Goal: Task Accomplishment & Management: Complete application form

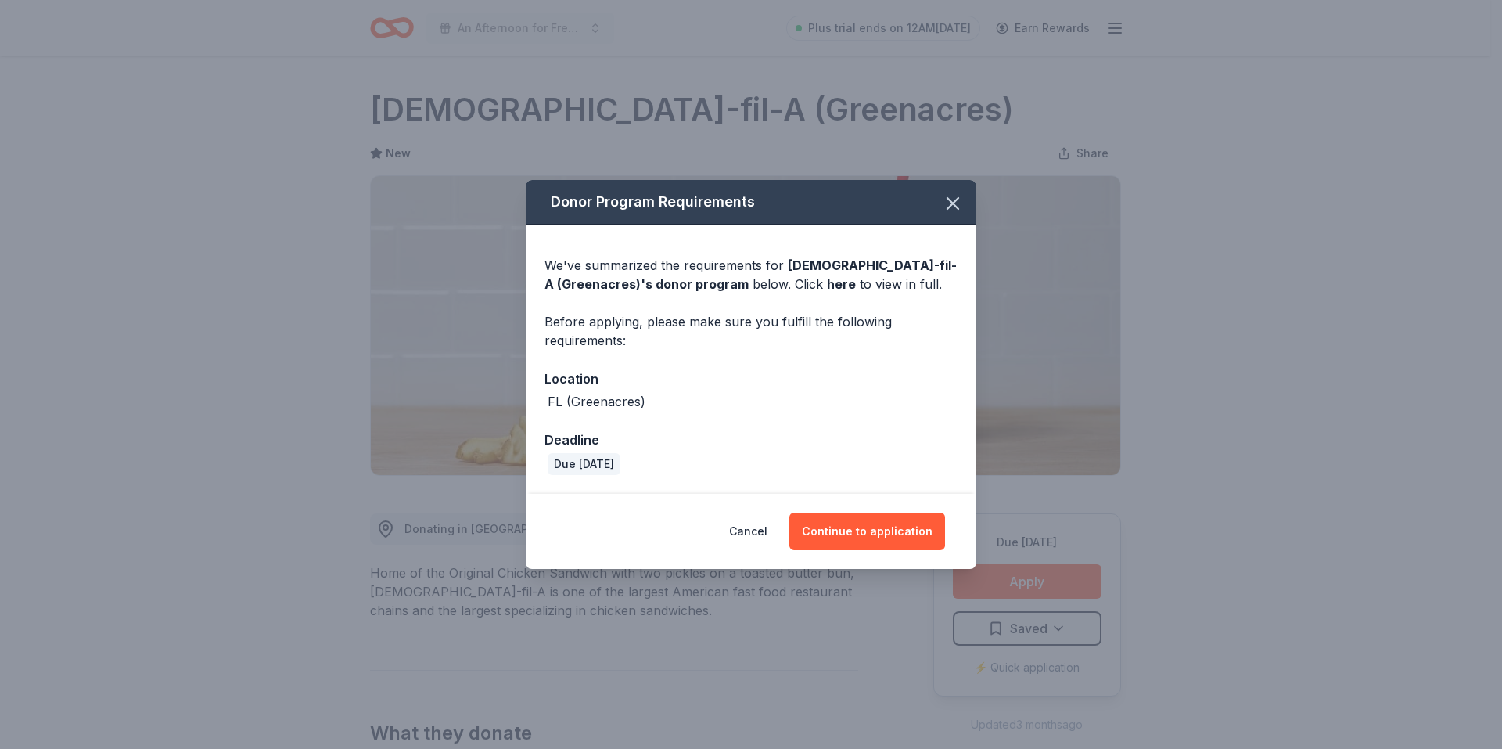
scroll to position [469, 0]
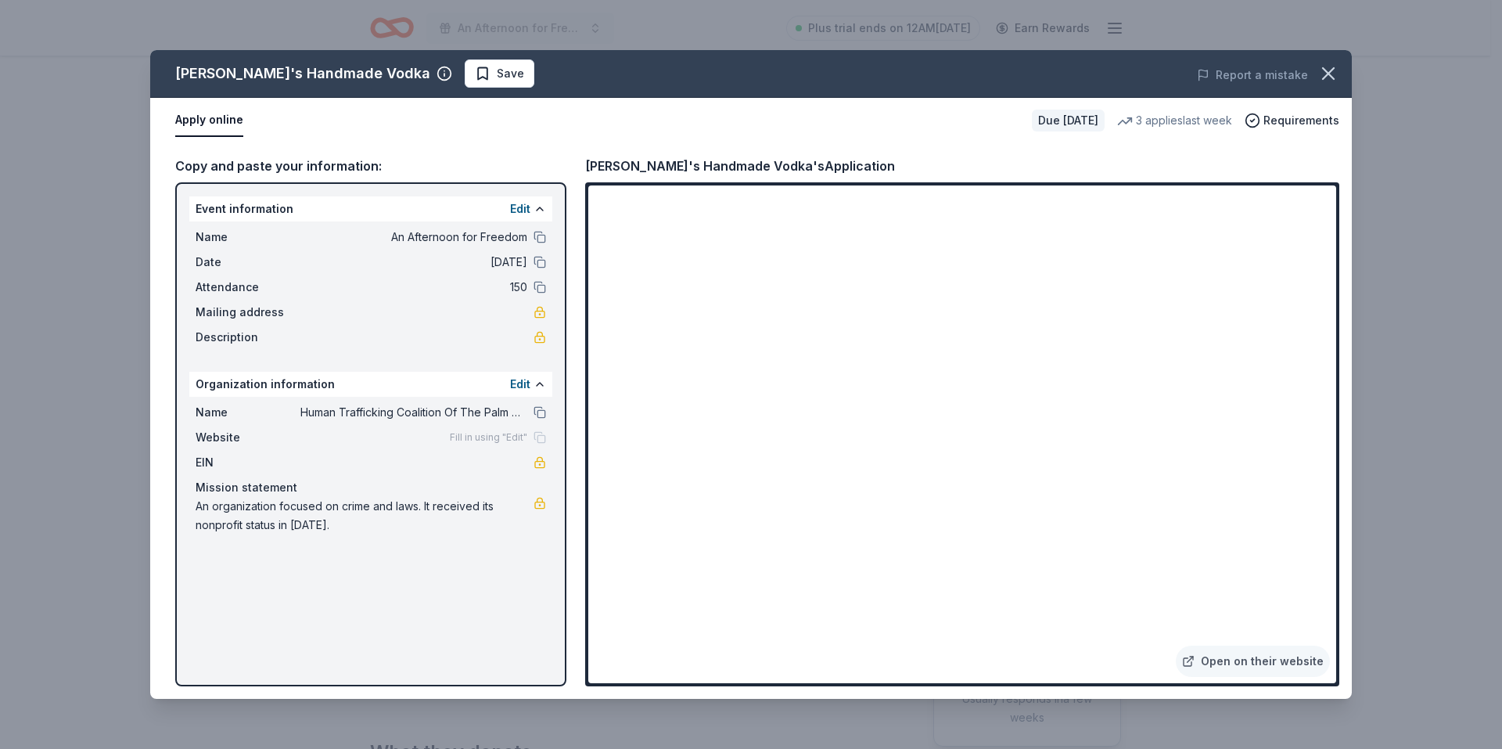
scroll to position [156, 0]
click at [994, 426] on strong "Community" at bounding box center [993, 422] width 71 height 20
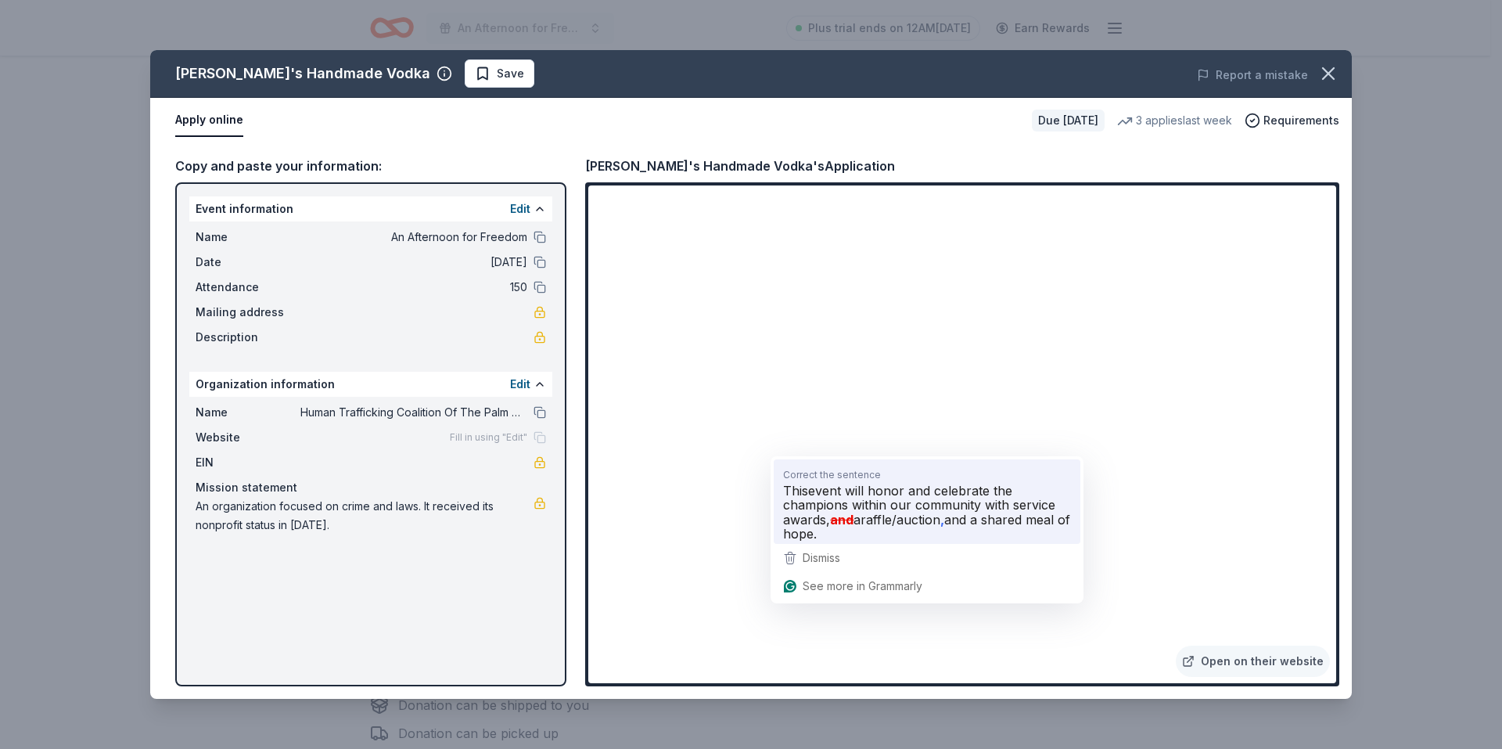
click at [819, 498] on span "event will honor and celebrate the champions within our community with service …" at bounding box center [919, 505] width 272 height 45
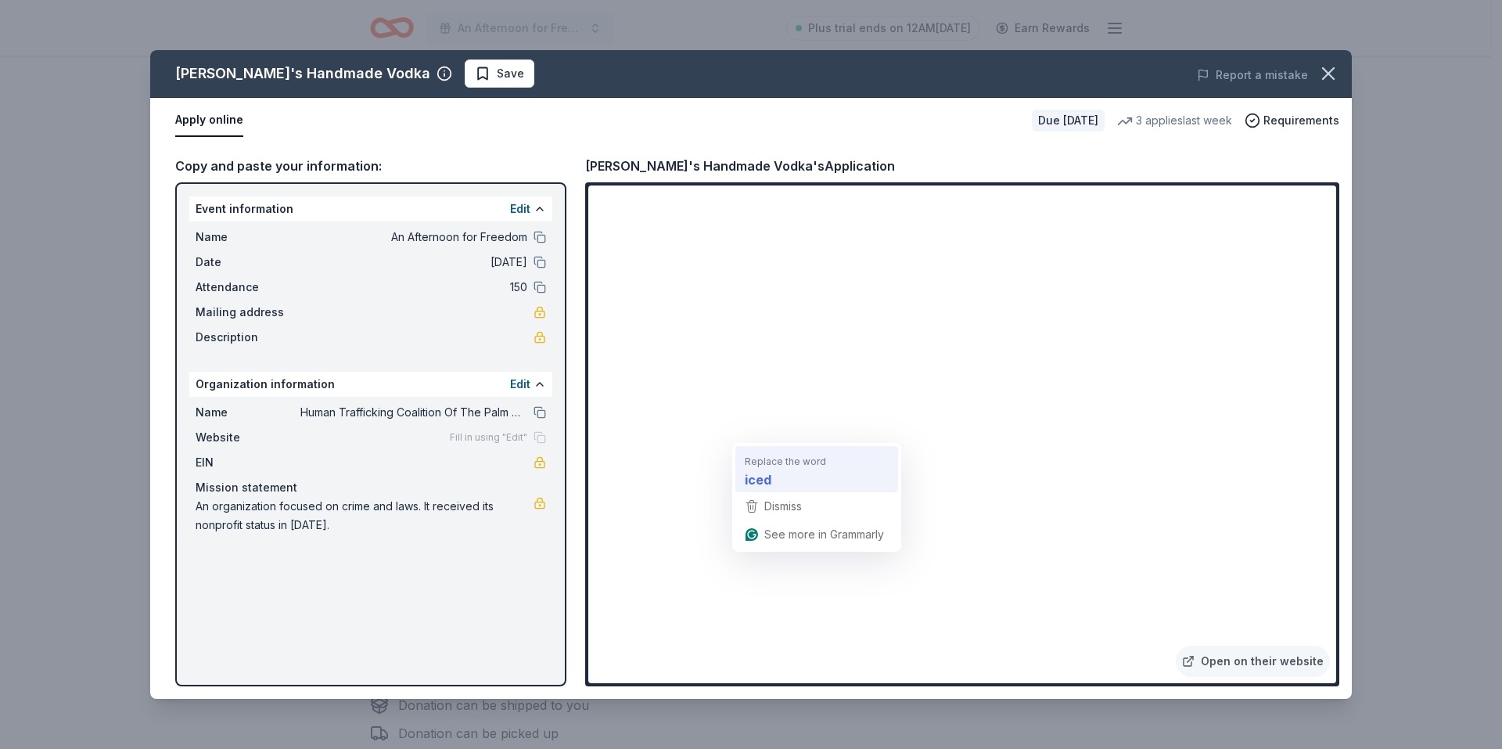
click at [761, 480] on strong "iced" at bounding box center [758, 479] width 27 height 20
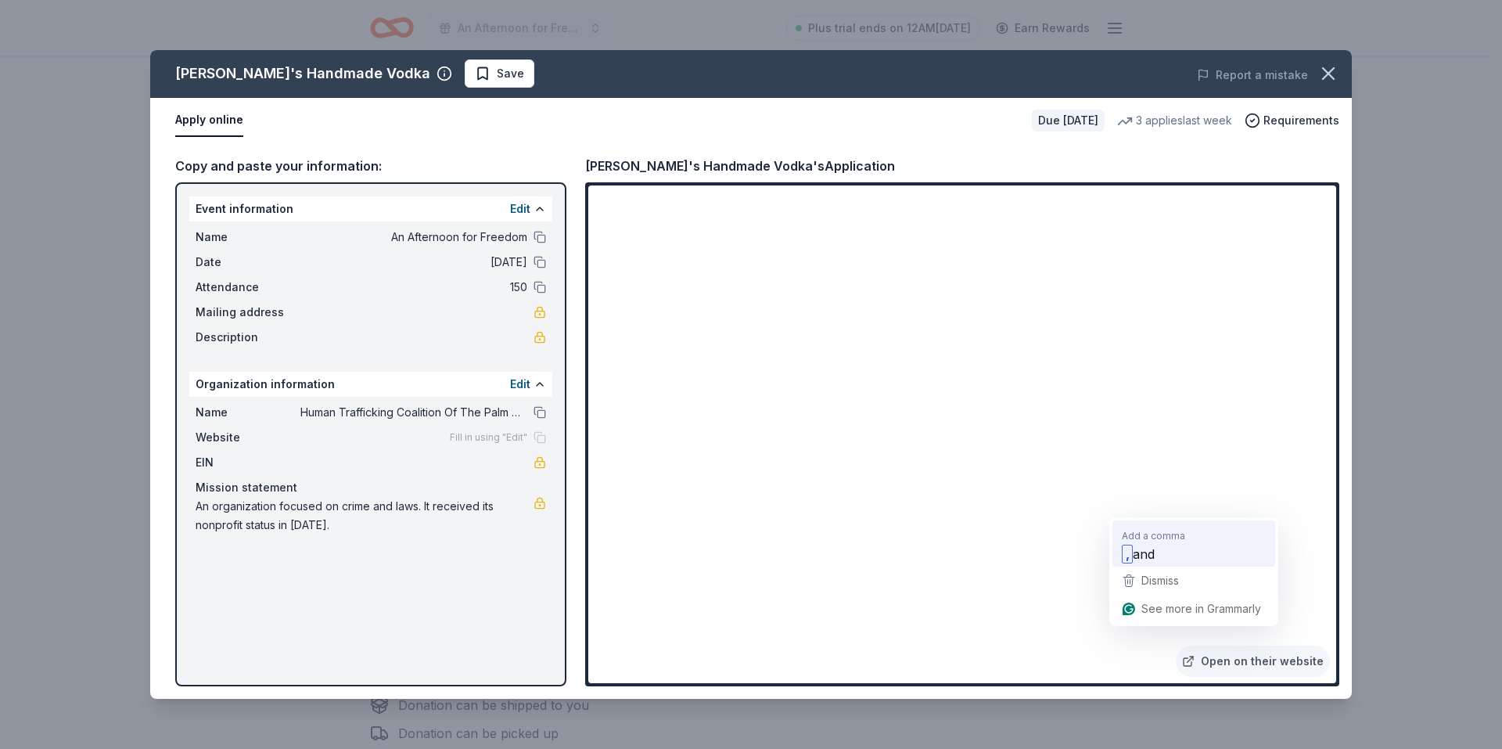
click at [1150, 551] on span "and" at bounding box center [1144, 554] width 22 height 20
click at [929, 134] on div "Apply online" at bounding box center [597, 120] width 844 height 33
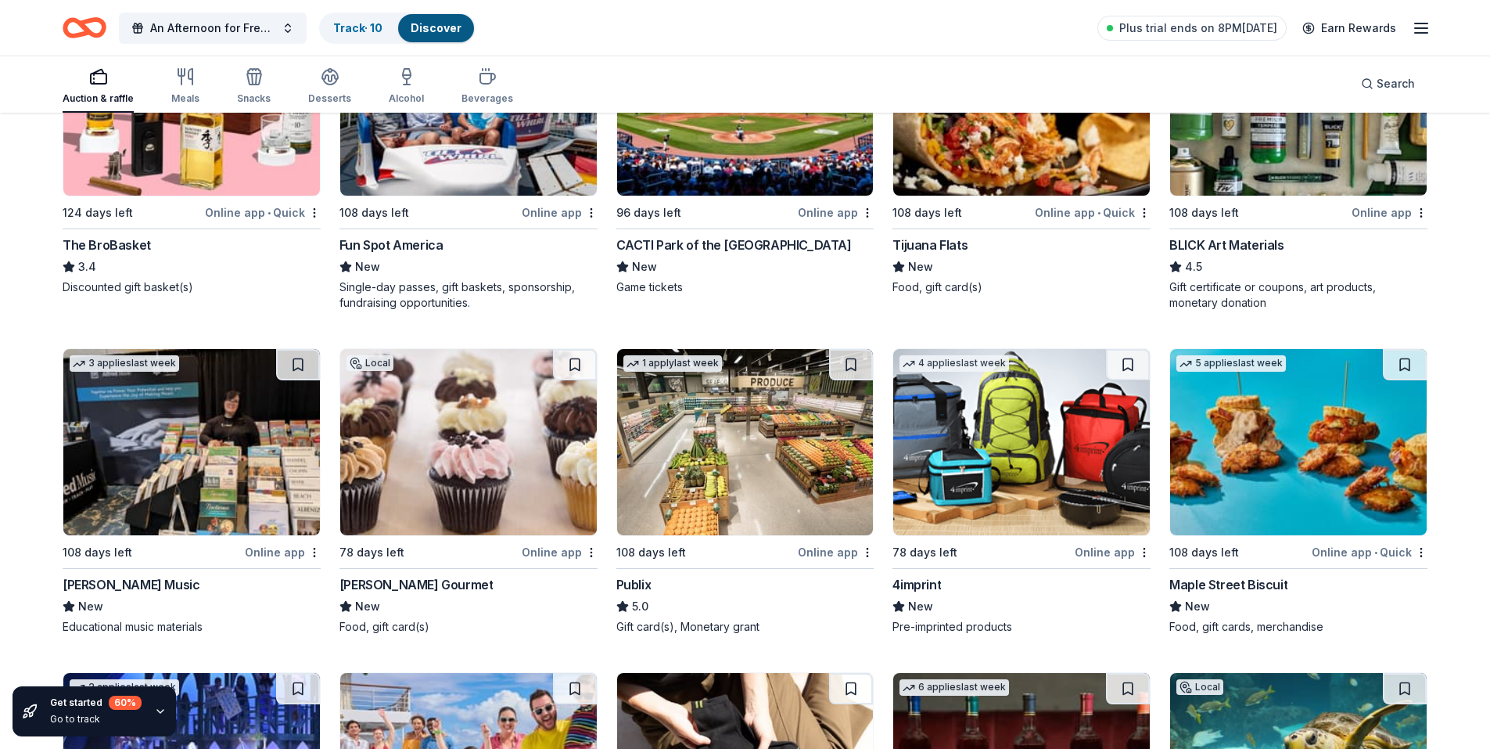
scroll to position [3498, 0]
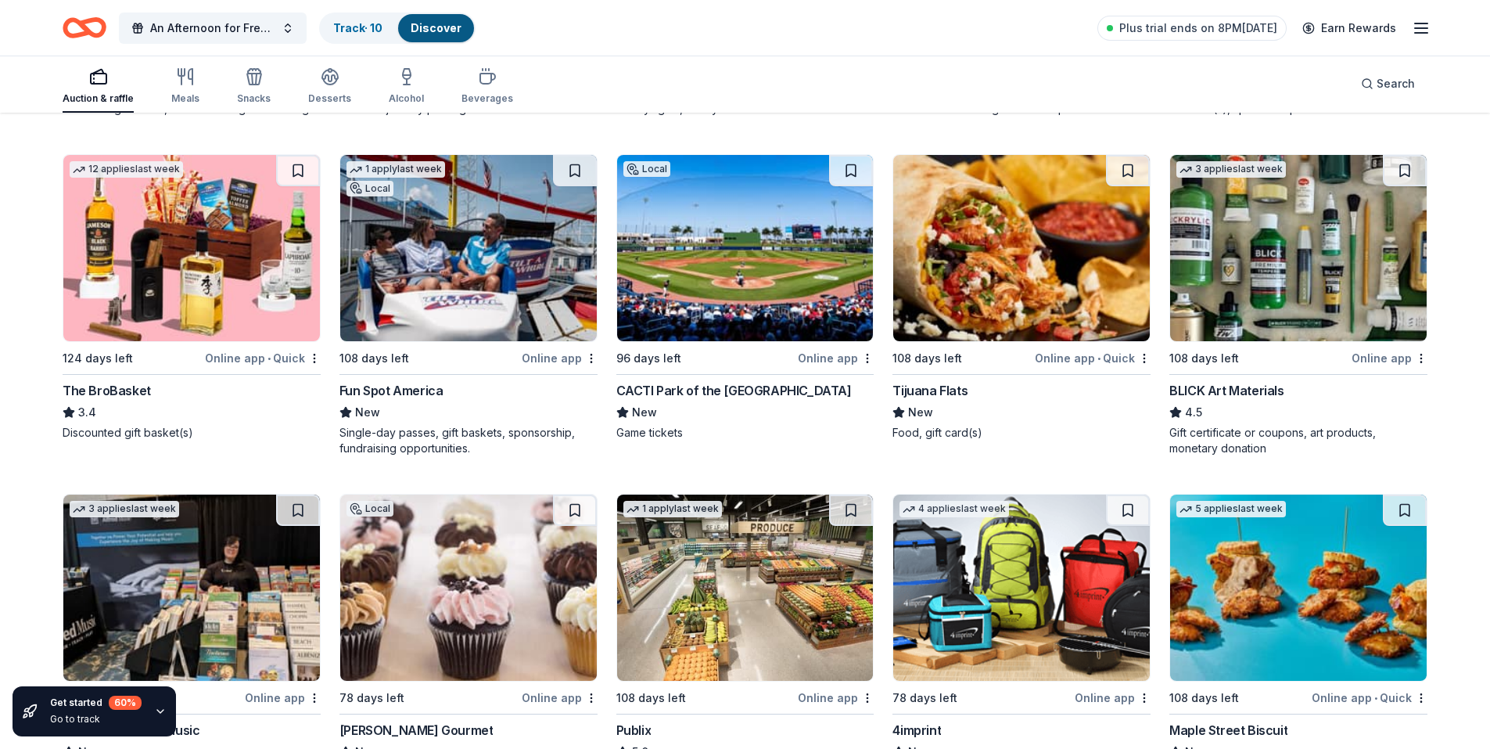
click at [985, 262] on img at bounding box center [1021, 248] width 257 height 186
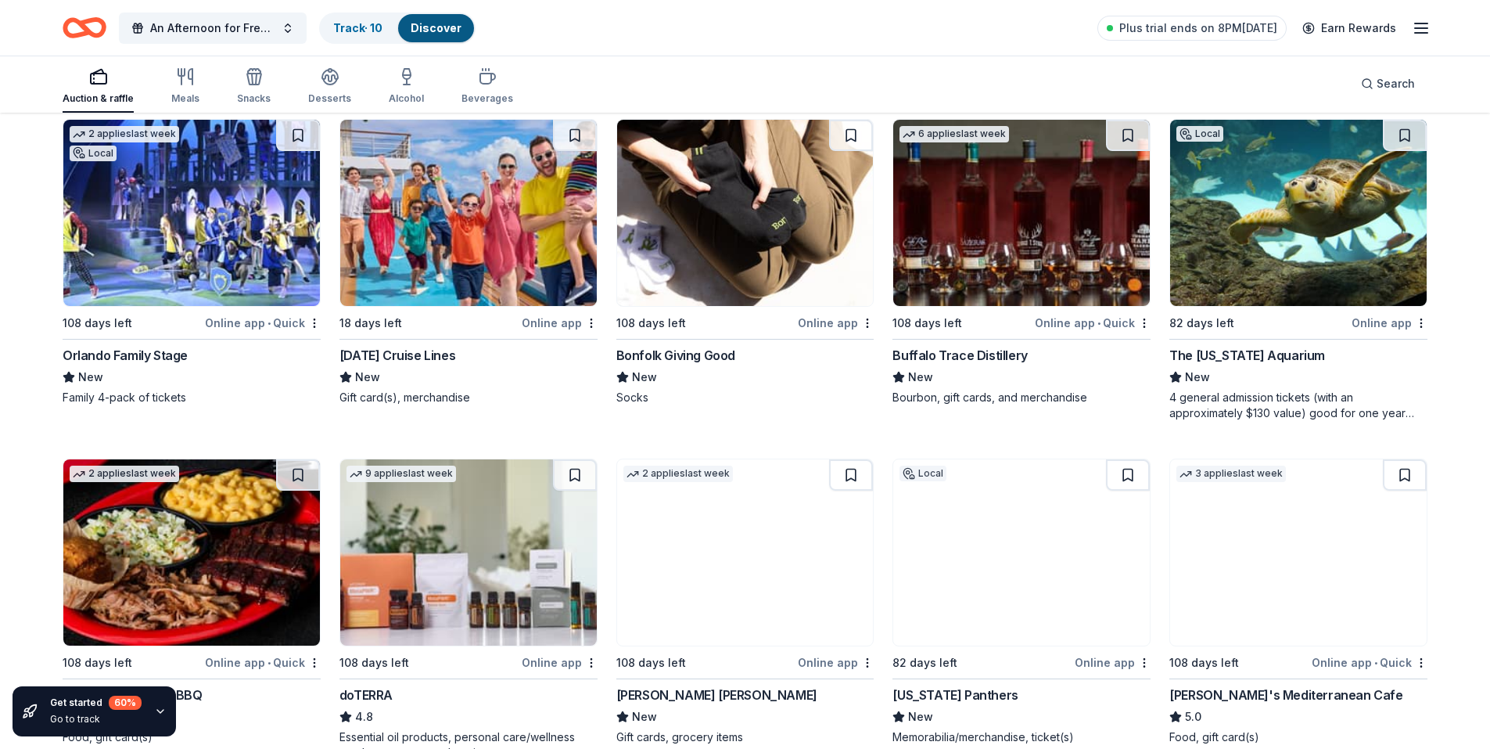
scroll to position [4202, 0]
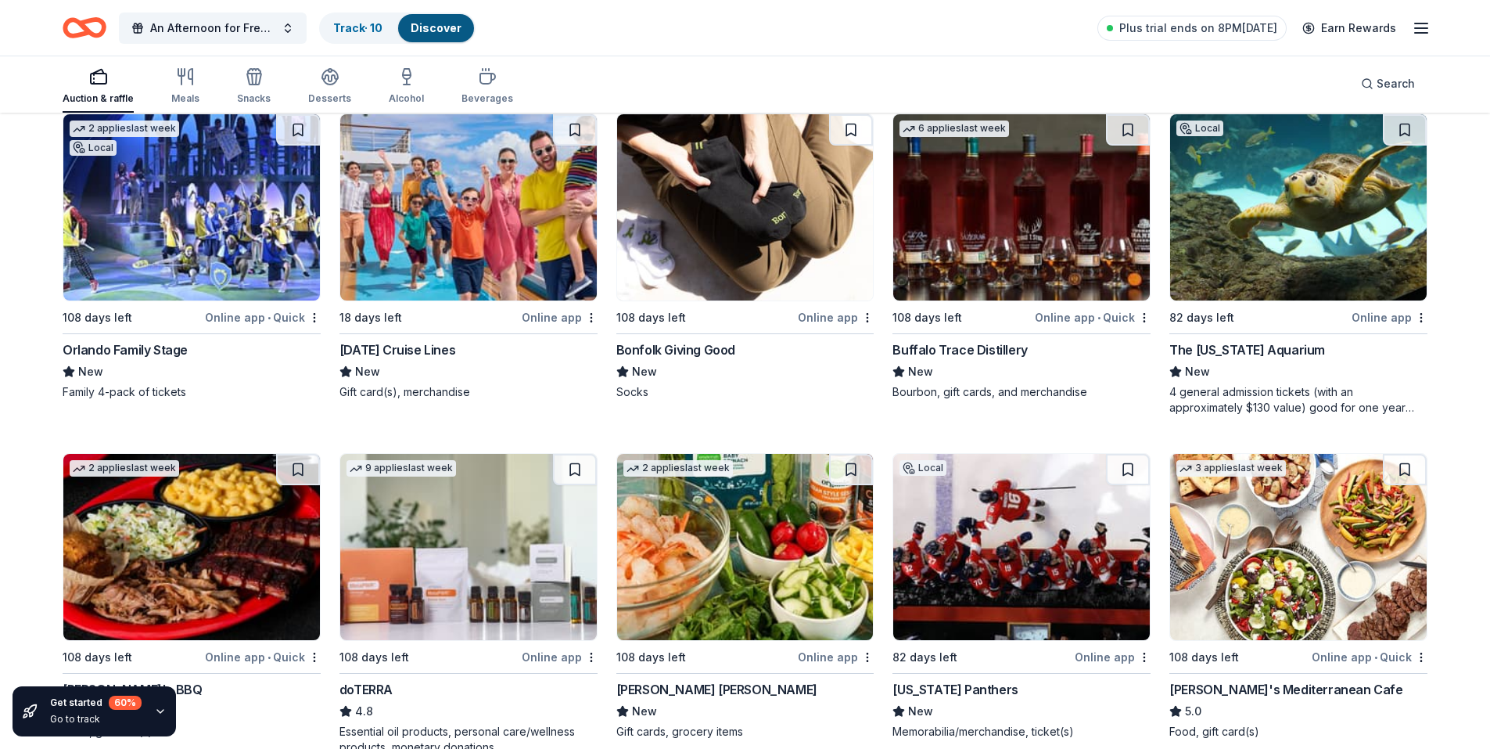
click at [1269, 242] on img at bounding box center [1298, 207] width 257 height 186
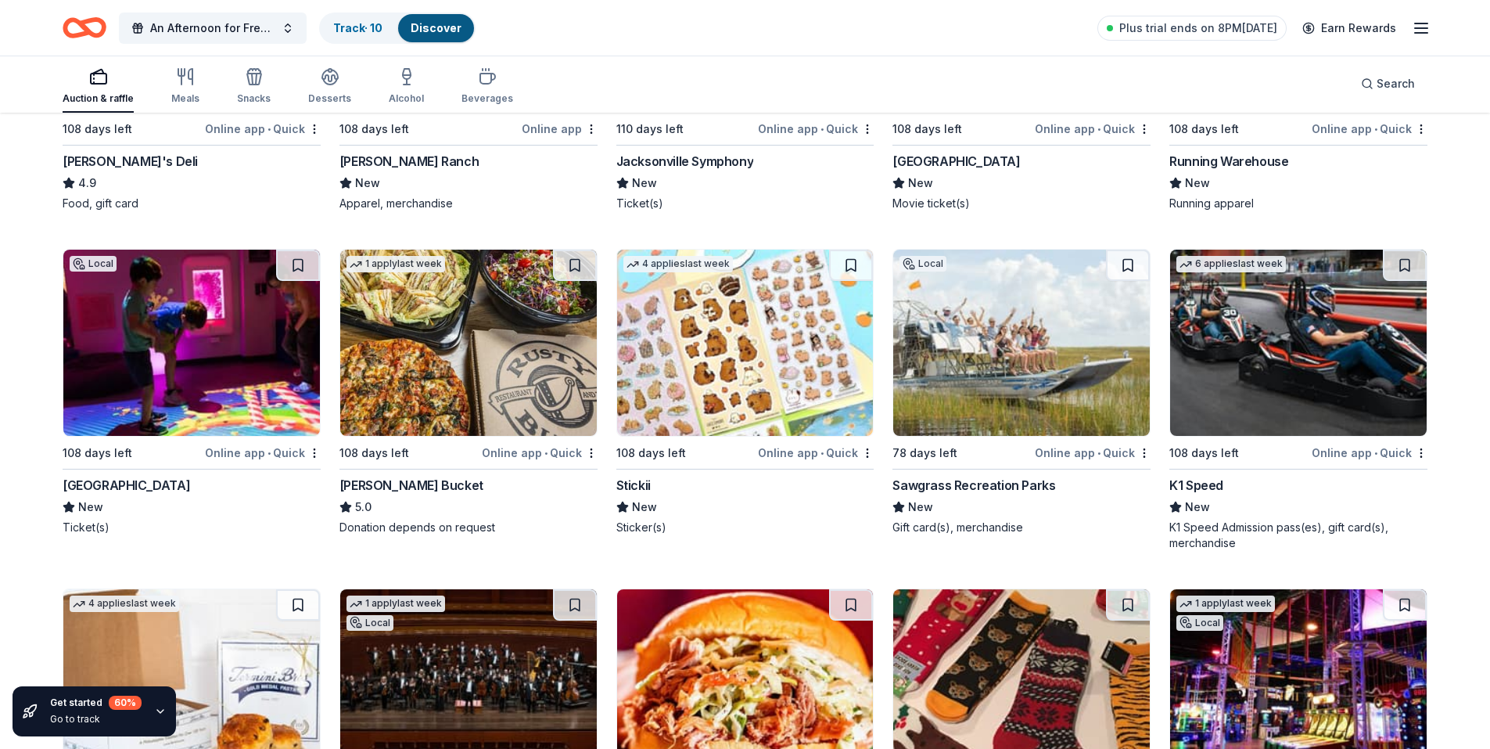
scroll to position [6177, 0]
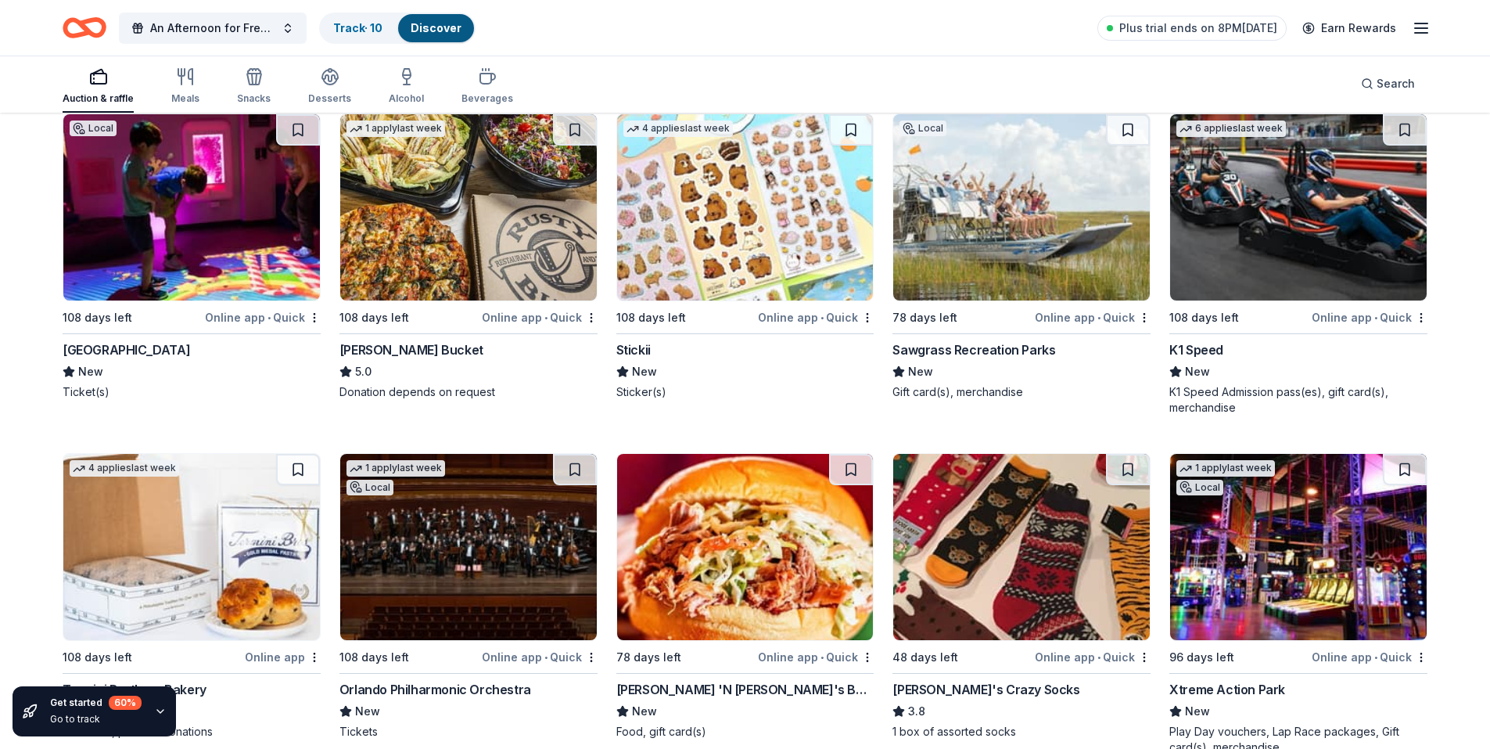
click at [196, 206] on img at bounding box center [191, 207] width 257 height 186
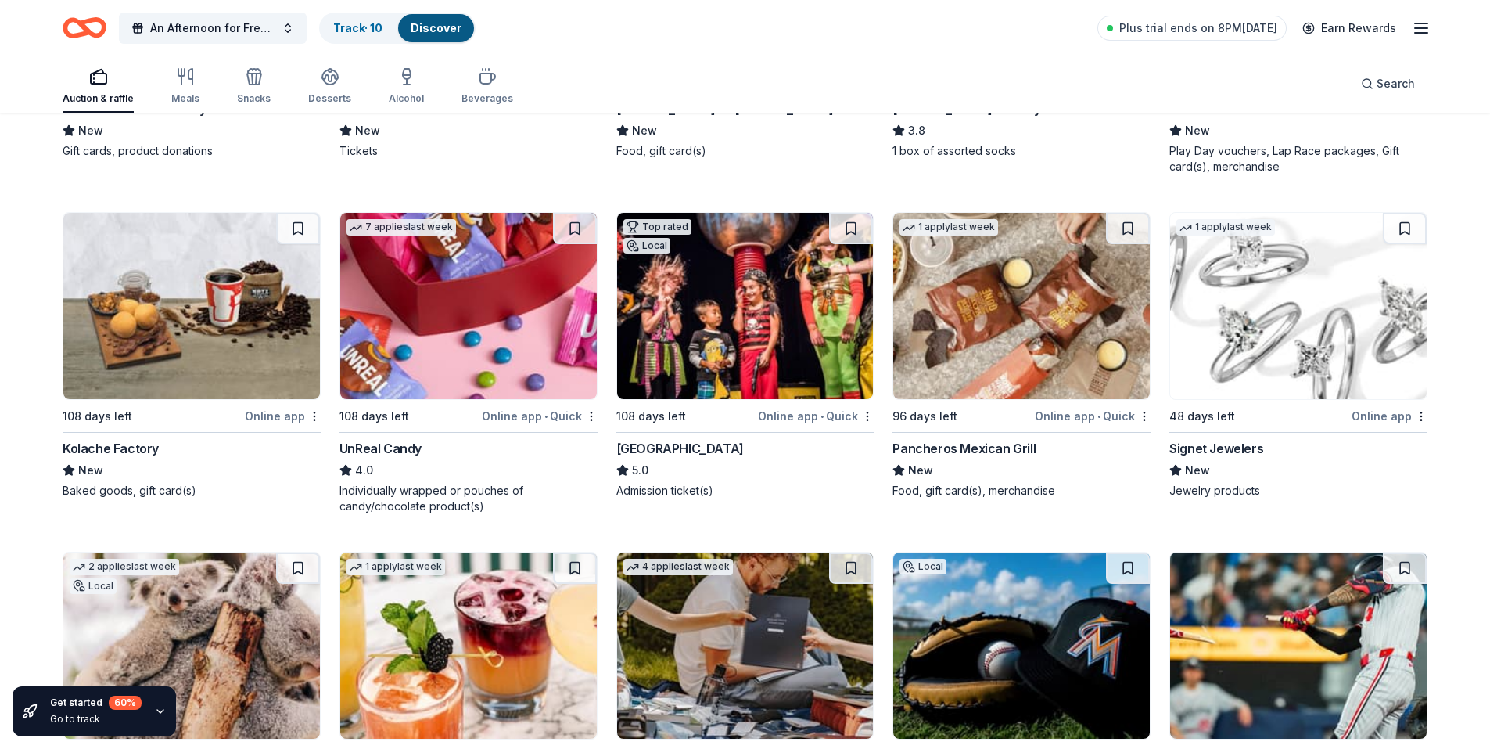
scroll to position [6934, 0]
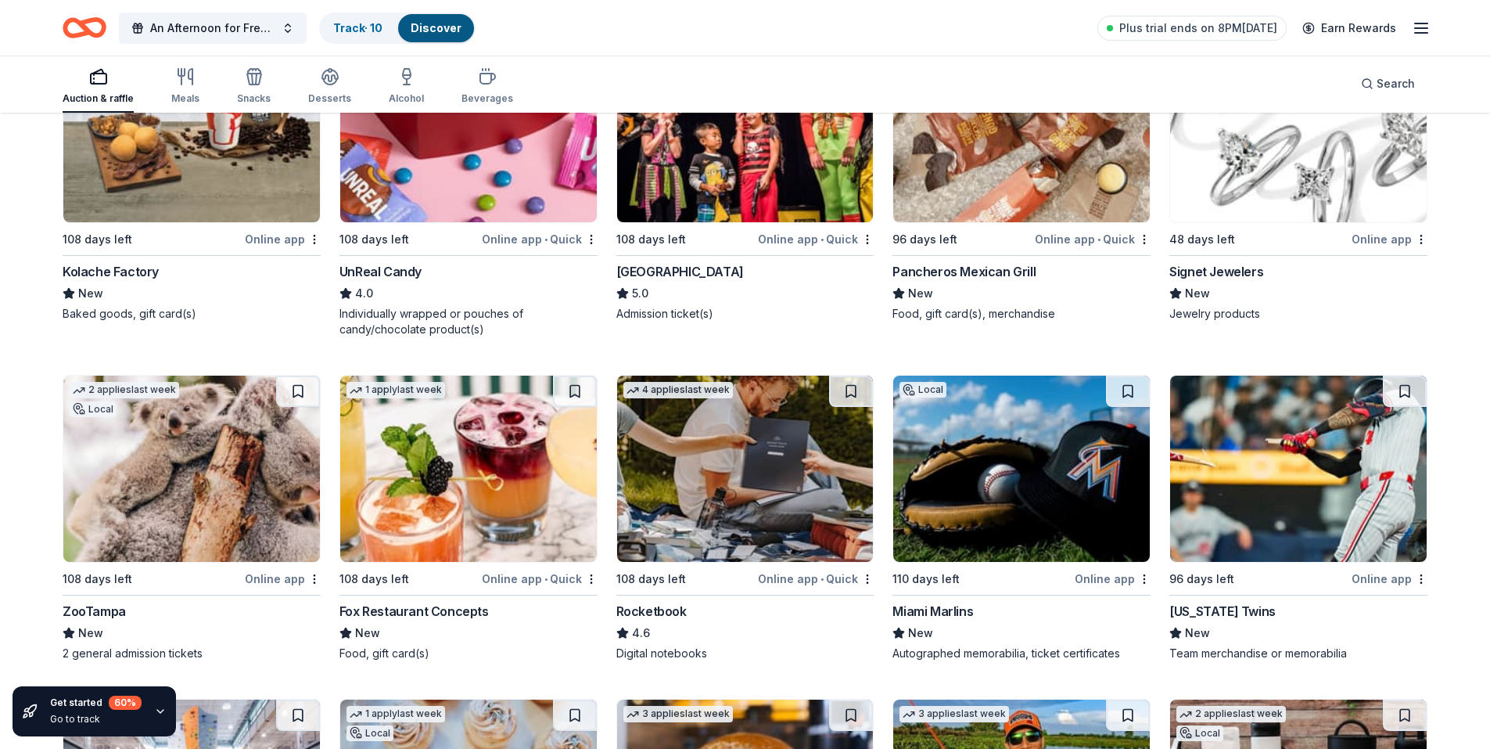
click at [723, 156] on img at bounding box center [745, 129] width 257 height 186
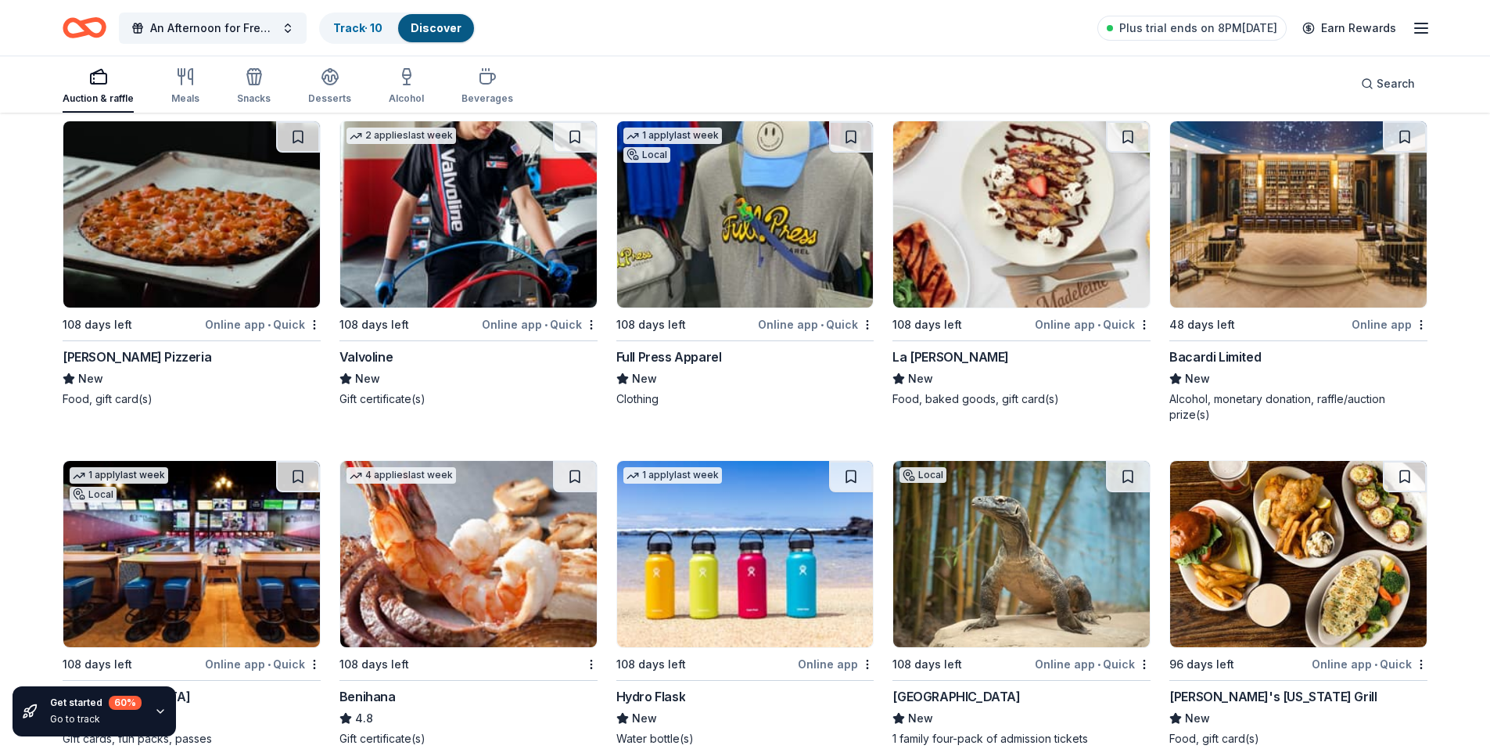
scroll to position [10836, 0]
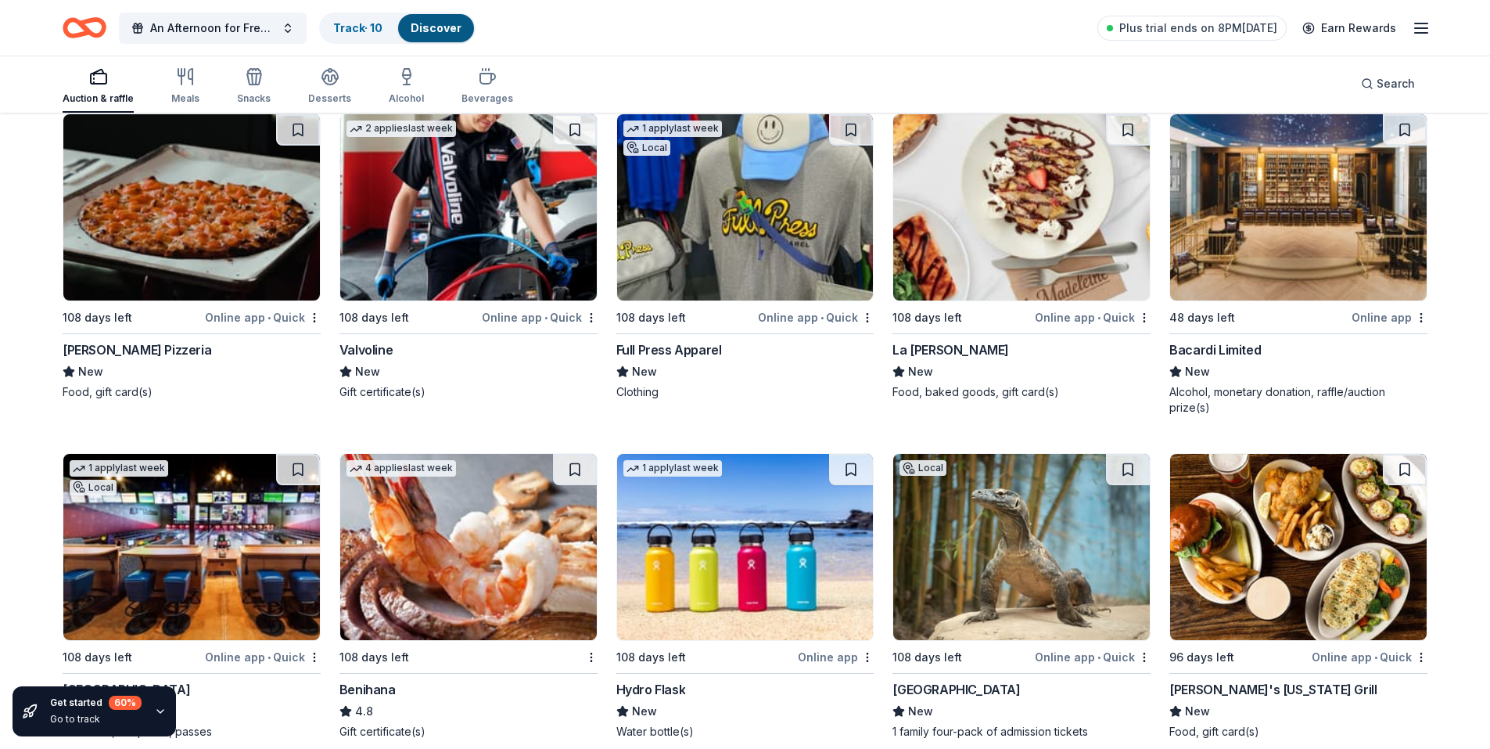
click at [1321, 245] on img at bounding box center [1298, 207] width 257 height 186
click at [1407, 130] on button at bounding box center [1405, 129] width 44 height 31
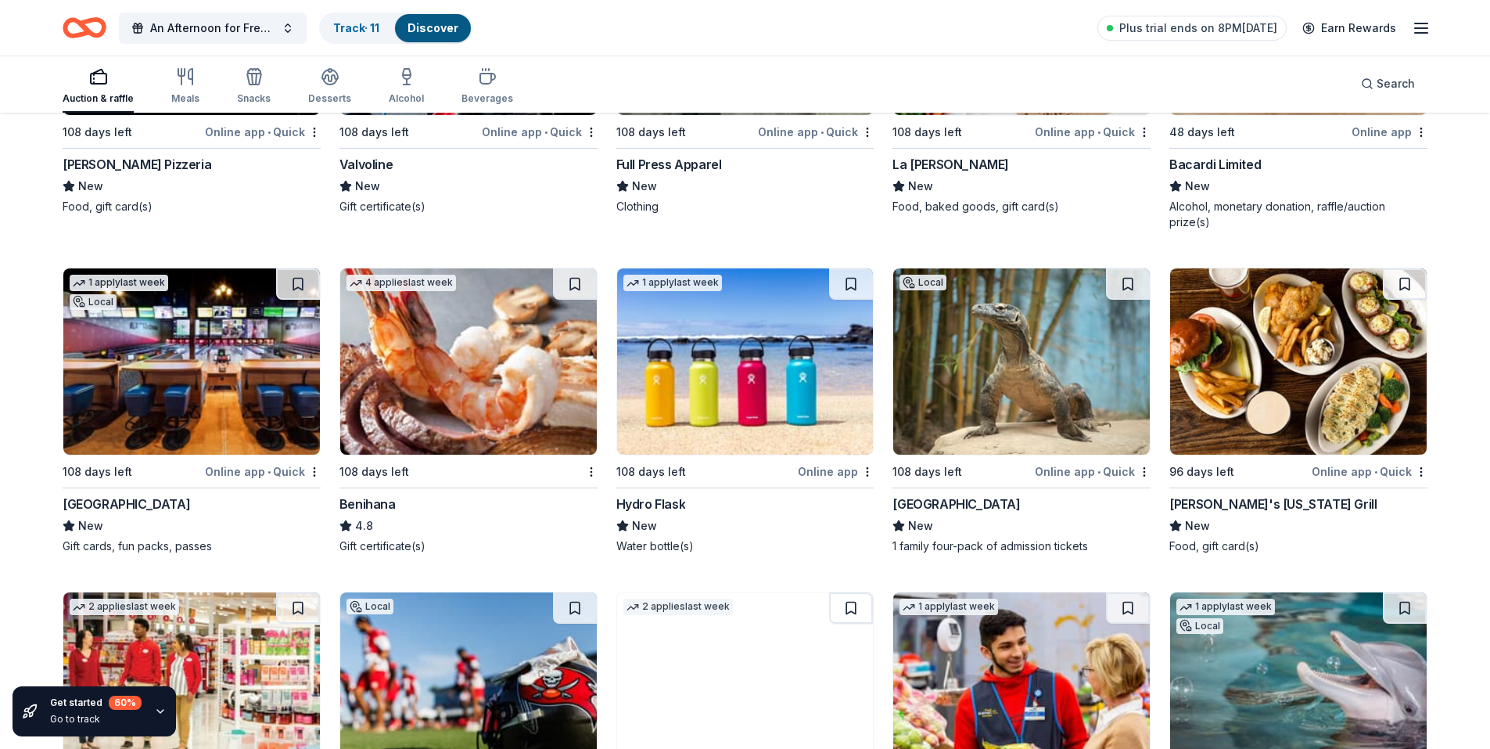
scroll to position [11071, 0]
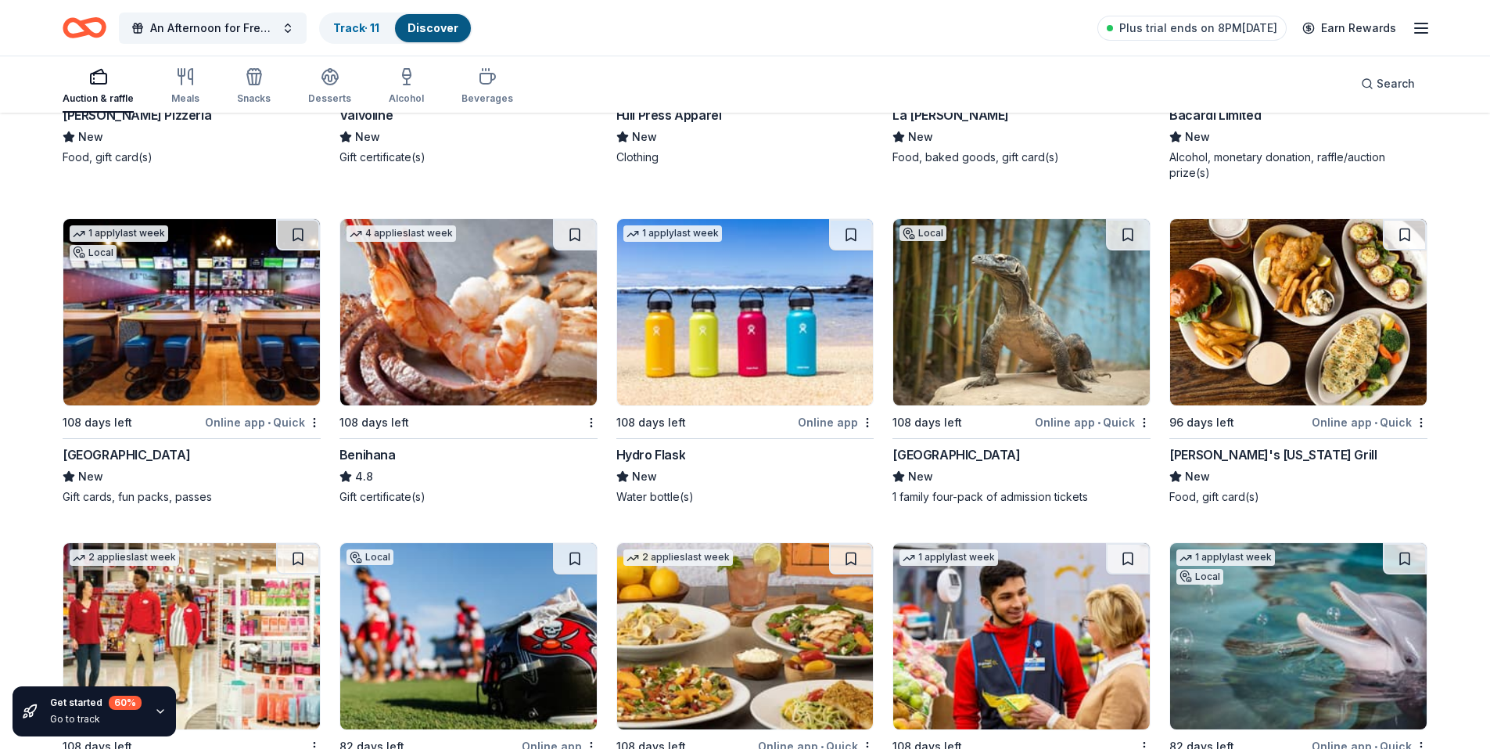
click at [448, 322] on img at bounding box center [468, 312] width 257 height 186
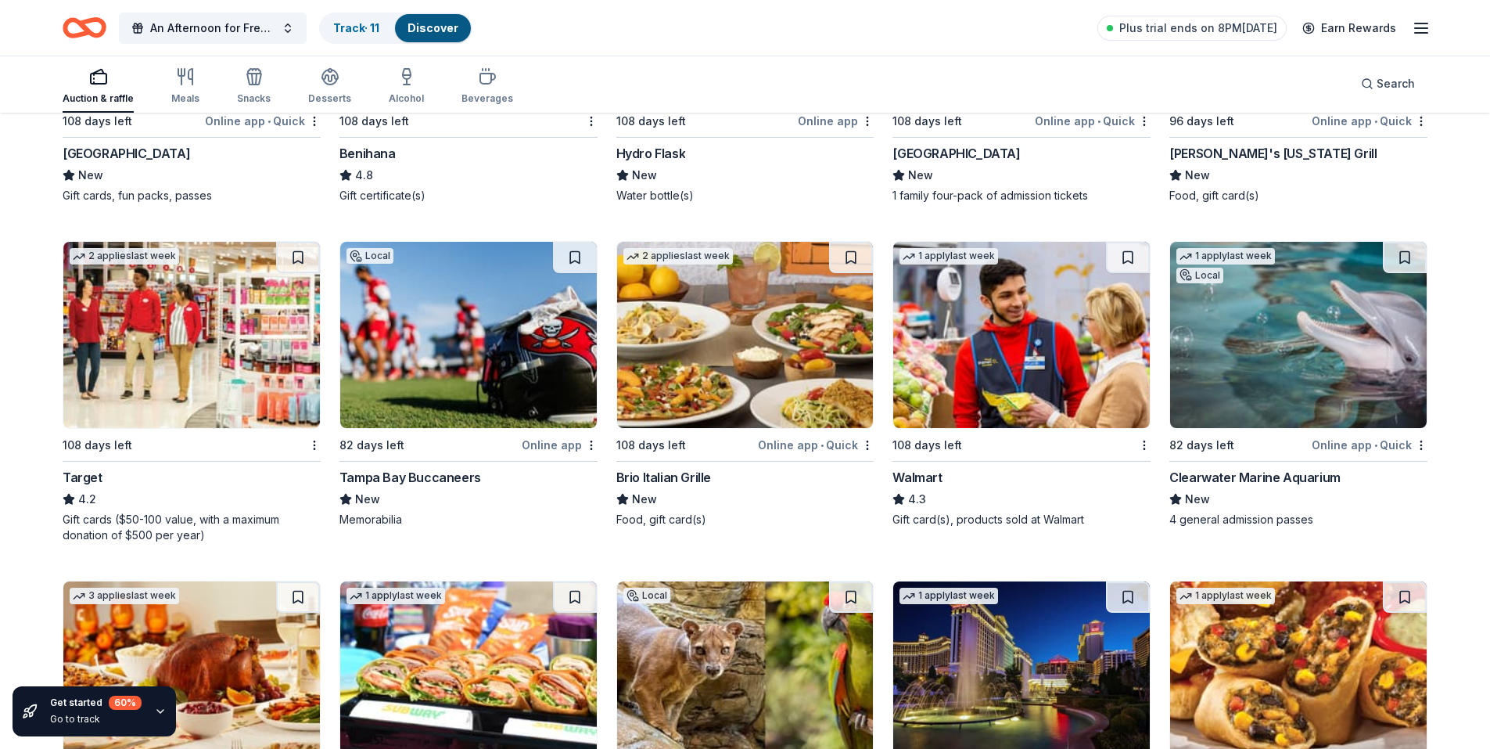
scroll to position [11462, 0]
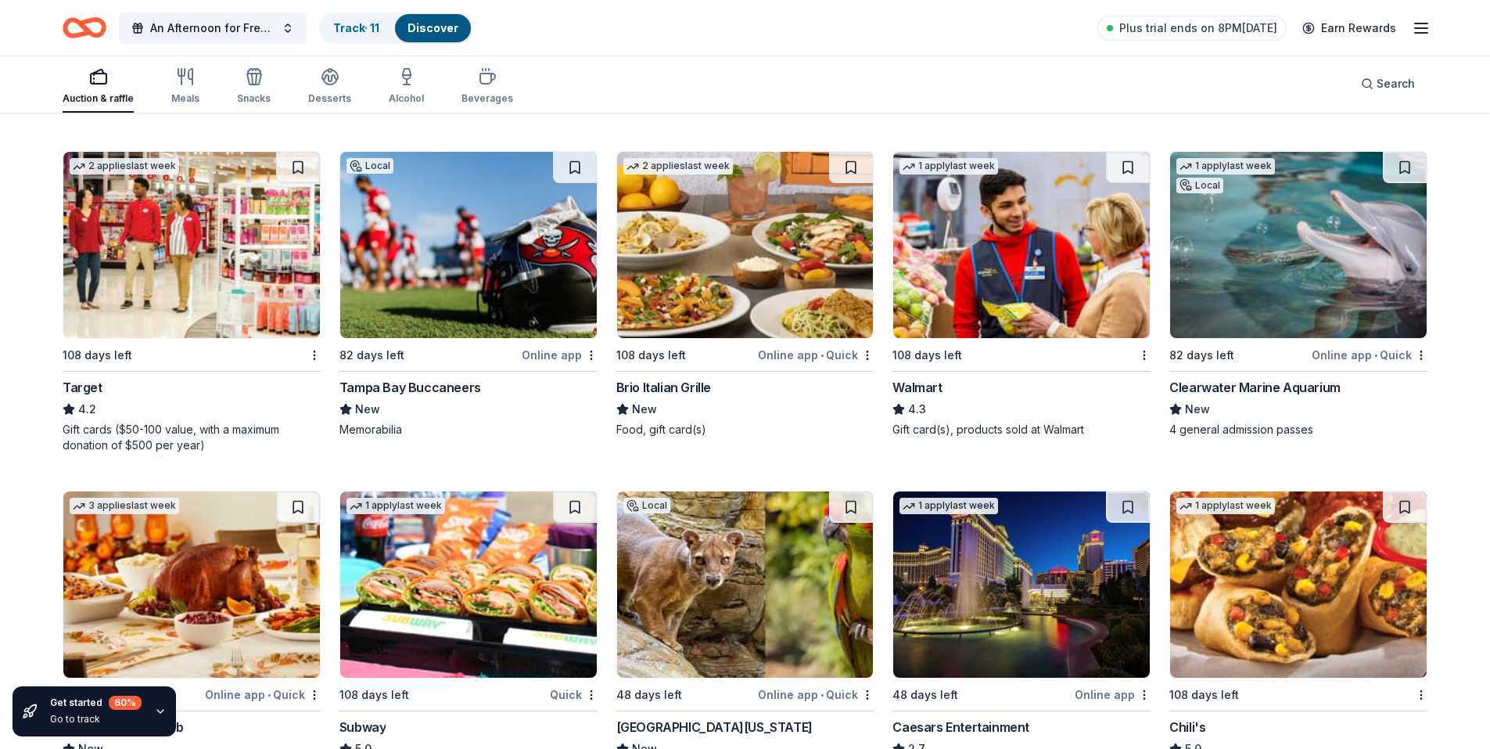
click at [992, 275] on img at bounding box center [1021, 245] width 257 height 186
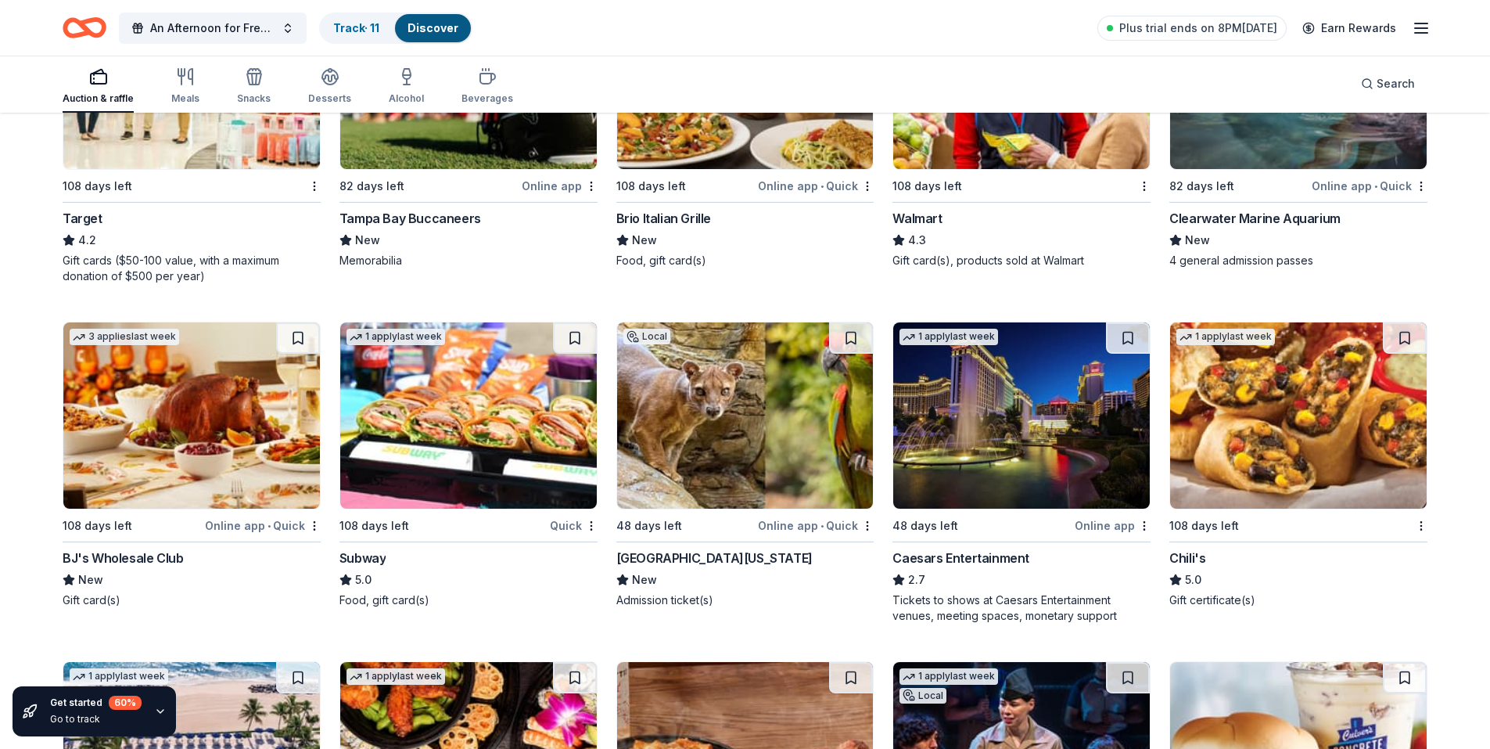
click at [199, 422] on img at bounding box center [191, 415] width 257 height 186
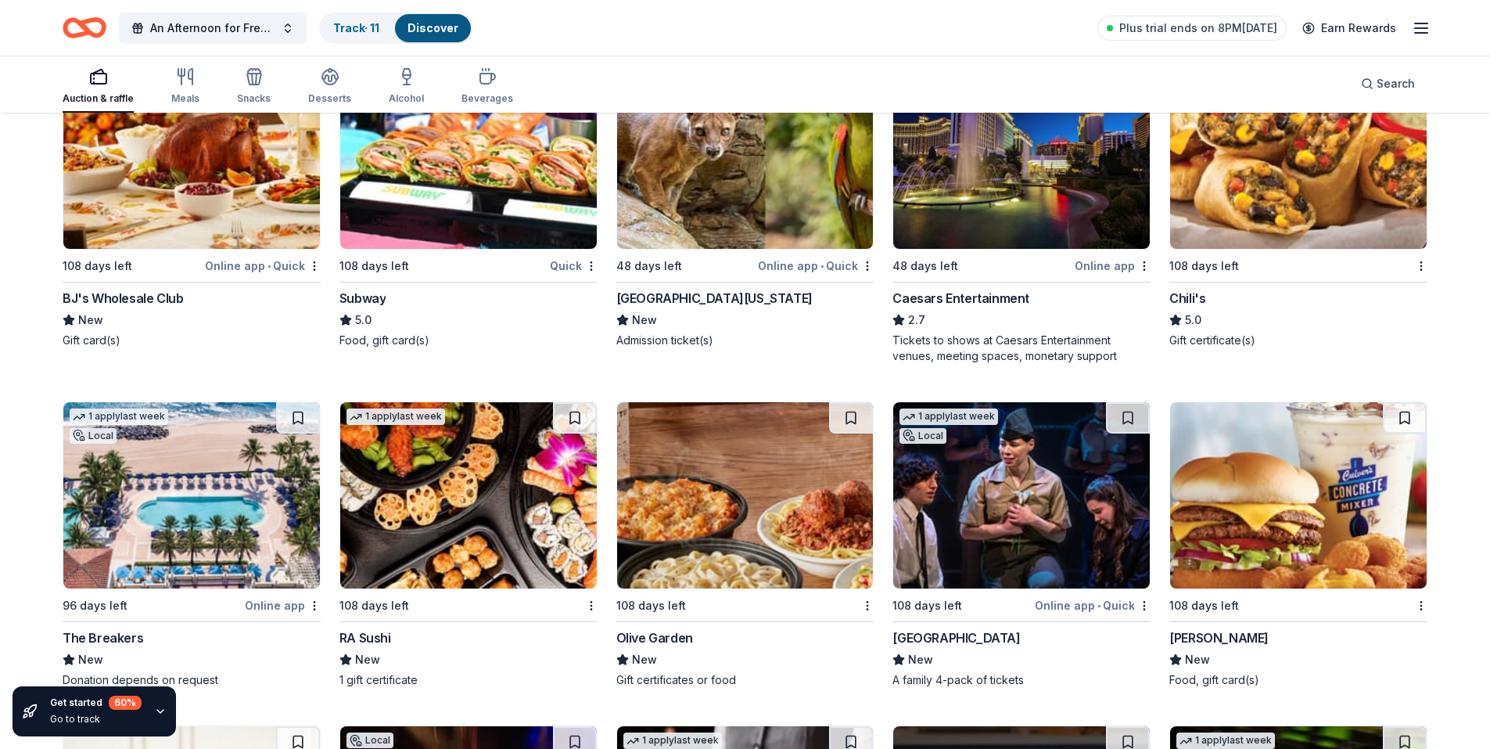
scroll to position [11944, 0]
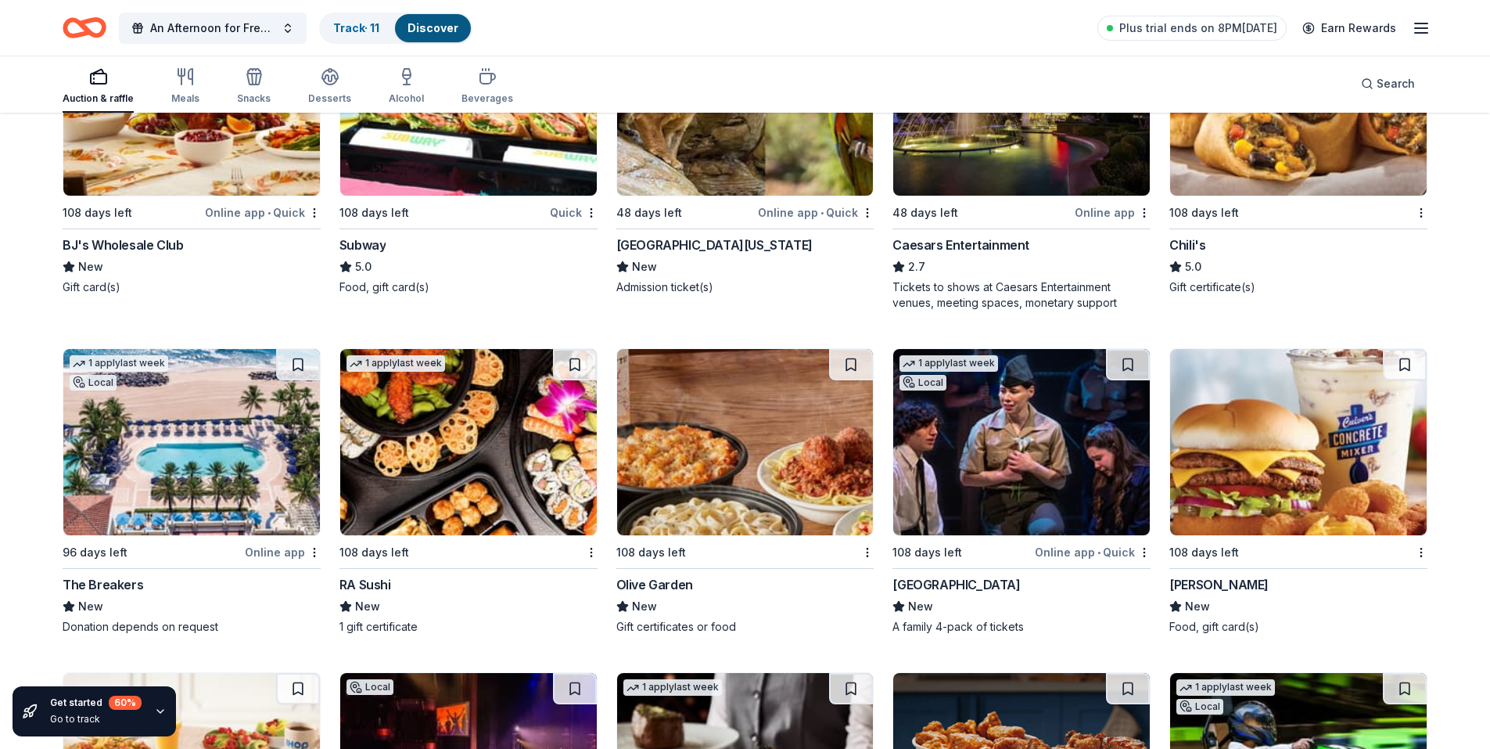
click at [163, 462] on img at bounding box center [191, 442] width 257 height 186
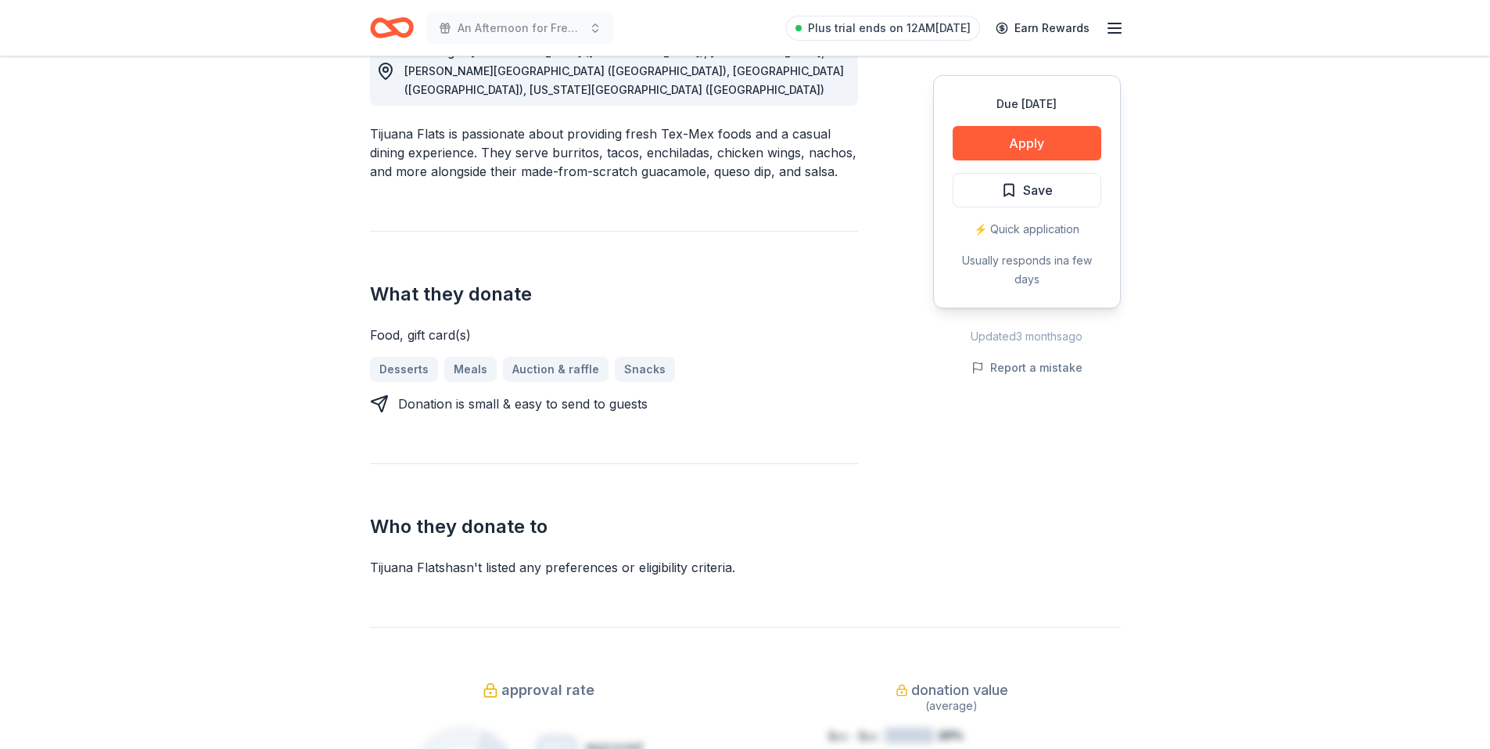
scroll to position [391, 0]
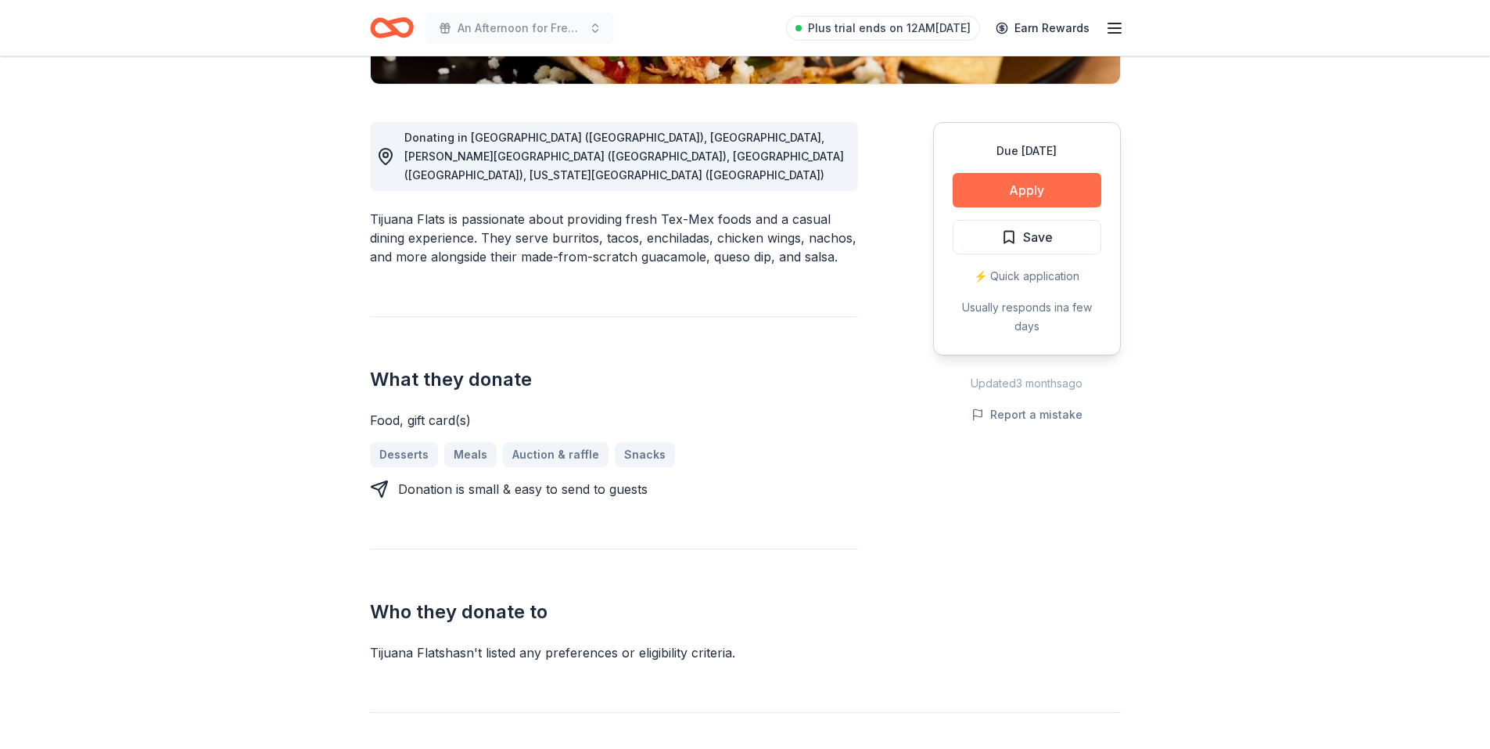
click at [1023, 187] on button "Apply" at bounding box center [1027, 190] width 149 height 34
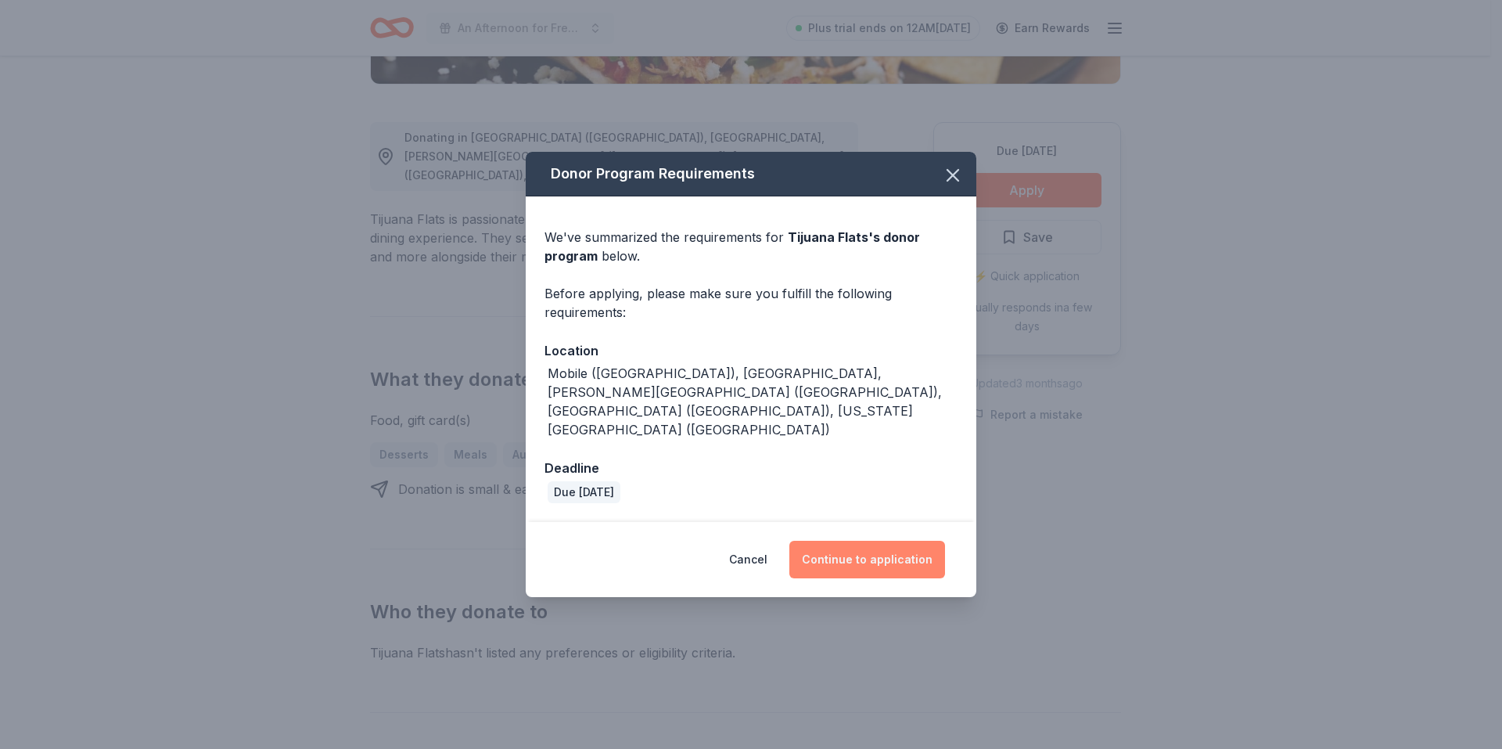
click at [871, 541] on button "Continue to application" at bounding box center [867, 560] width 156 height 38
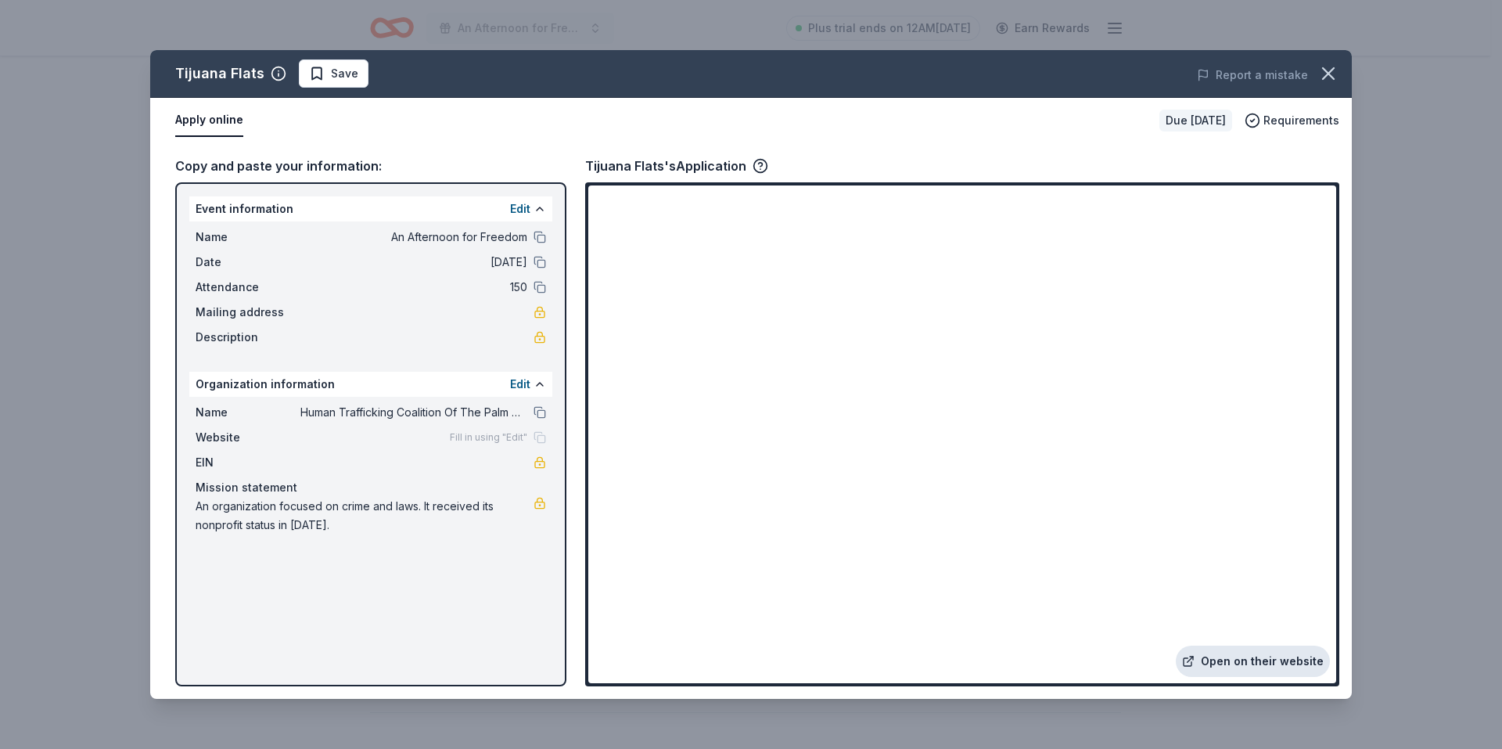
click at [1255, 661] on link "Open on their website" at bounding box center [1253, 660] width 154 height 31
click at [1336, 71] on icon "button" at bounding box center [1328, 74] width 22 height 22
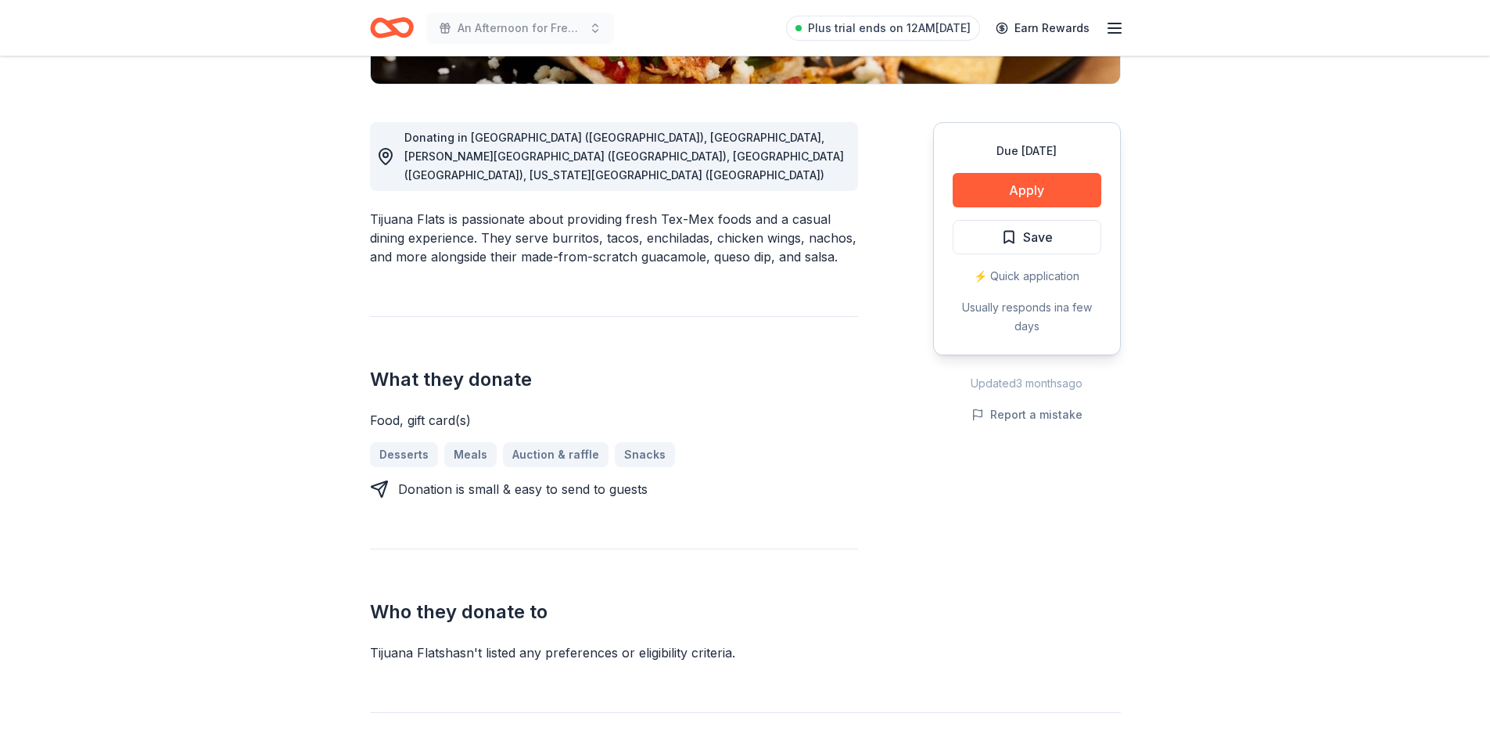
click at [1315, 70] on div at bounding box center [744, 374] width 1141 height 616
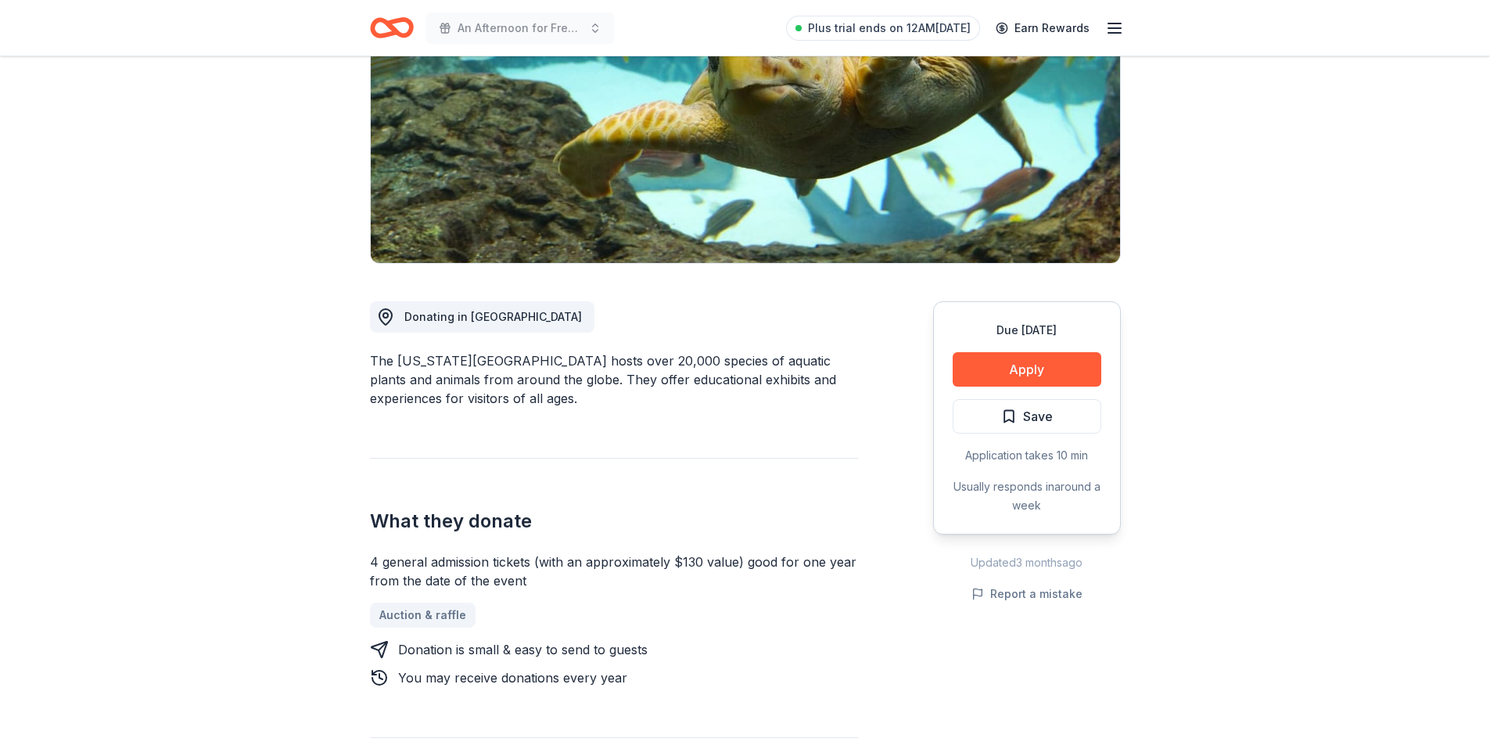
scroll to position [235, 0]
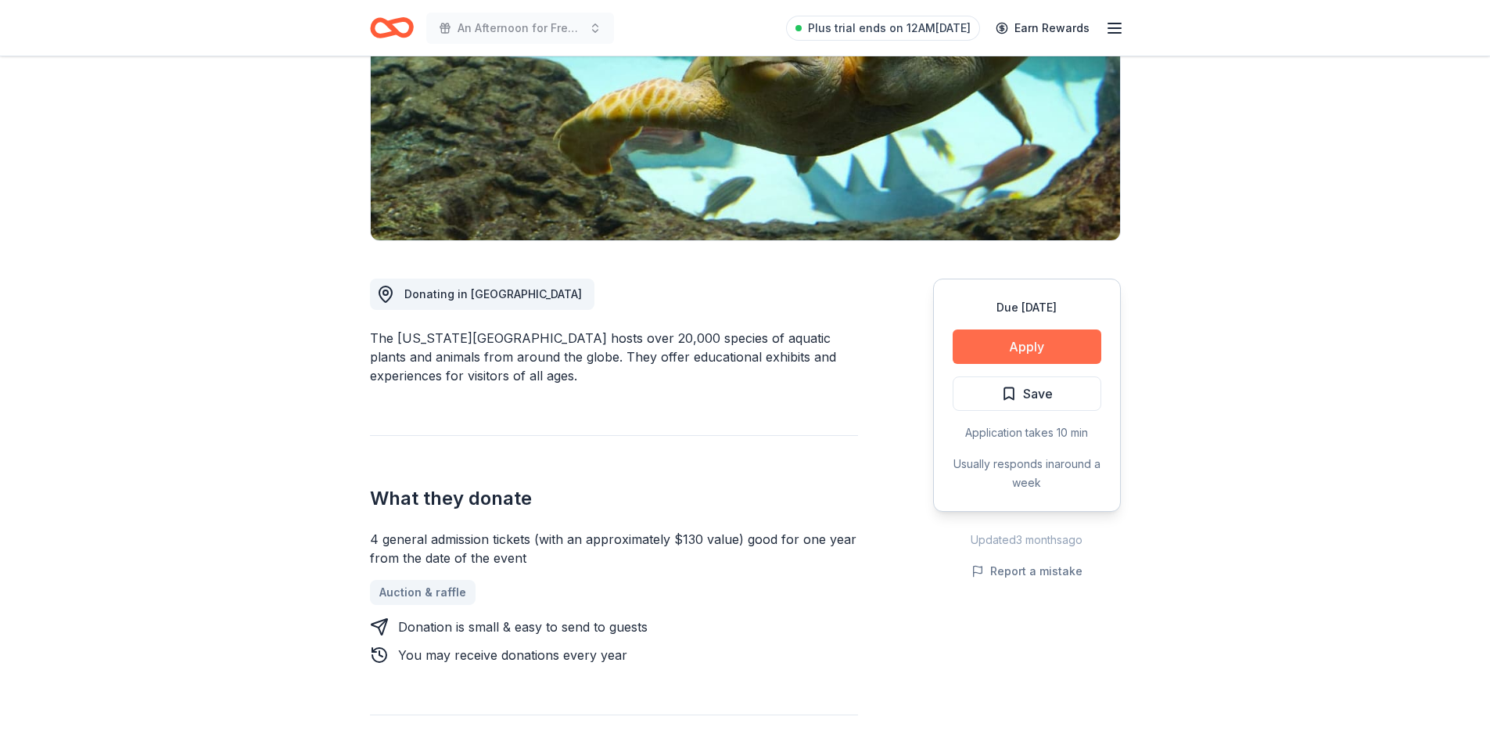
click at [1039, 346] on button "Apply" at bounding box center [1027, 346] width 149 height 34
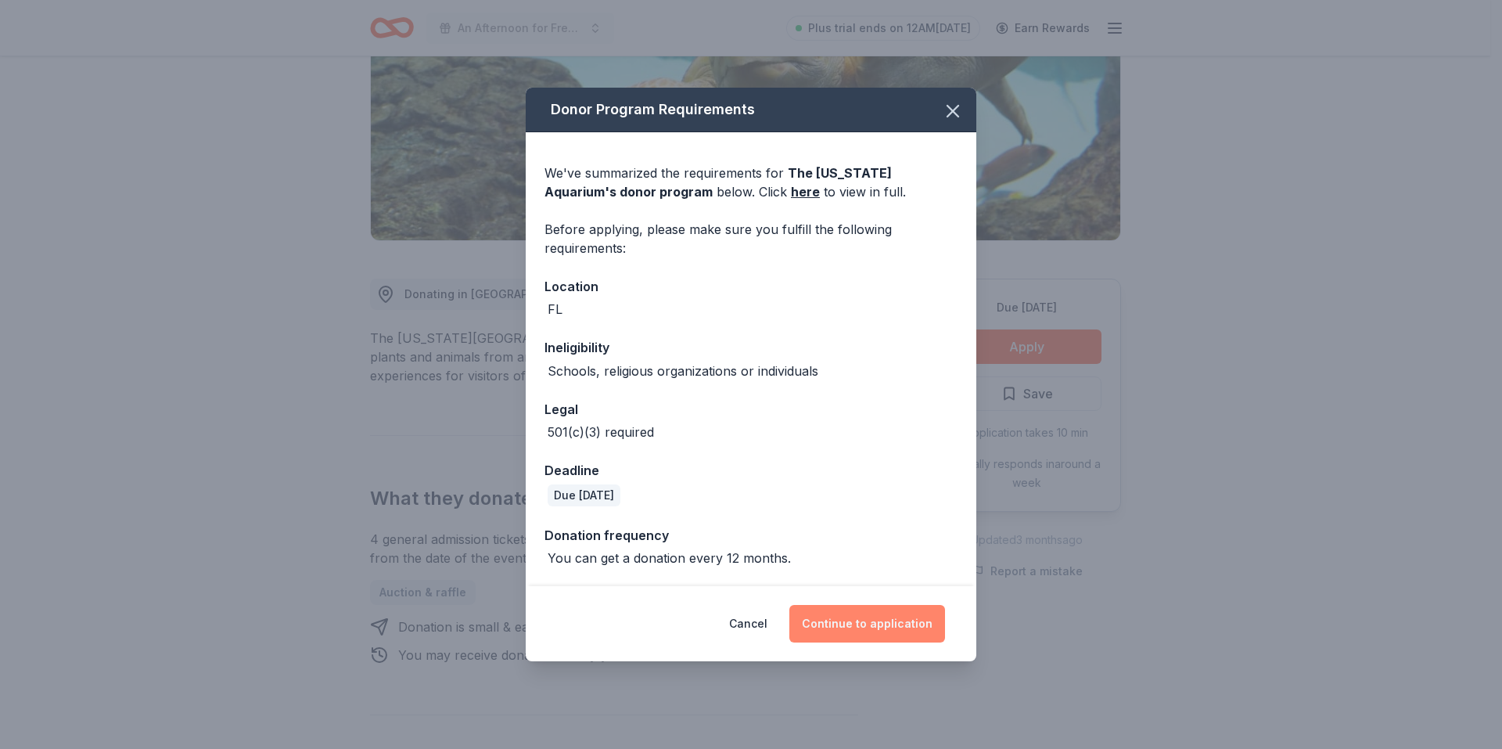
click at [897, 624] on button "Continue to application" at bounding box center [867, 624] width 156 height 38
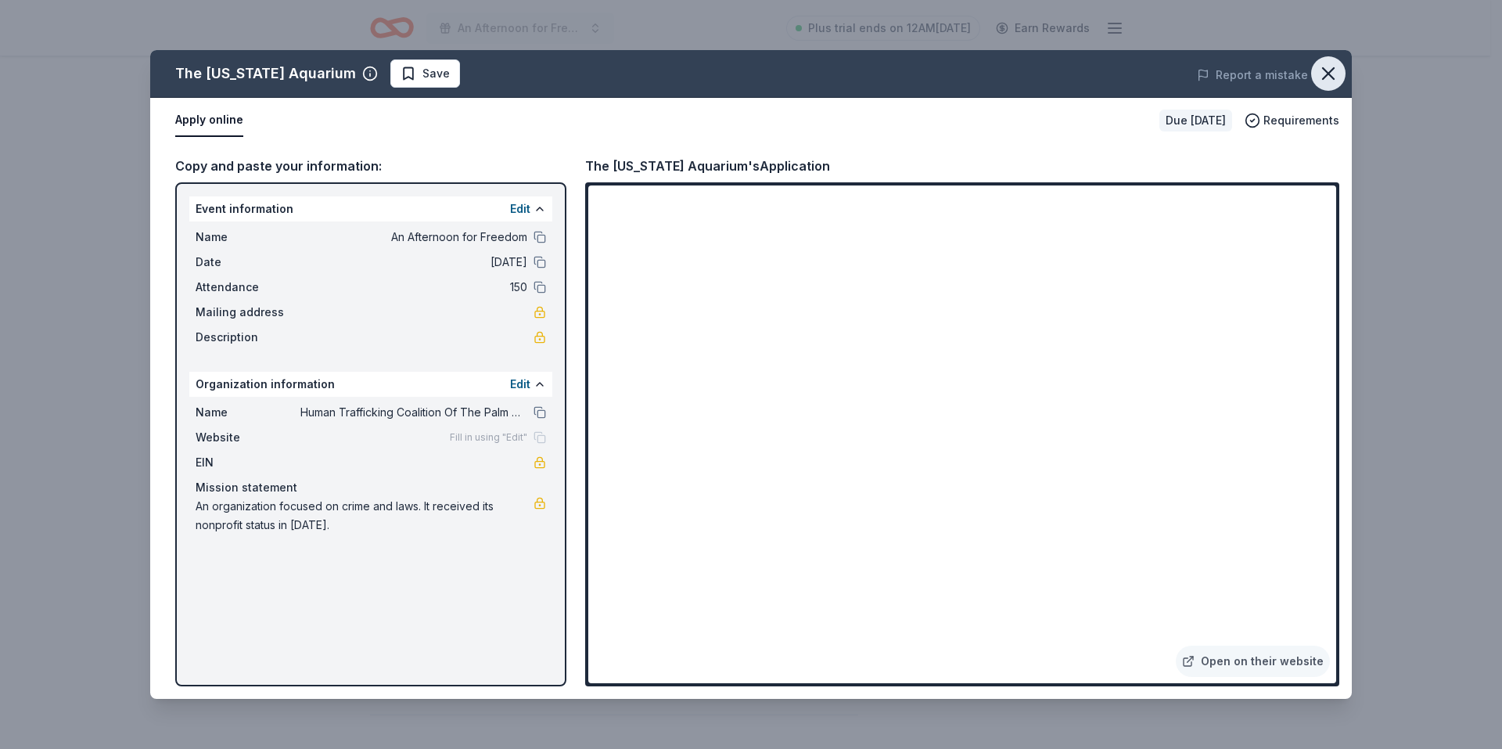
click at [1320, 71] on icon "button" at bounding box center [1328, 74] width 22 height 22
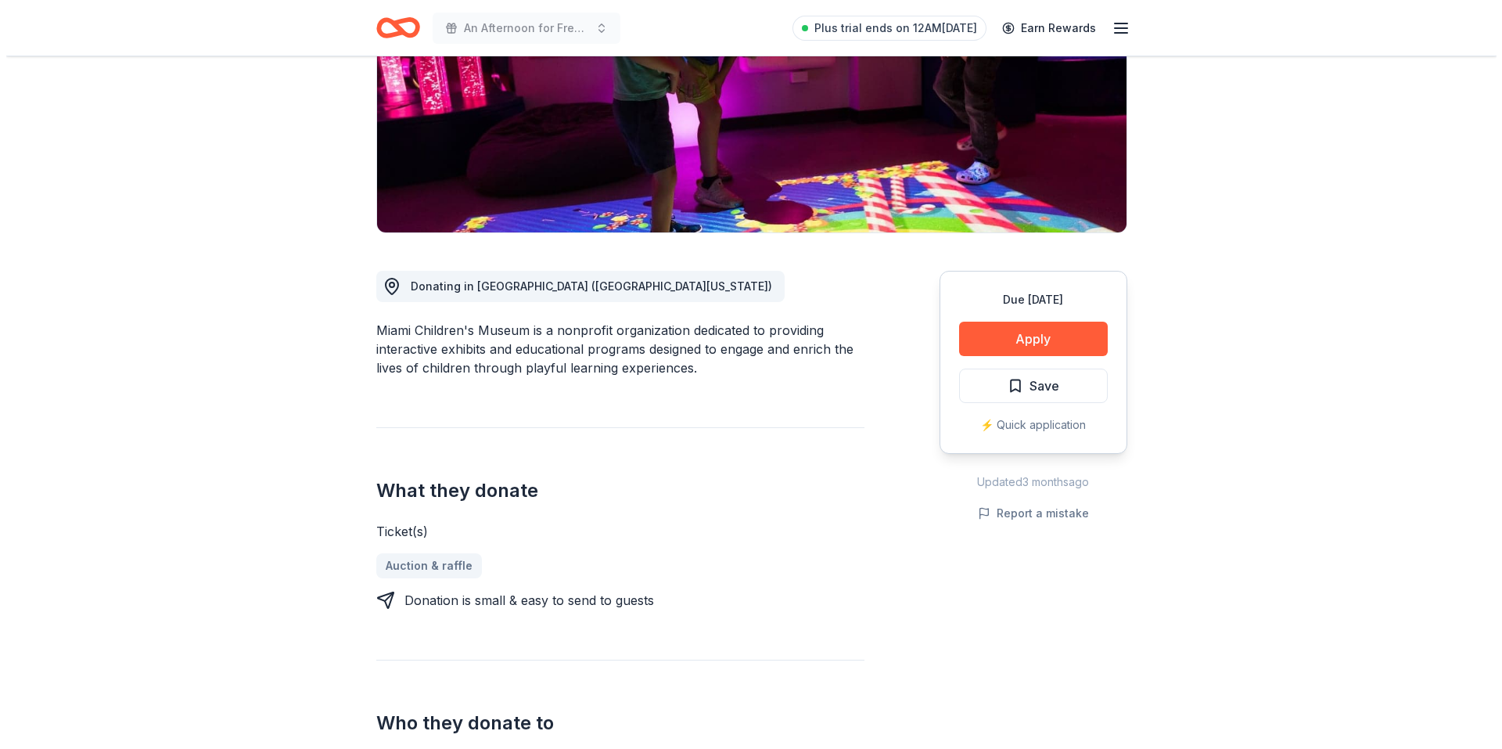
scroll to position [235, 0]
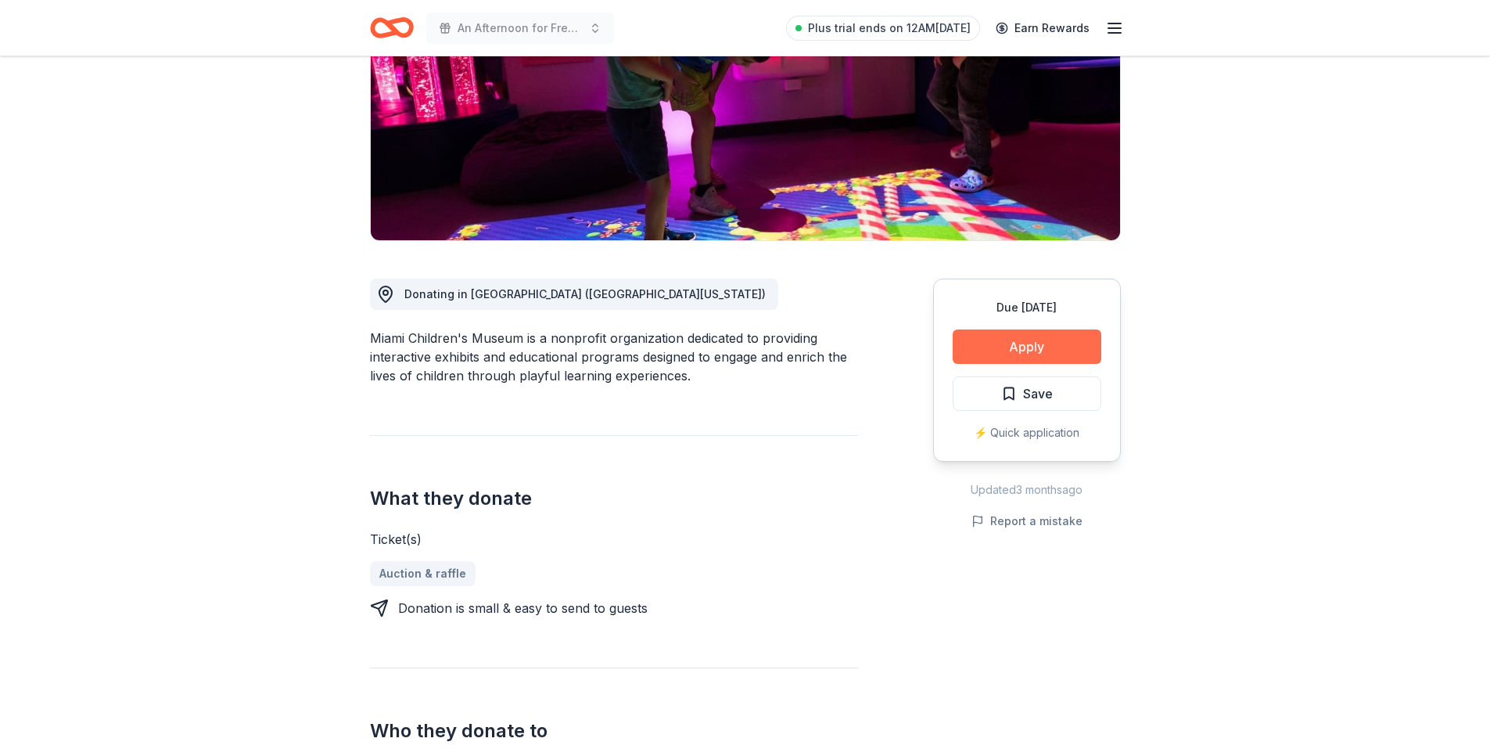
click at [1038, 345] on button "Apply" at bounding box center [1027, 346] width 149 height 34
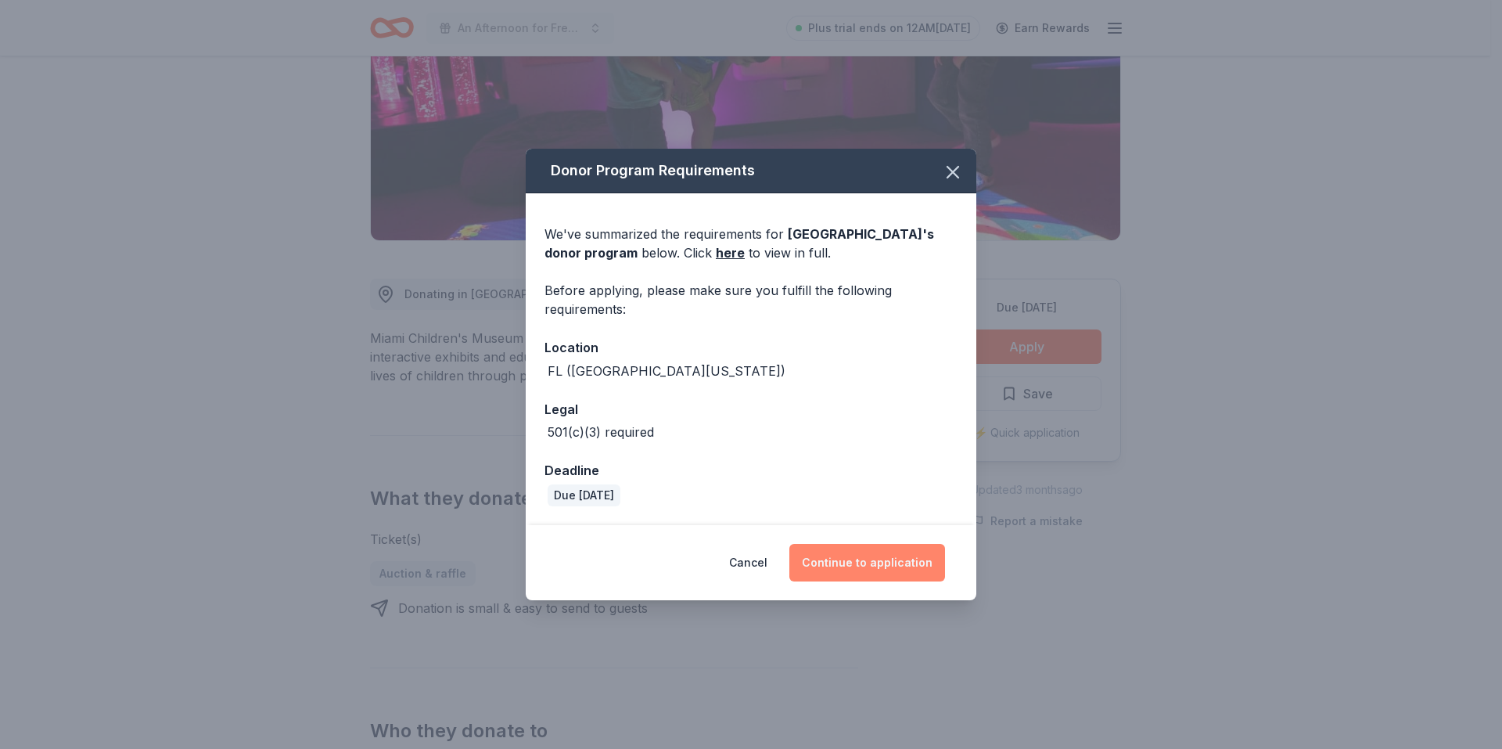
click at [876, 554] on button "Continue to application" at bounding box center [867, 563] width 156 height 38
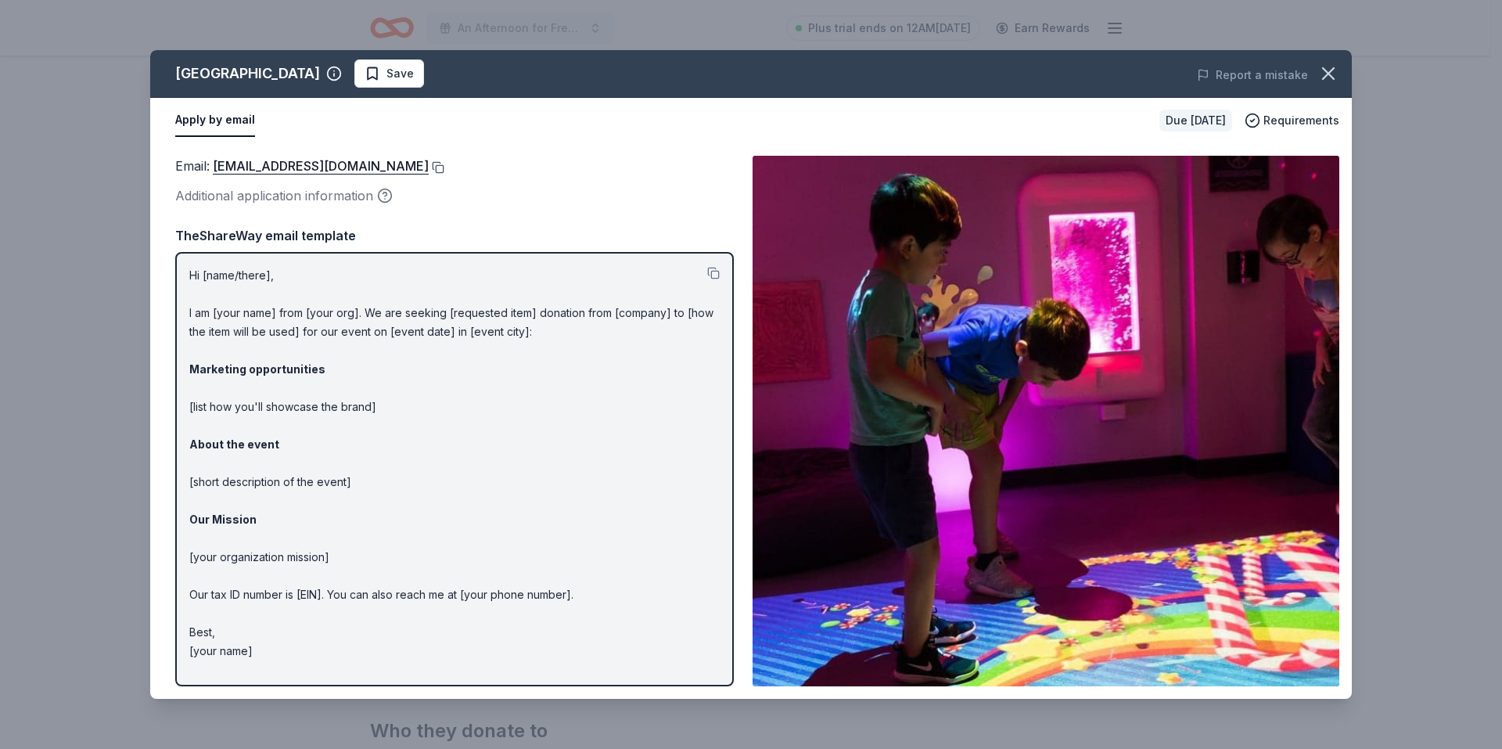
click at [444, 163] on button at bounding box center [437, 167] width 16 height 13
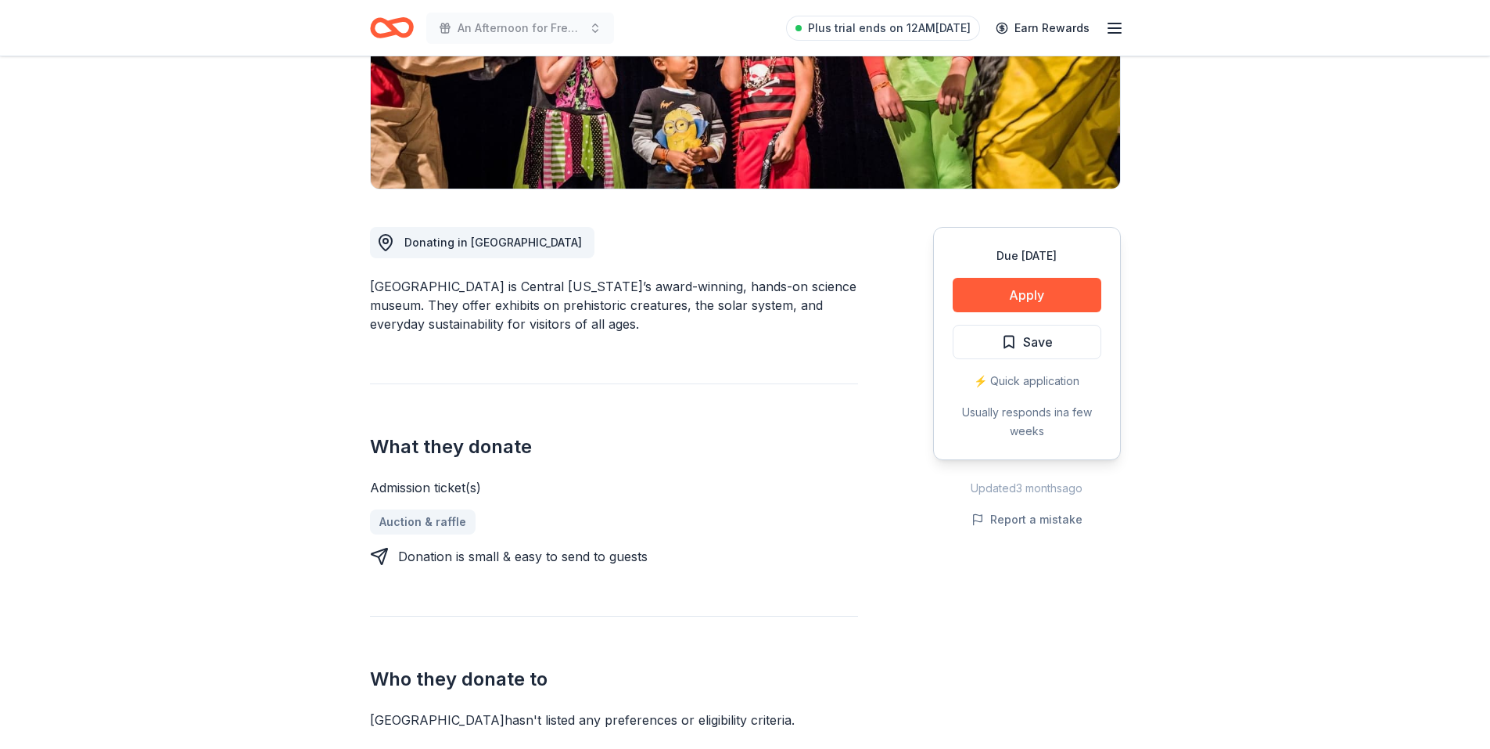
scroll to position [313, 0]
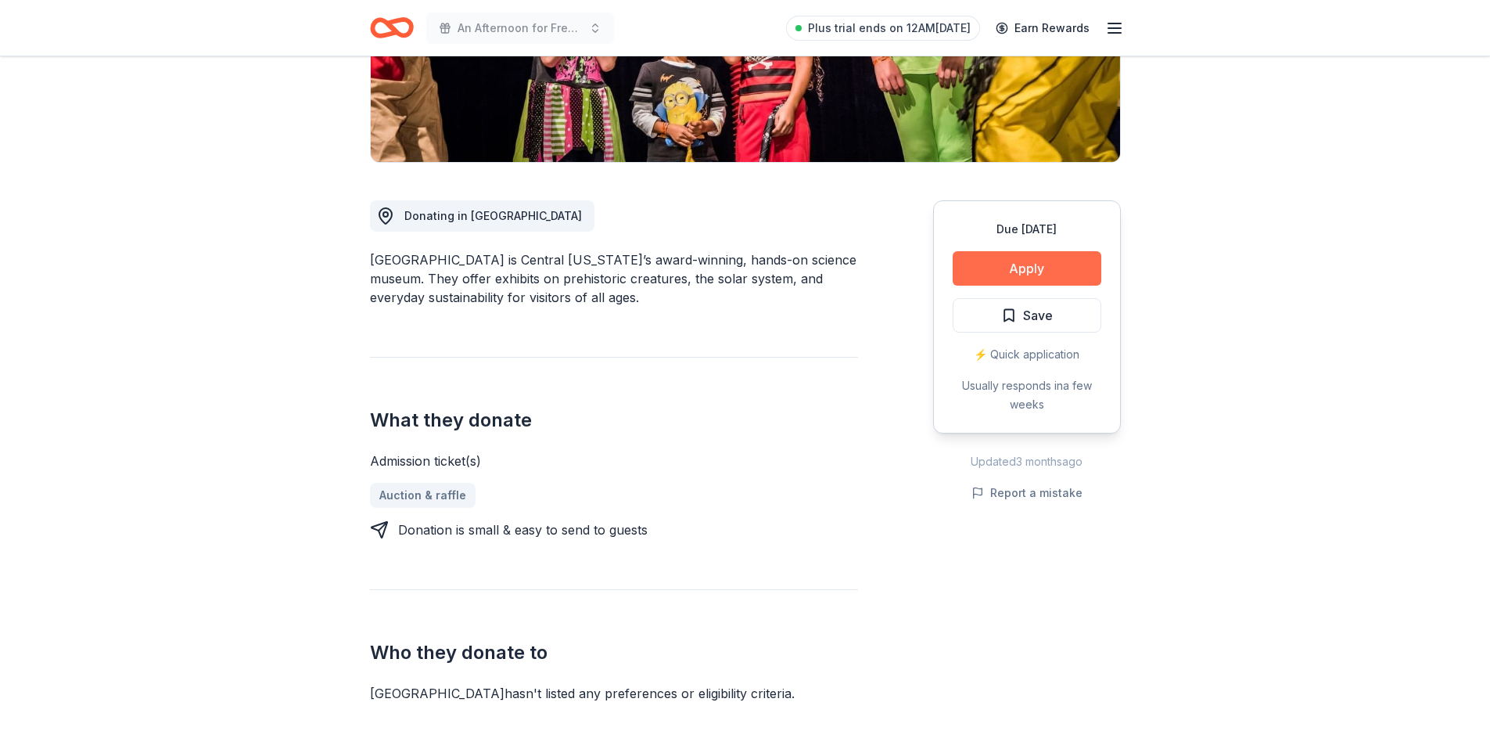
click at [1051, 260] on button "Apply" at bounding box center [1027, 268] width 149 height 34
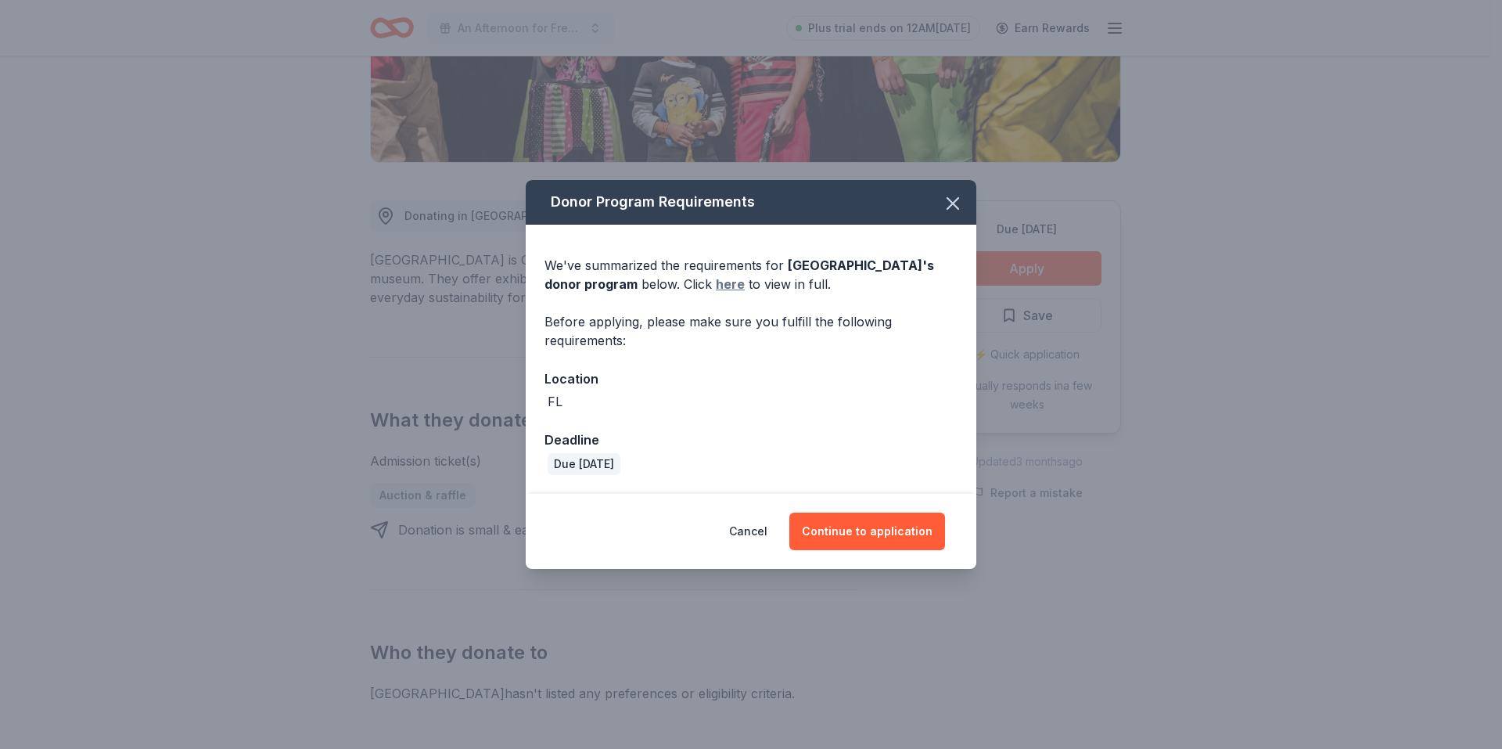
click at [732, 283] on link "here" at bounding box center [730, 284] width 29 height 19
click at [764, 530] on button "Cancel" at bounding box center [748, 531] width 38 height 38
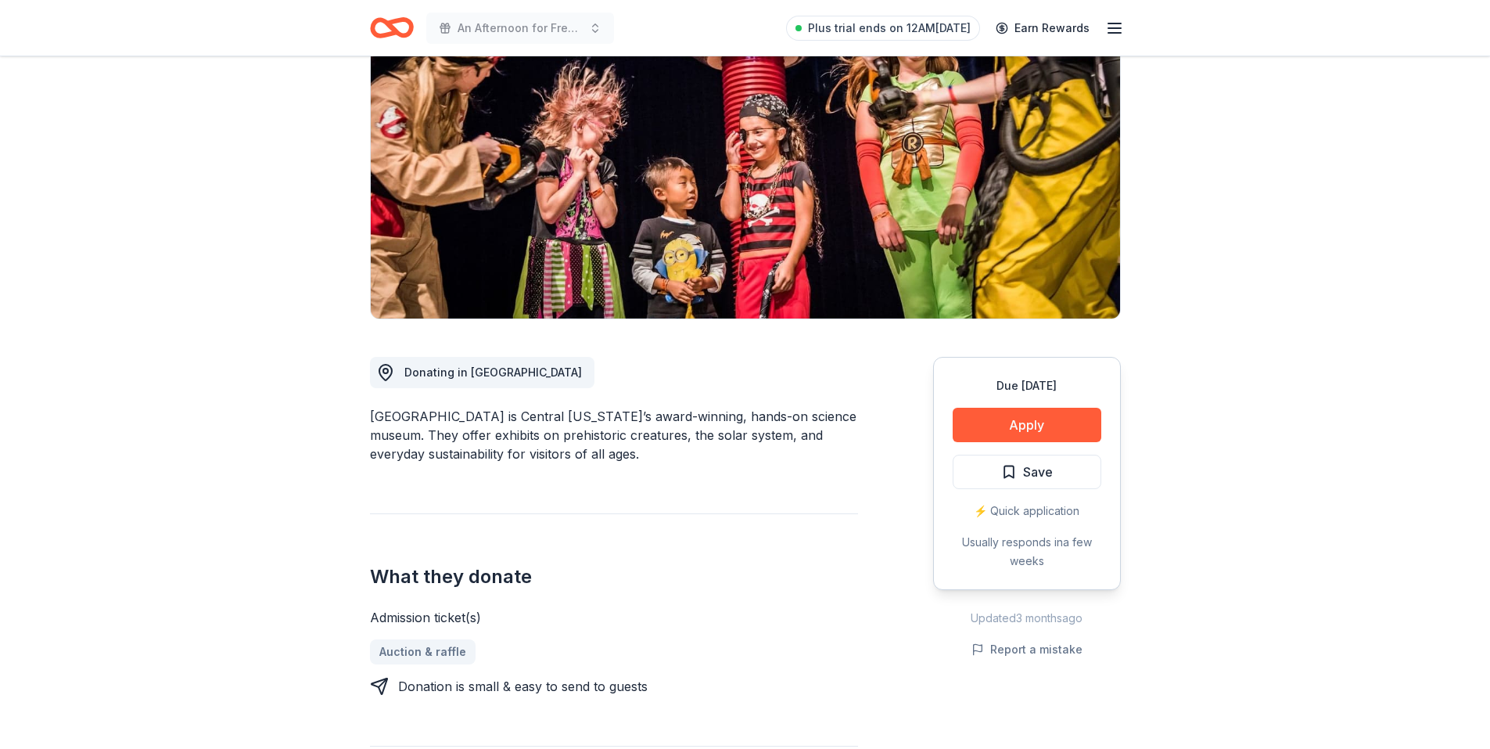
scroll to position [0, 0]
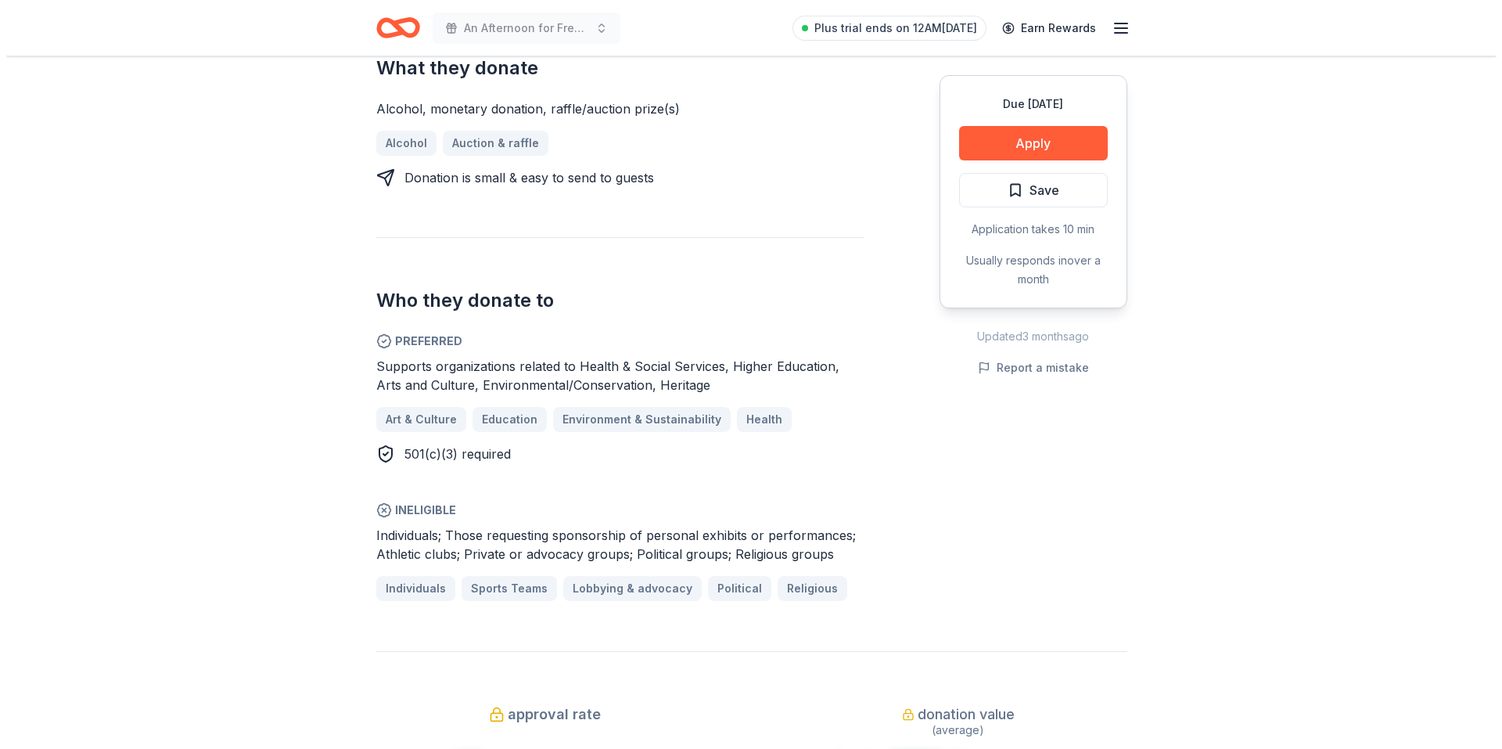
scroll to position [704, 0]
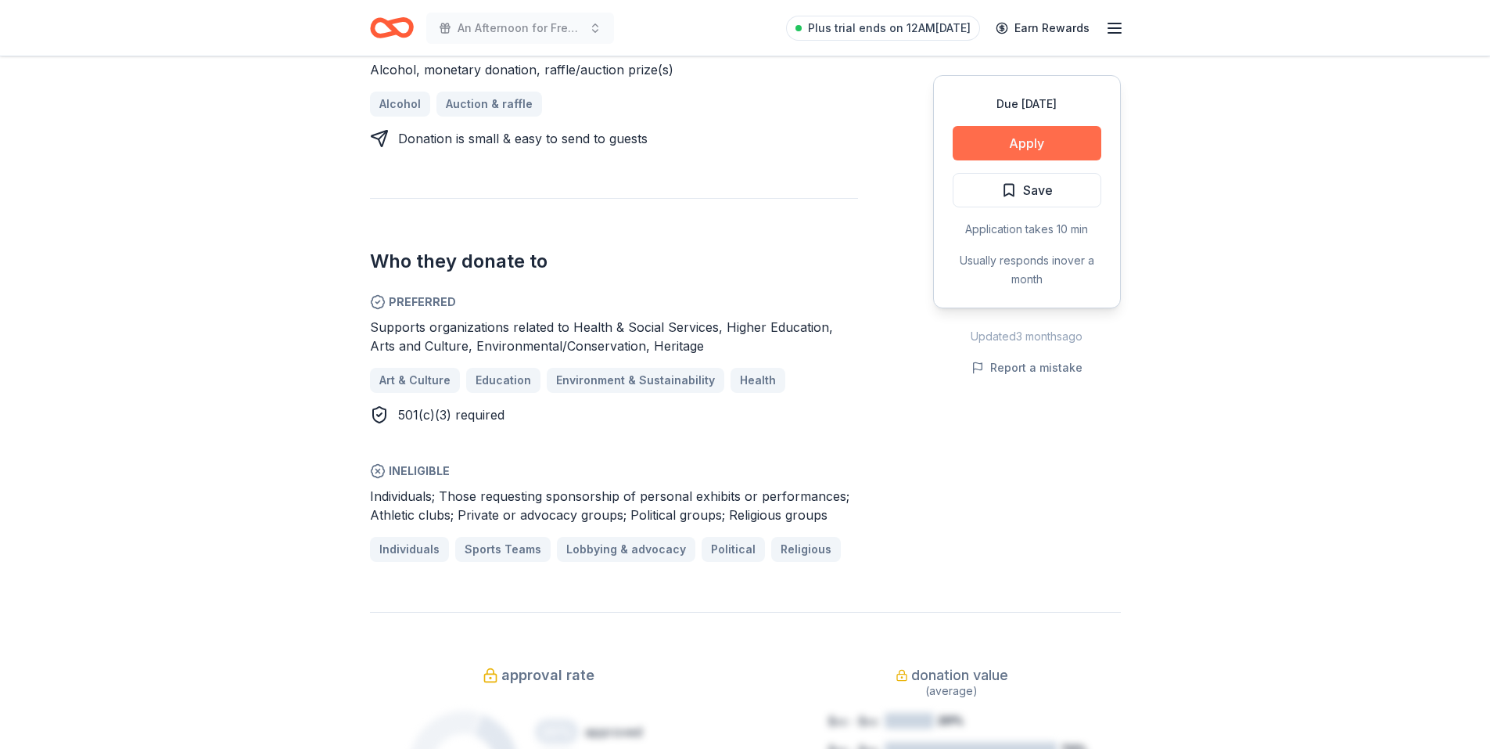
click at [1016, 134] on button "Apply" at bounding box center [1027, 143] width 149 height 34
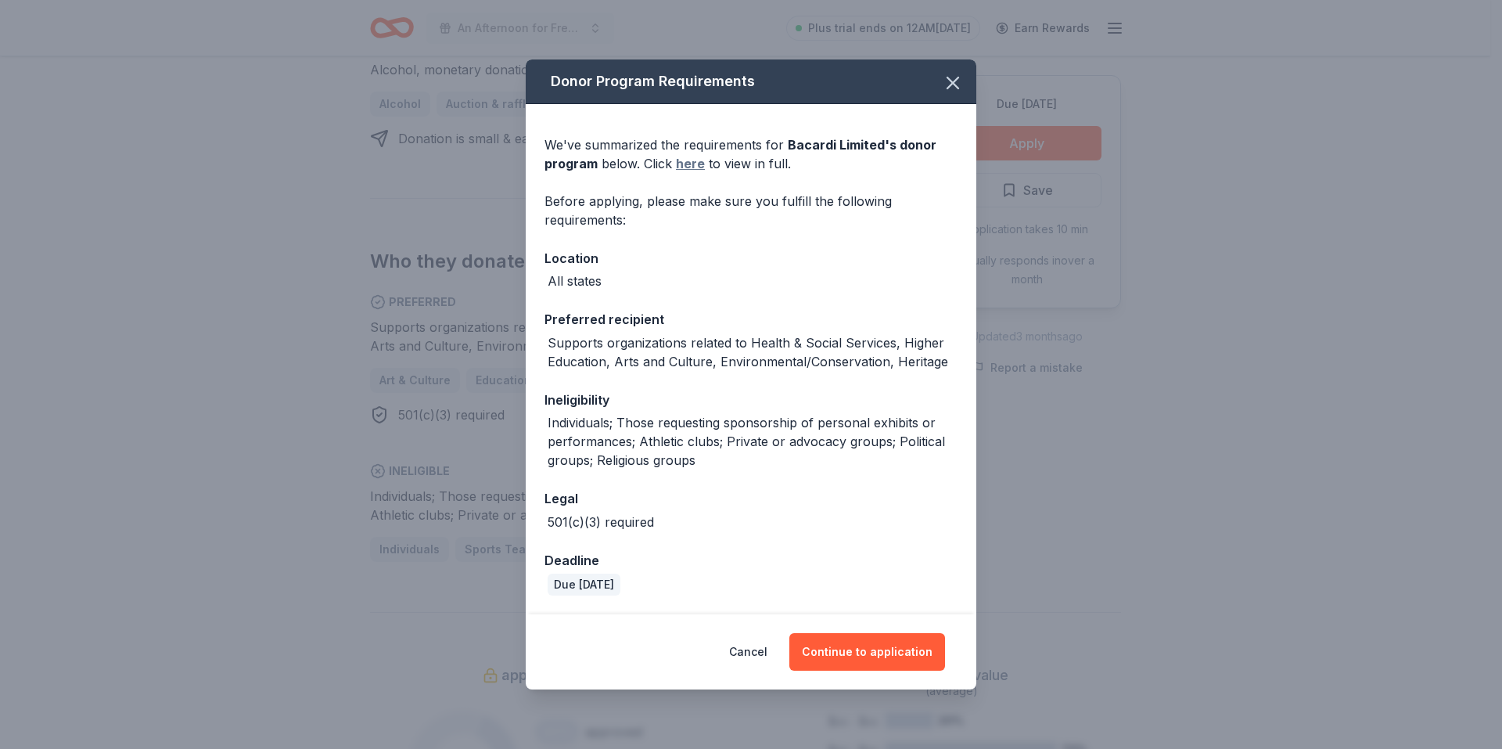
click at [691, 163] on link "here" at bounding box center [690, 163] width 29 height 19
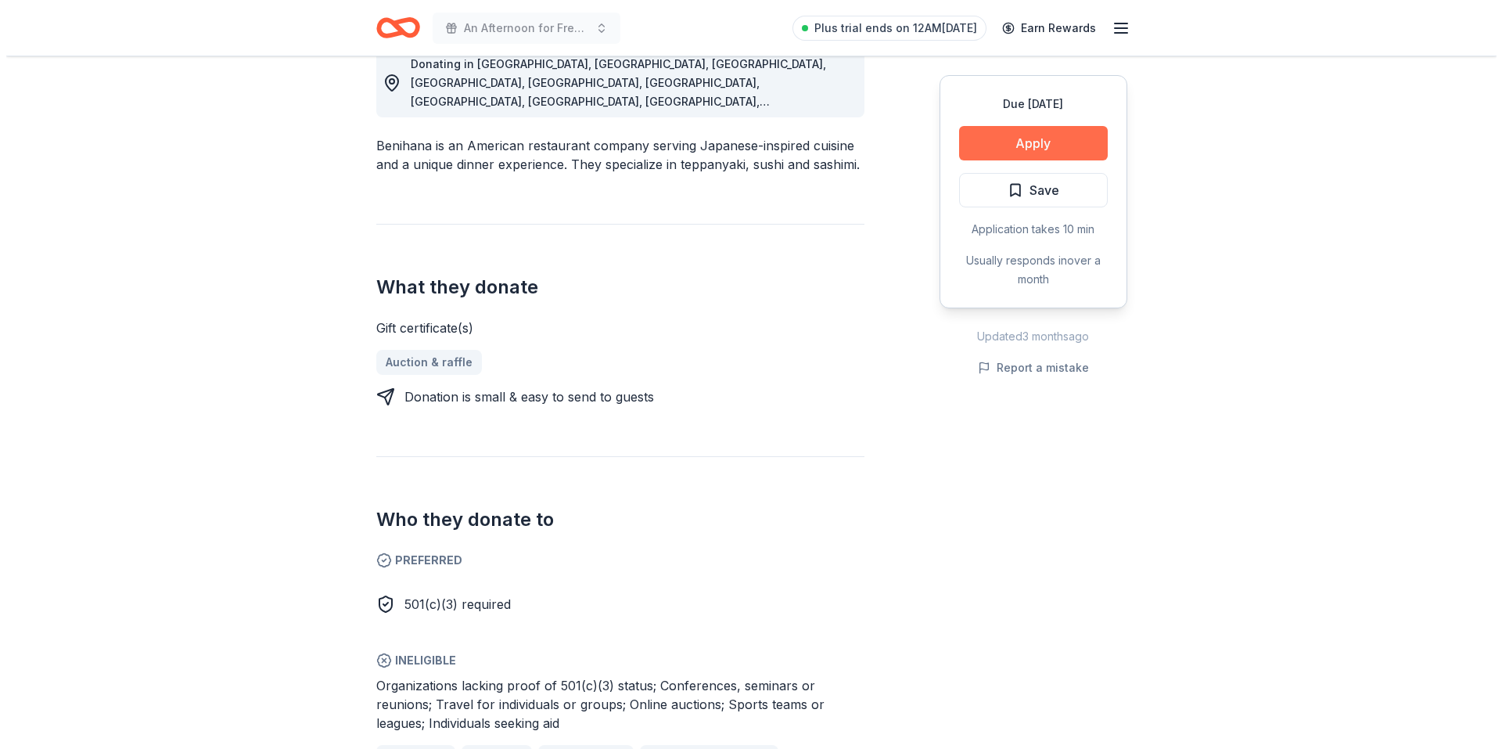
scroll to position [469, 0]
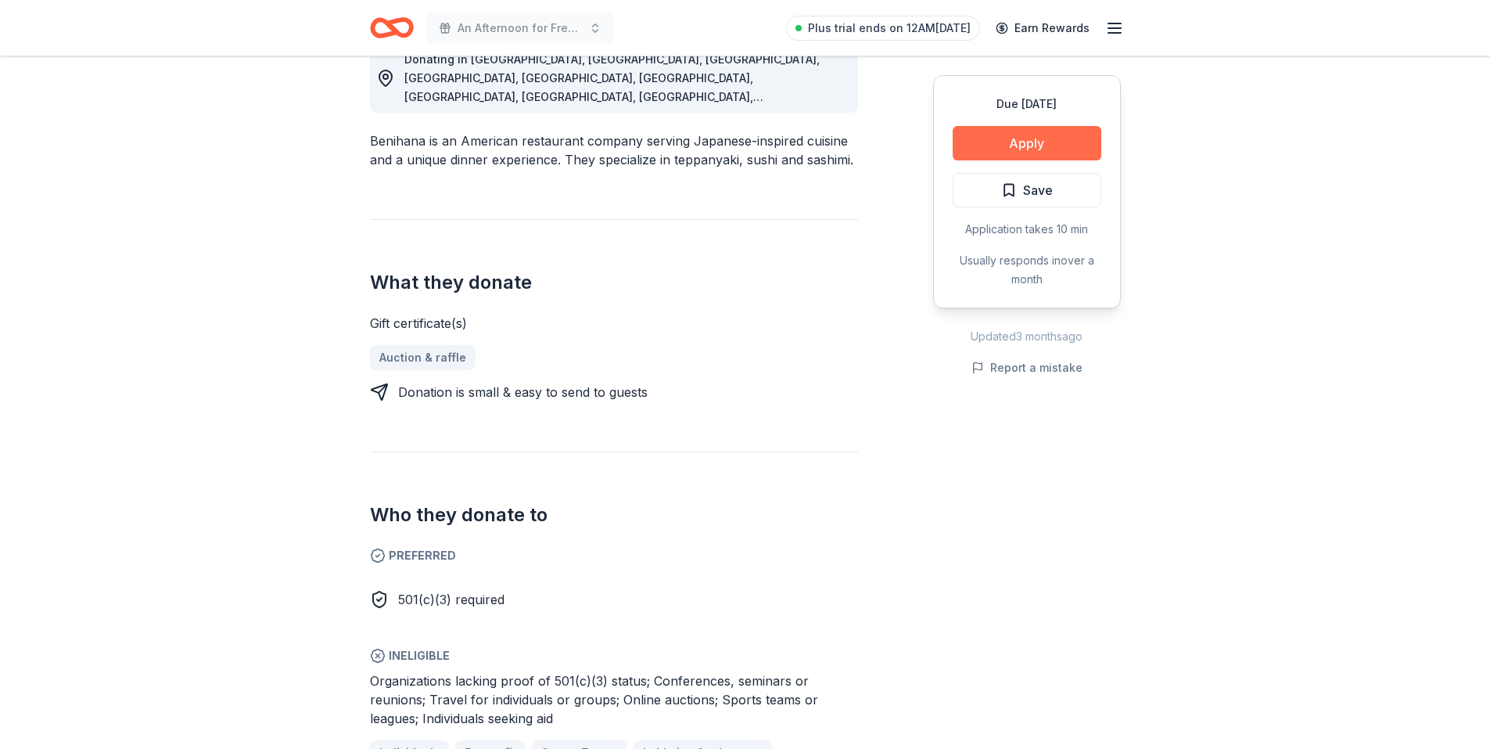
click at [1035, 144] on button "Apply" at bounding box center [1027, 143] width 149 height 34
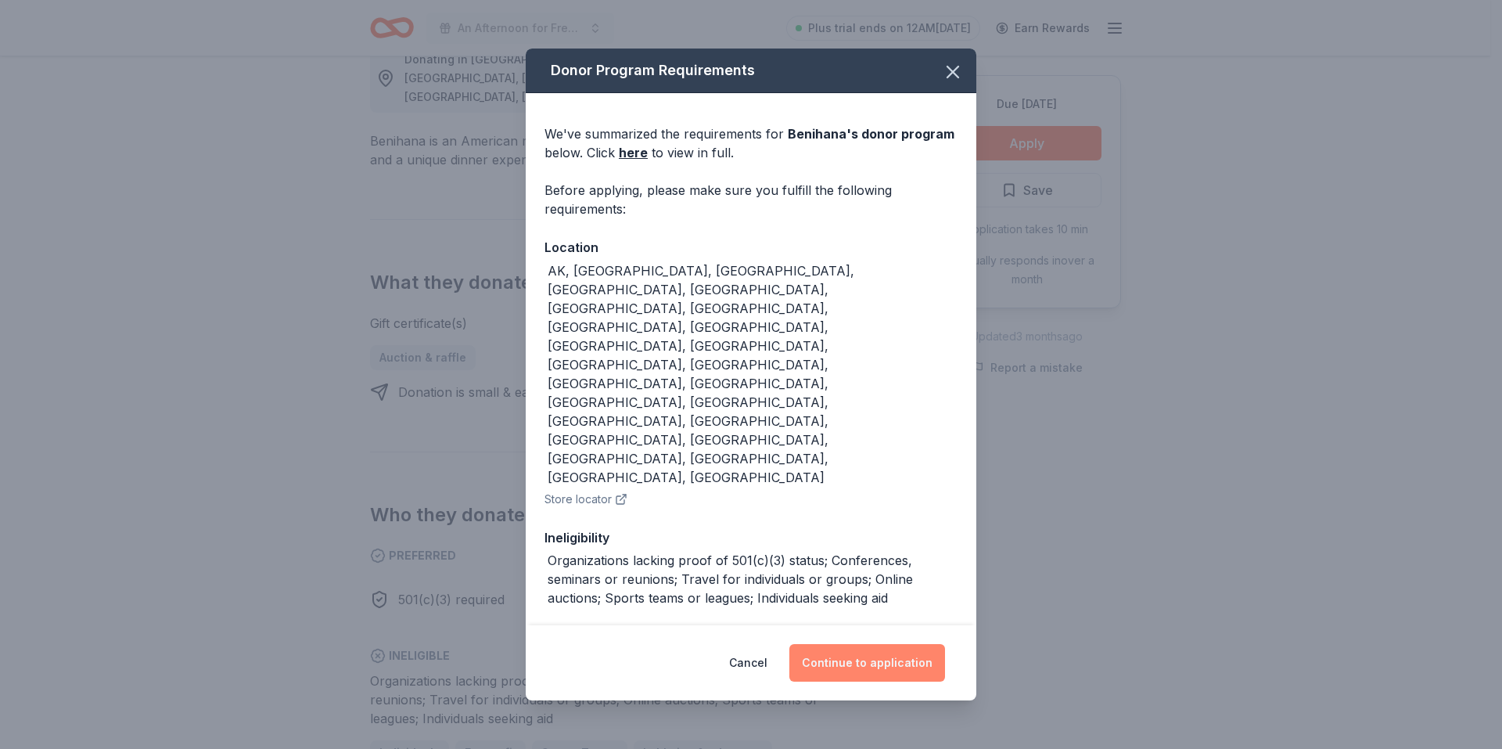
click at [866, 644] on button "Continue to application" at bounding box center [867, 663] width 156 height 38
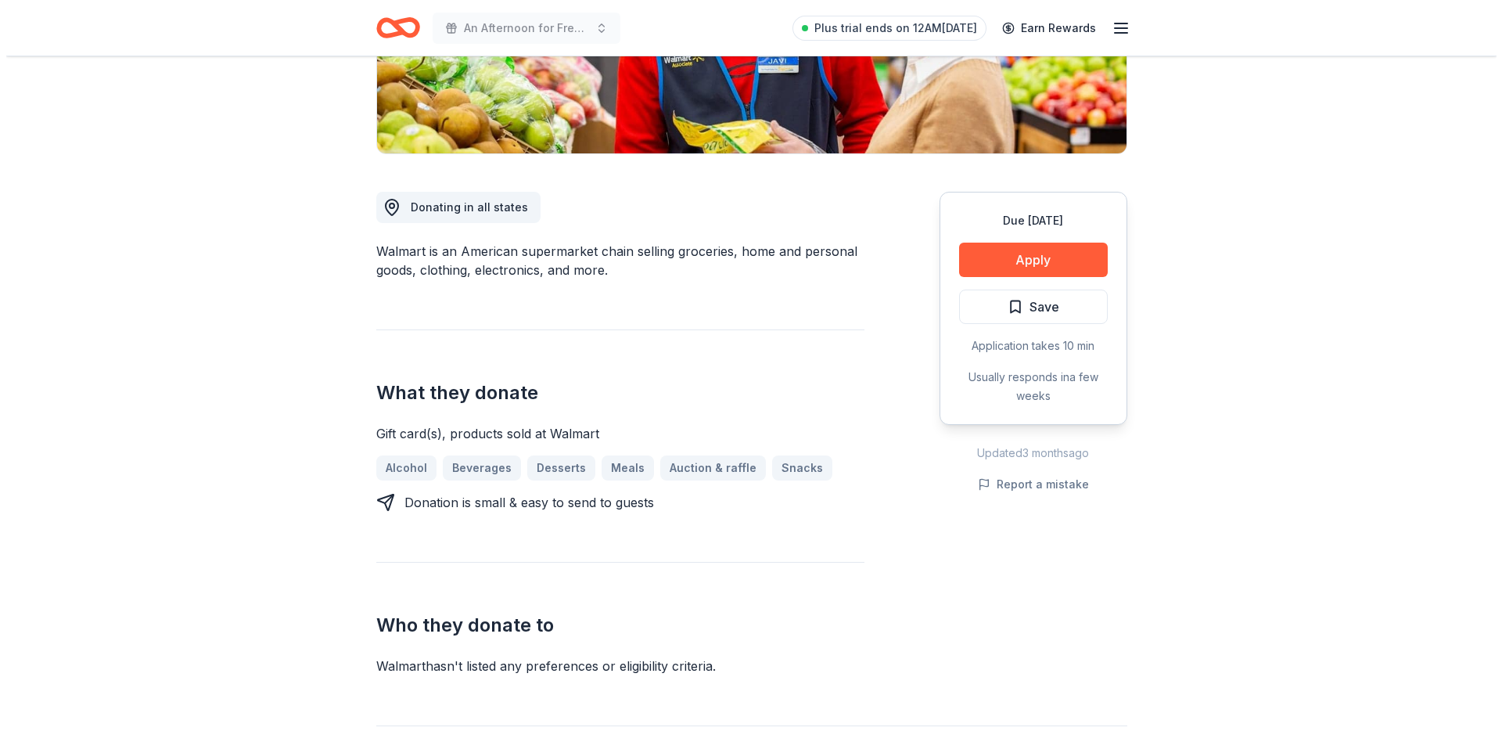
scroll to position [313, 0]
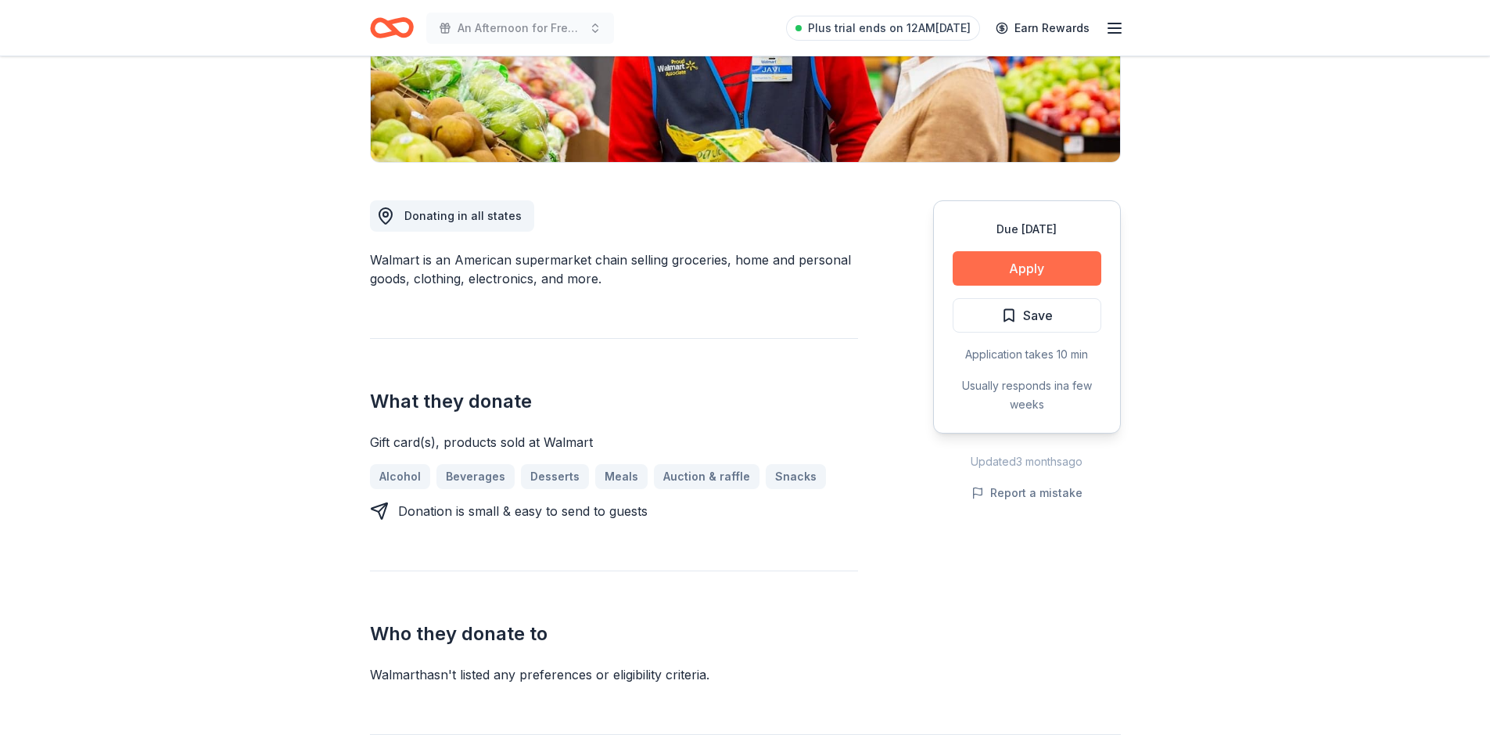
click at [1091, 274] on button "Apply" at bounding box center [1027, 268] width 149 height 34
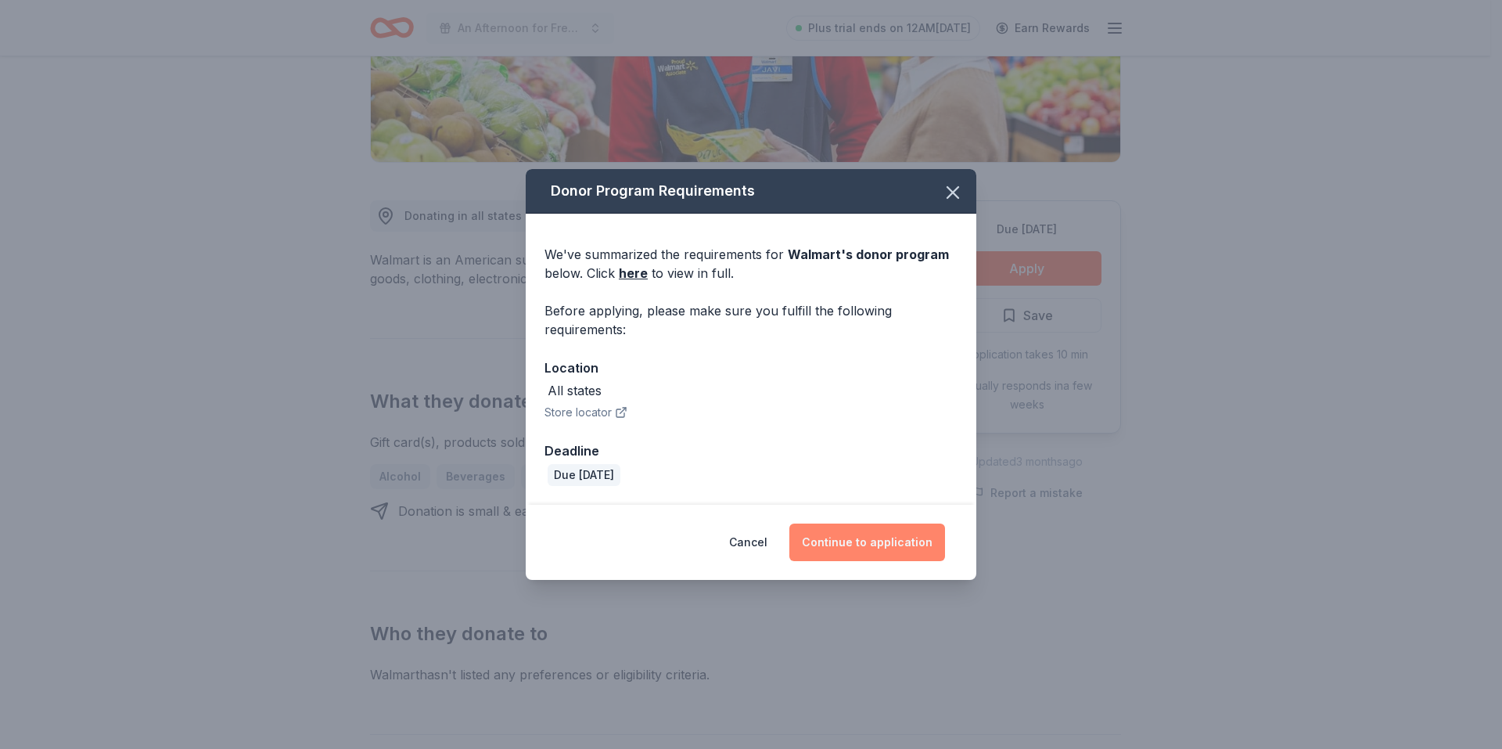
click at [876, 551] on button "Continue to application" at bounding box center [867, 542] width 156 height 38
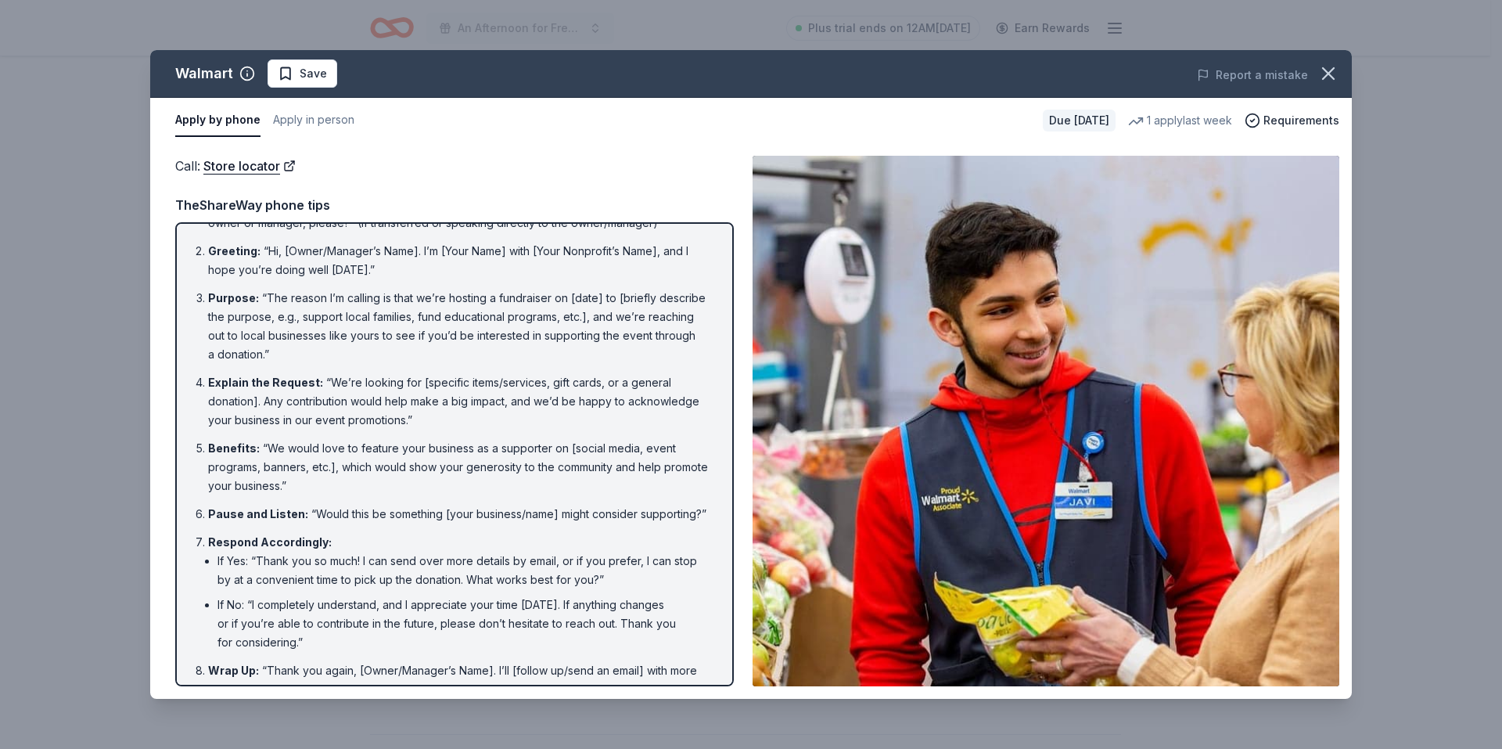
scroll to position [0, 0]
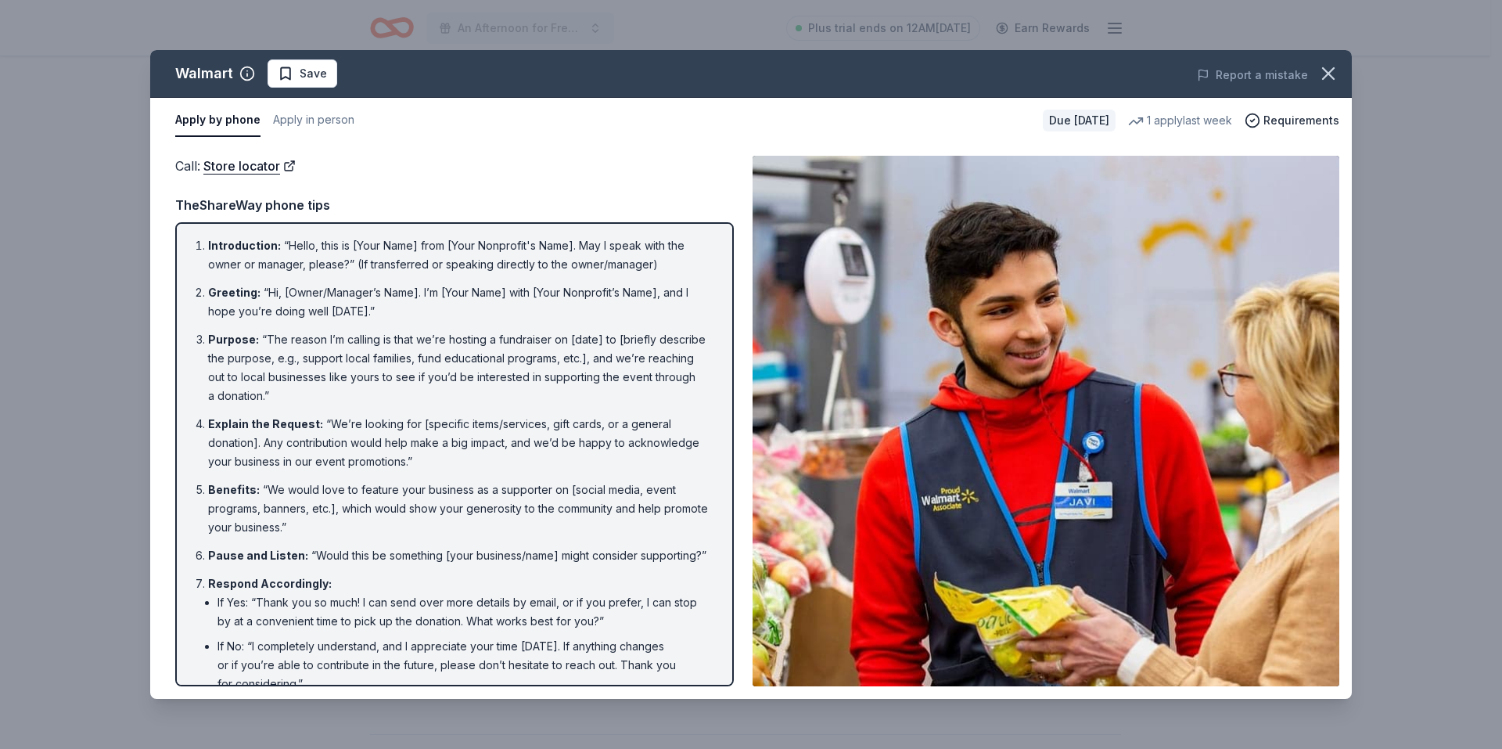
drag, startPoint x: 208, startPoint y: 244, endPoint x: 410, endPoint y: 260, distance: 202.4
click at [410, 260] on li "Introduction : “Hello, this is [Your Name] from [Your Nonprofit's Name]. May I …" at bounding box center [459, 255] width 502 height 38
drag, startPoint x: 285, startPoint y: 243, endPoint x: 405, endPoint y: 250, distance: 120.6
click at [411, 248] on li "Introduction : “Hello, this is [Your Name] from [Your Nonprofit's Name]. May I …" at bounding box center [459, 255] width 502 height 38
click at [346, 247] on li "Introduction : “Hello, this is [Your Name] from [Your Nonprofit's Name]. May I …" at bounding box center [459, 255] width 502 height 38
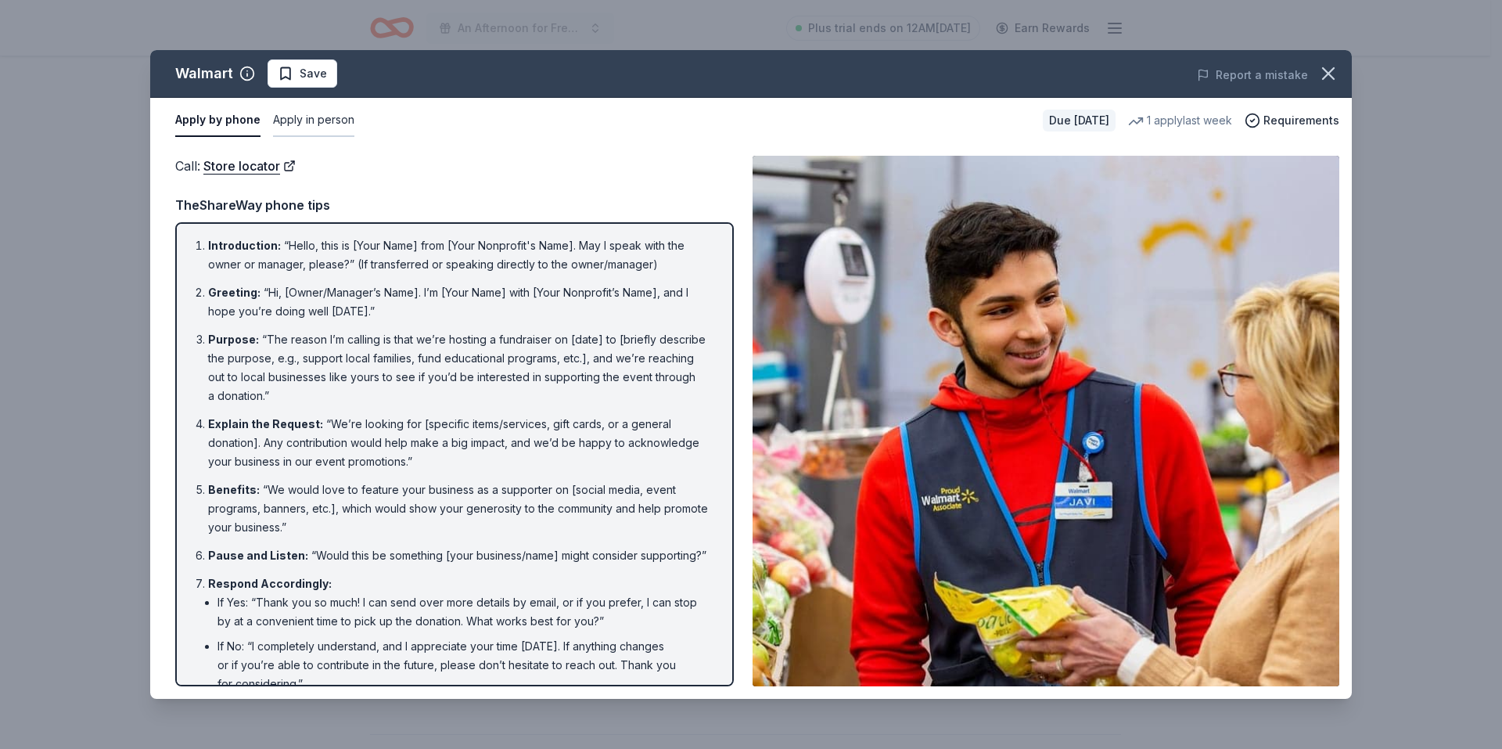
click at [325, 119] on button "Apply in person" at bounding box center [313, 120] width 81 height 33
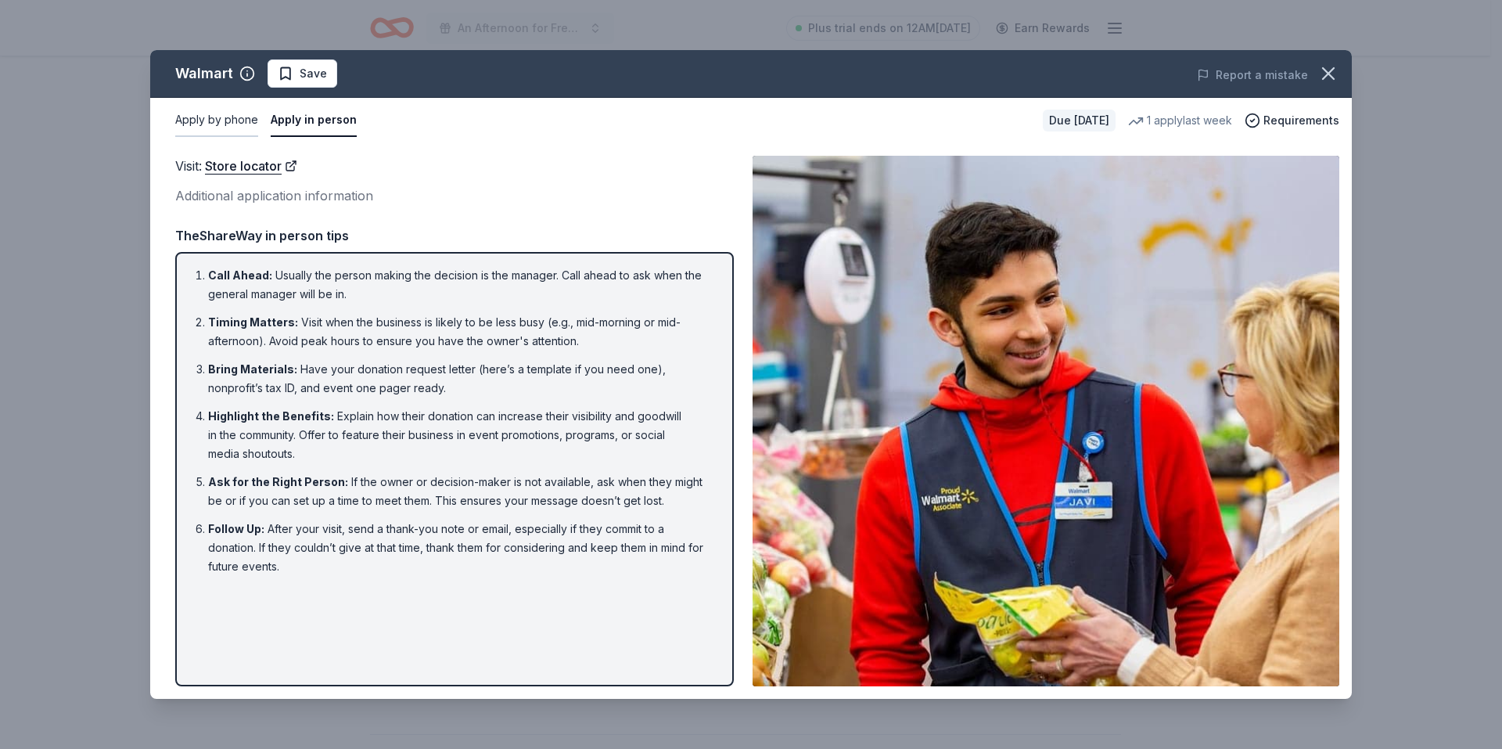
click at [223, 120] on button "Apply by phone" at bounding box center [216, 120] width 83 height 33
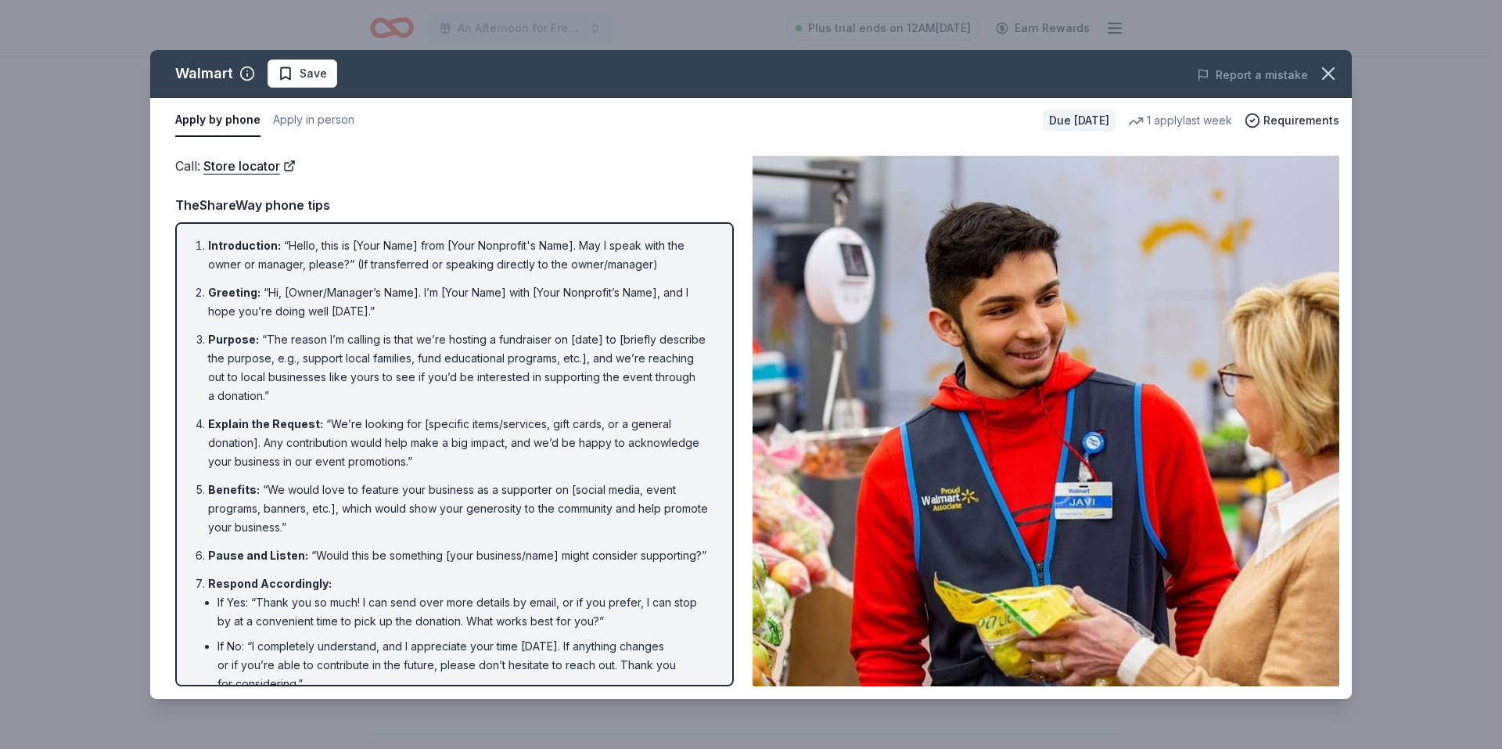
drag, startPoint x: 283, startPoint y: 241, endPoint x: 512, endPoint y: 244, distance: 228.5
click at [512, 244] on li "Introduction : “Hello, this is [Your Name] from [Your Nonprofit's Name]. May I …" at bounding box center [459, 255] width 502 height 38
click at [509, 244] on li "Introduction : “Hello, this is [Your Name] from [Your Nonprofit's Name]. May I …" at bounding box center [459, 255] width 502 height 38
click at [186, 245] on div "Introduction : “Hello, this is [Your Name] from [Your Nonprofit's Name]. May I …" at bounding box center [454, 454] width 559 height 464
drag, startPoint x: 186, startPoint y: 240, endPoint x: 537, endPoint y: 275, distance: 352.2
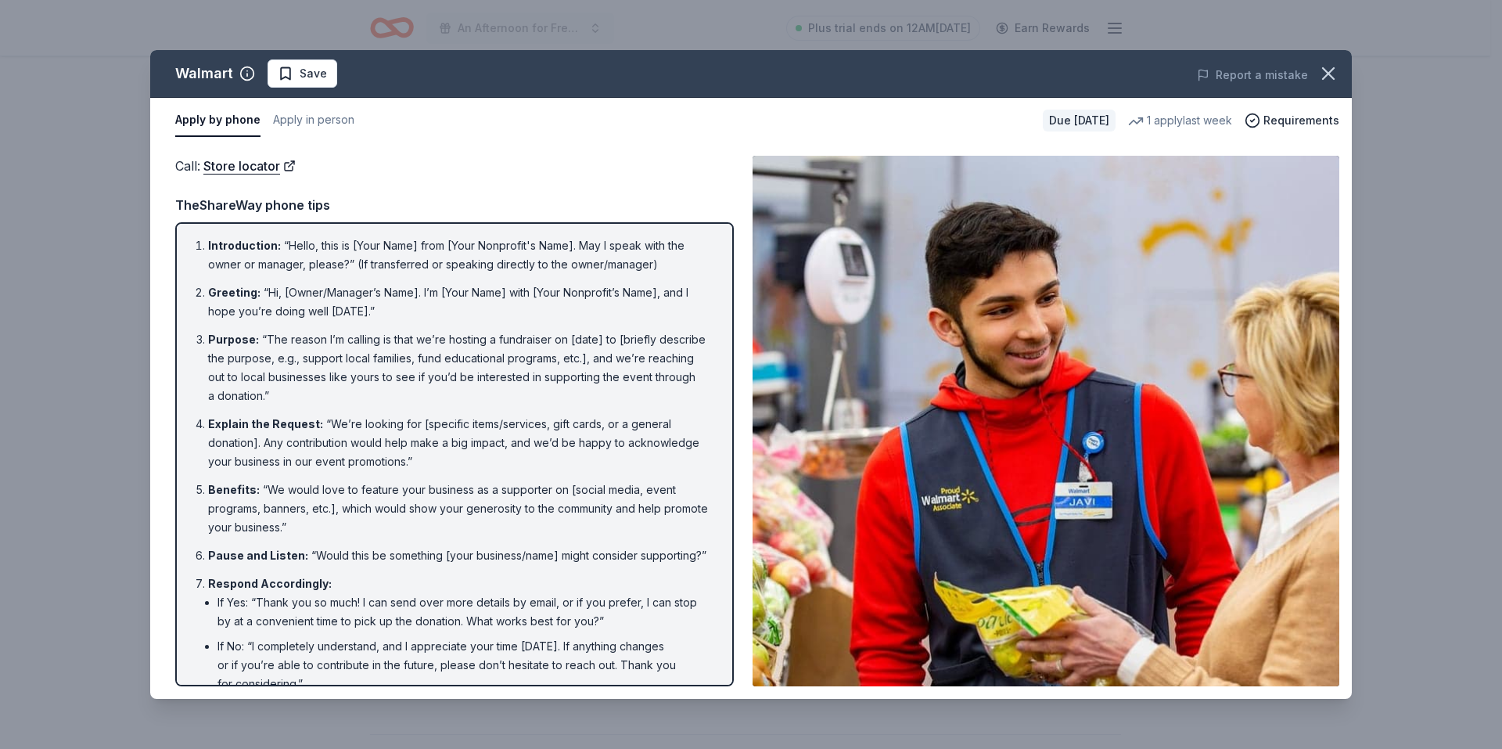
click at [537, 275] on ol "Introduction : “Hello, this is [Your Name] from [Your Nonprofit's Name]. May I …" at bounding box center [454, 488] width 530 height 504
click at [309, 124] on button "Apply in person" at bounding box center [313, 120] width 81 height 33
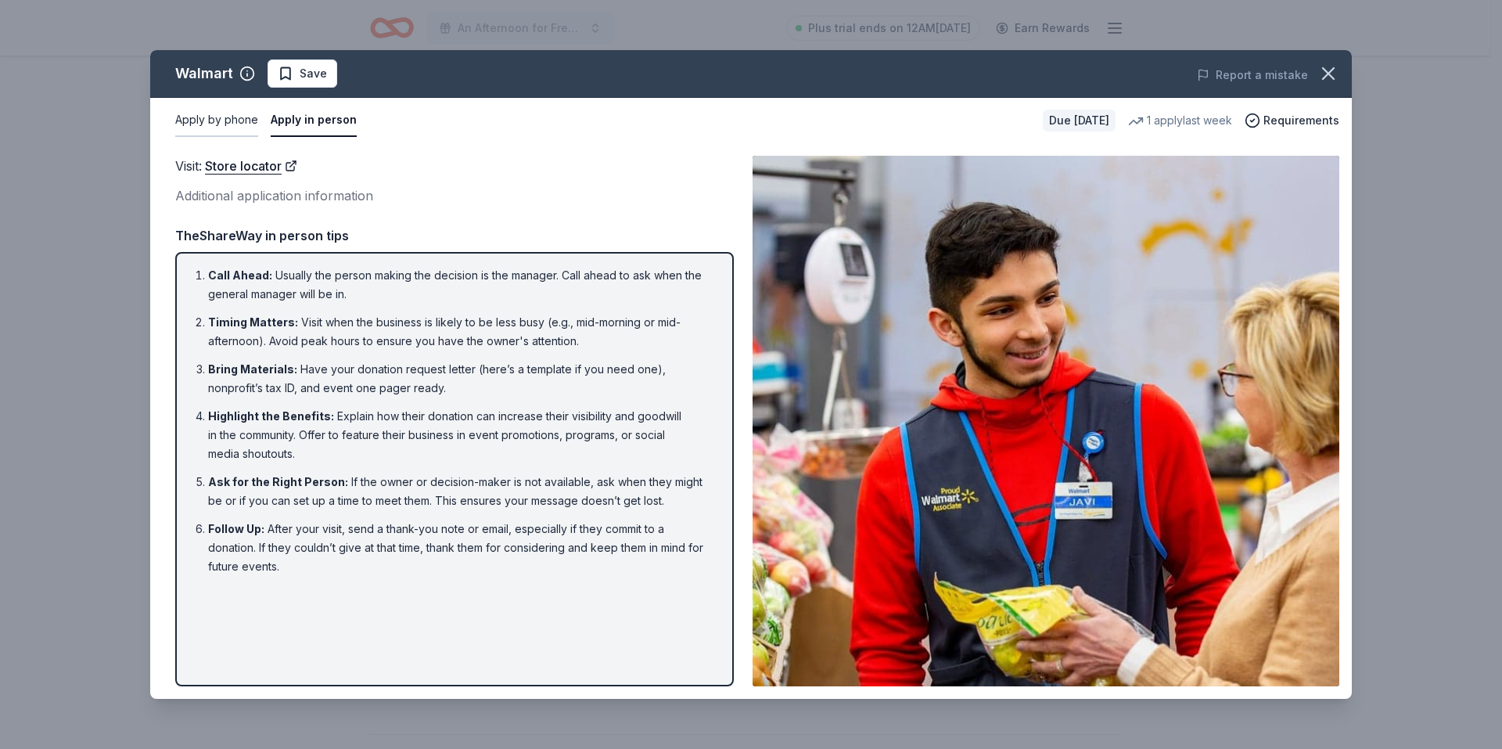
click at [200, 117] on button "Apply by phone" at bounding box center [216, 120] width 83 height 33
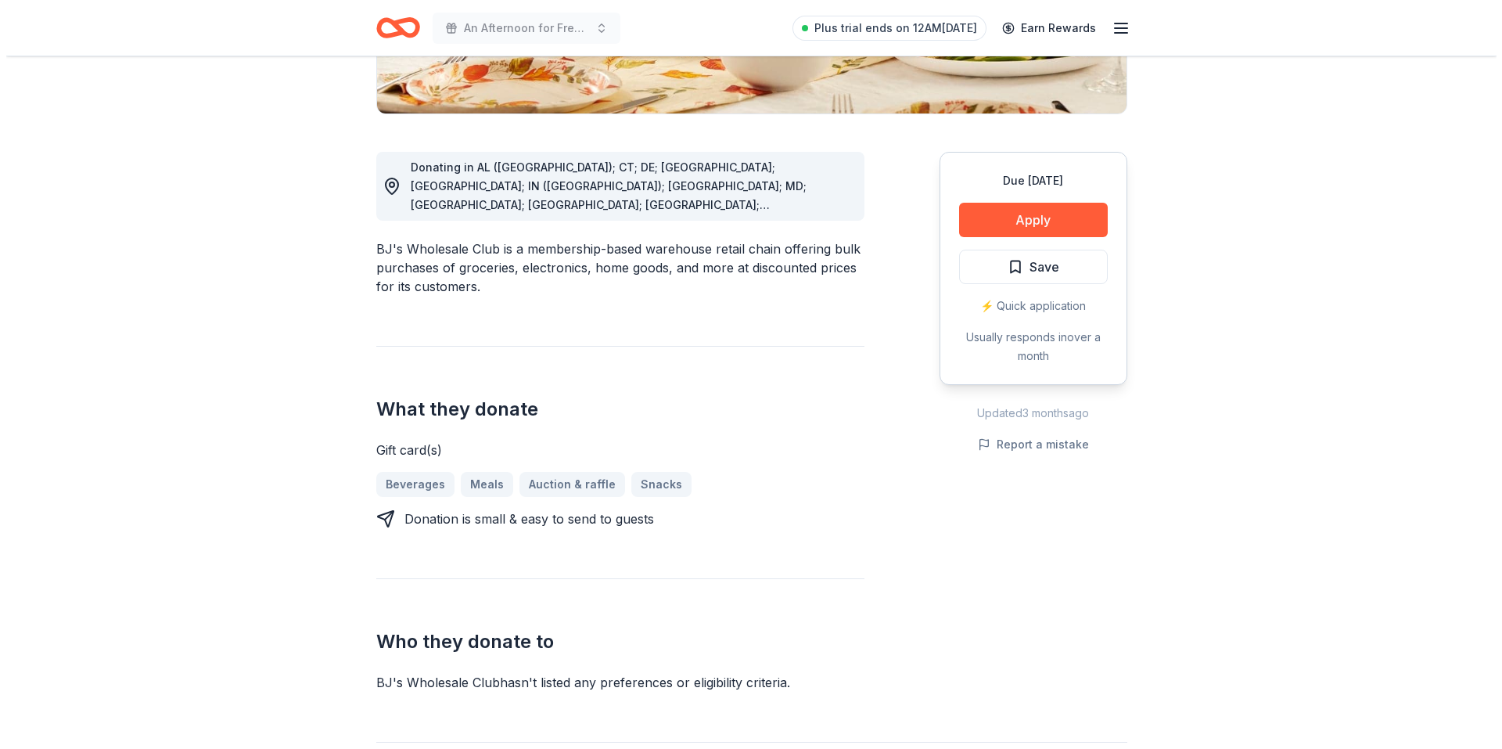
scroll to position [391, 0]
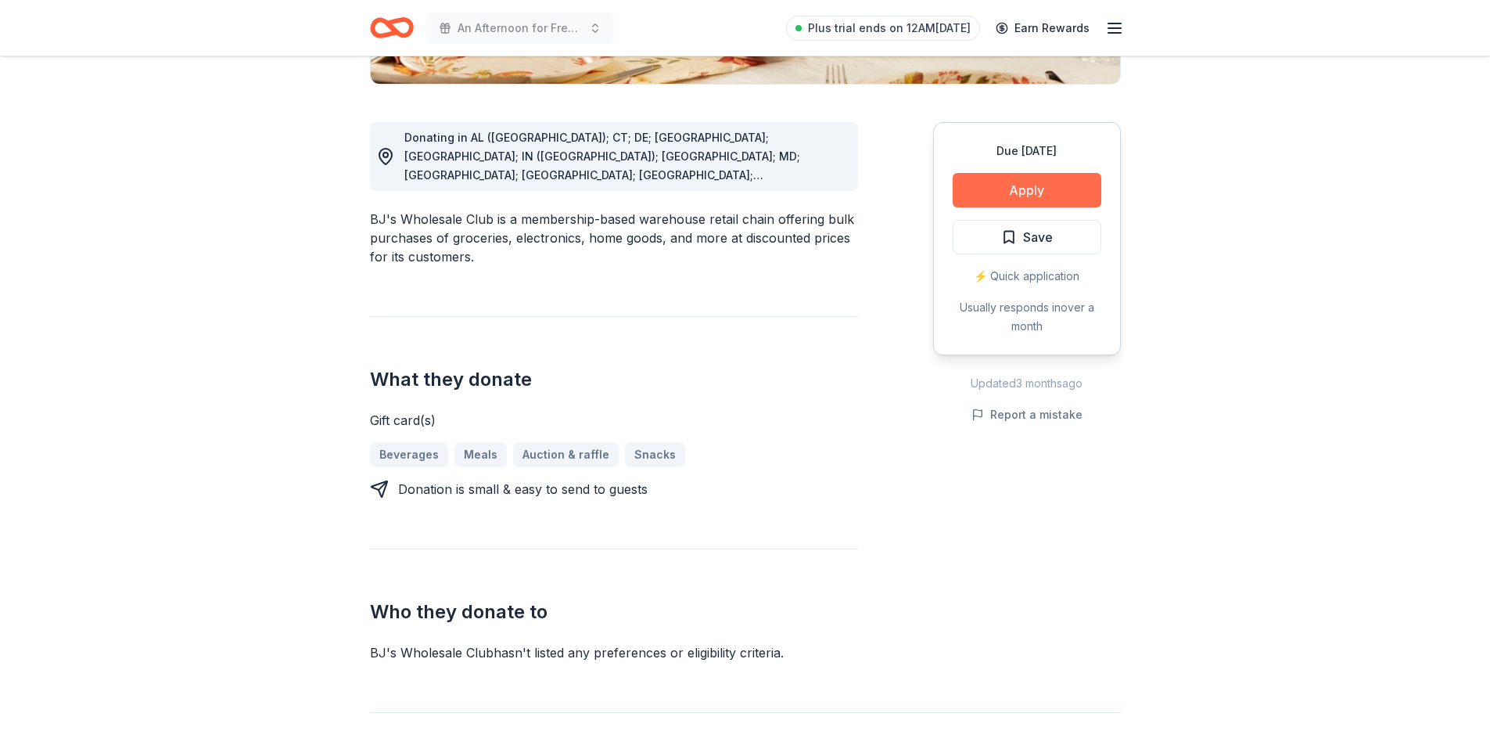
click at [1021, 186] on button "Apply" at bounding box center [1027, 190] width 149 height 34
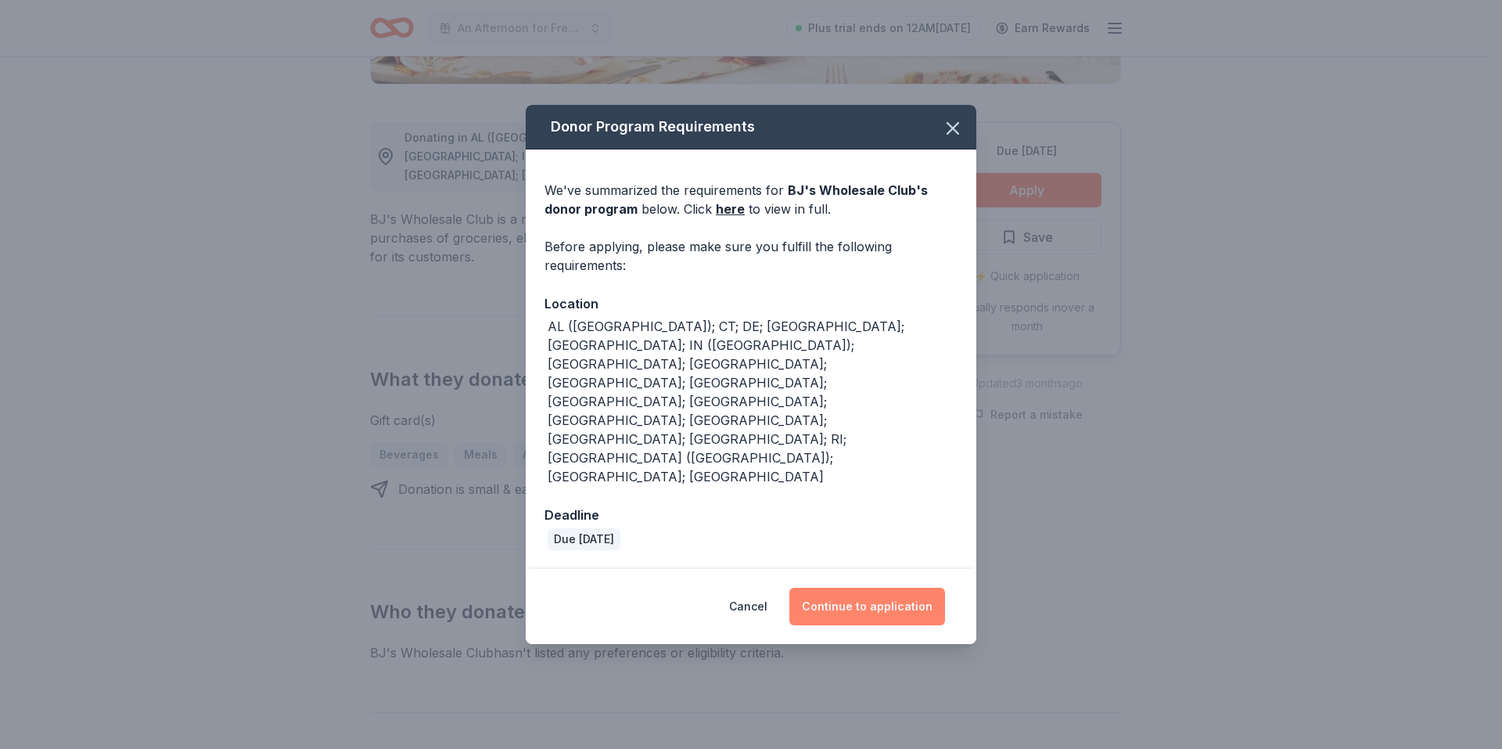
click at [862, 588] on button "Continue to application" at bounding box center [867, 607] width 156 height 38
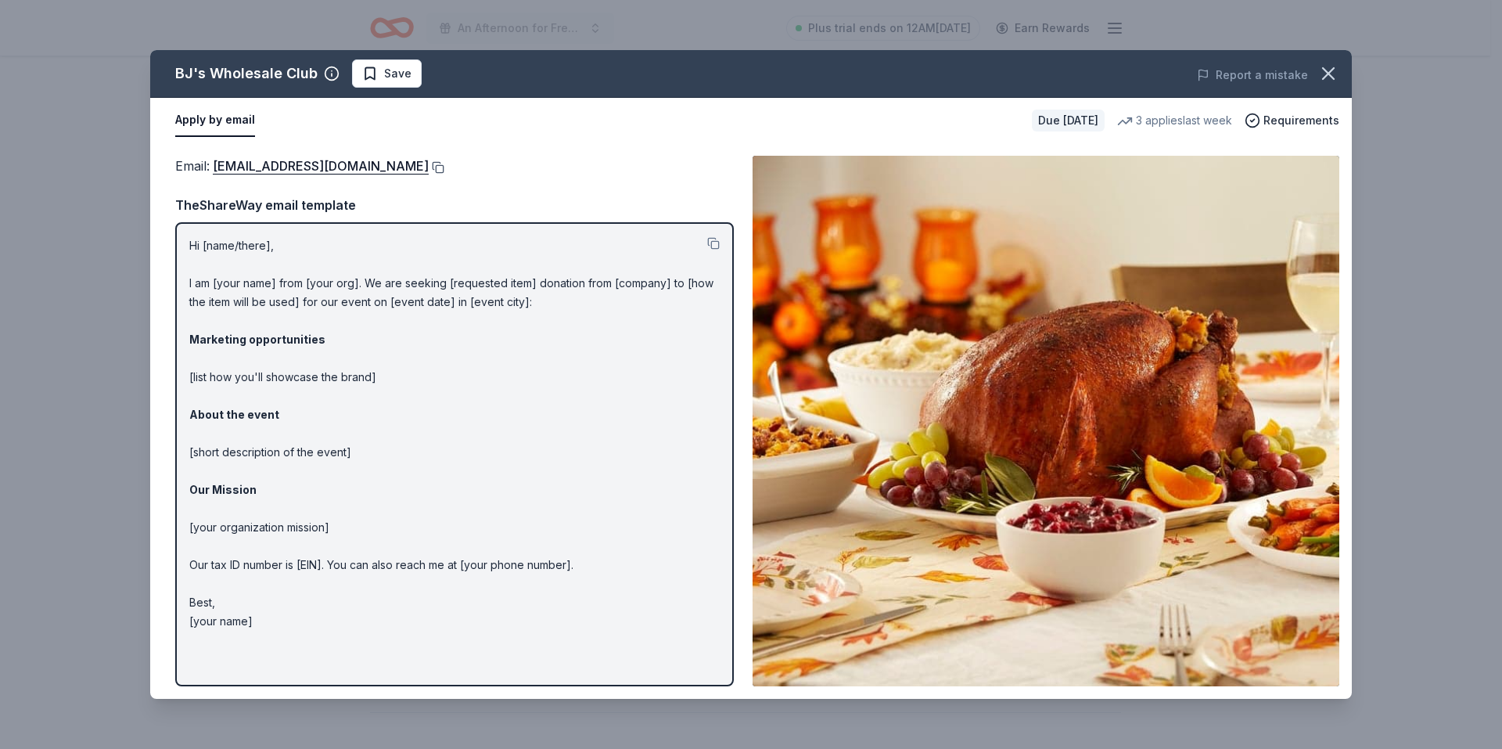
click at [429, 168] on button at bounding box center [437, 167] width 16 height 13
drag, startPoint x: 188, startPoint y: 243, endPoint x: 526, endPoint y: 282, distance: 340.1
click at [526, 282] on div "Hi [name/there], I am [your name] from [your org]. We are seeking [requested it…" at bounding box center [454, 454] width 559 height 464
click at [715, 243] on button at bounding box center [713, 243] width 13 height 13
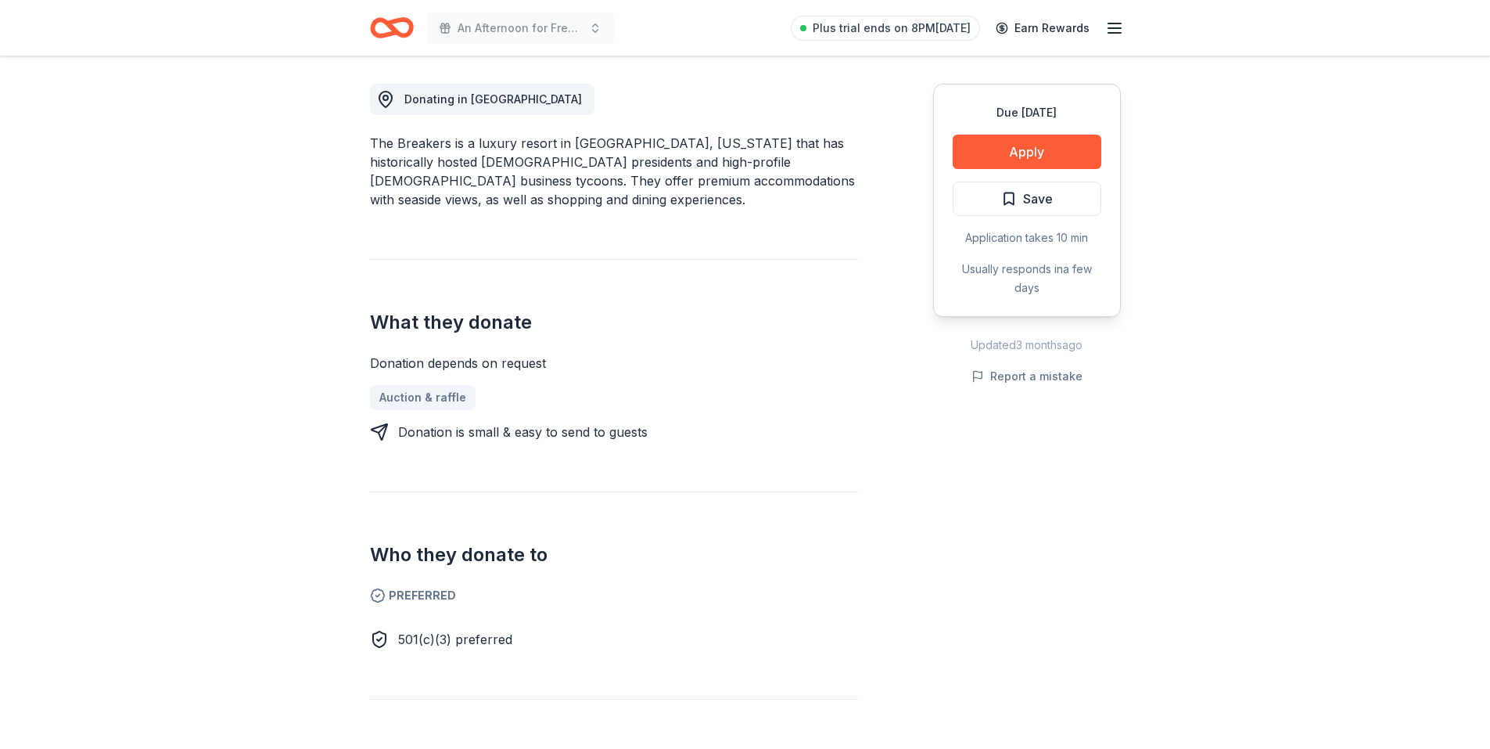
scroll to position [469, 0]
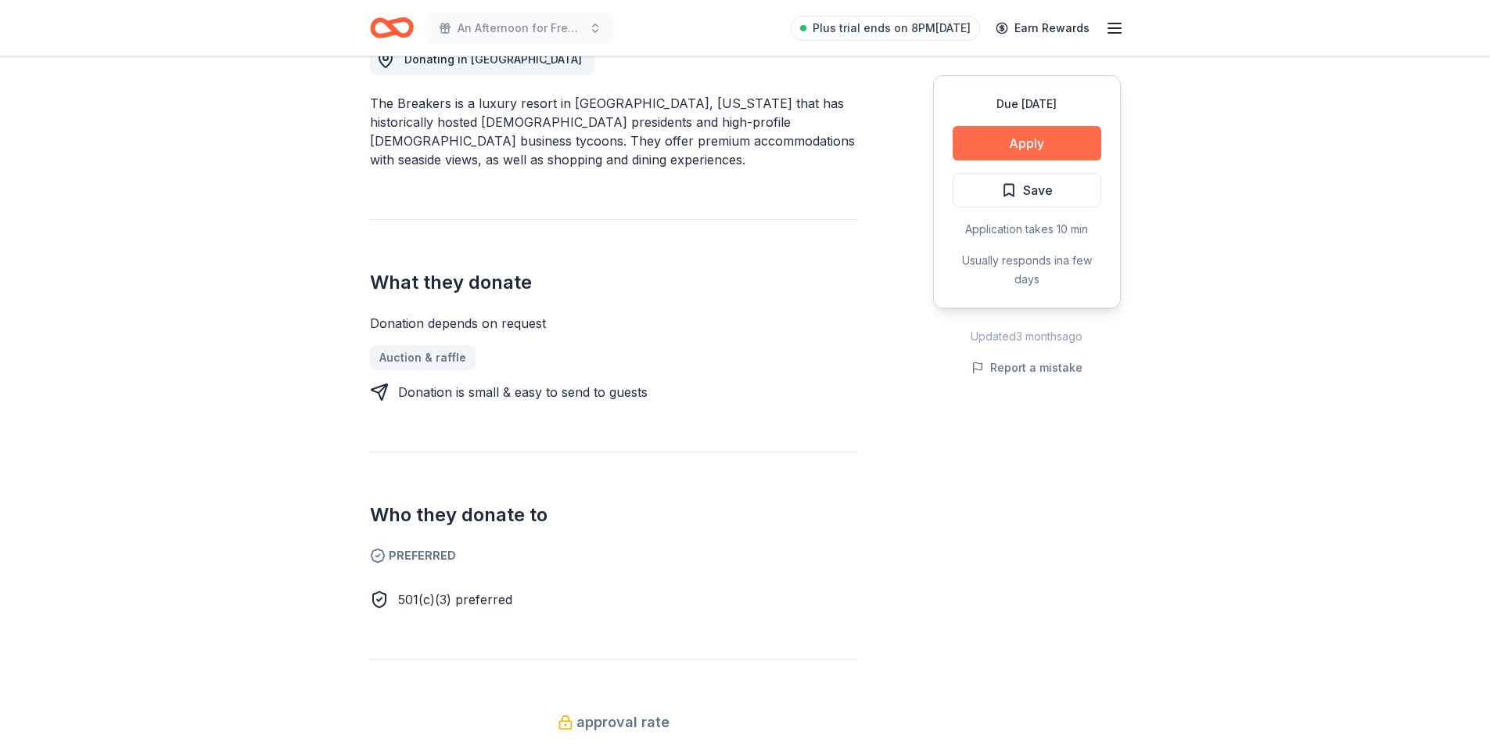
click at [1038, 138] on button "Apply" at bounding box center [1027, 143] width 149 height 34
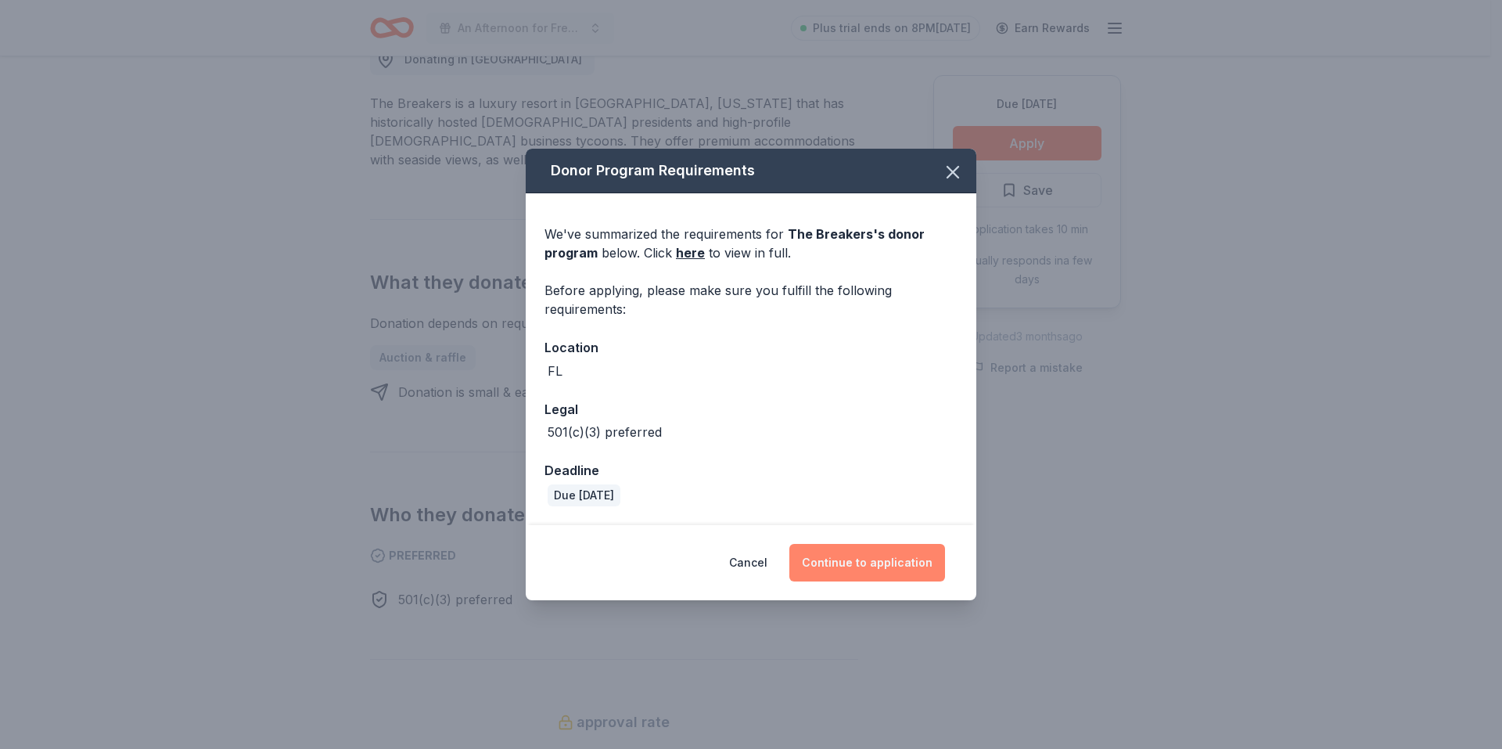
click at [849, 555] on button "Continue to application" at bounding box center [867, 563] width 156 height 38
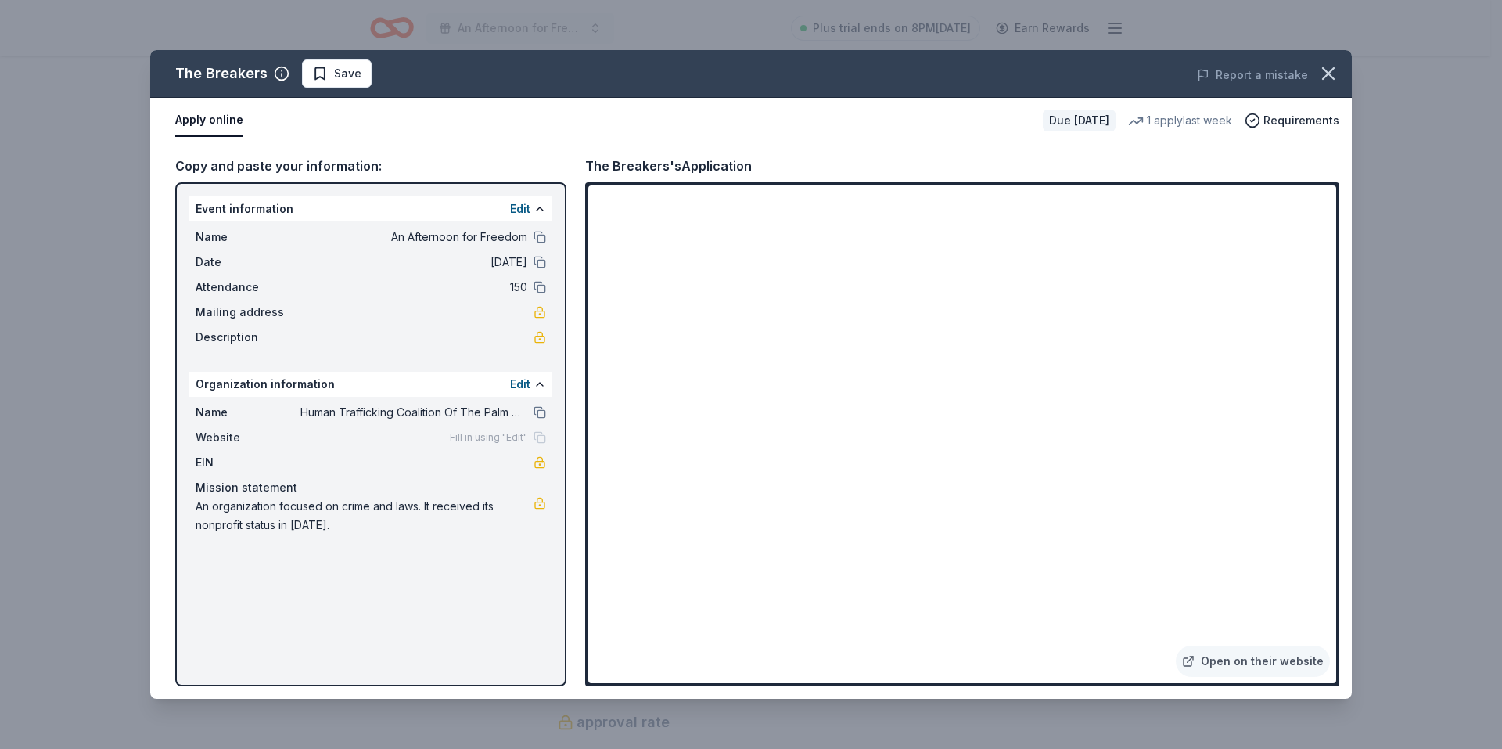
click at [1459, 281] on div "The Breakers Save Report a mistake Apply online Due in 96 days 1 apply last wee…" at bounding box center [751, 374] width 1502 height 749
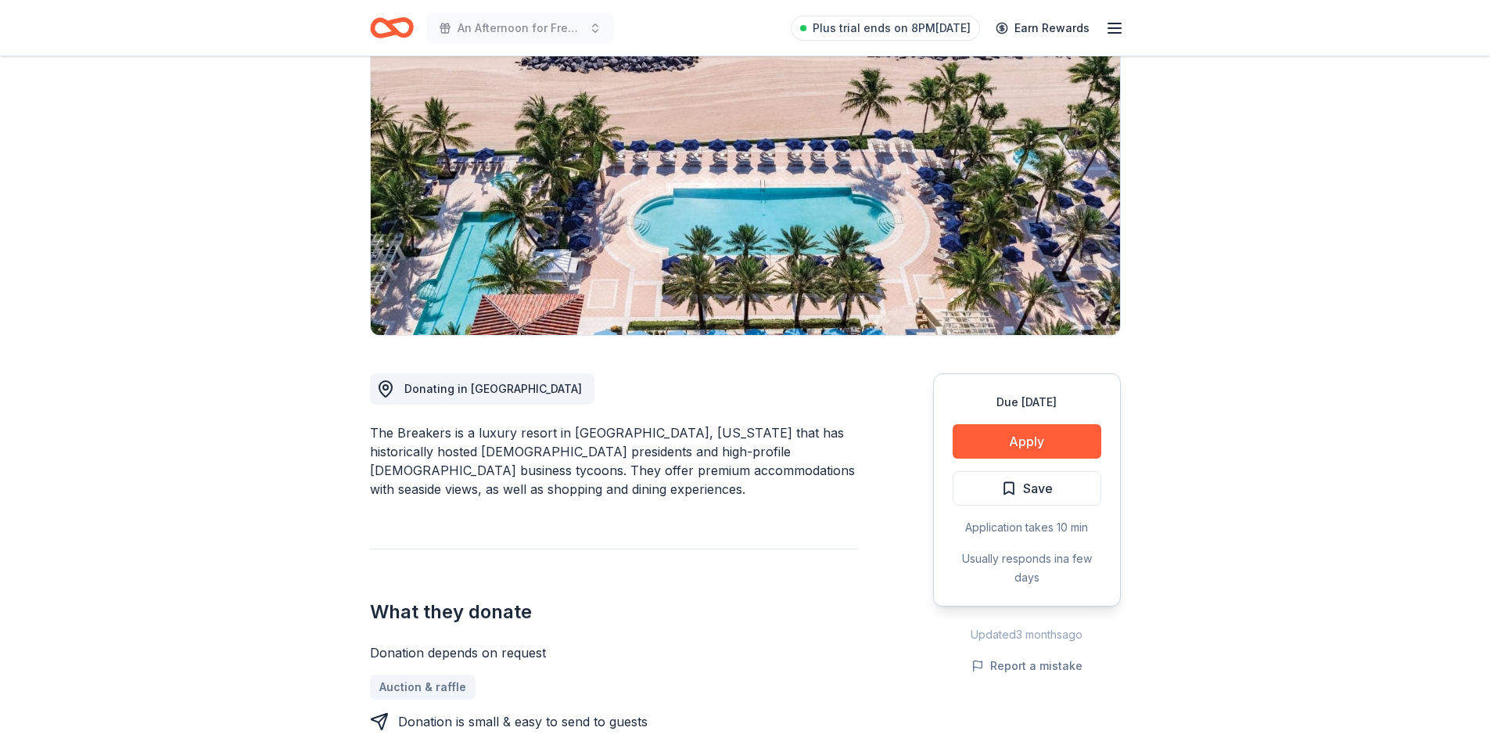
scroll to position [0, 0]
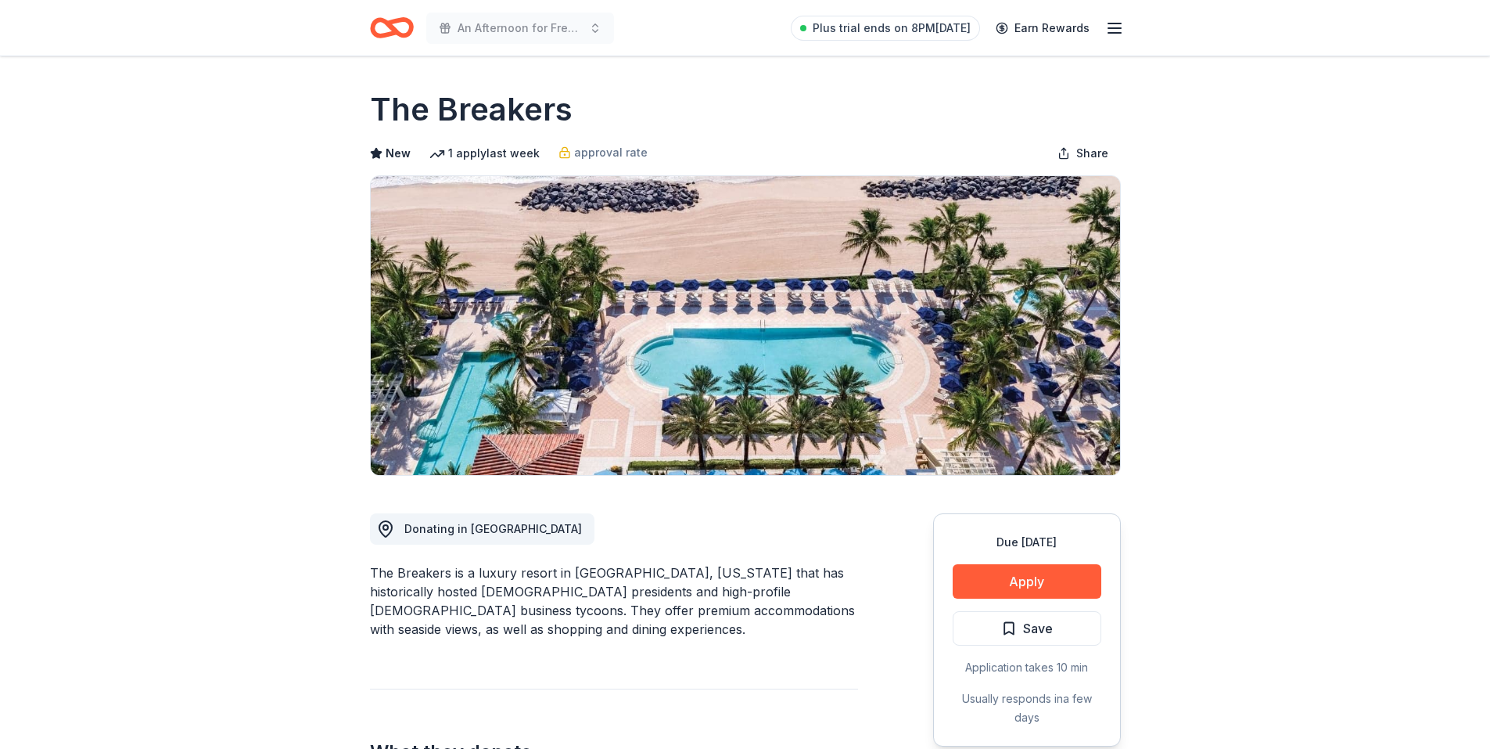
click at [1109, 27] on icon "button" at bounding box center [1114, 28] width 19 height 19
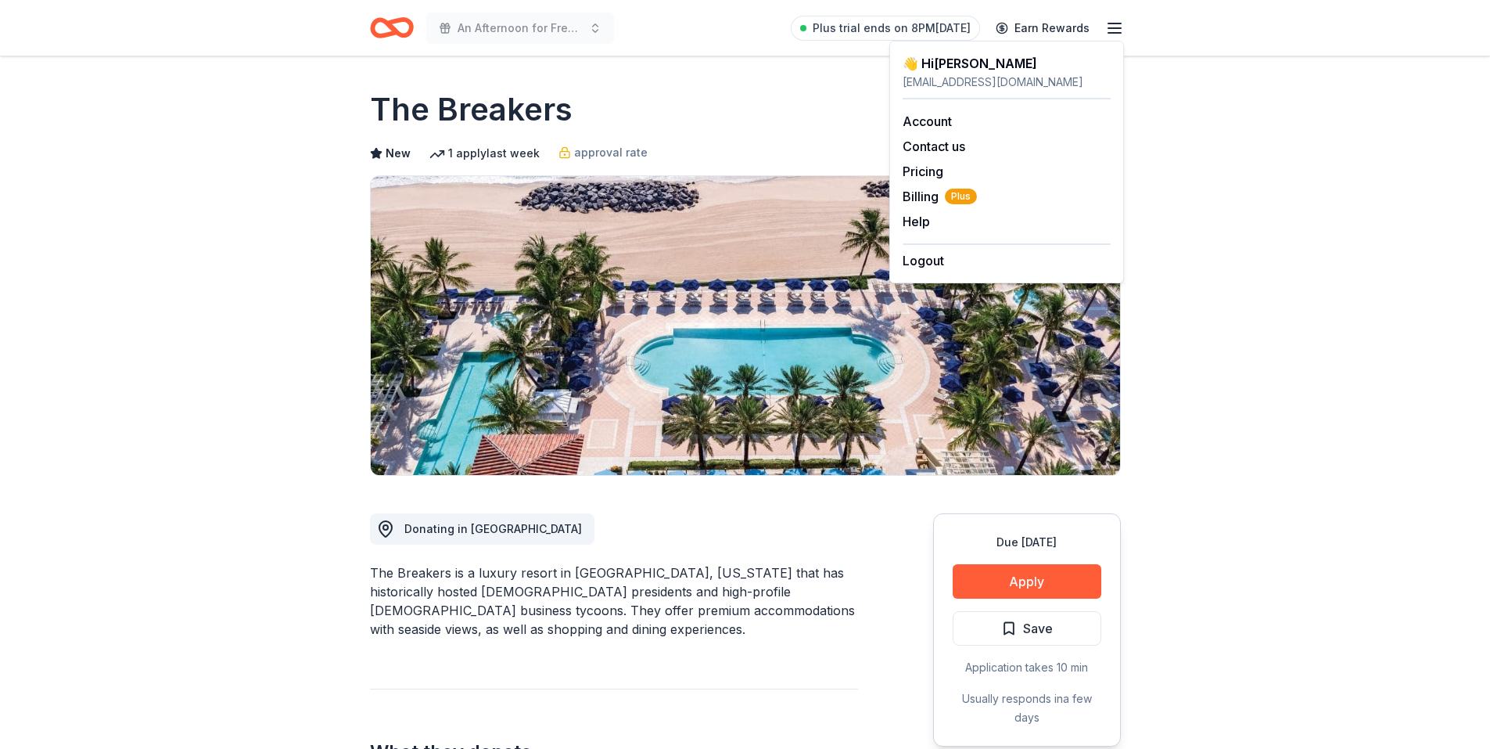
click at [951, 63] on div "👋 Hi Vikki" at bounding box center [1007, 63] width 208 height 19
click at [927, 74] on div "[EMAIL_ADDRESS][DOMAIN_NAME]" at bounding box center [1007, 82] width 208 height 19
click at [944, 124] on link "Account" at bounding box center [927, 121] width 49 height 16
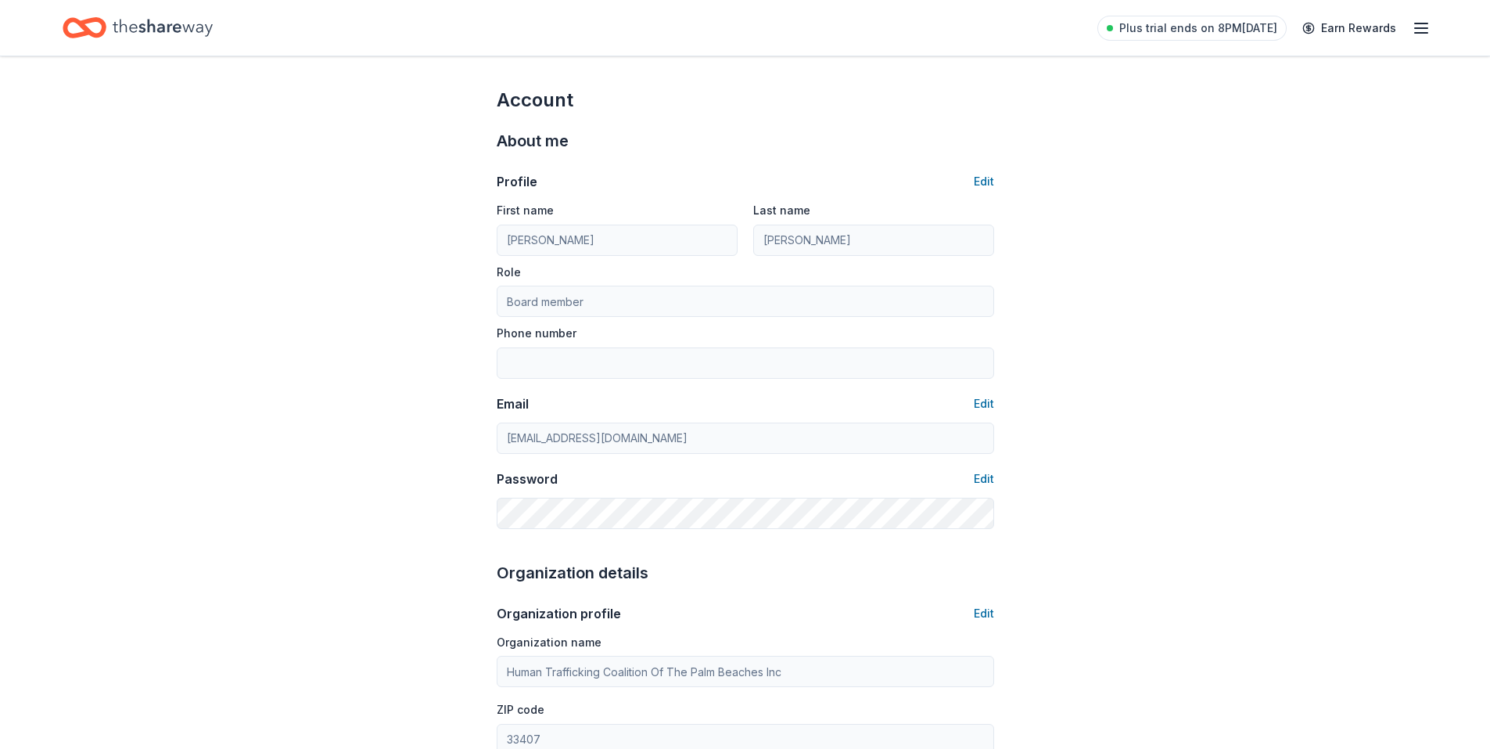
click at [88, 28] on icon "Home" at bounding box center [77, 28] width 24 height 16
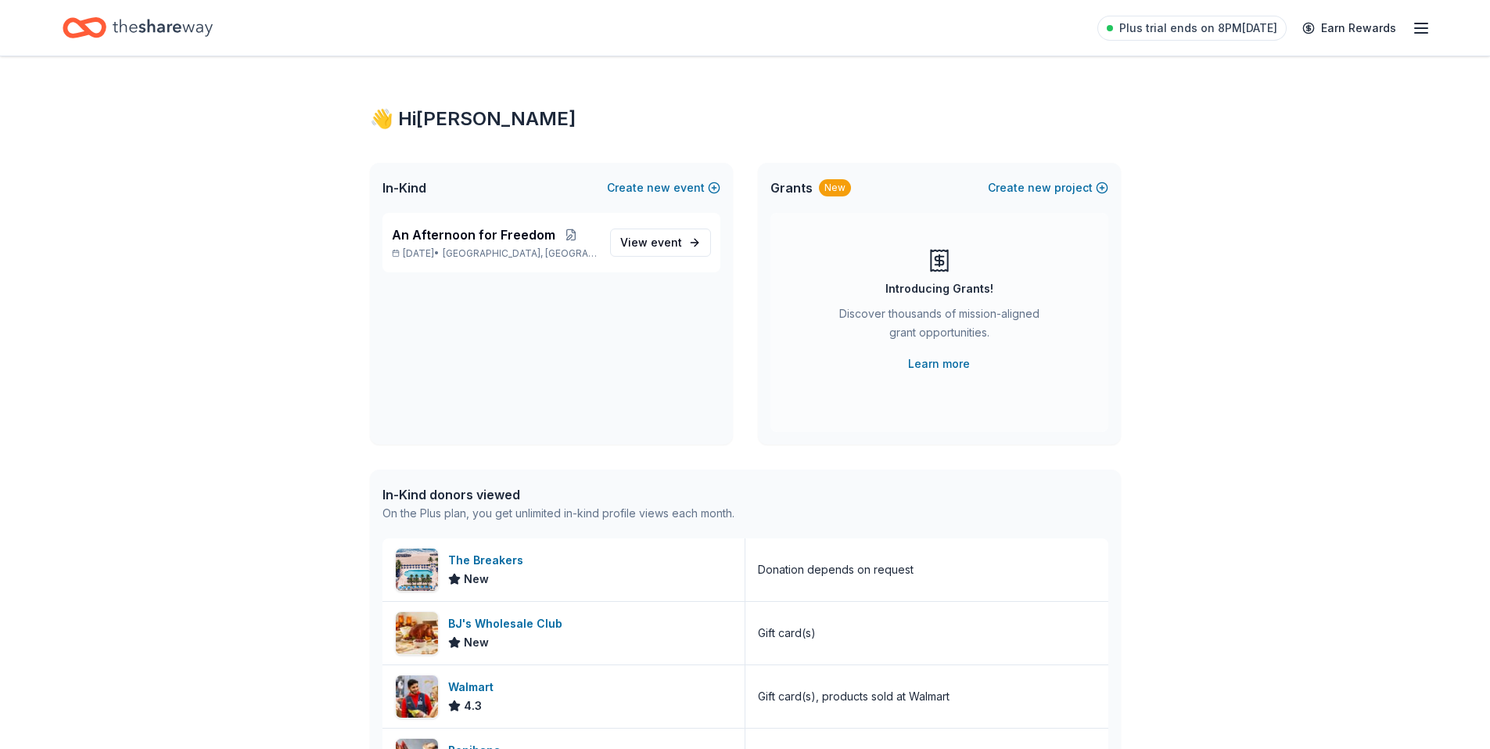
click at [84, 20] on icon "Home" at bounding box center [92, 28] width 24 height 16
click at [162, 25] on icon "Home" at bounding box center [163, 27] width 100 height 17
click at [663, 246] on span "event" at bounding box center [666, 241] width 31 height 13
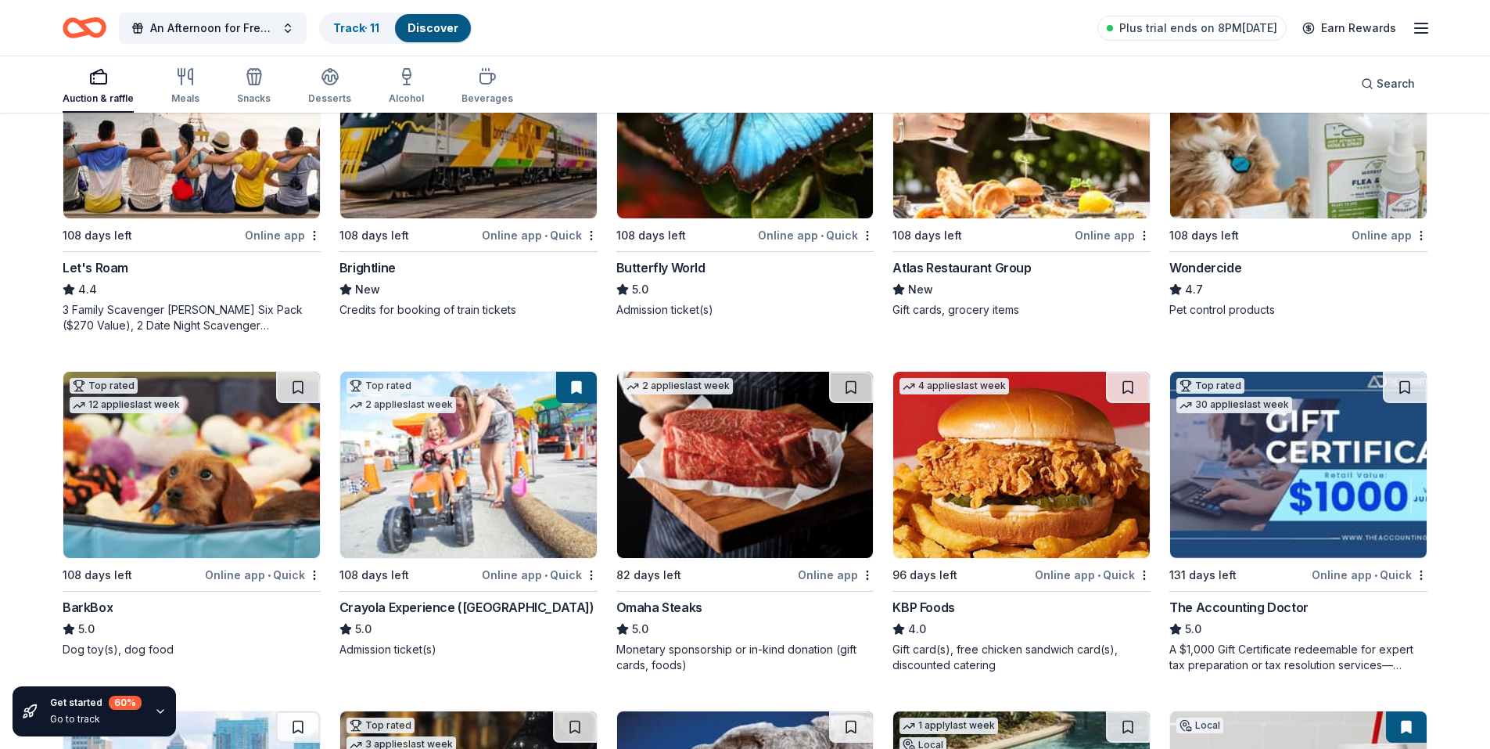
scroll to position [917, 0]
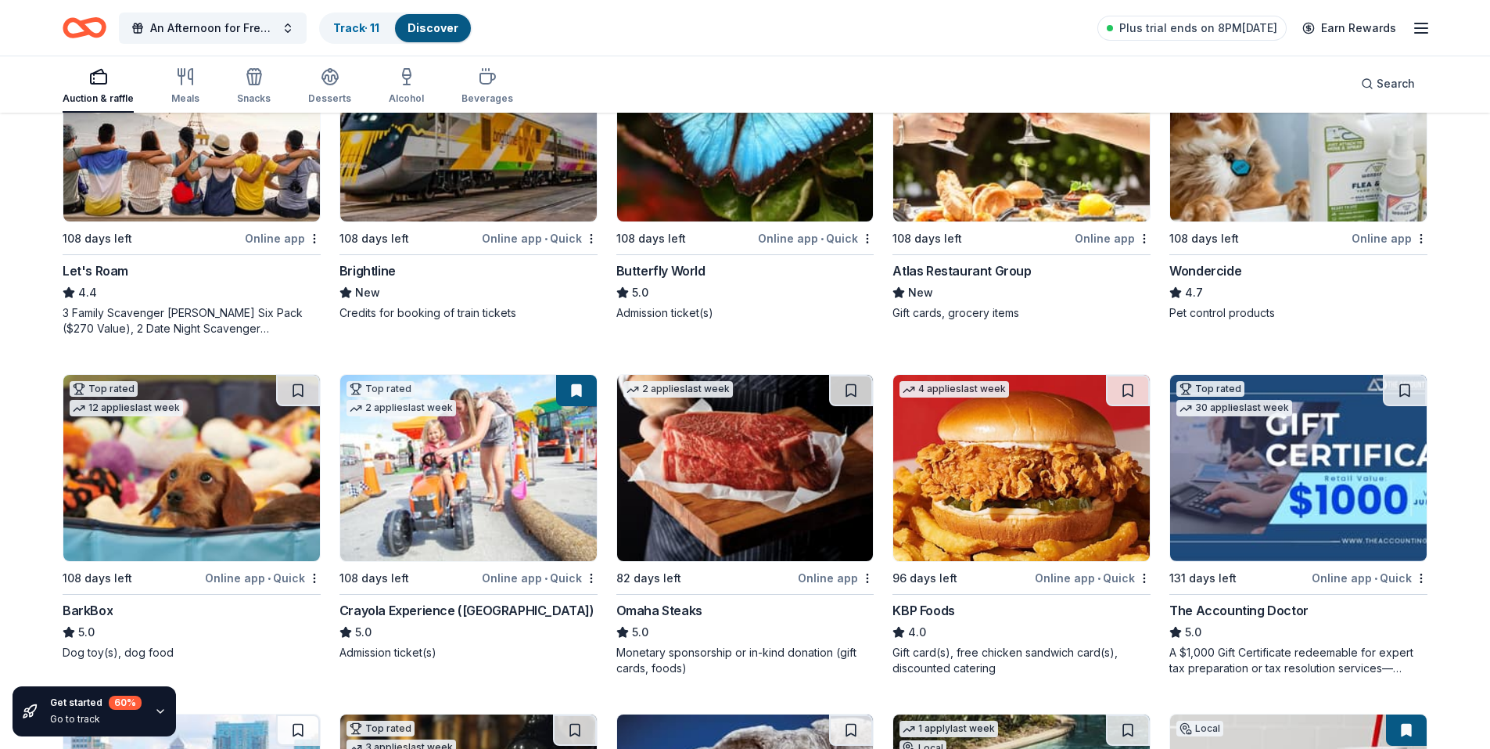
click at [737, 163] on img at bounding box center [745, 128] width 257 height 186
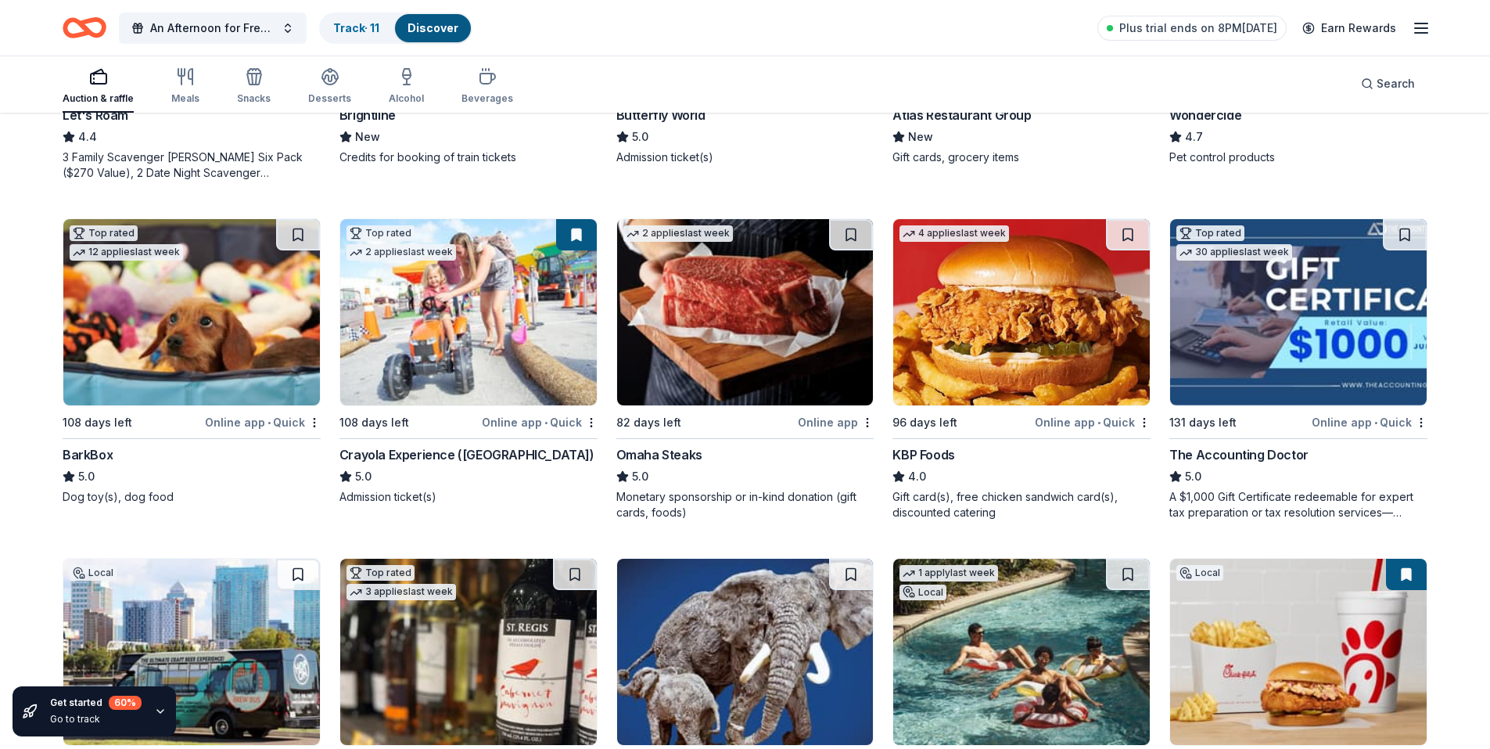
scroll to position [1073, 0]
click at [764, 336] on img at bounding box center [745, 311] width 257 height 186
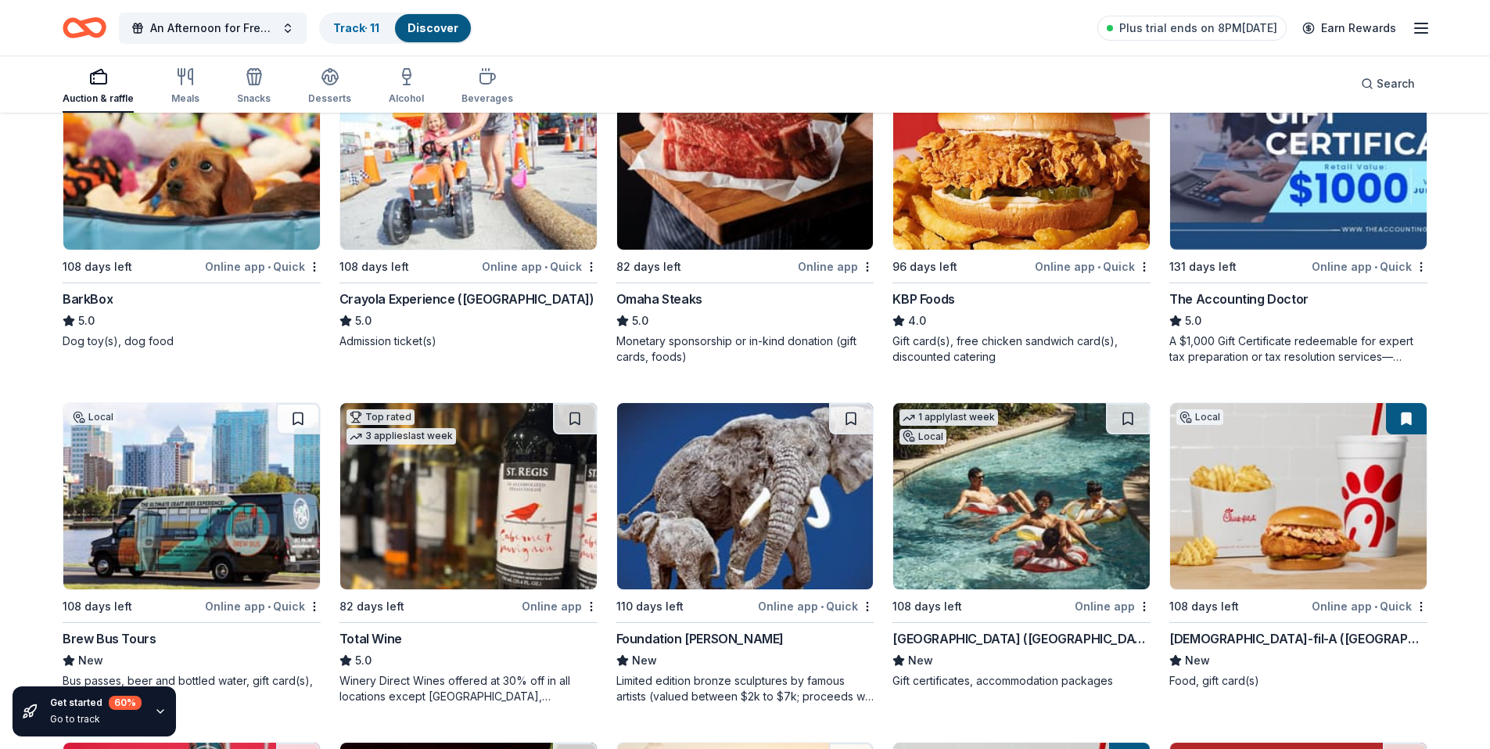
scroll to position [1230, 0]
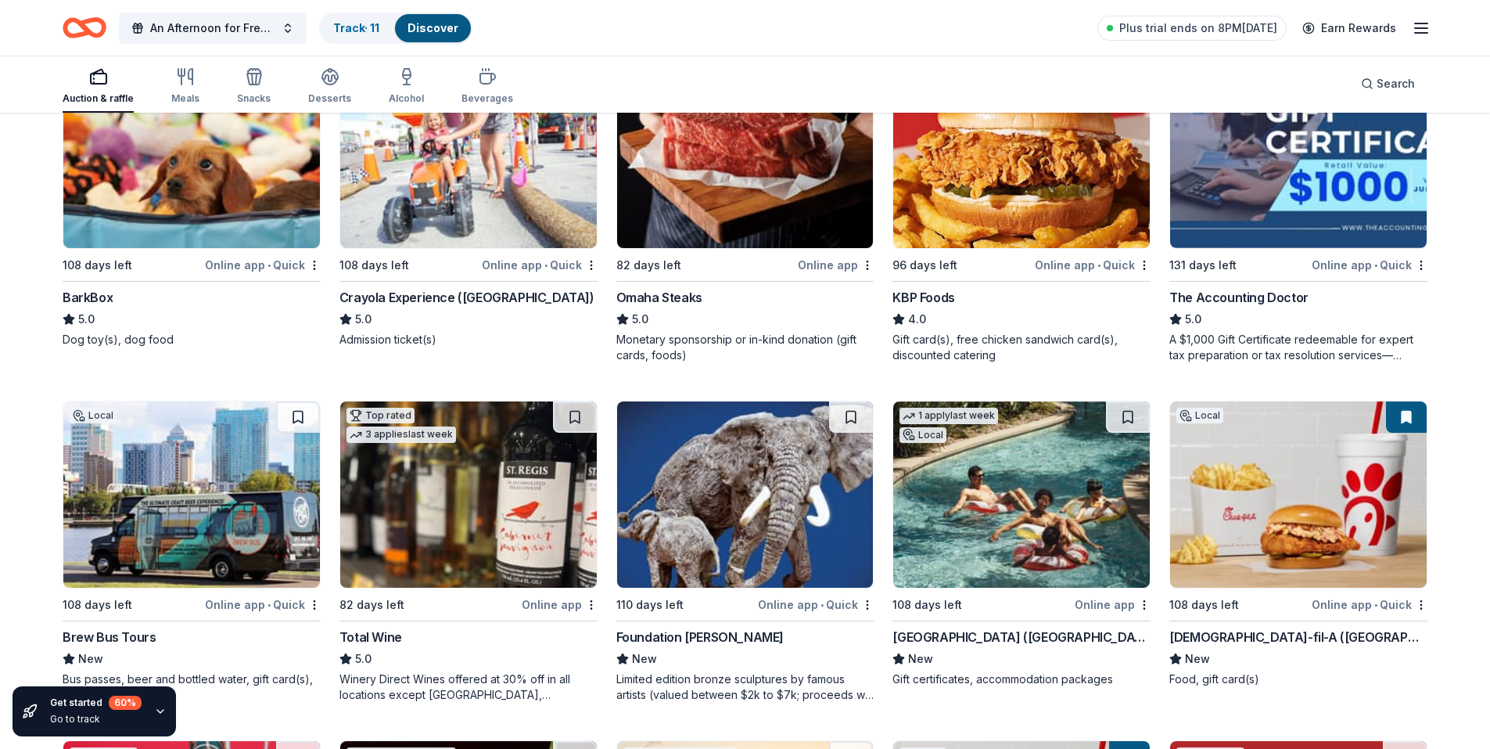
click at [1292, 168] on img at bounding box center [1298, 155] width 257 height 186
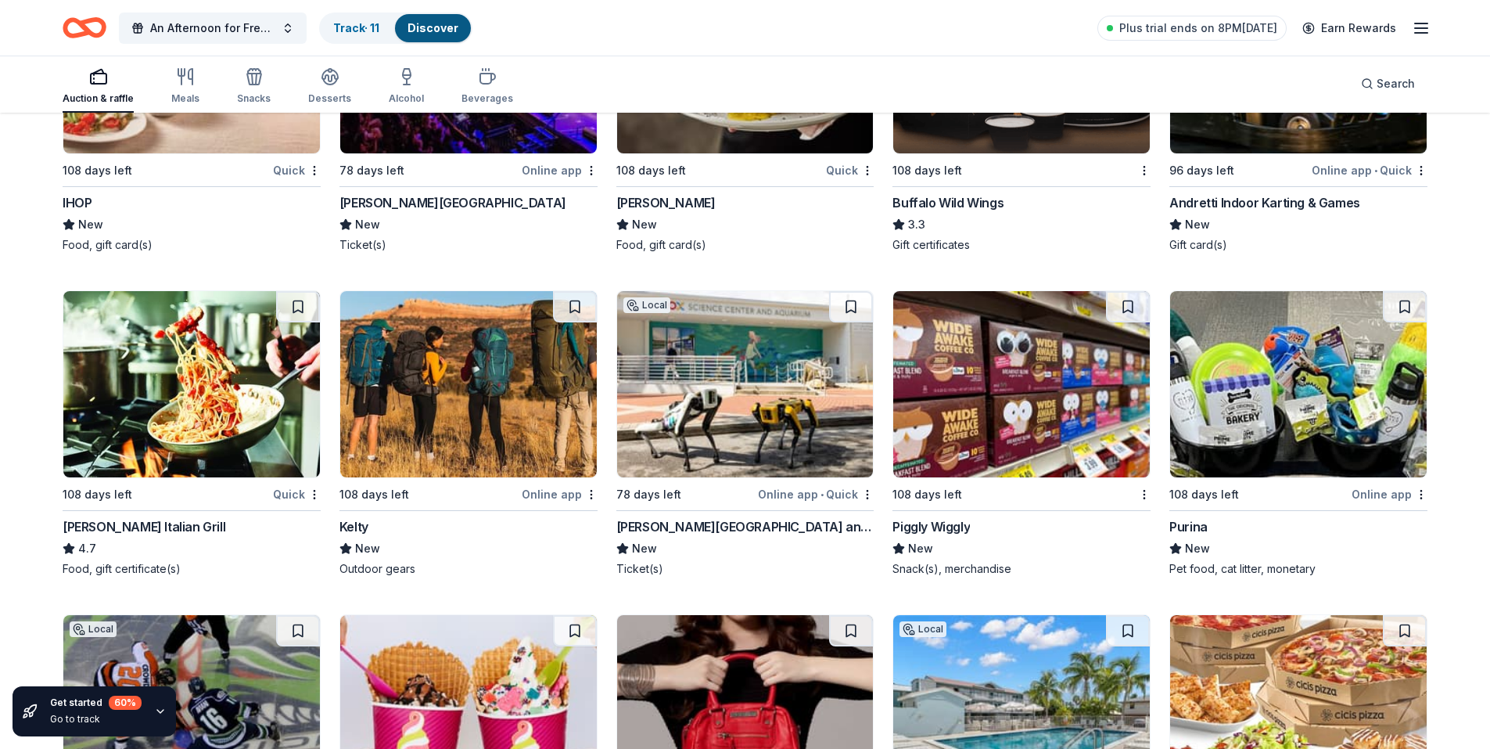
scroll to position [12648, 0]
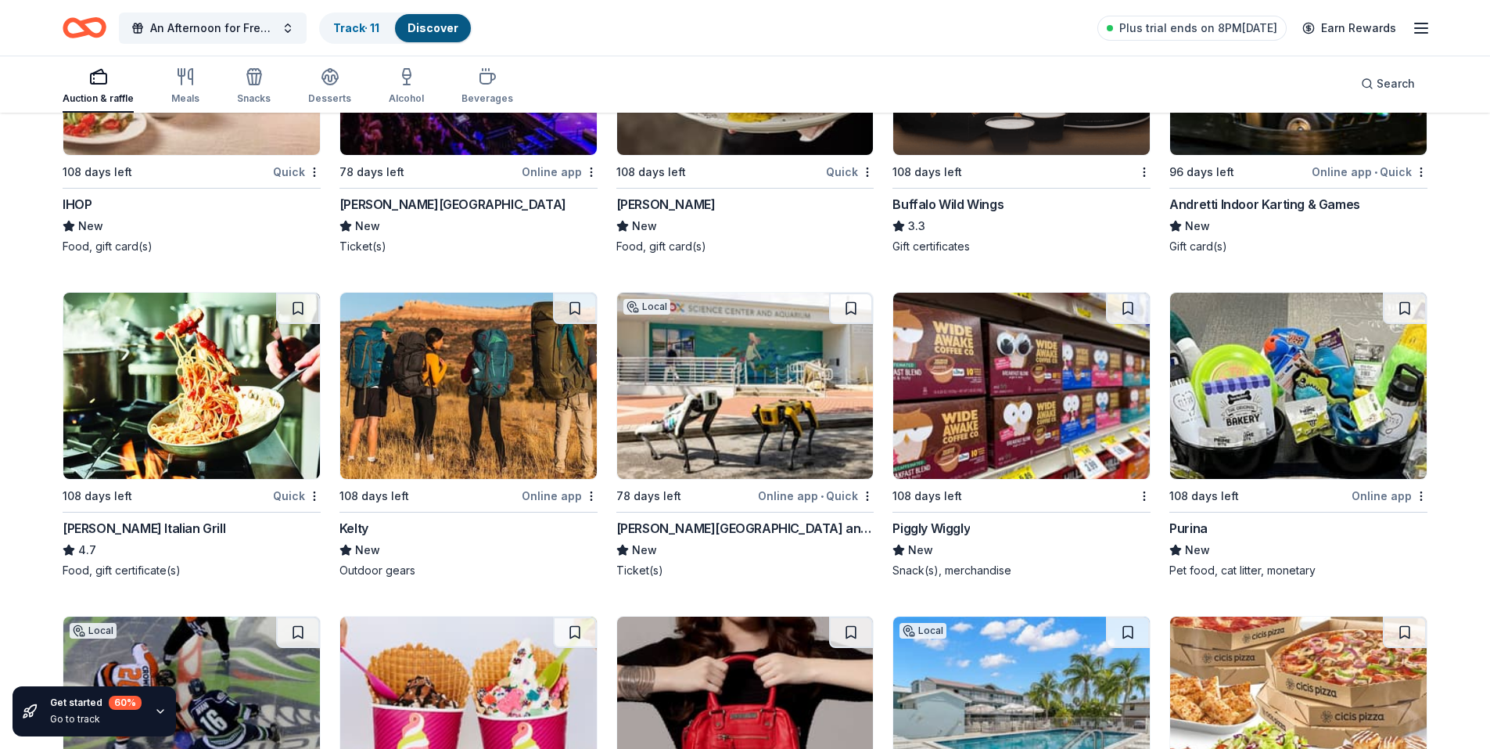
click at [758, 372] on img at bounding box center [745, 386] width 257 height 186
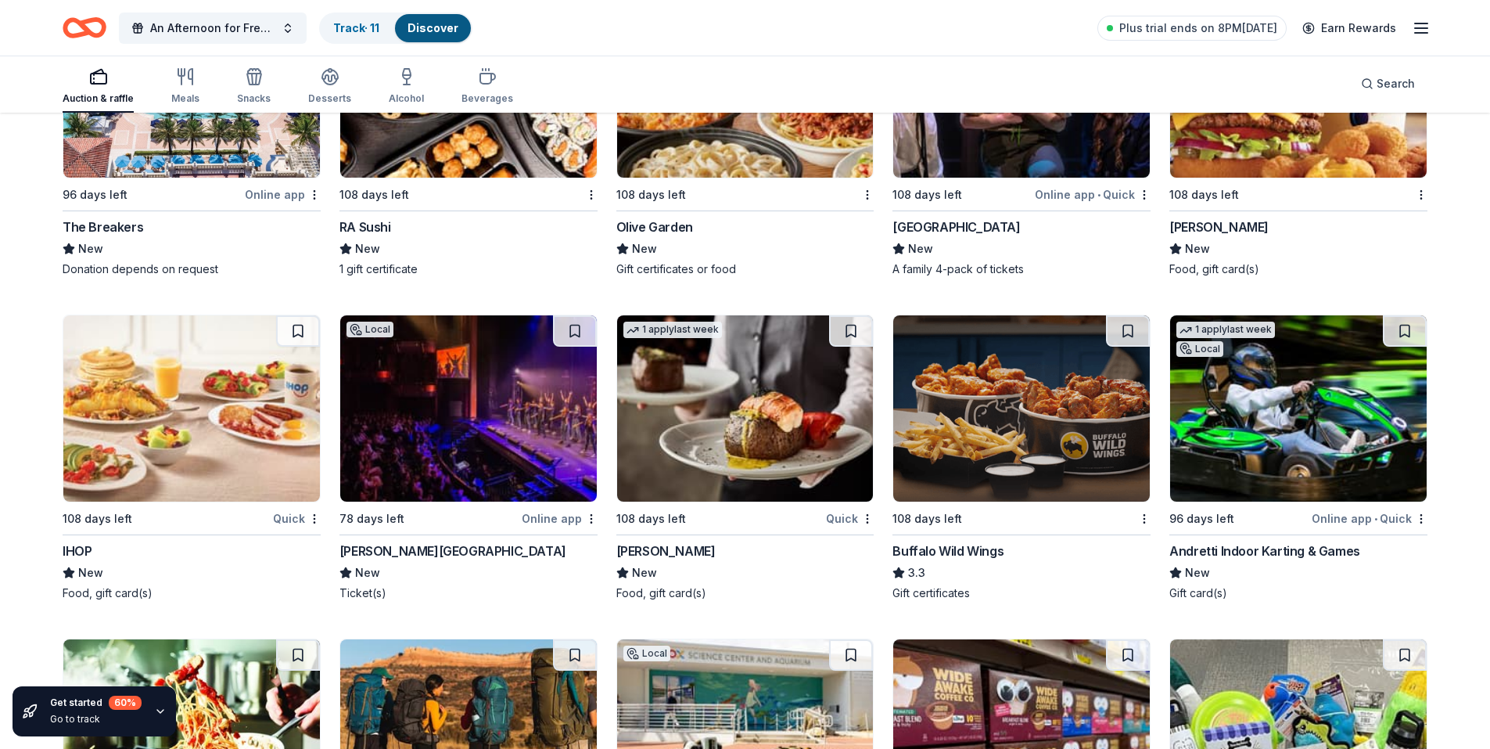
scroll to position [12335, 0]
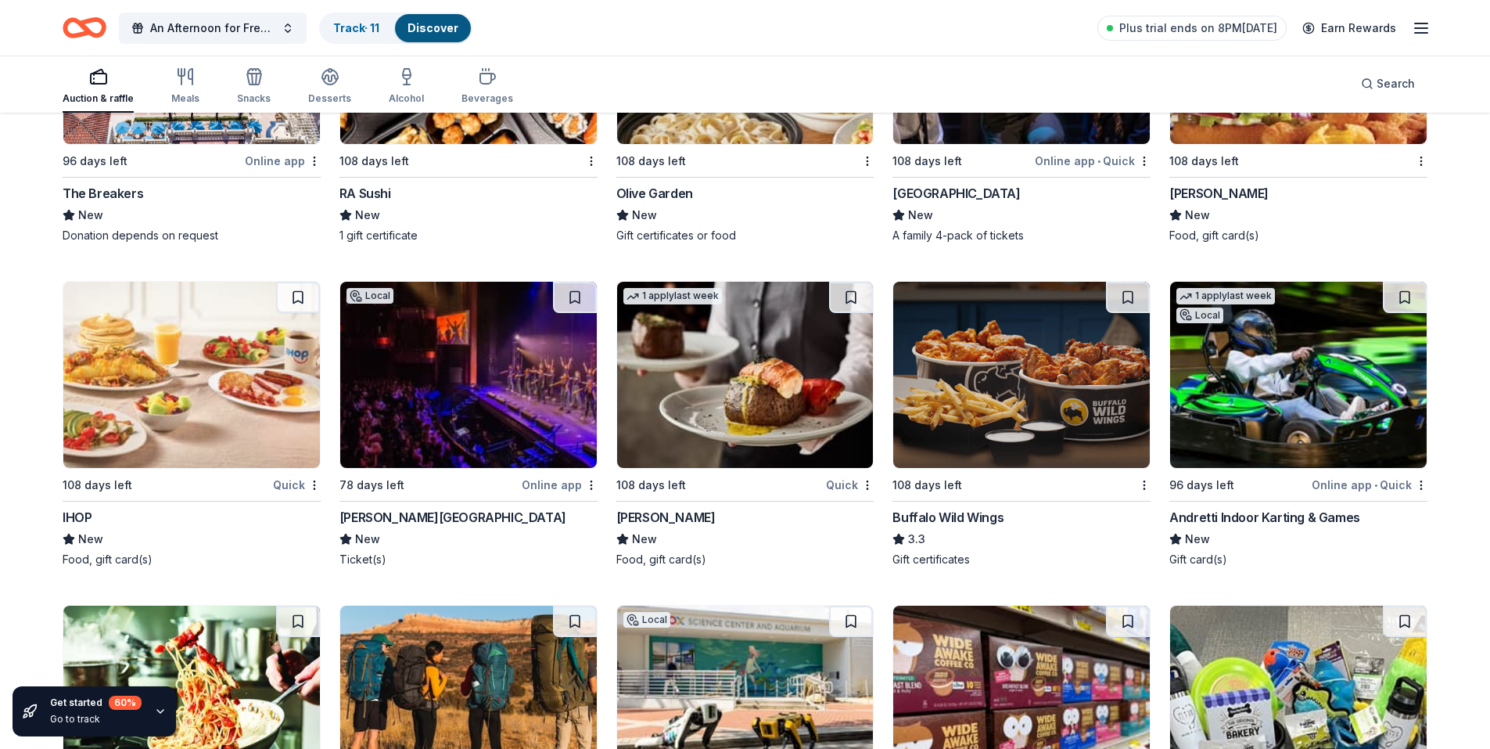
click at [995, 425] on img at bounding box center [1021, 375] width 257 height 186
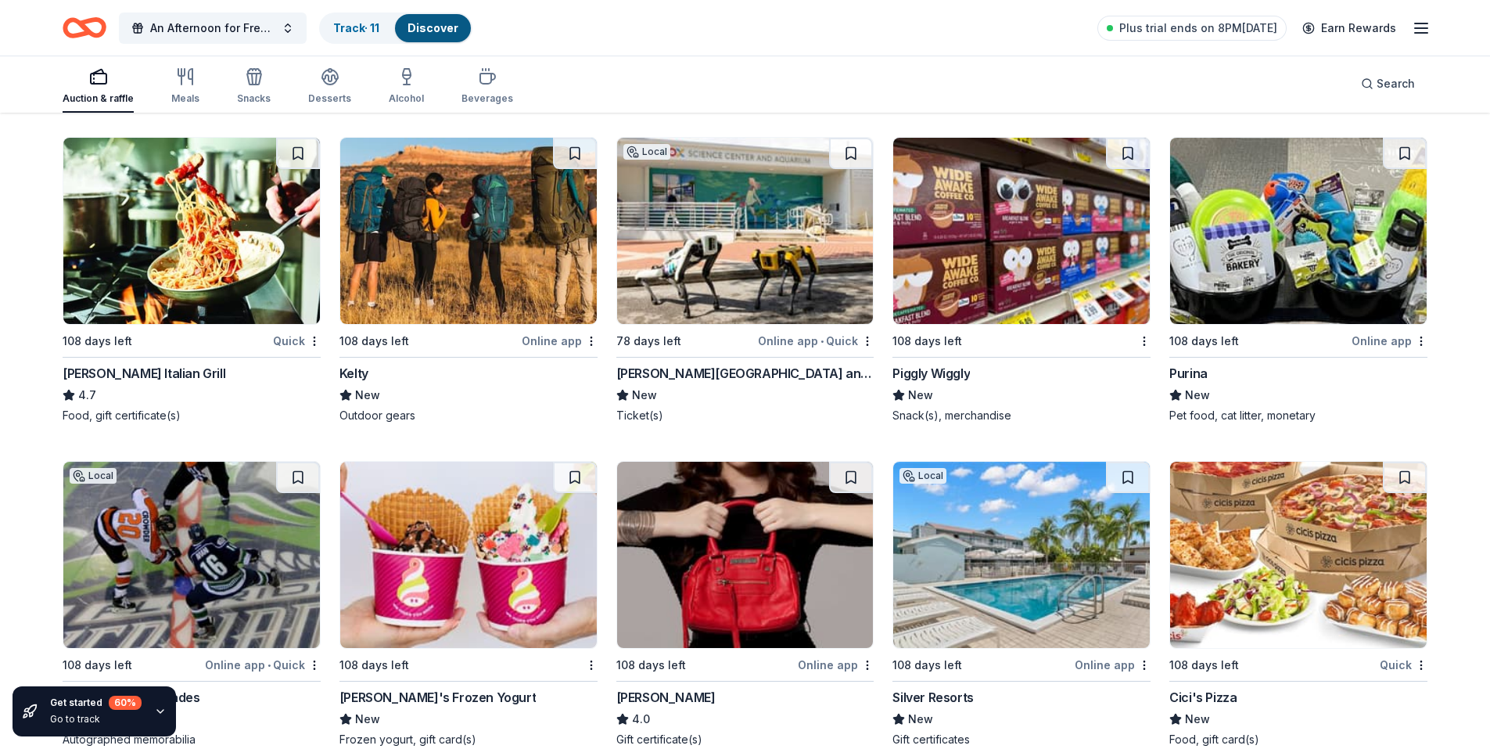
scroll to position [12805, 0]
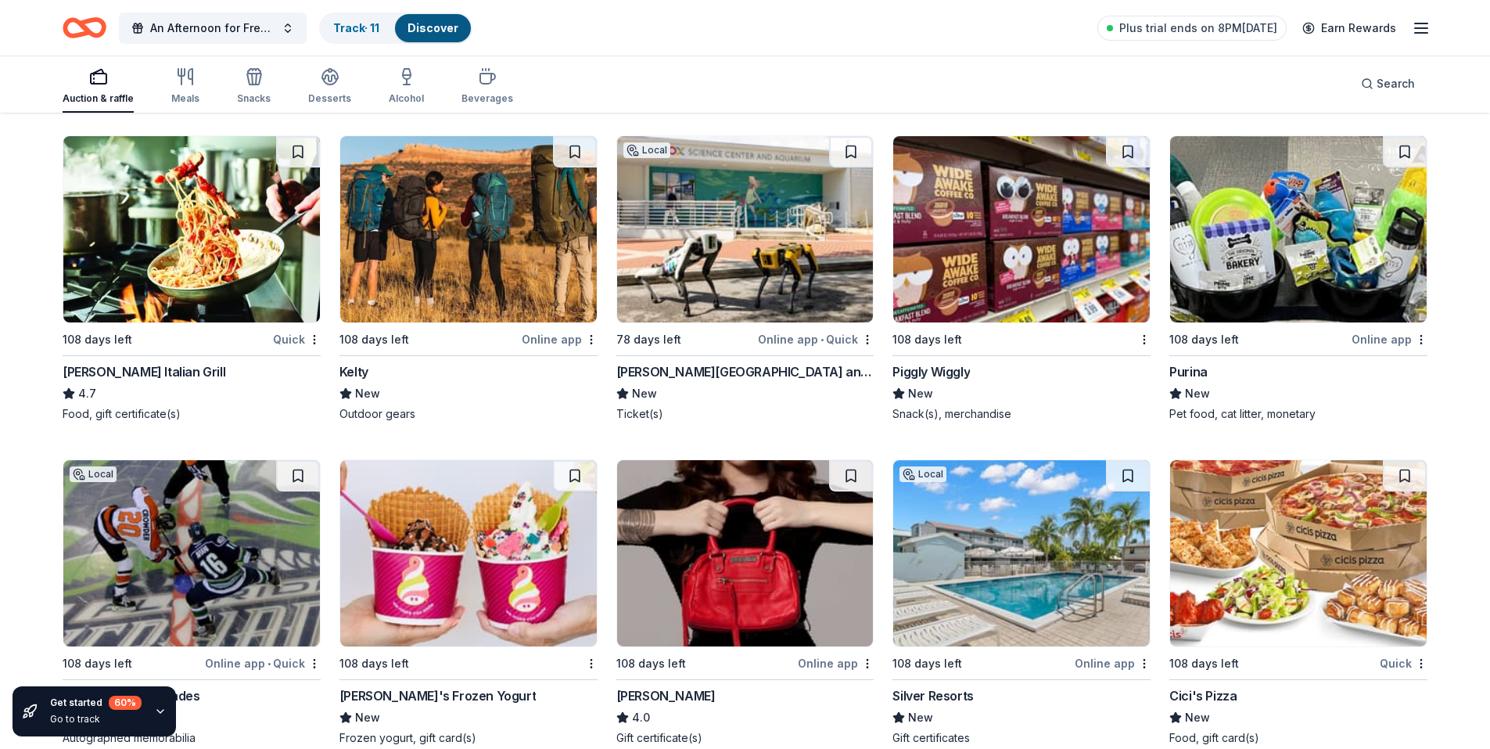
click at [156, 228] on img at bounding box center [191, 229] width 257 height 186
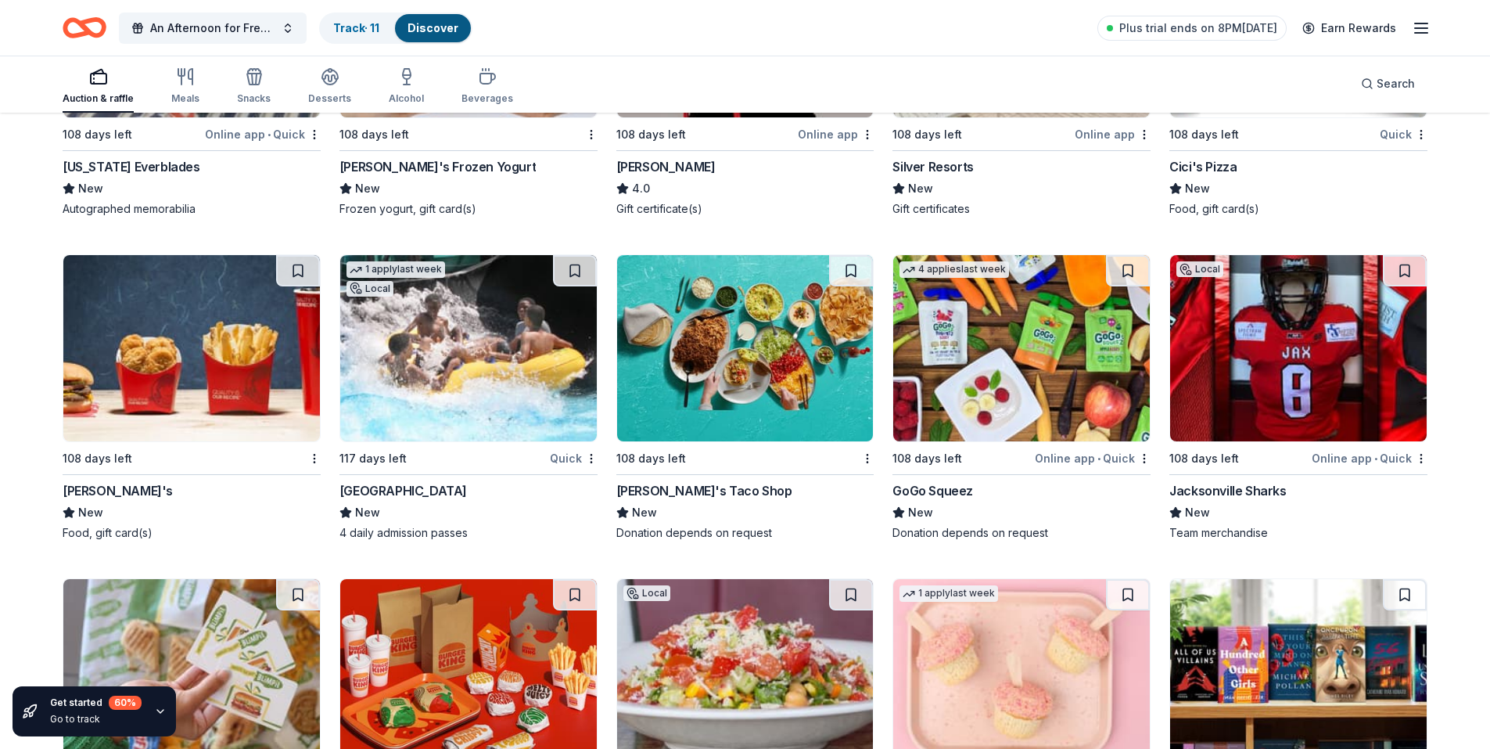
scroll to position [13430, 0]
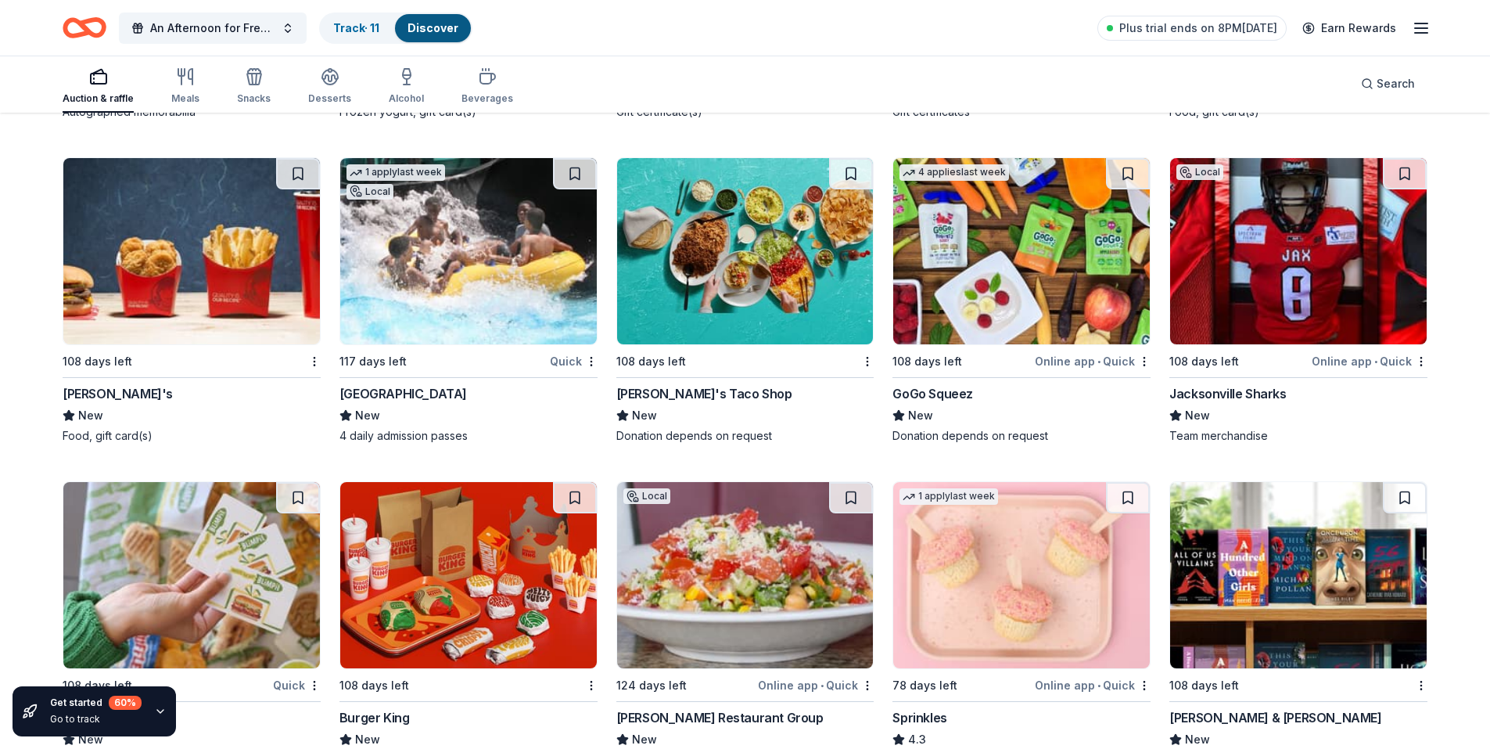
click at [466, 291] on img at bounding box center [468, 251] width 257 height 186
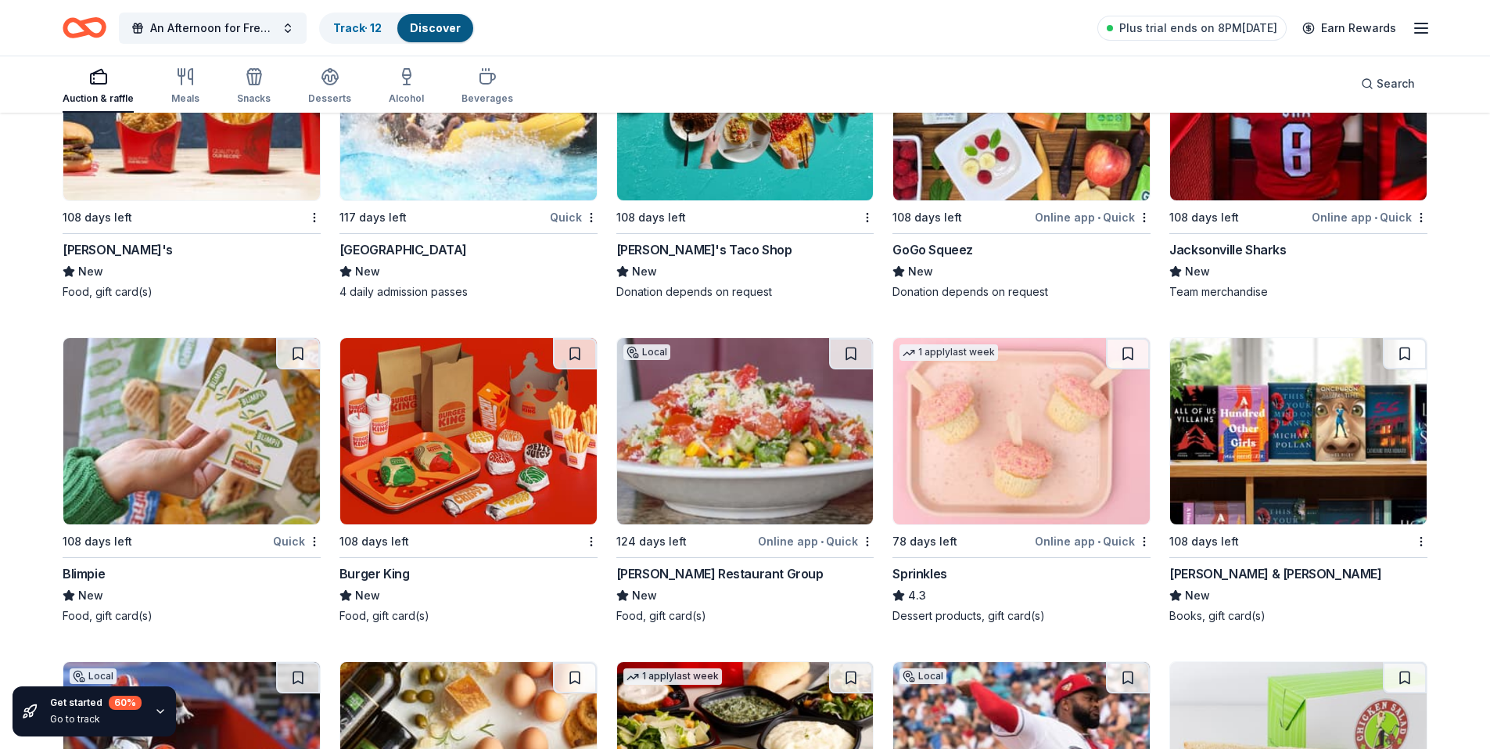
scroll to position [13731, 0]
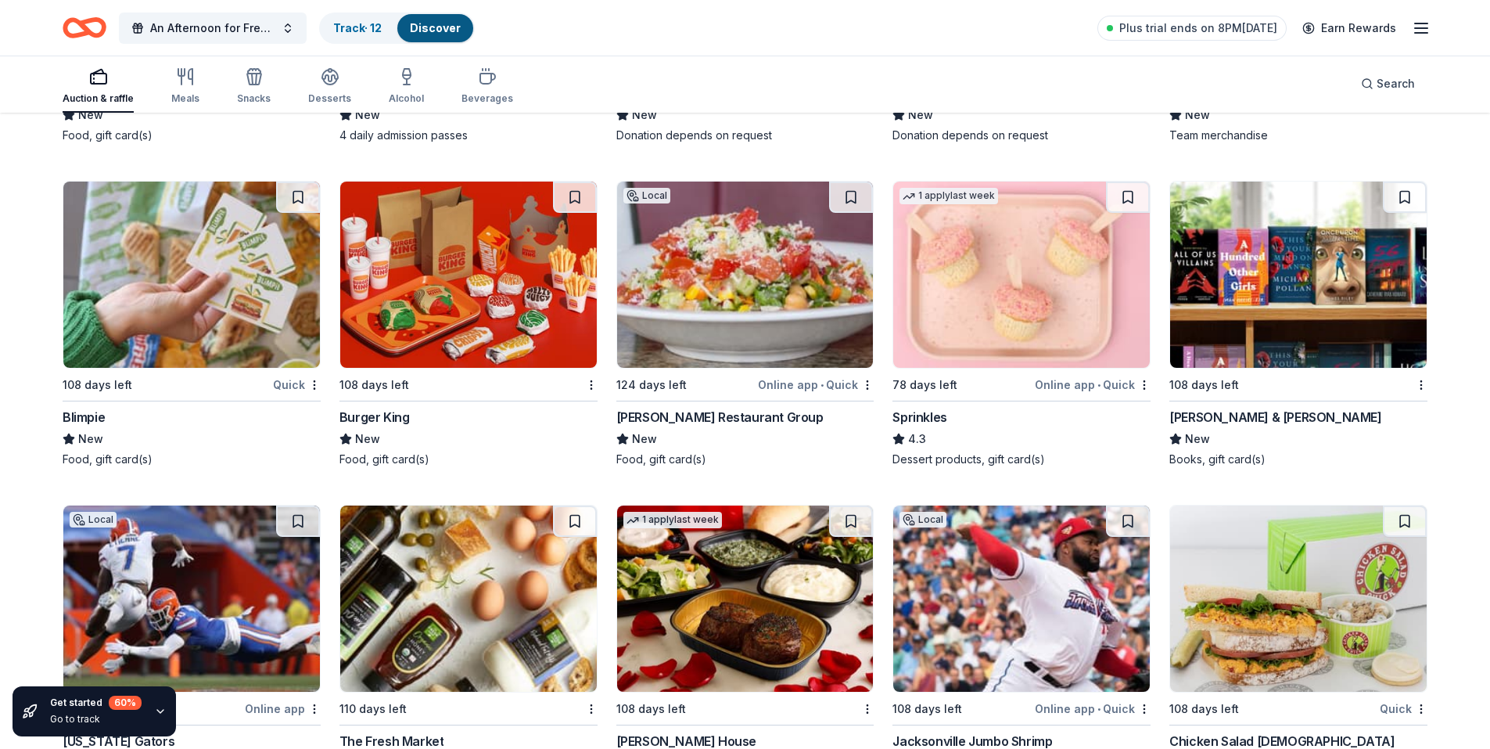
click at [692, 291] on img at bounding box center [745, 275] width 257 height 186
click at [847, 194] on button at bounding box center [851, 197] width 44 height 31
click at [1252, 248] on img at bounding box center [1298, 275] width 257 height 186
click at [1395, 200] on button at bounding box center [1405, 197] width 44 height 31
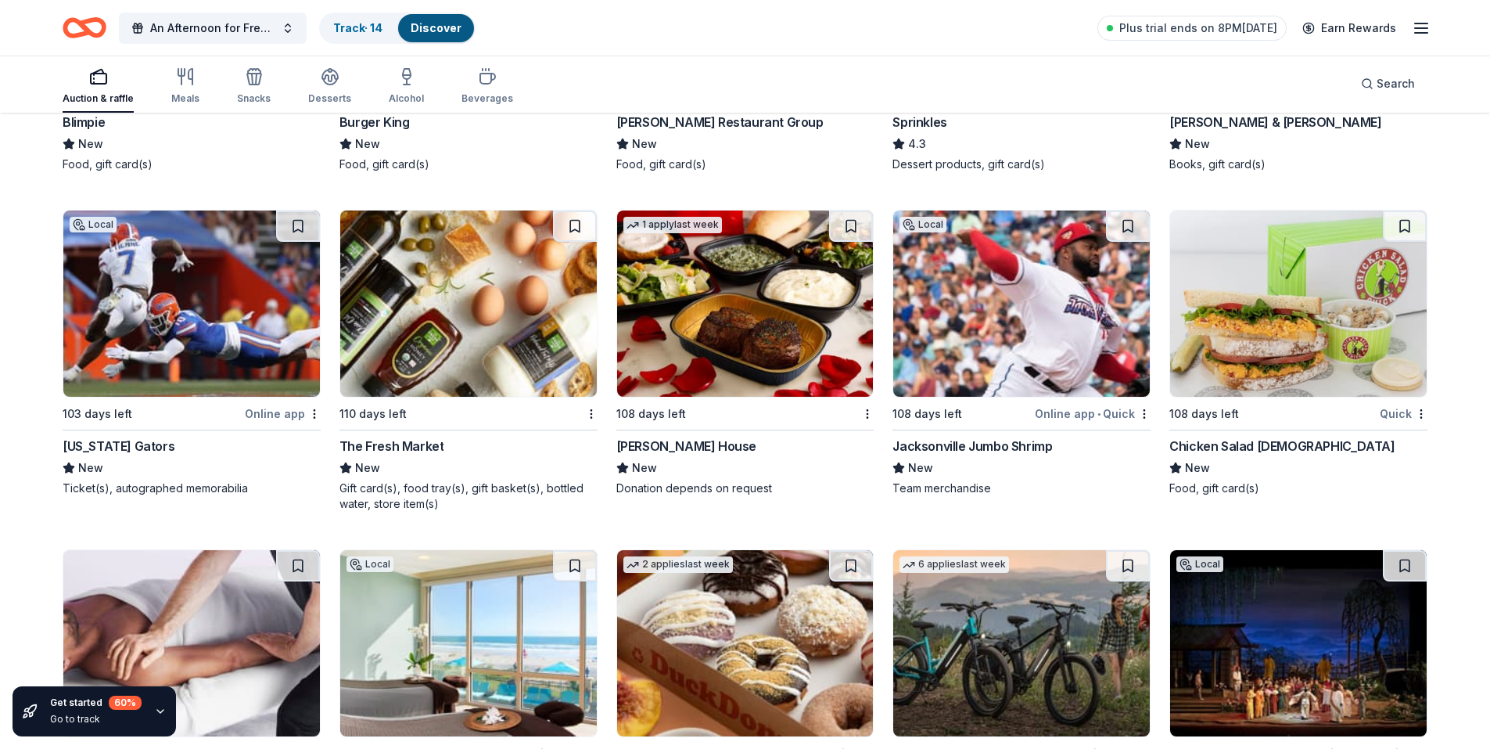
scroll to position [14044, 0]
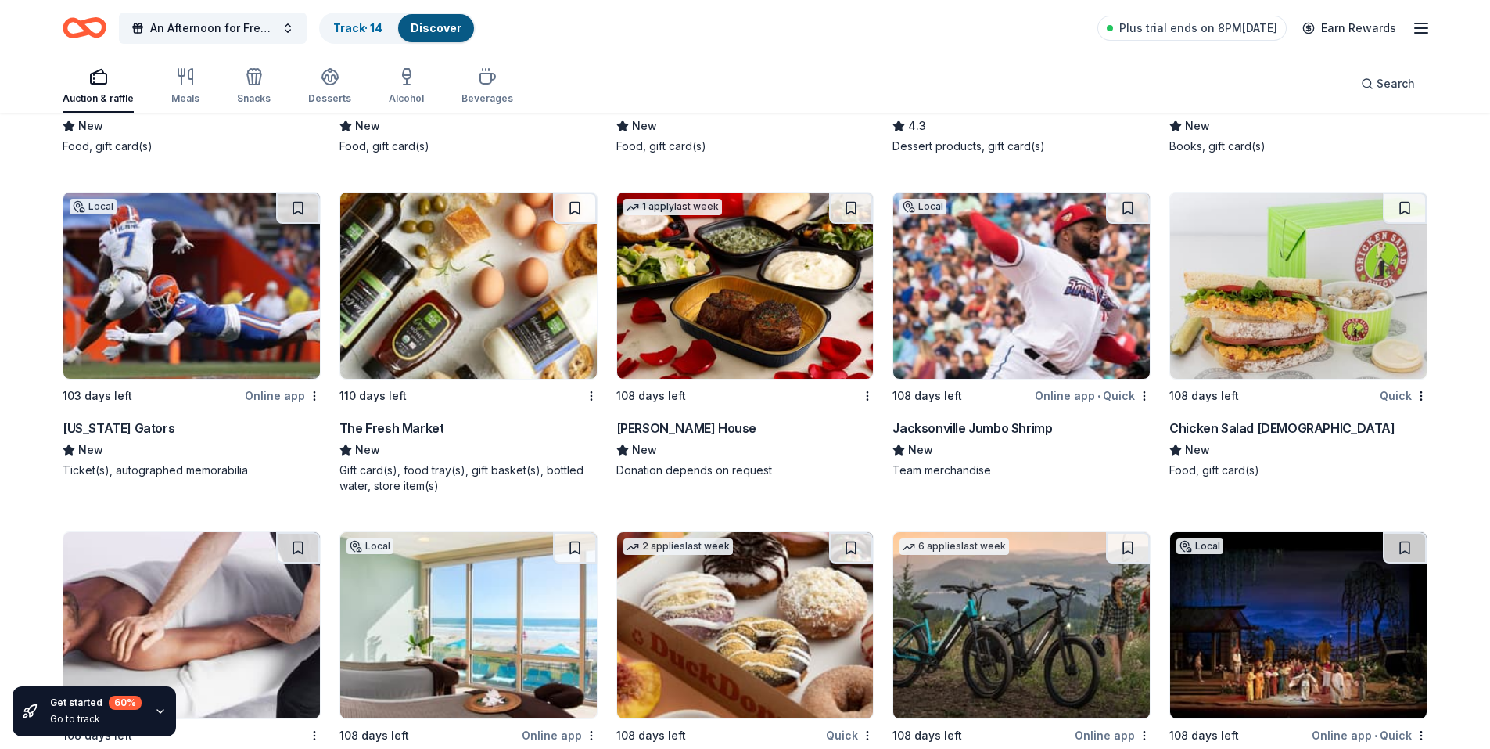
click at [452, 298] on img at bounding box center [468, 285] width 257 height 186
click at [802, 327] on img at bounding box center [745, 285] width 257 height 186
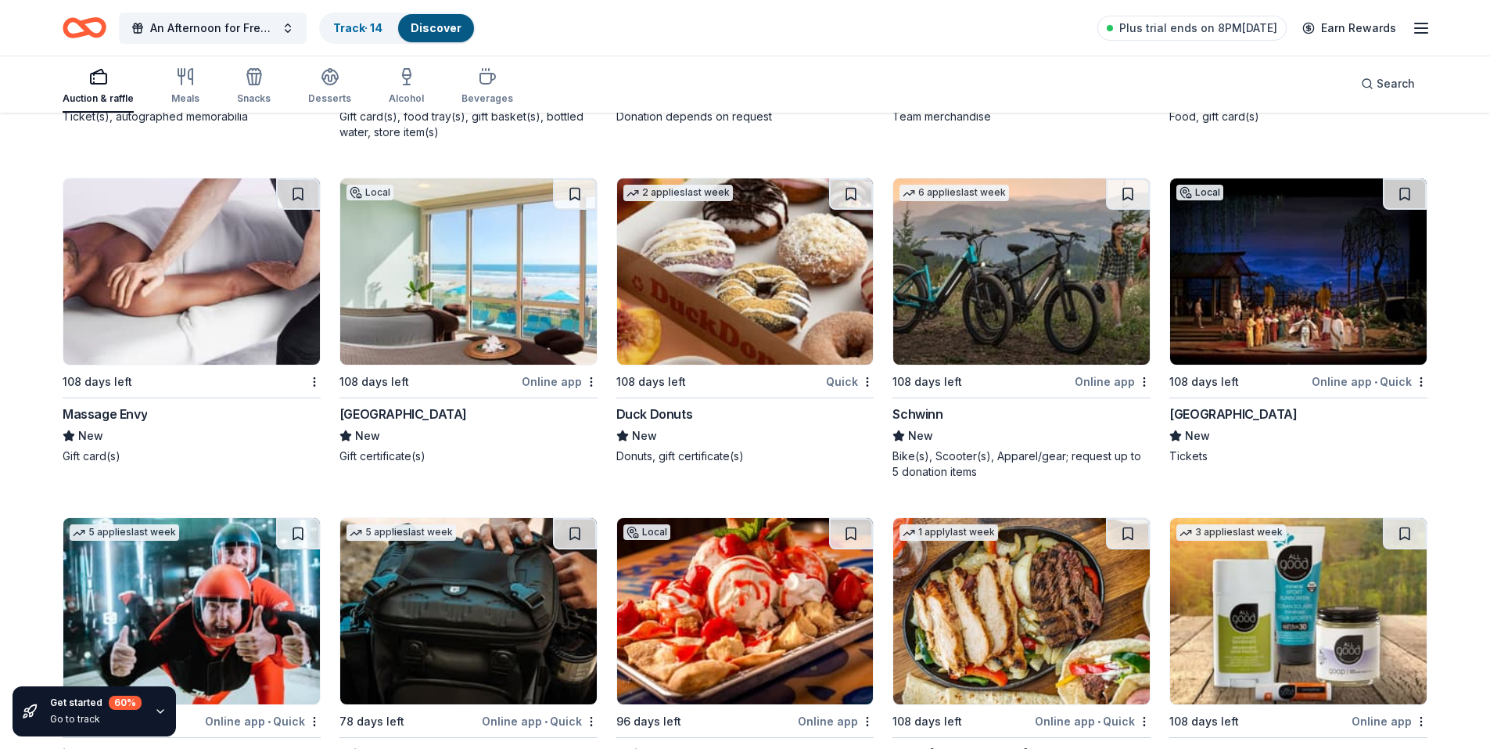
scroll to position [14410, 0]
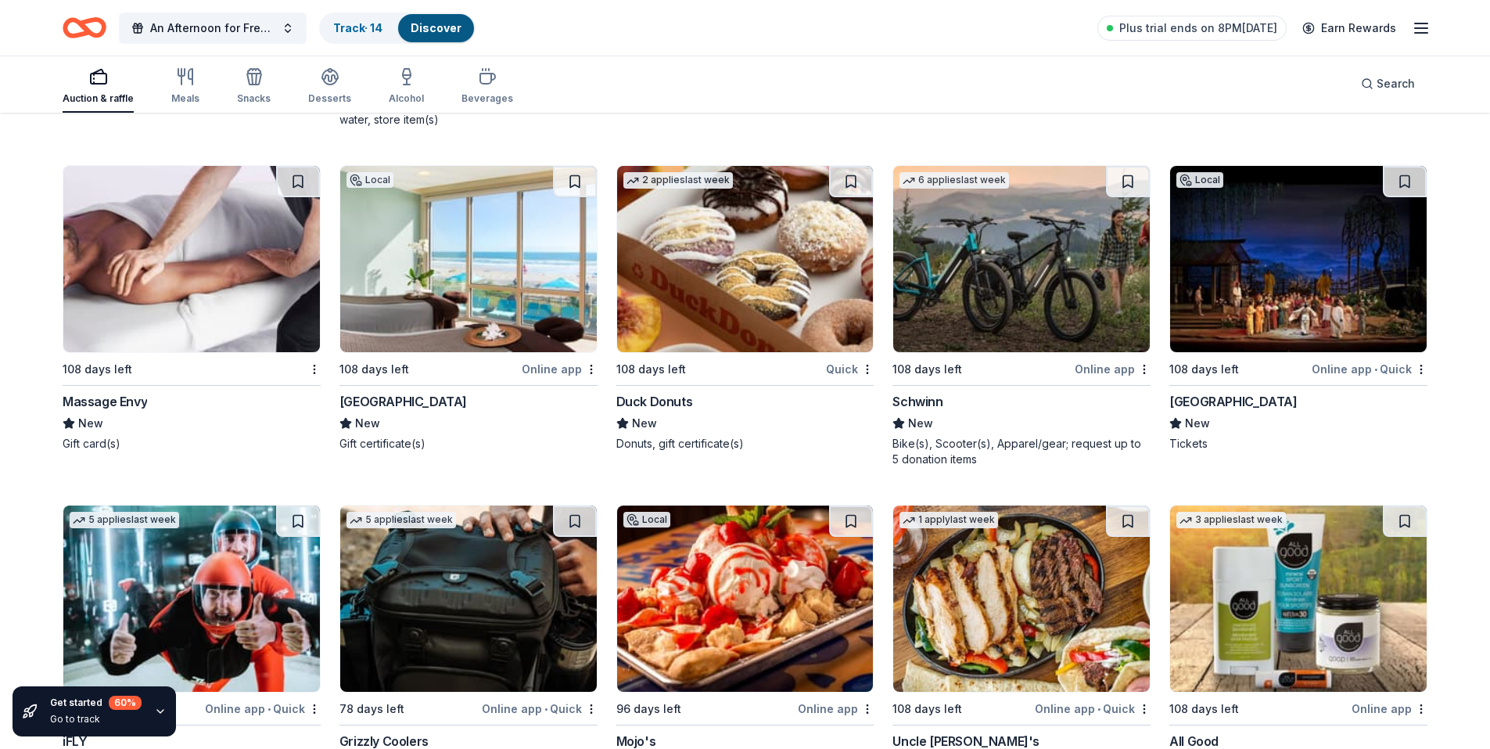
click at [1035, 289] on img at bounding box center [1021, 259] width 257 height 186
click at [777, 289] on img at bounding box center [745, 259] width 257 height 186
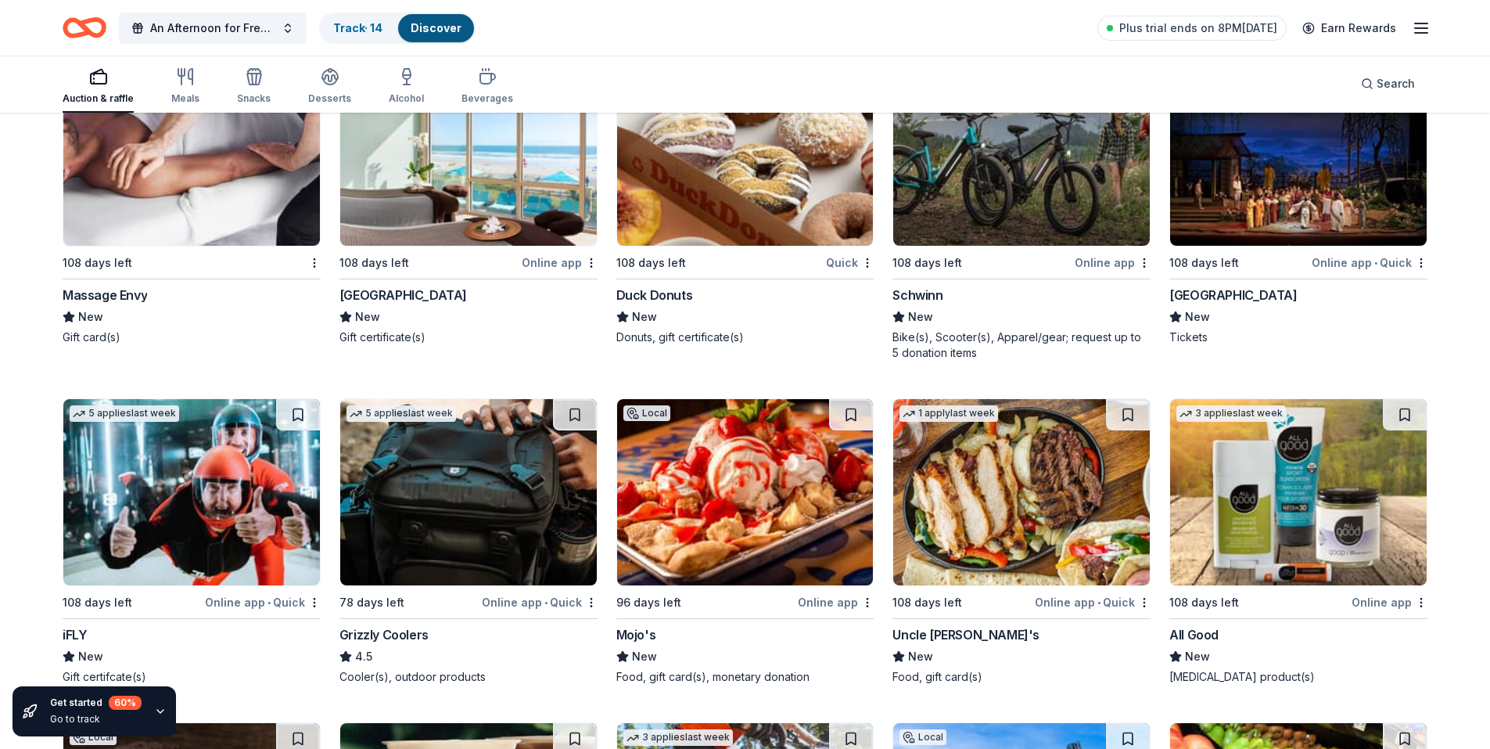
scroll to position [14488, 0]
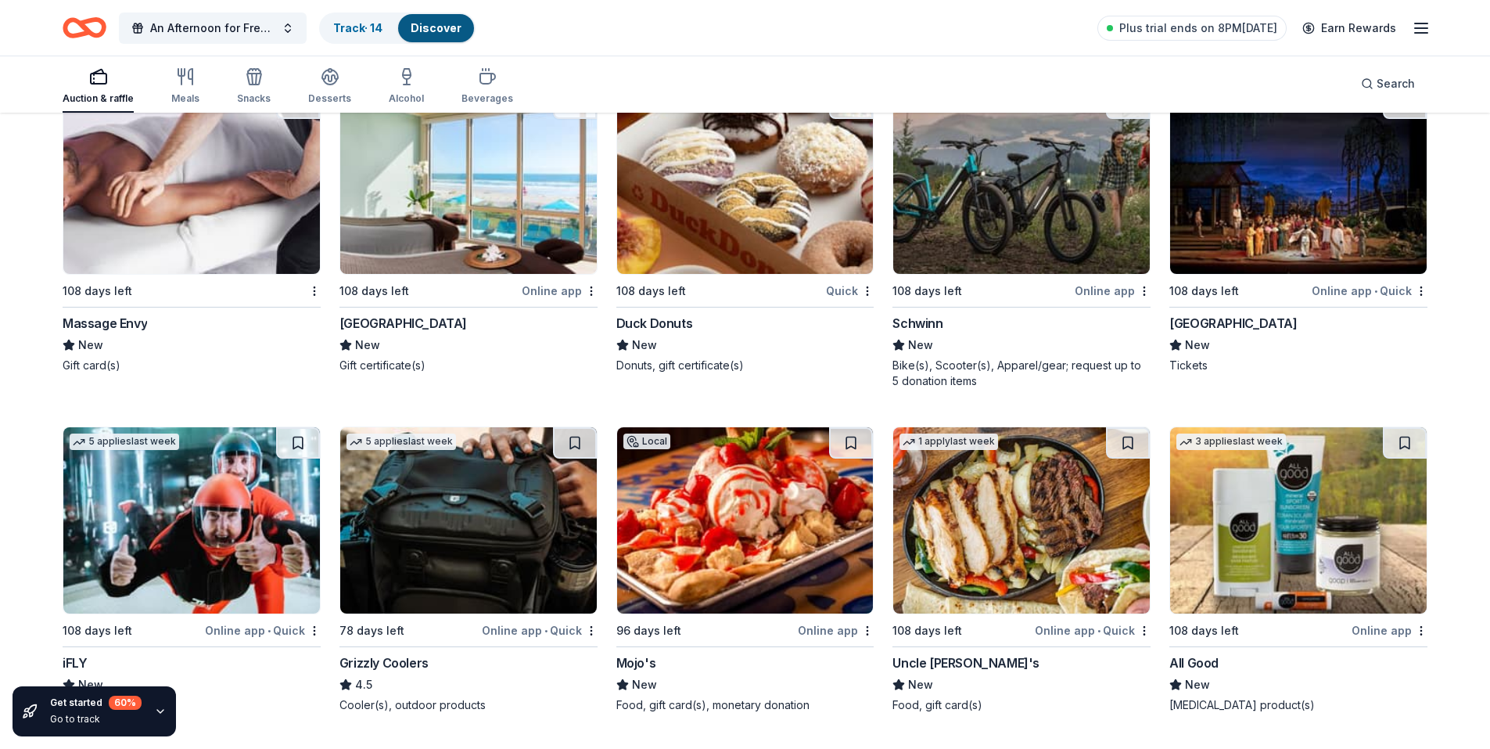
click at [1281, 201] on img at bounding box center [1298, 181] width 257 height 186
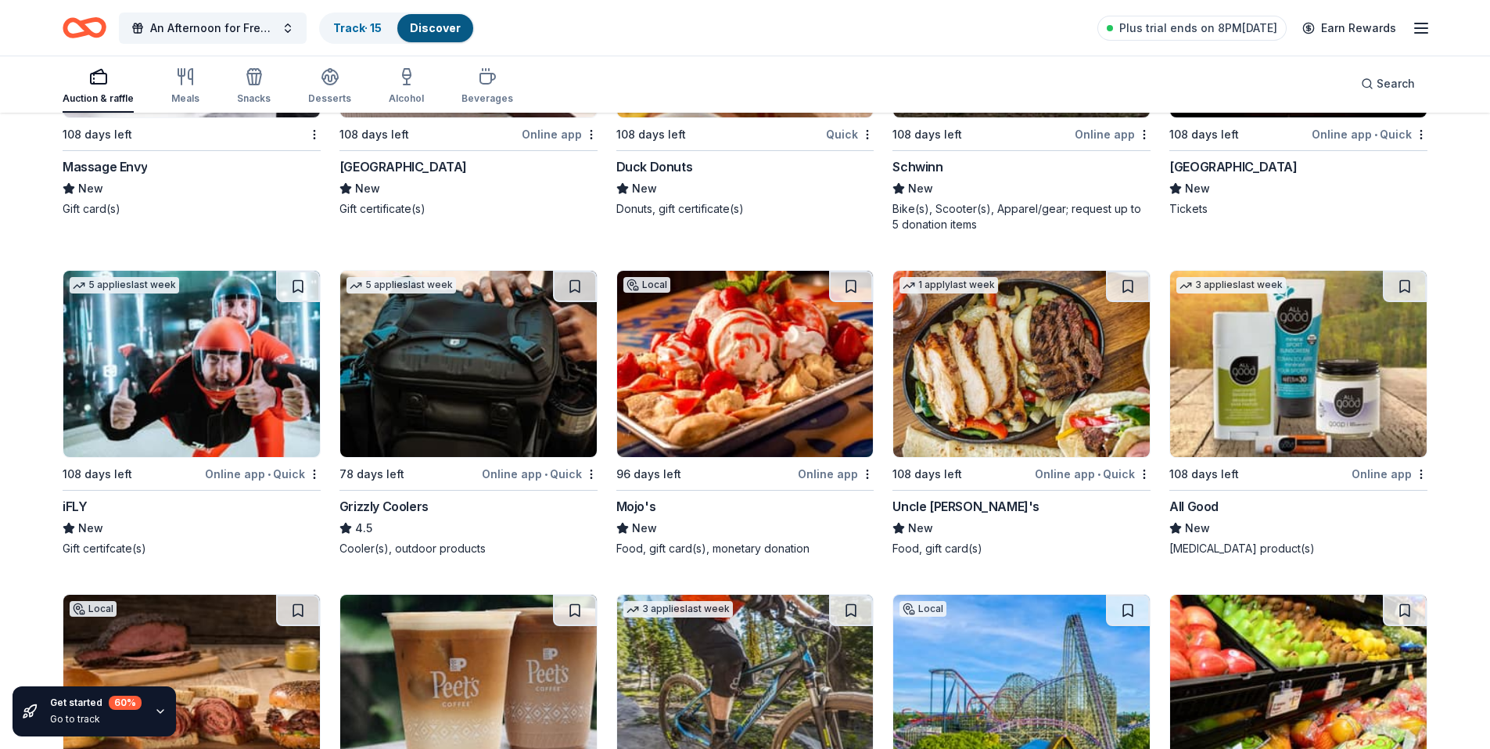
scroll to position [14723, 0]
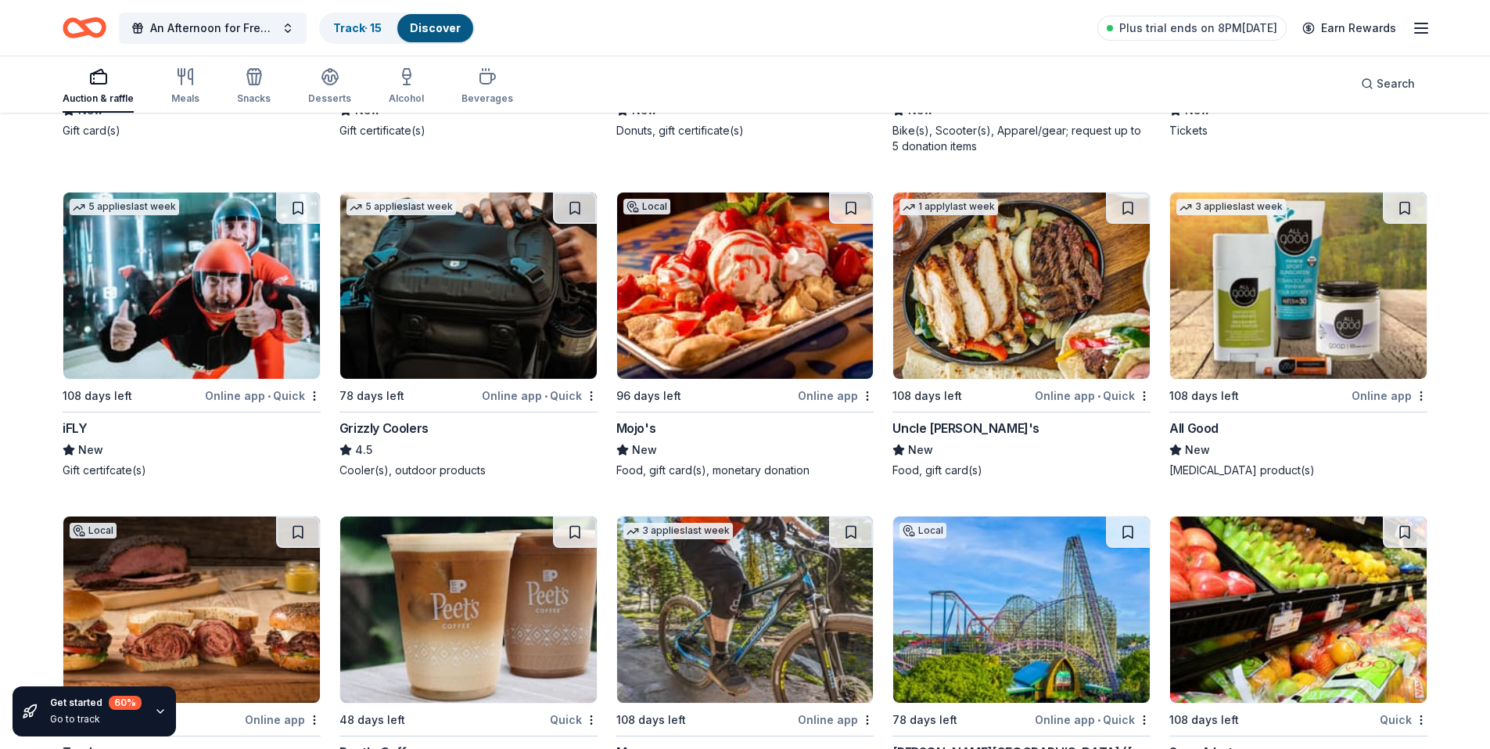
click at [752, 339] on img at bounding box center [745, 285] width 257 height 186
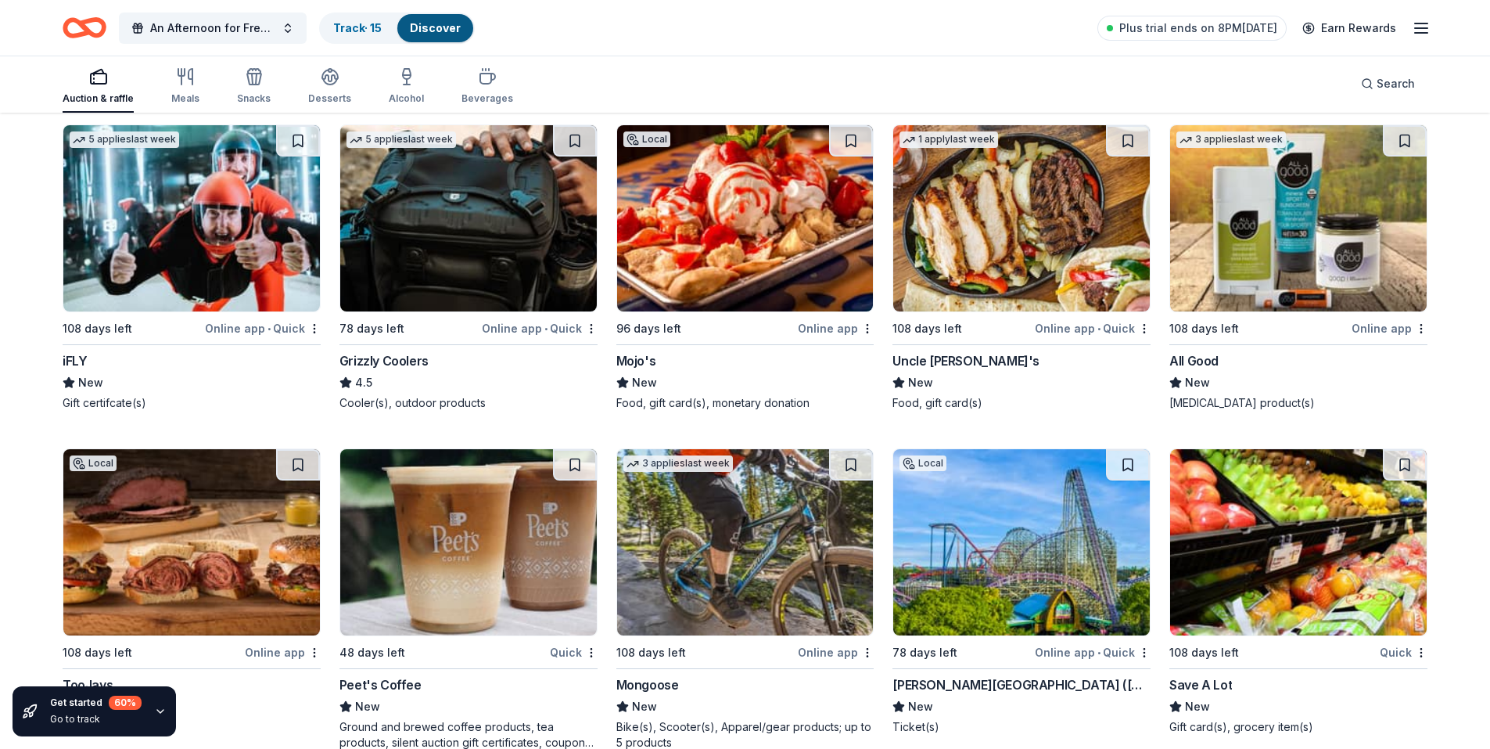
scroll to position [14917, 0]
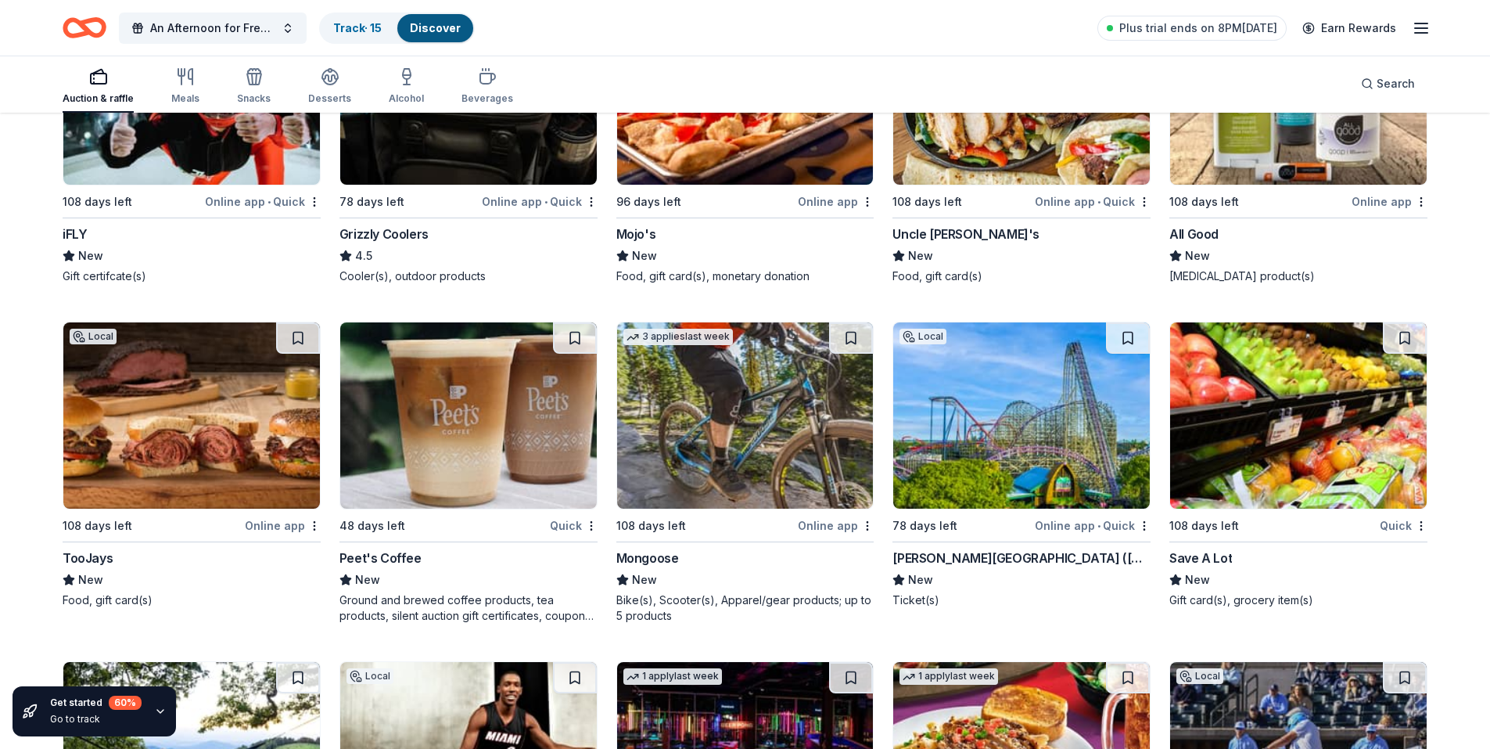
click at [261, 410] on img at bounding box center [191, 415] width 257 height 186
click at [498, 433] on img at bounding box center [468, 415] width 257 height 186
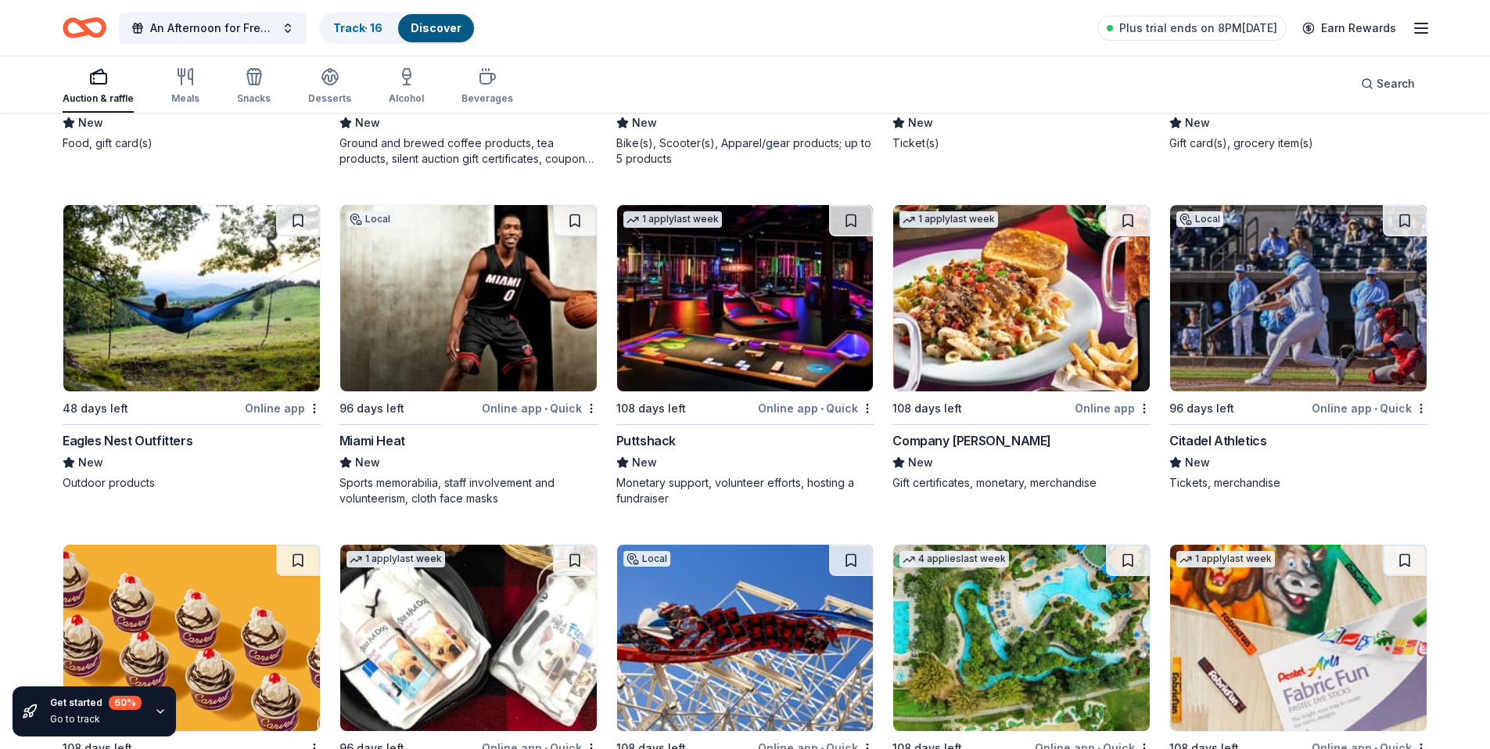
scroll to position [15580, 0]
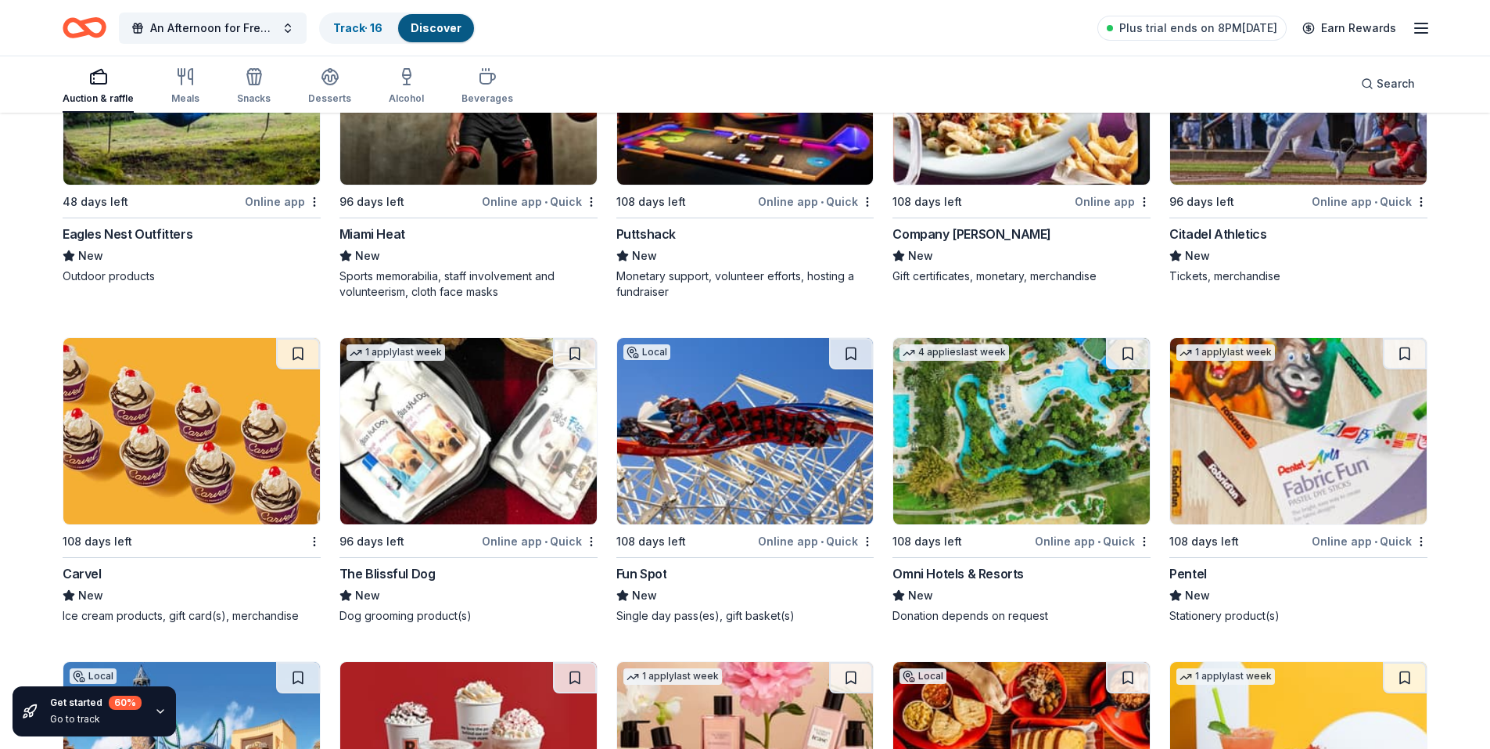
click at [145, 458] on img at bounding box center [191, 431] width 257 height 186
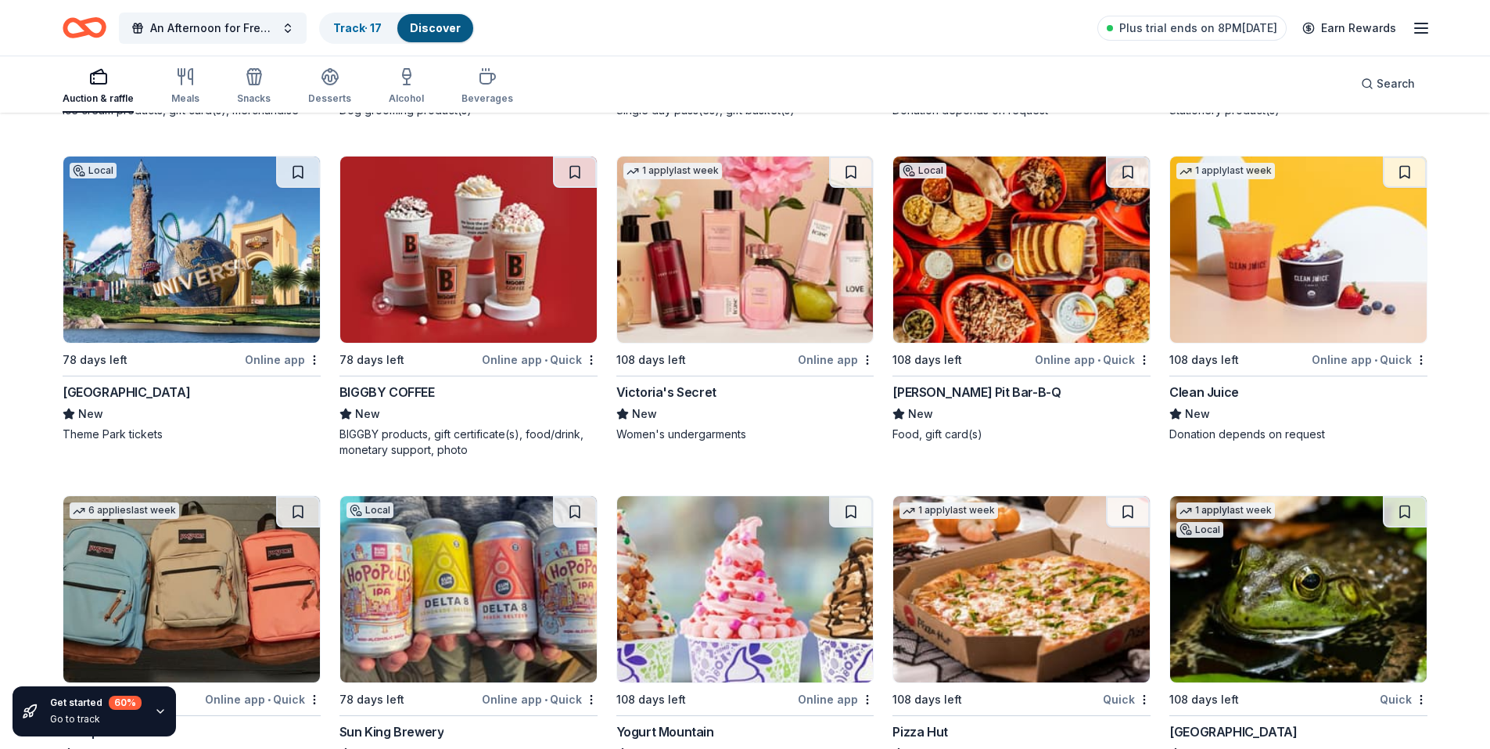
scroll to position [16128, 0]
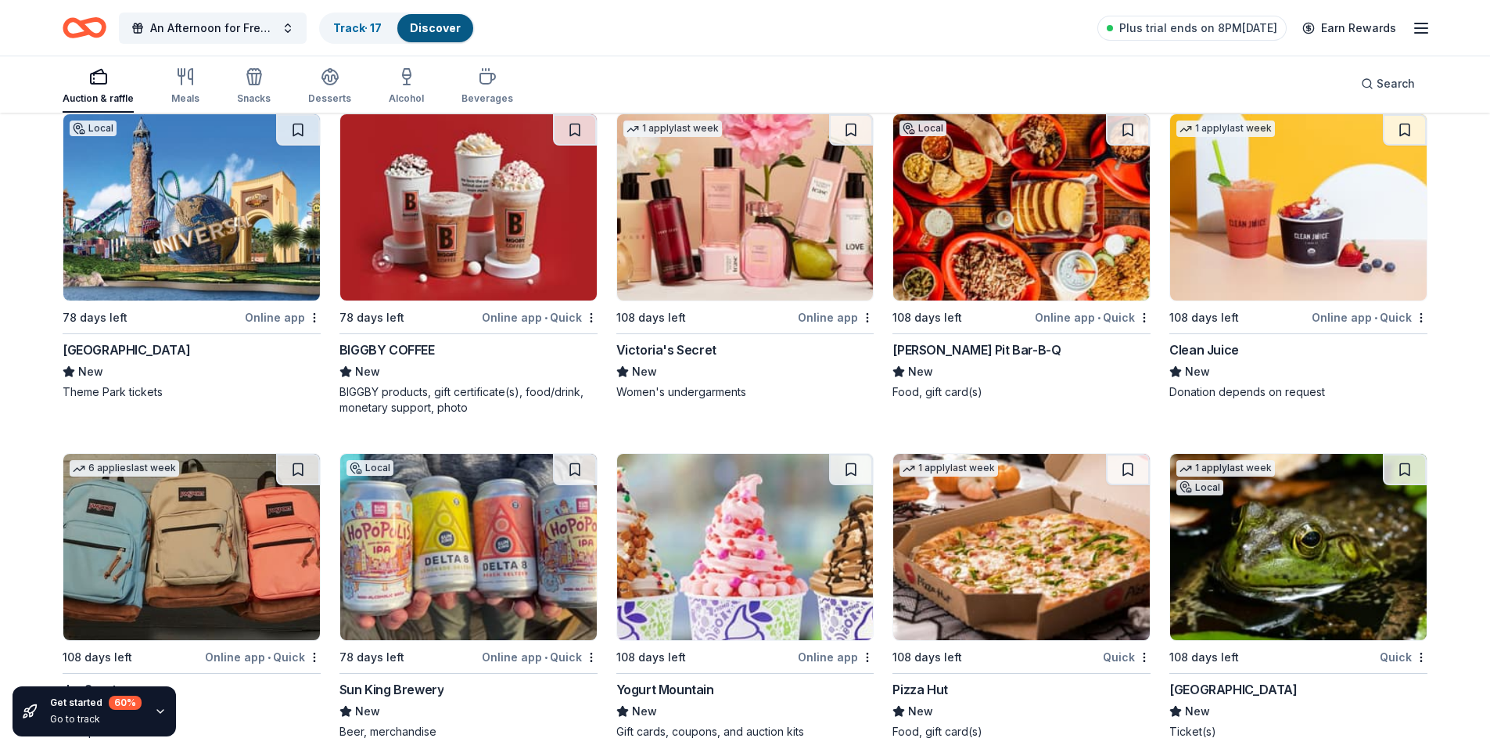
click at [181, 256] on img at bounding box center [191, 207] width 257 height 186
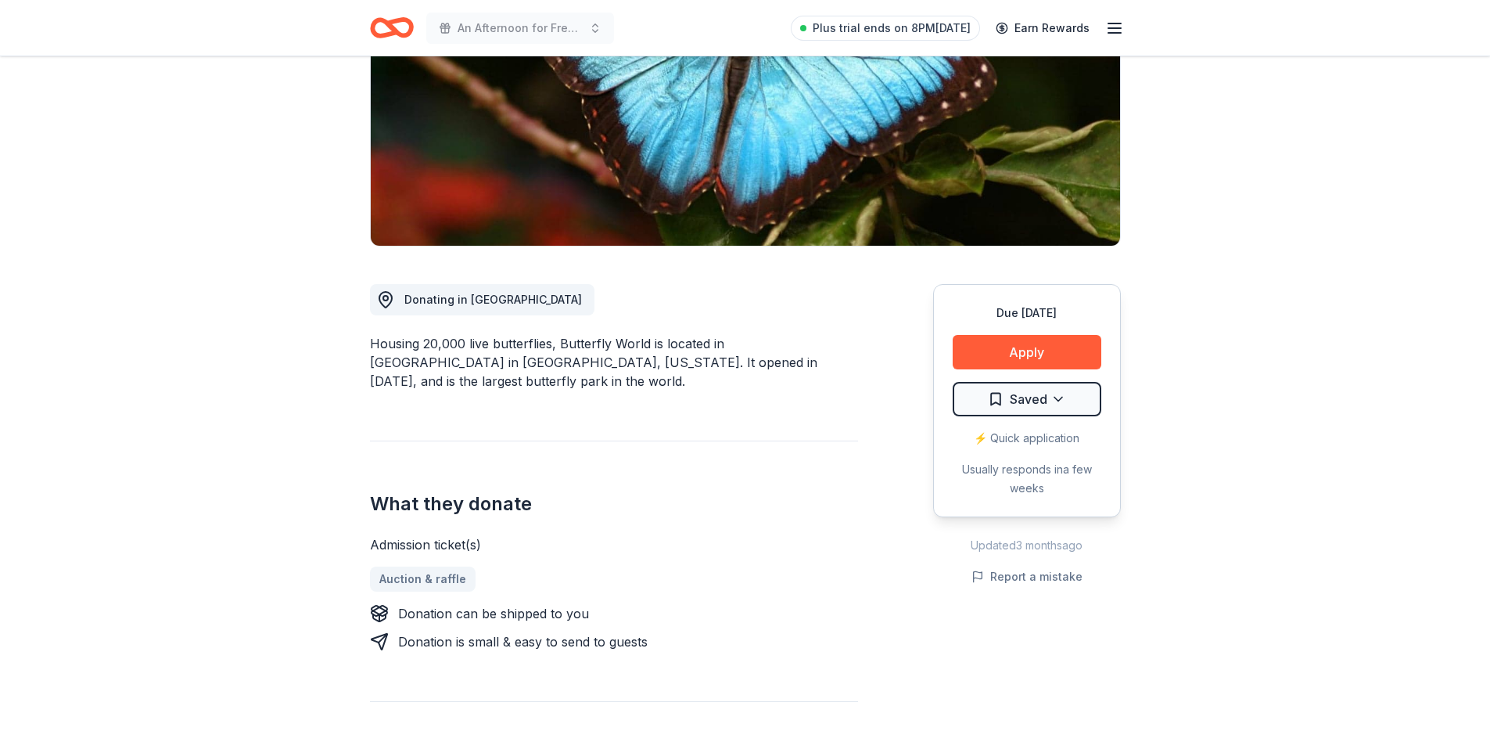
scroll to position [235, 0]
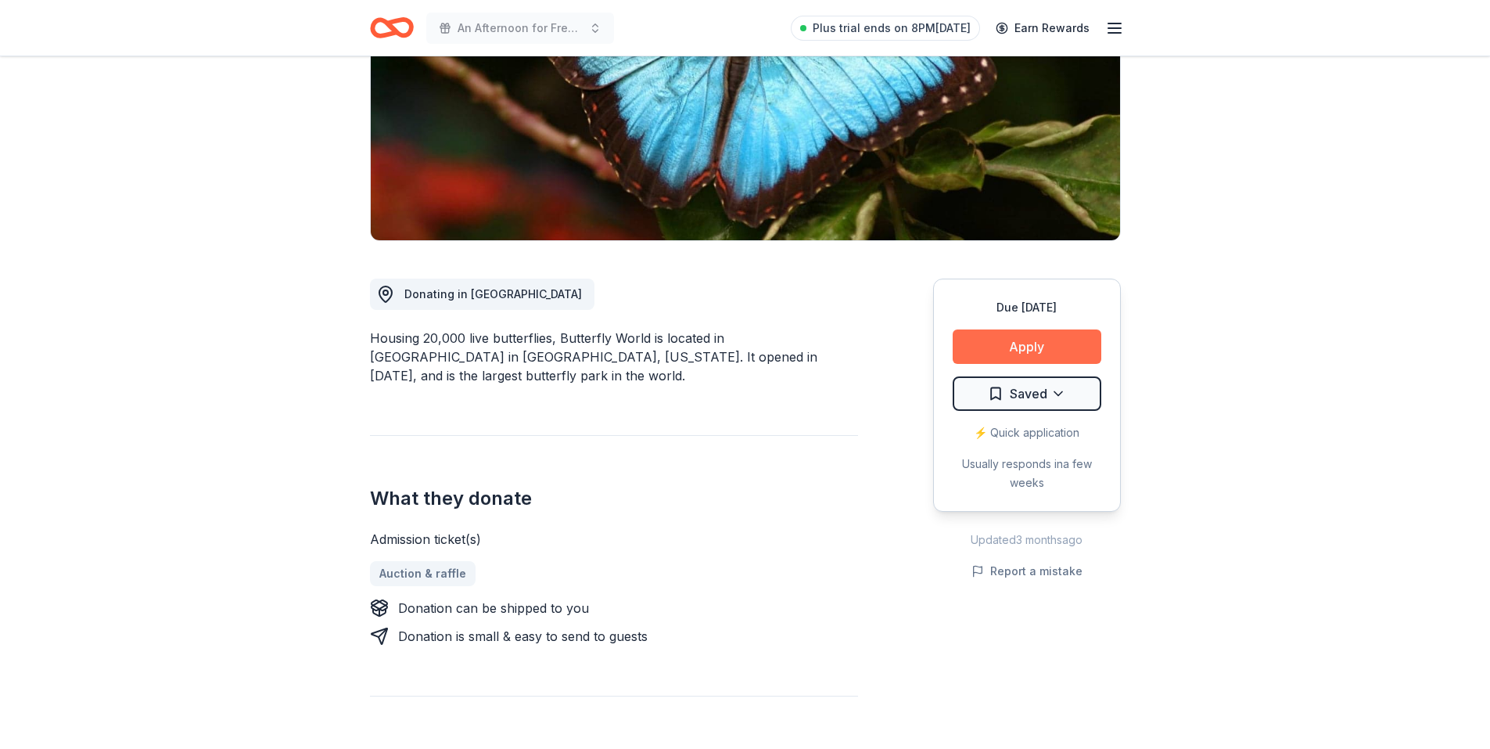
click at [1055, 353] on button "Apply" at bounding box center [1027, 346] width 149 height 34
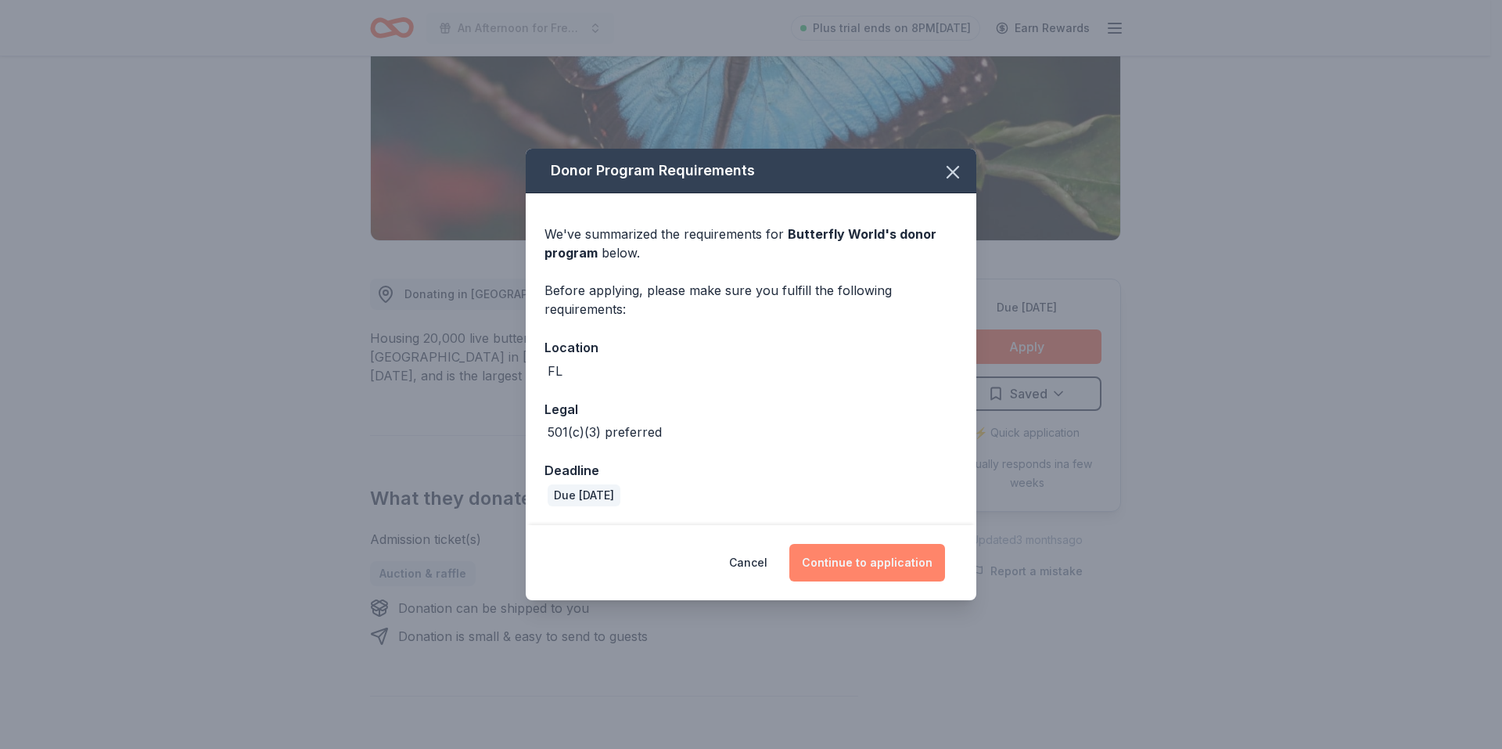
click at [866, 561] on button "Continue to application" at bounding box center [867, 563] width 156 height 38
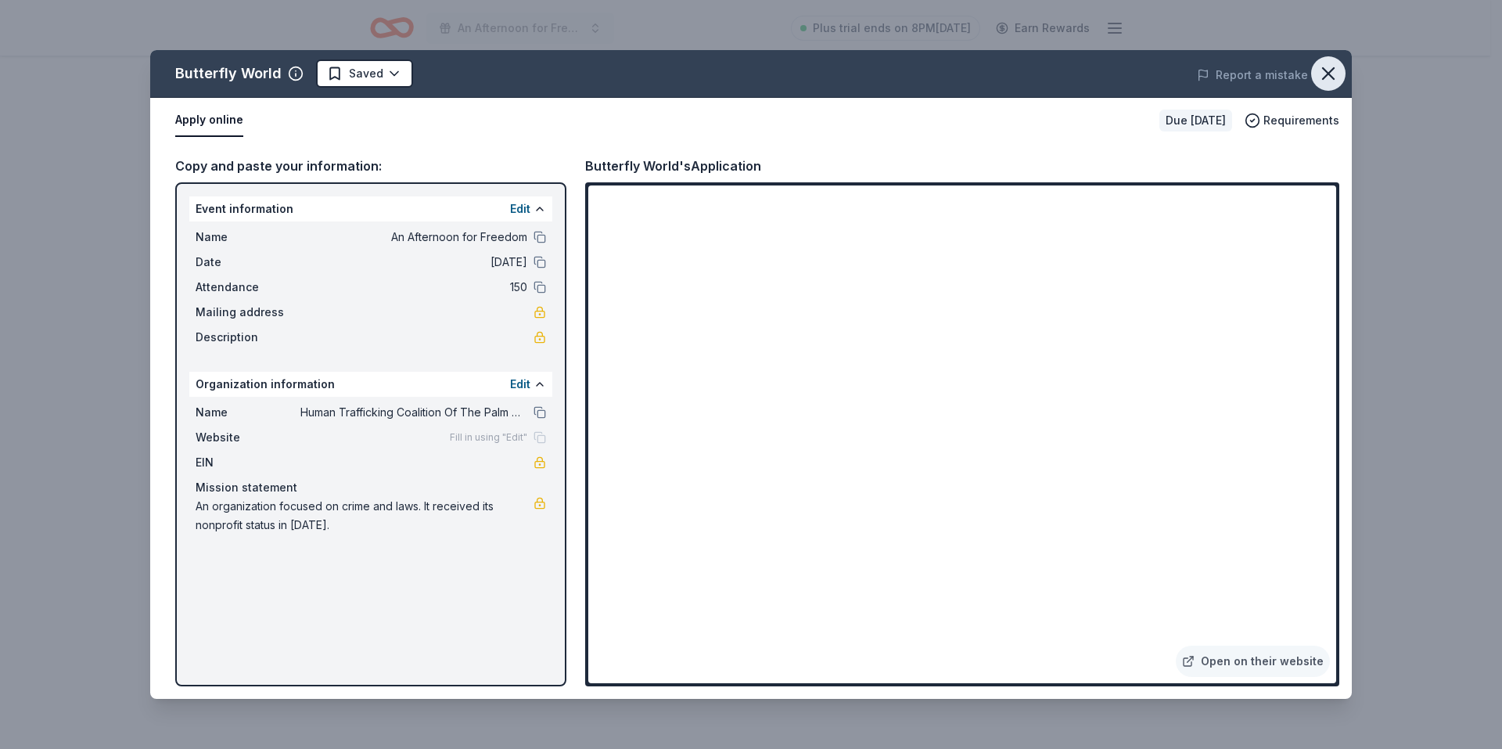
click at [1328, 68] on icon "button" at bounding box center [1328, 74] width 22 height 22
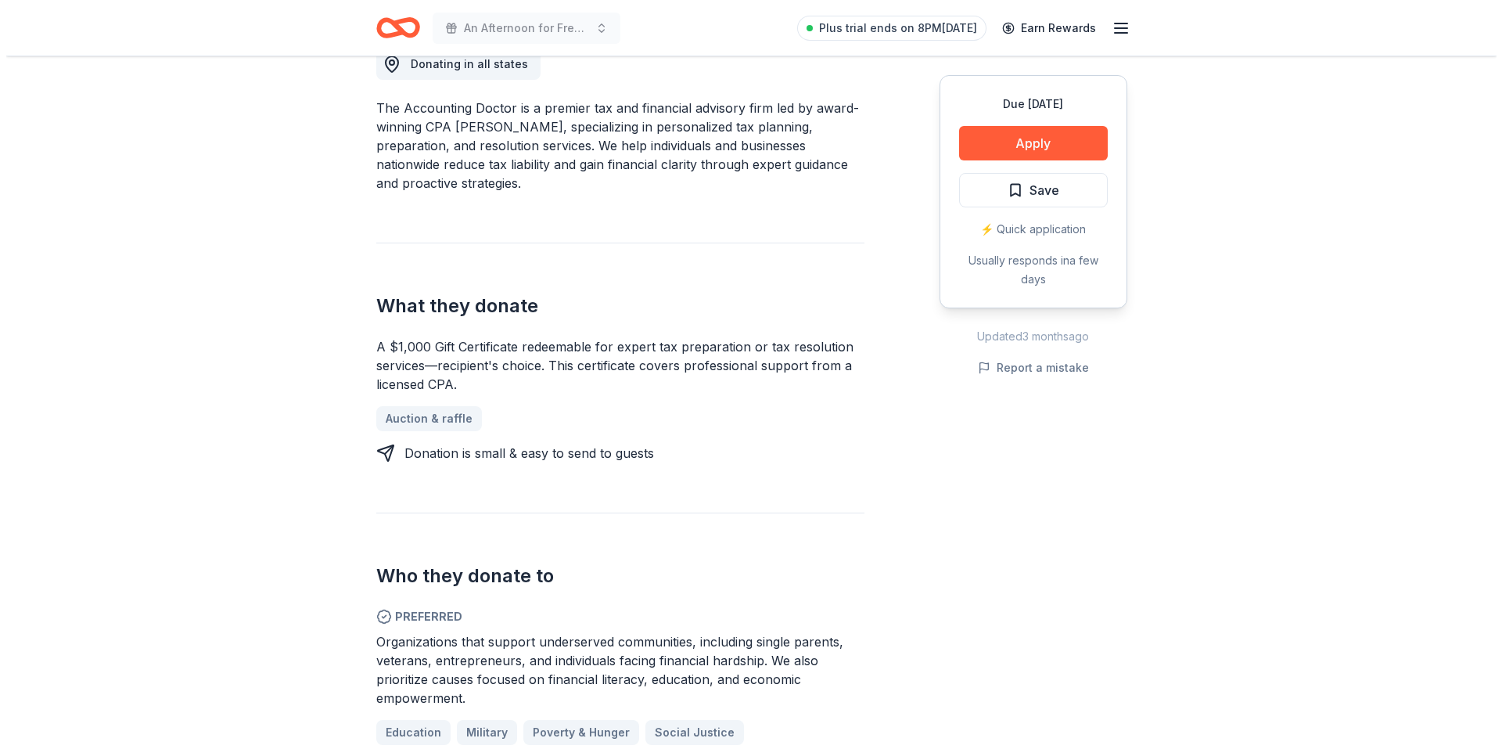
scroll to position [391, 0]
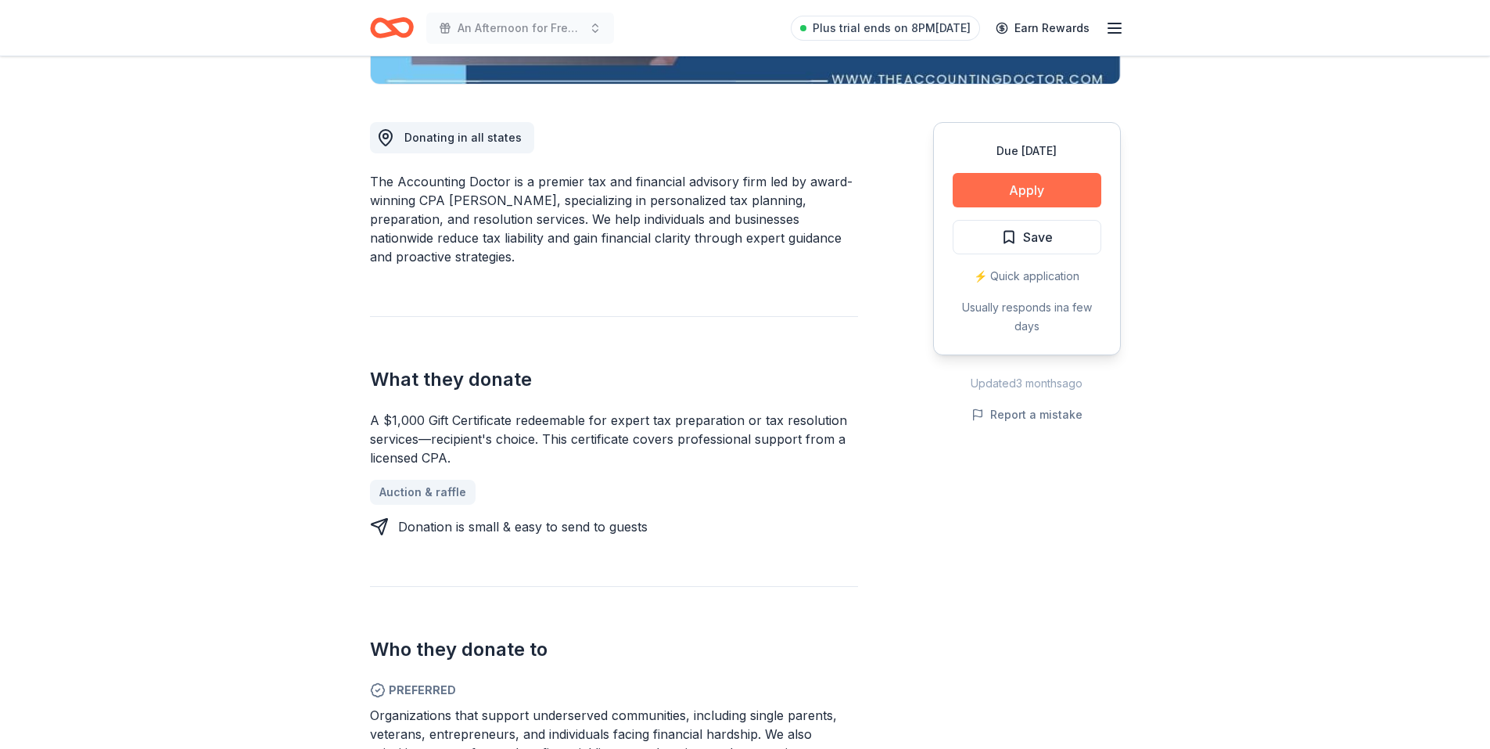
click at [1065, 185] on button "Apply" at bounding box center [1027, 190] width 149 height 34
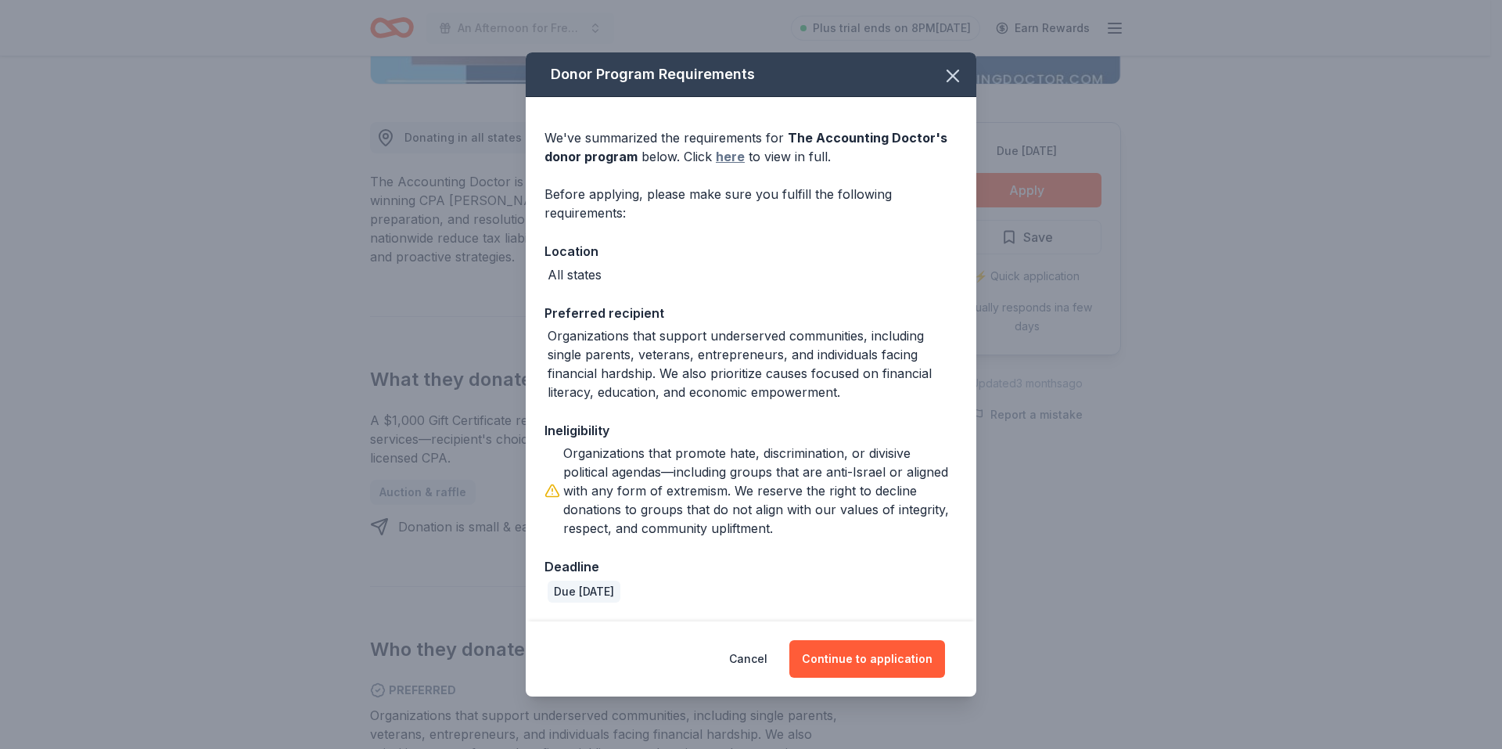
click at [723, 157] on link "here" at bounding box center [730, 156] width 29 height 19
click at [881, 669] on button "Continue to application" at bounding box center [867, 659] width 156 height 38
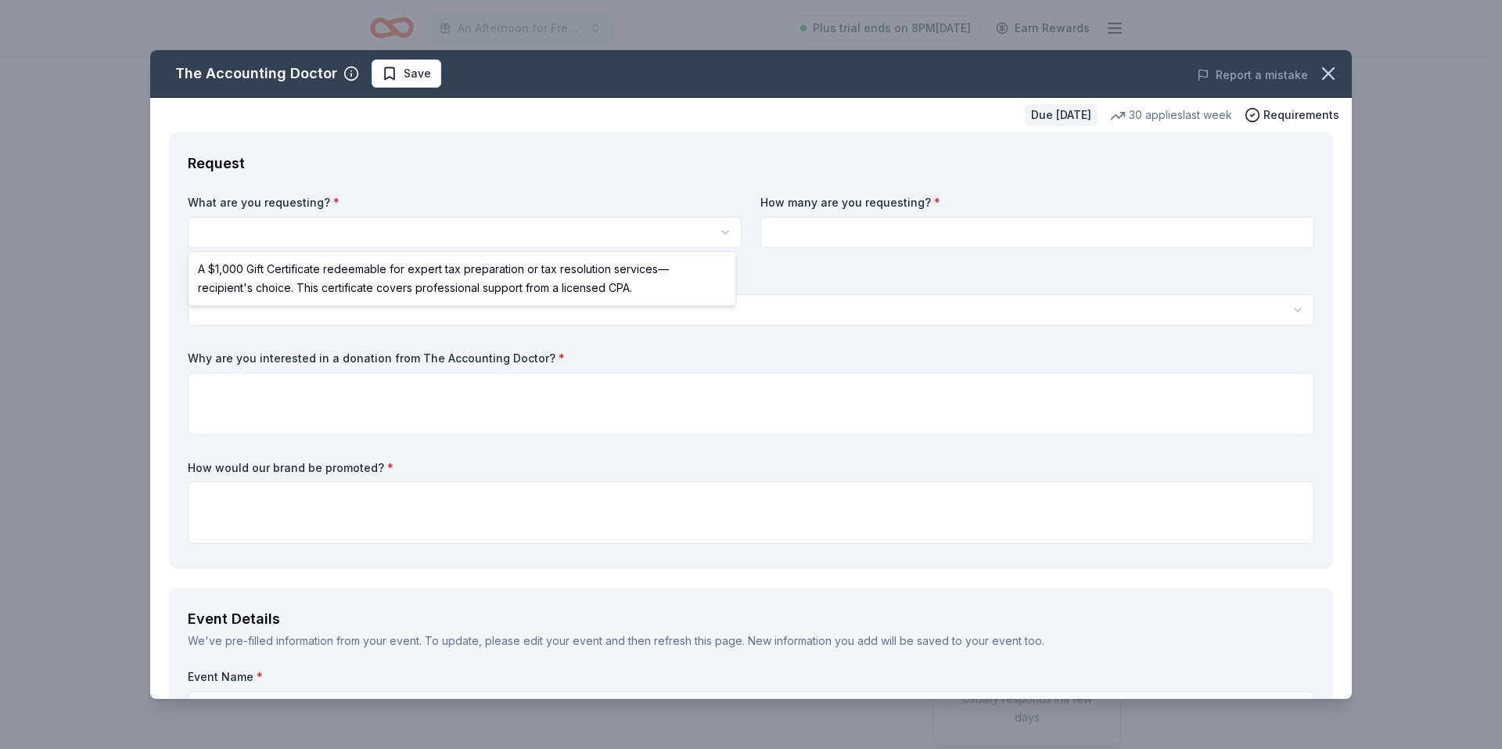
scroll to position [0, 0]
select select "A $1,000 Gift Certificate redeemable for expert tax preparation or tax resoluti…"
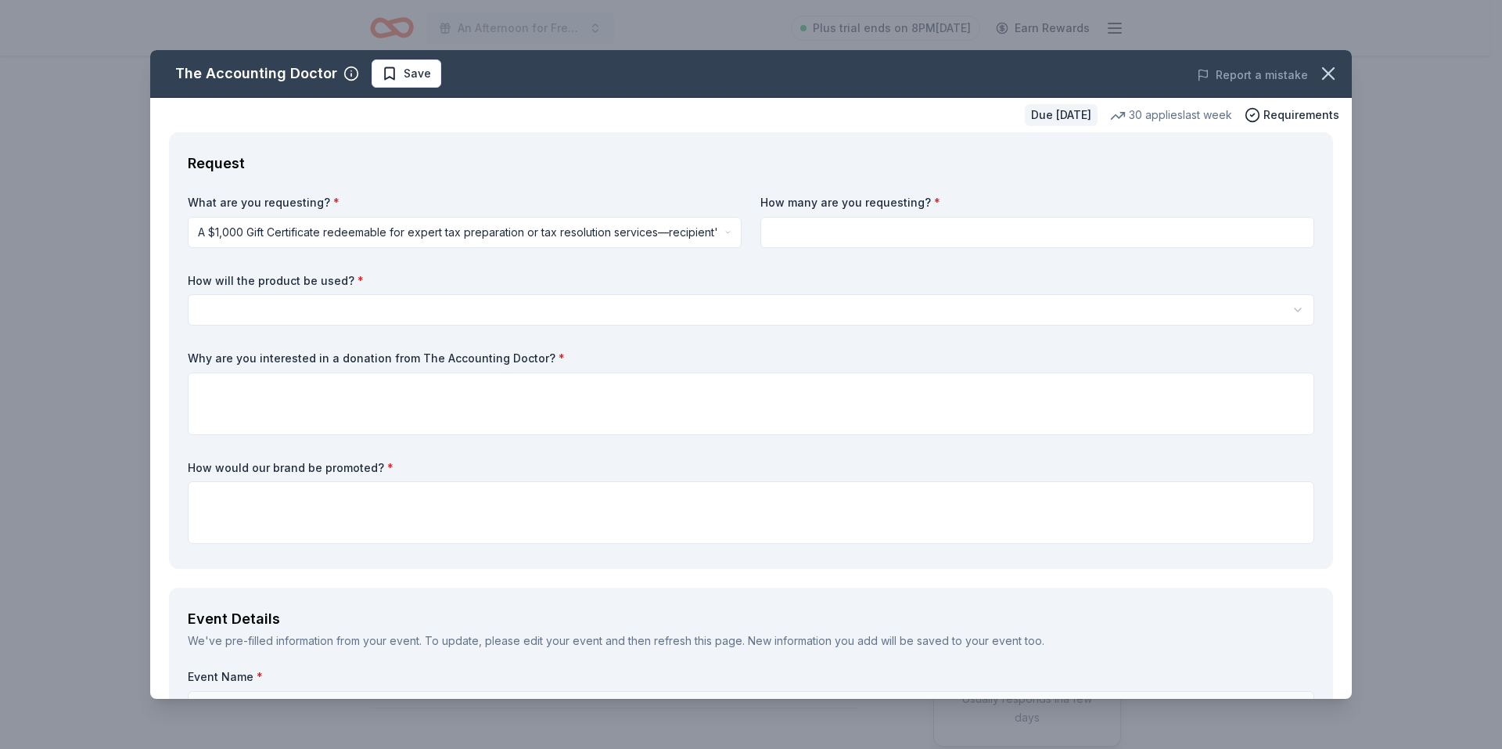
click at [812, 233] on input at bounding box center [1037, 232] width 554 height 31
type input "1"
click at [389, 305] on html "An Afternoon for Freedom Plus trial ends on 8PM[DATE] Earn Rewards Due [DATE] S…" at bounding box center [751, 374] width 1502 height 749
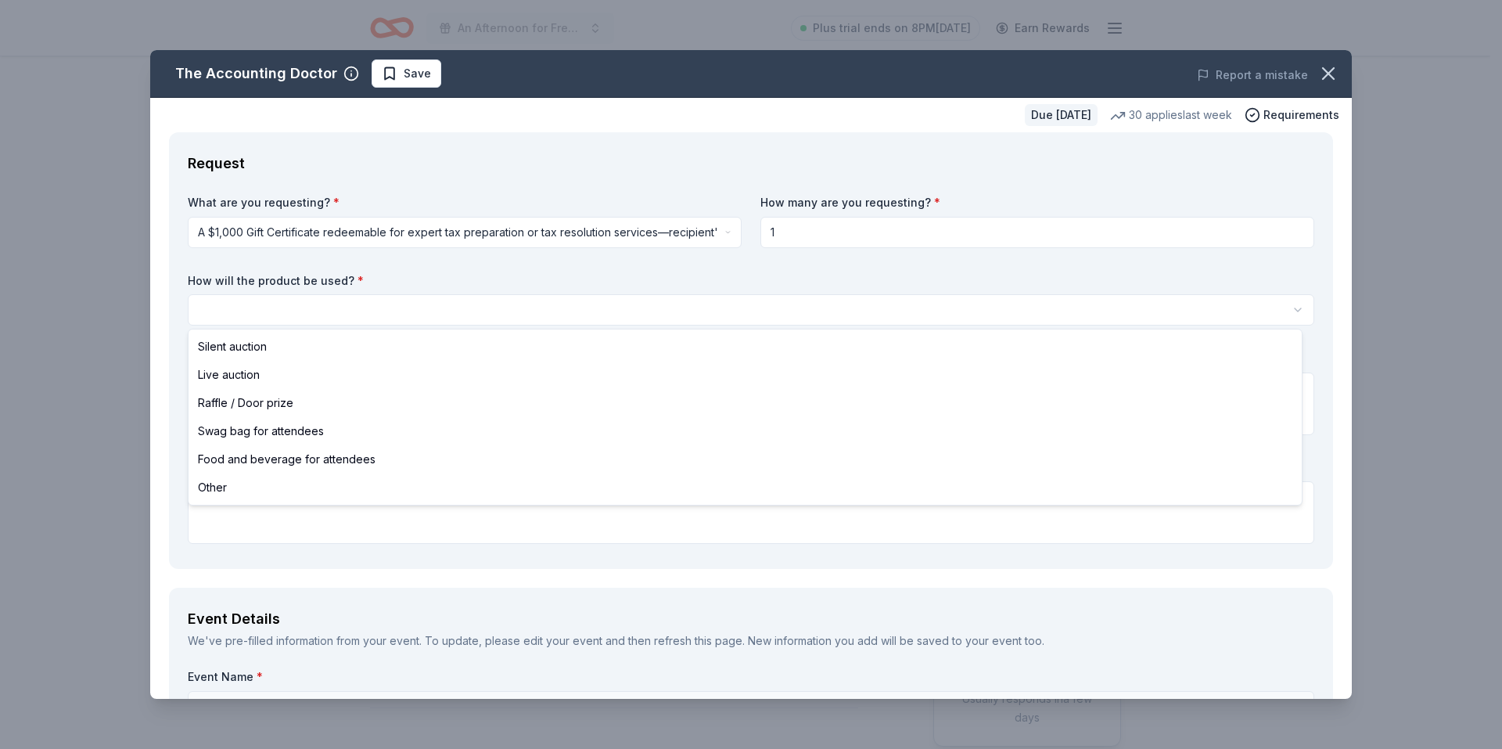
select select "silentAuction"
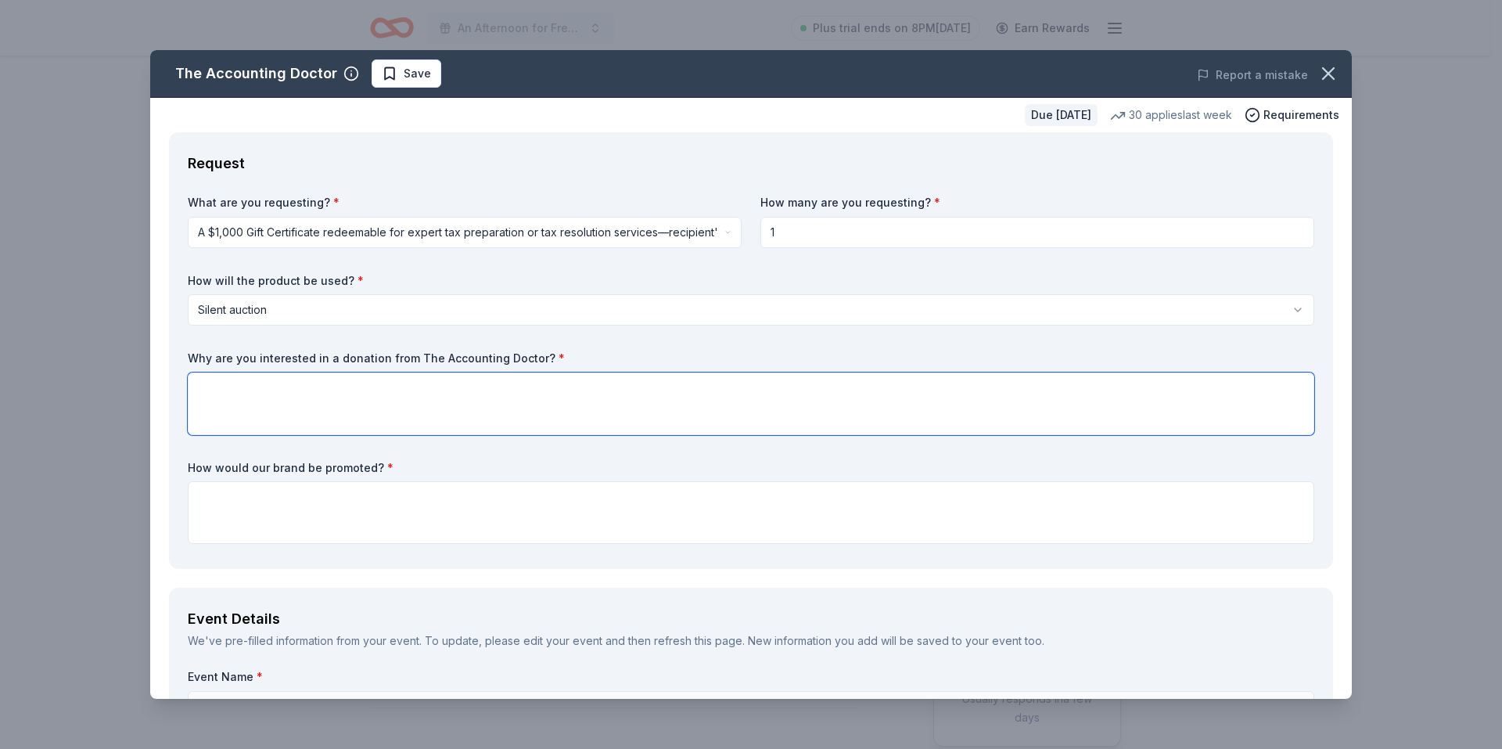
click at [264, 395] on textarea at bounding box center [751, 403] width 1127 height 63
drag, startPoint x: 187, startPoint y: 358, endPoint x: 234, endPoint y: 358, distance: 46.9
click at [236, 358] on div "Request What are you requesting? * A $1,000 Gift Certificate redeemable for exp…" at bounding box center [751, 350] width 1164 height 437
click at [199, 355] on label "Why are you interested in a donation from The Accounting Doctor? *" at bounding box center [751, 358] width 1127 height 16
drag, startPoint x: 275, startPoint y: 358, endPoint x: 570, endPoint y: 359, distance: 294.9
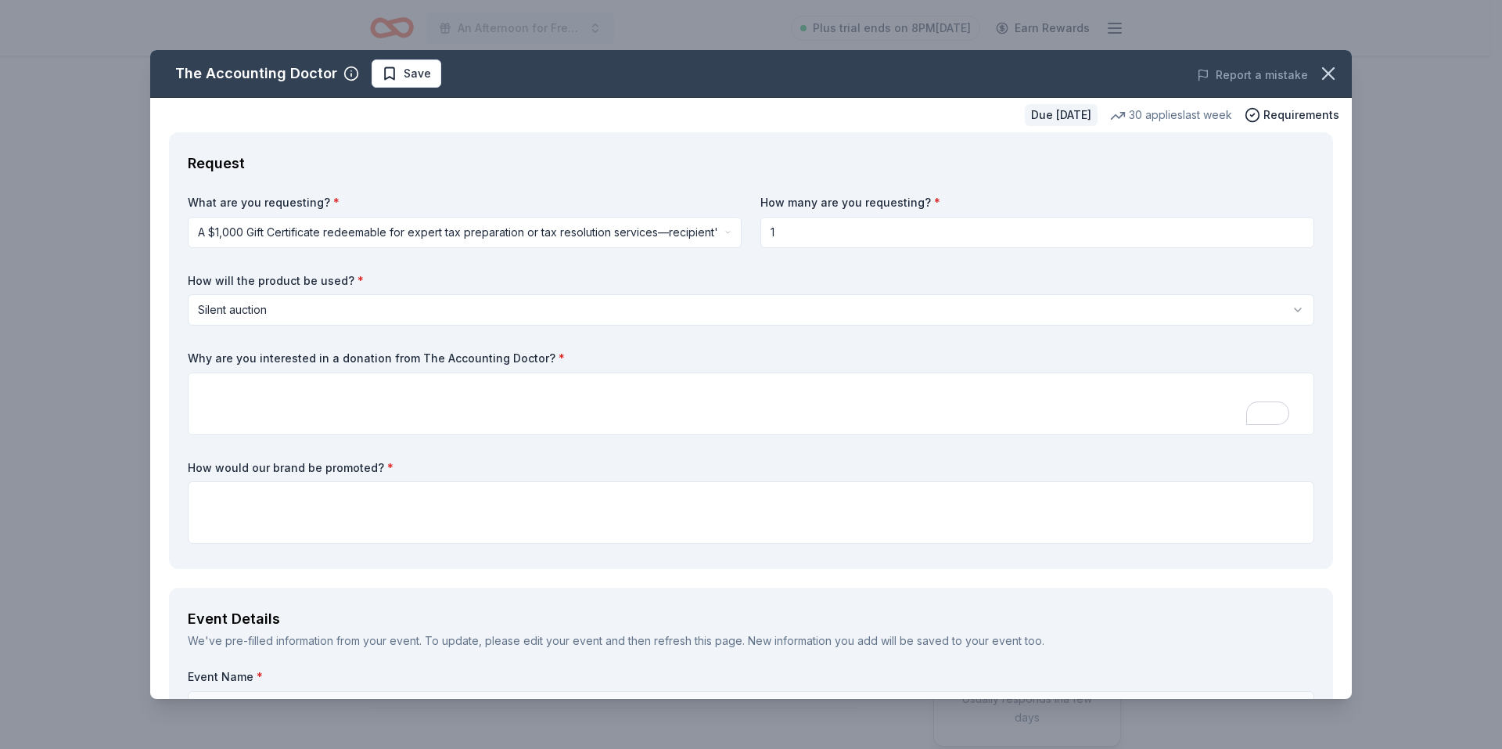
click at [570, 359] on label "Why are you interested in a donation from The Accounting Doctor? *" at bounding box center [751, 358] width 1127 height 16
click at [255, 394] on textarea "To enrich screen reader interactions, please activate Accessibility in Grammarl…" at bounding box center [751, 403] width 1127 height 63
paste textarea "Your support as a local business helps us protect and empower families in the s…"
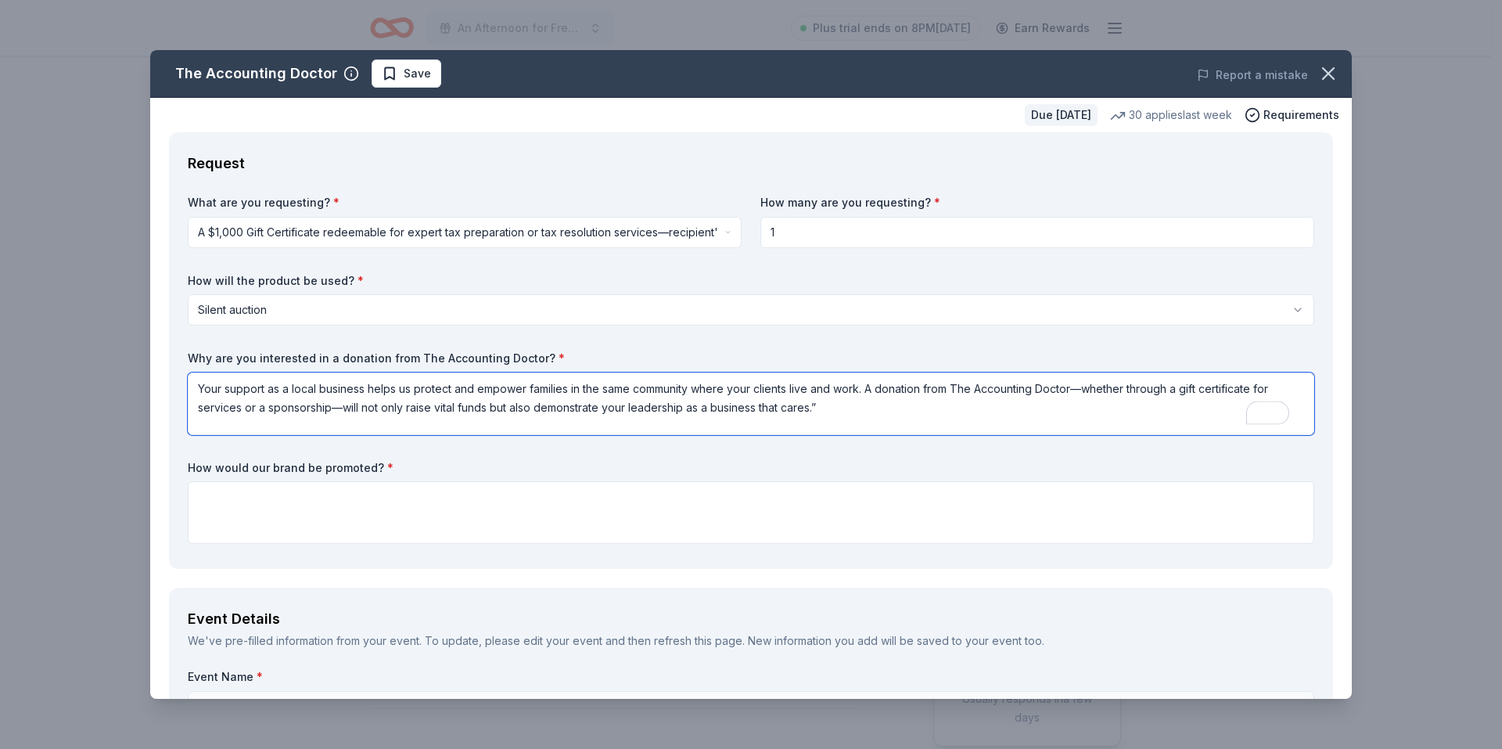
type textarea "Your support as a local business helps us protect and empower families in the s…"
click at [228, 498] on textarea "To enrich screen reader interactions, please activate Accessibility in Grammarl…" at bounding box center [751, 512] width 1127 height 63
click at [243, 502] on textarea "To enrich screen reader interactions, please activate Accessibility in Grammarl…" at bounding box center [751, 512] width 1127 height 63
paste textarea "Acknowledgment of Support: In appreciation of your generosity, The Breakers wil…"
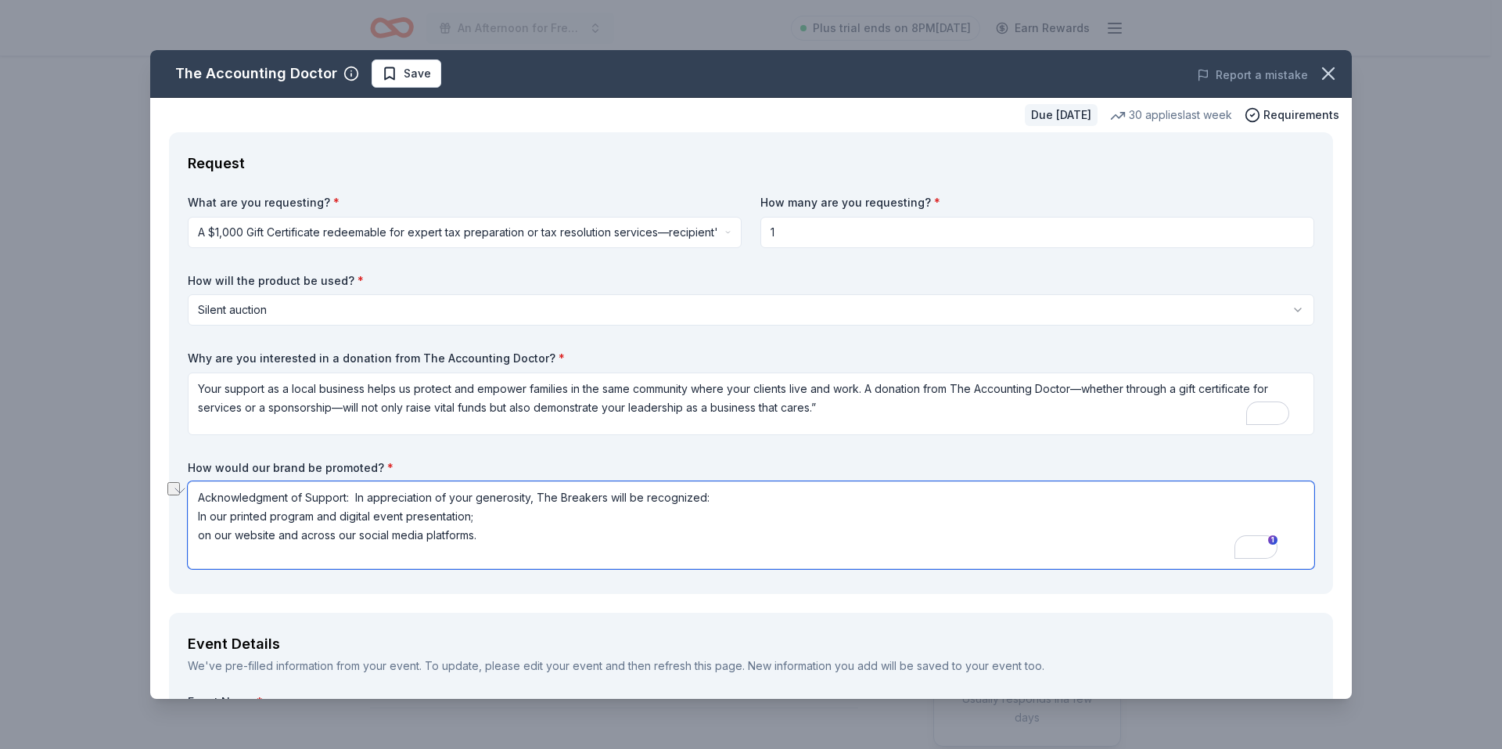
drag, startPoint x: 537, startPoint y: 498, endPoint x: 603, endPoint y: 499, distance: 66.5
click at [603, 499] on textarea "Acknowledgment of Support: In appreciation of your generosity, The Breakers wil…" at bounding box center [751, 525] width 1127 height 88
click at [799, 495] on textarea "Acknowledgment of Support: In appreciation of your generosity, The Accounting D…" at bounding box center [751, 525] width 1127 height 88
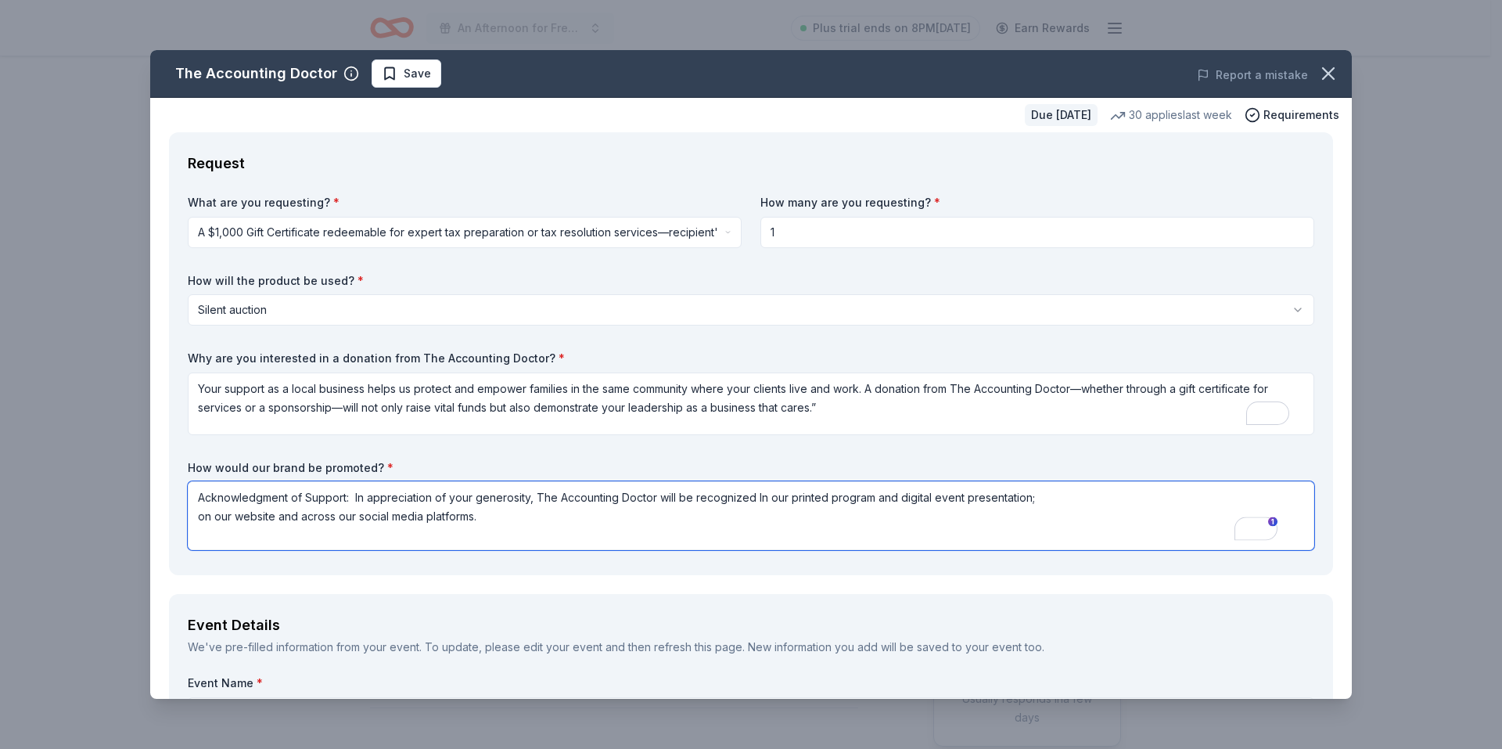
click at [1059, 495] on textarea "Acknowledgment of Support: In appreciation of your generosity, The Accounting D…" at bounding box center [751, 515] width 1127 height 69
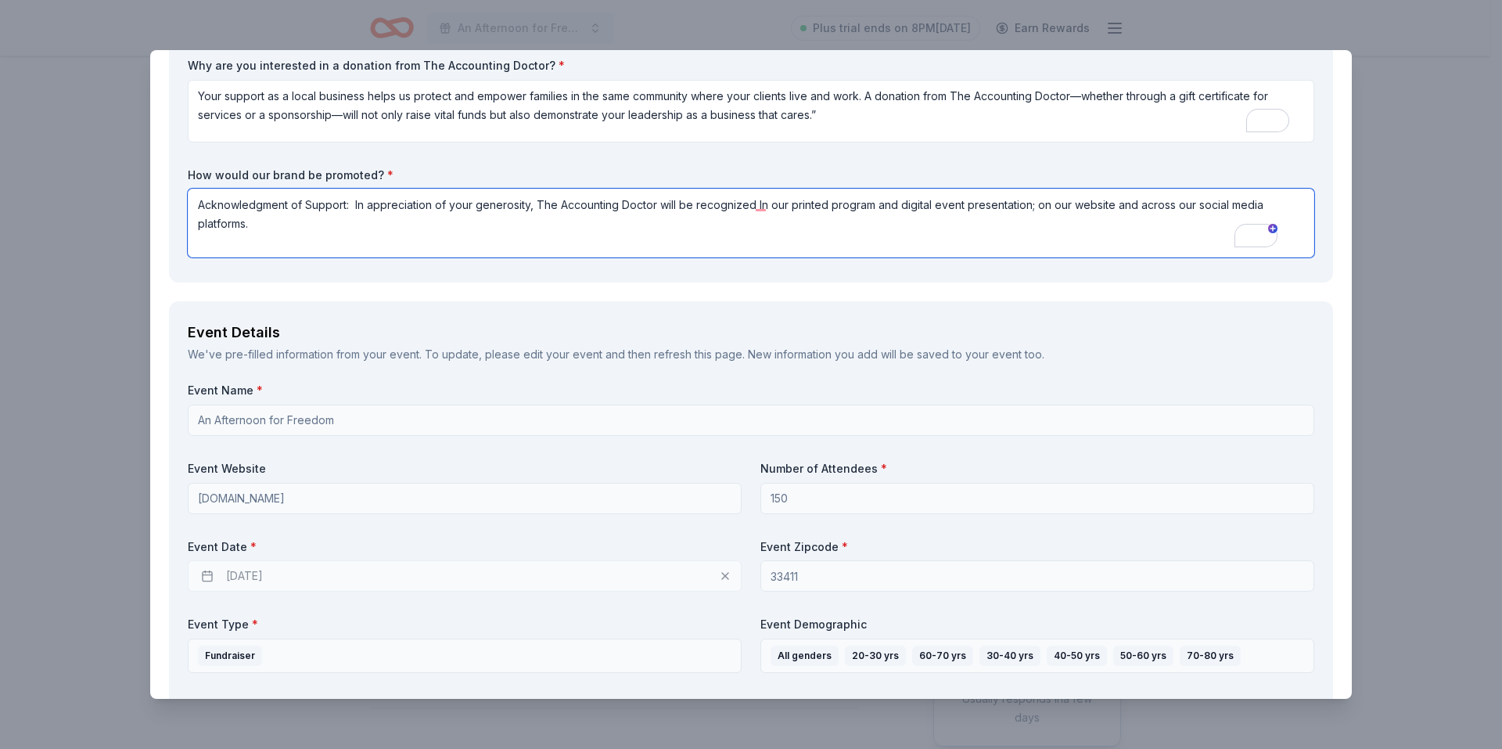
scroll to position [391, 0]
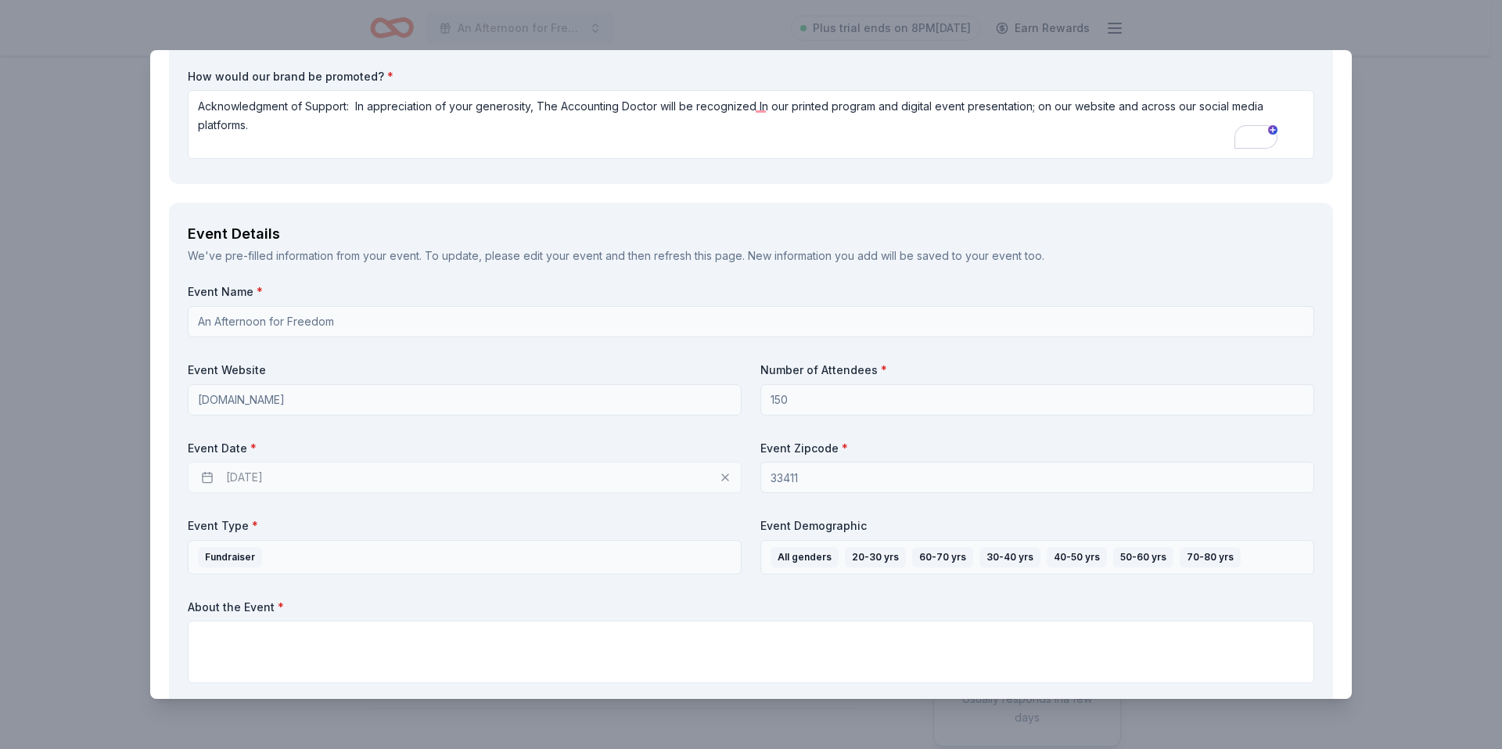
click at [257, 471] on div "02/03/2026" at bounding box center [465, 477] width 554 height 31
click at [718, 475] on div "02/03/2026" at bounding box center [465, 477] width 554 height 31
click at [719, 474] on div "02/03/2026" at bounding box center [465, 477] width 554 height 31
click at [213, 476] on div "02/03/2026" at bounding box center [465, 477] width 554 height 31
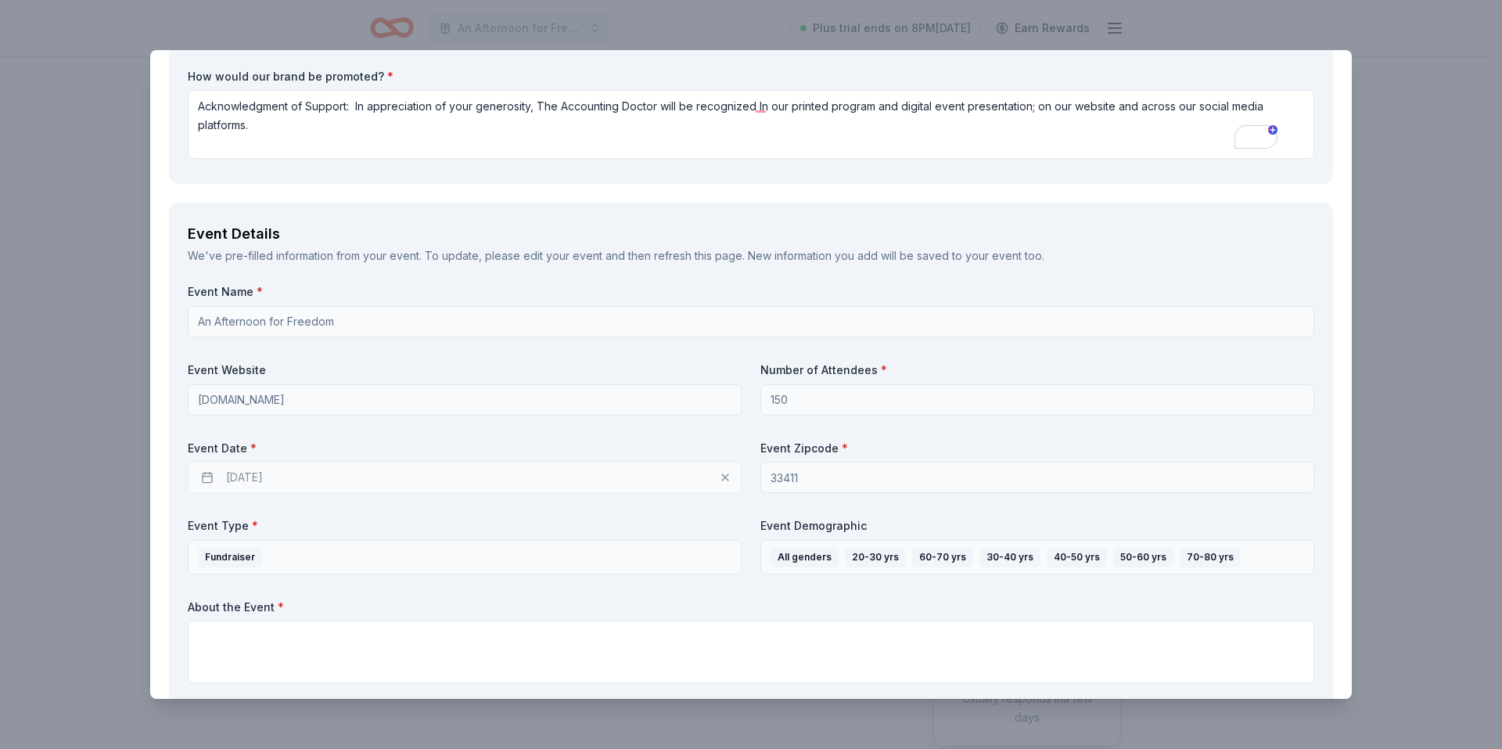
click at [213, 476] on div "02/03/2026" at bounding box center [465, 477] width 554 height 31
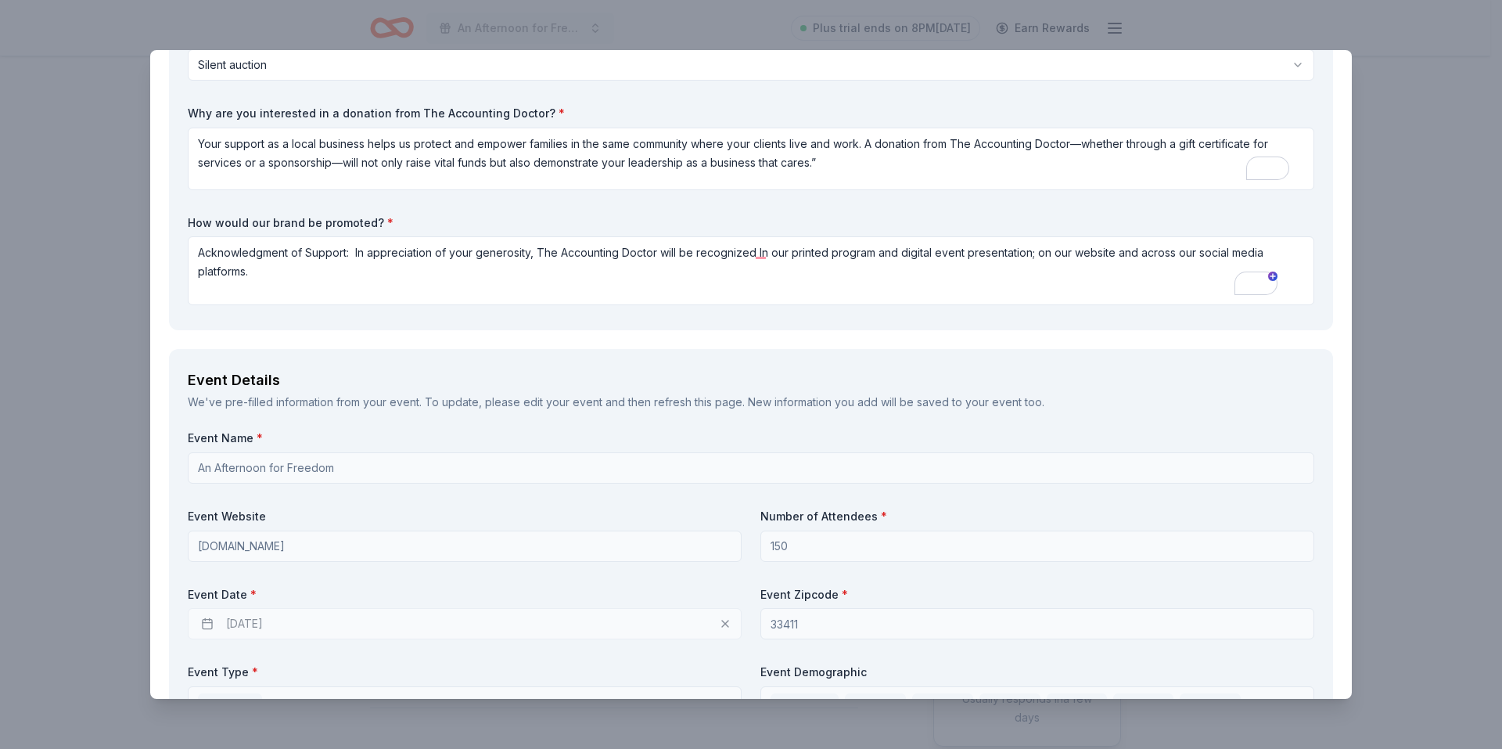
scroll to position [235, 0]
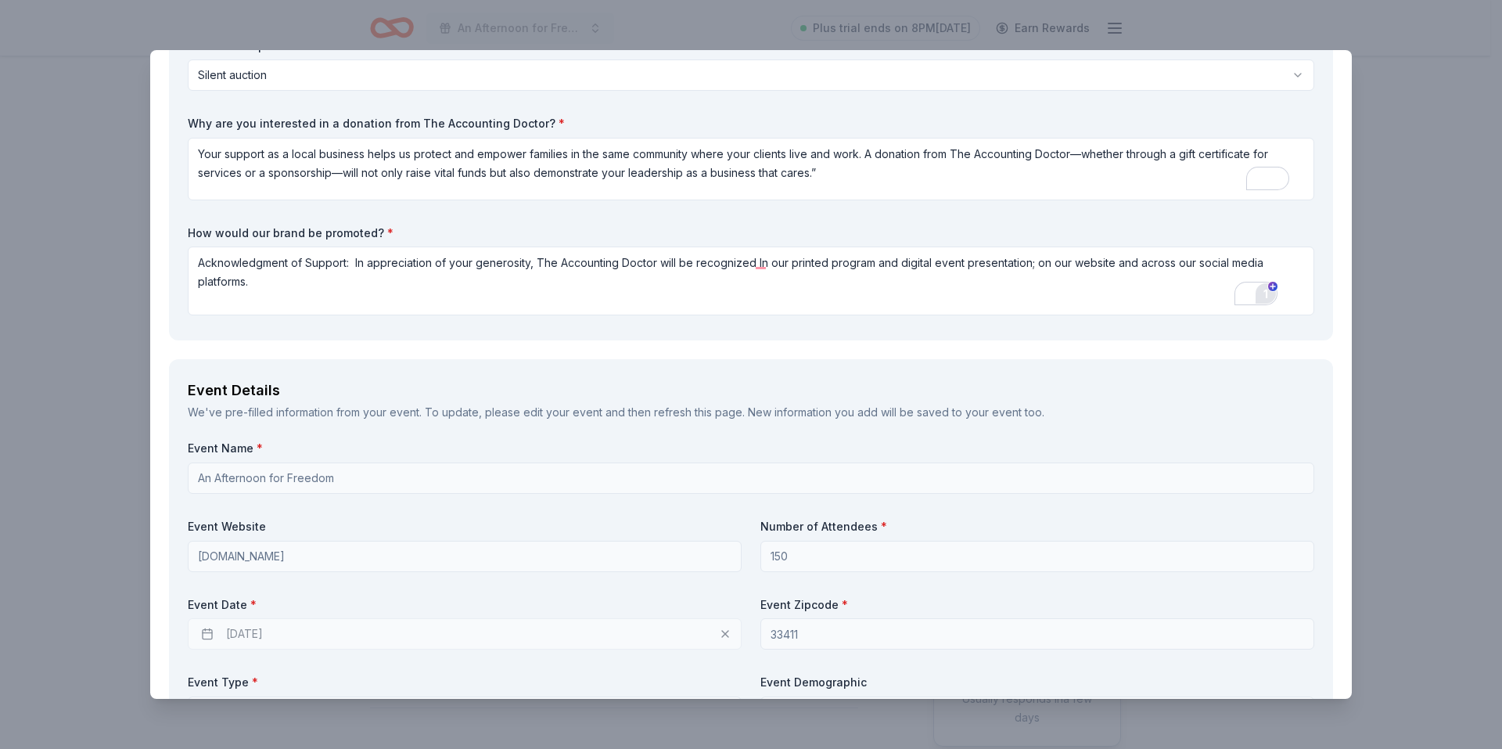
click at [1261, 293] on div "1" at bounding box center [1265, 293] width 17 height 17
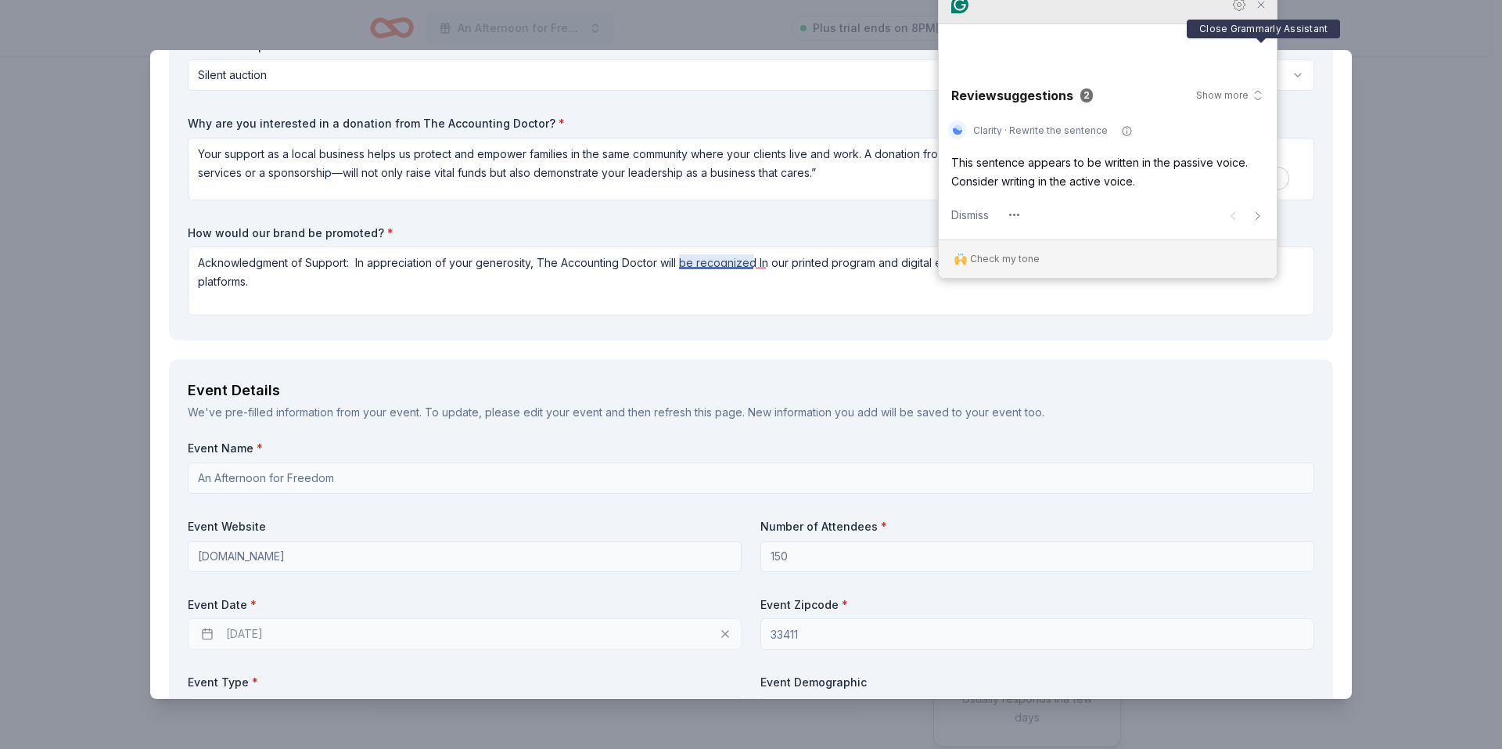
click at [1263, 11] on icon "Close Grammarly Assistant" at bounding box center [1261, 4] width 13 height 13
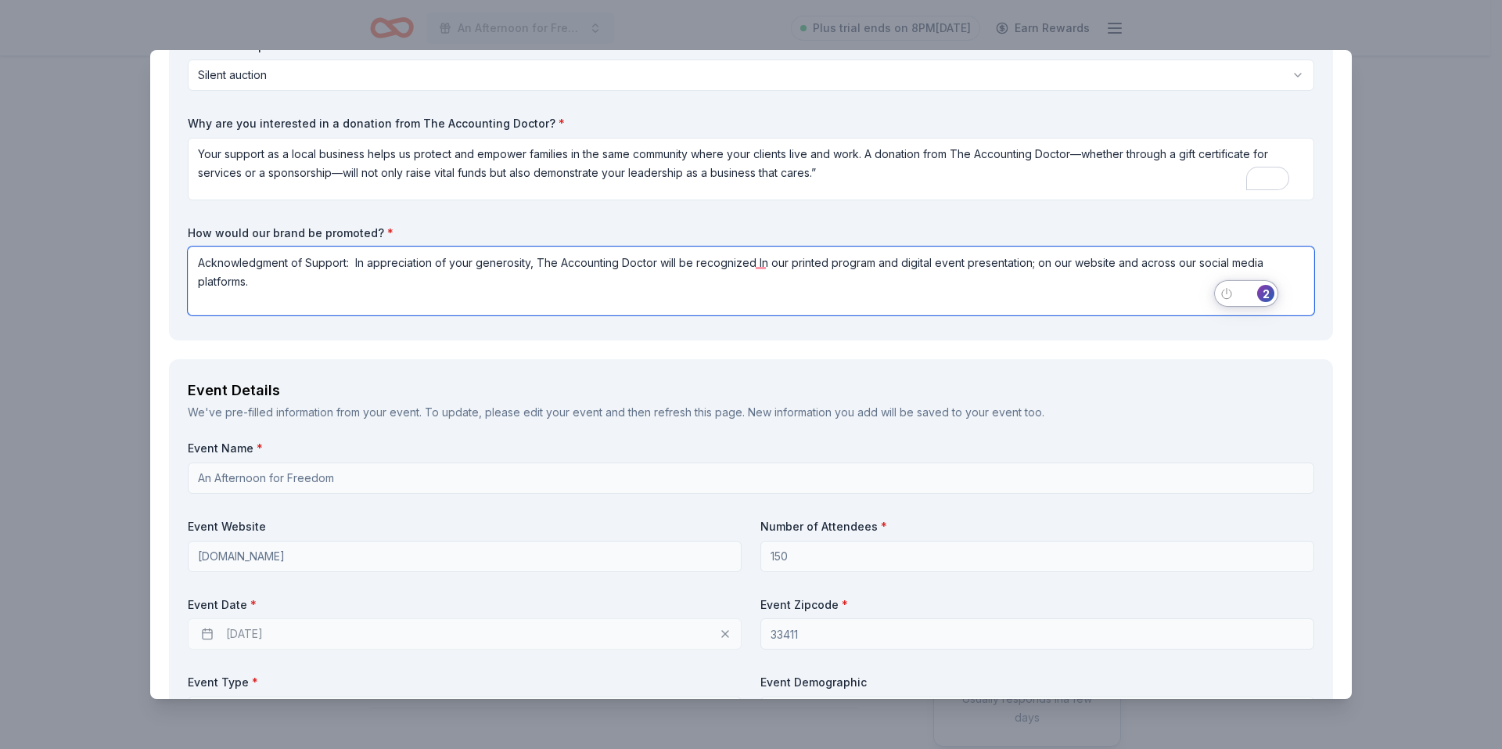
click at [355, 264] on textarea "Acknowledgment of Support: In appreciation of your generosity, The Accounting D…" at bounding box center [751, 280] width 1127 height 69
drag, startPoint x: 847, startPoint y: 261, endPoint x: 1281, endPoint y: 281, distance: 434.6
click at [1281, 281] on textarea "Acknowledgment of Support: Recognized in In appreciation of your generosity, Th…" at bounding box center [751, 280] width 1127 height 69
click at [433, 257] on textarea "Acknowledgment of Support: Recognized in In appreciation of your generosity, Th…" at bounding box center [751, 280] width 1127 height 69
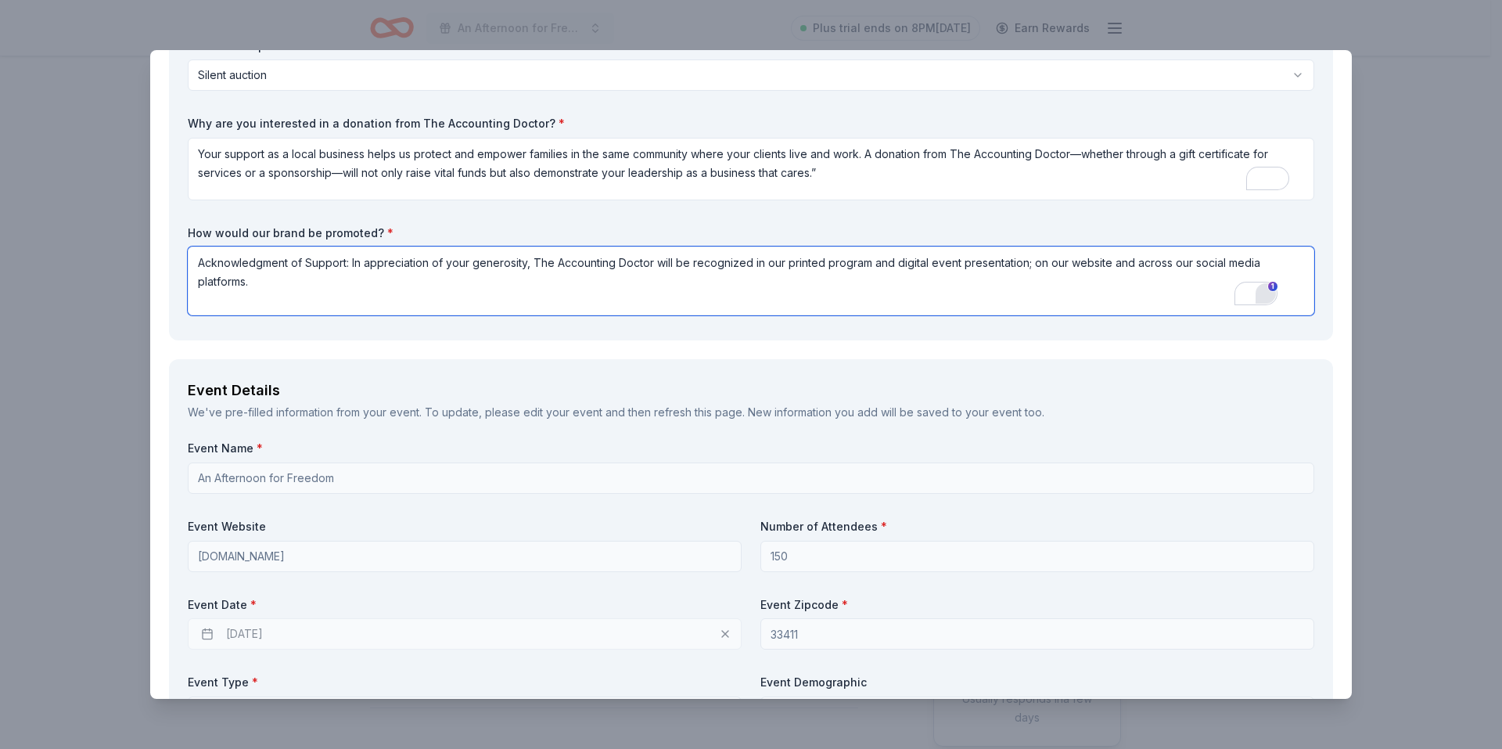
click at [352, 261] on textarea "Acknowledgment of Support: In appreciation of your generosity, The Accounting D…" at bounding box center [751, 280] width 1127 height 69
paste textarea "our printed program and digital event presentation; on our website and across o…"
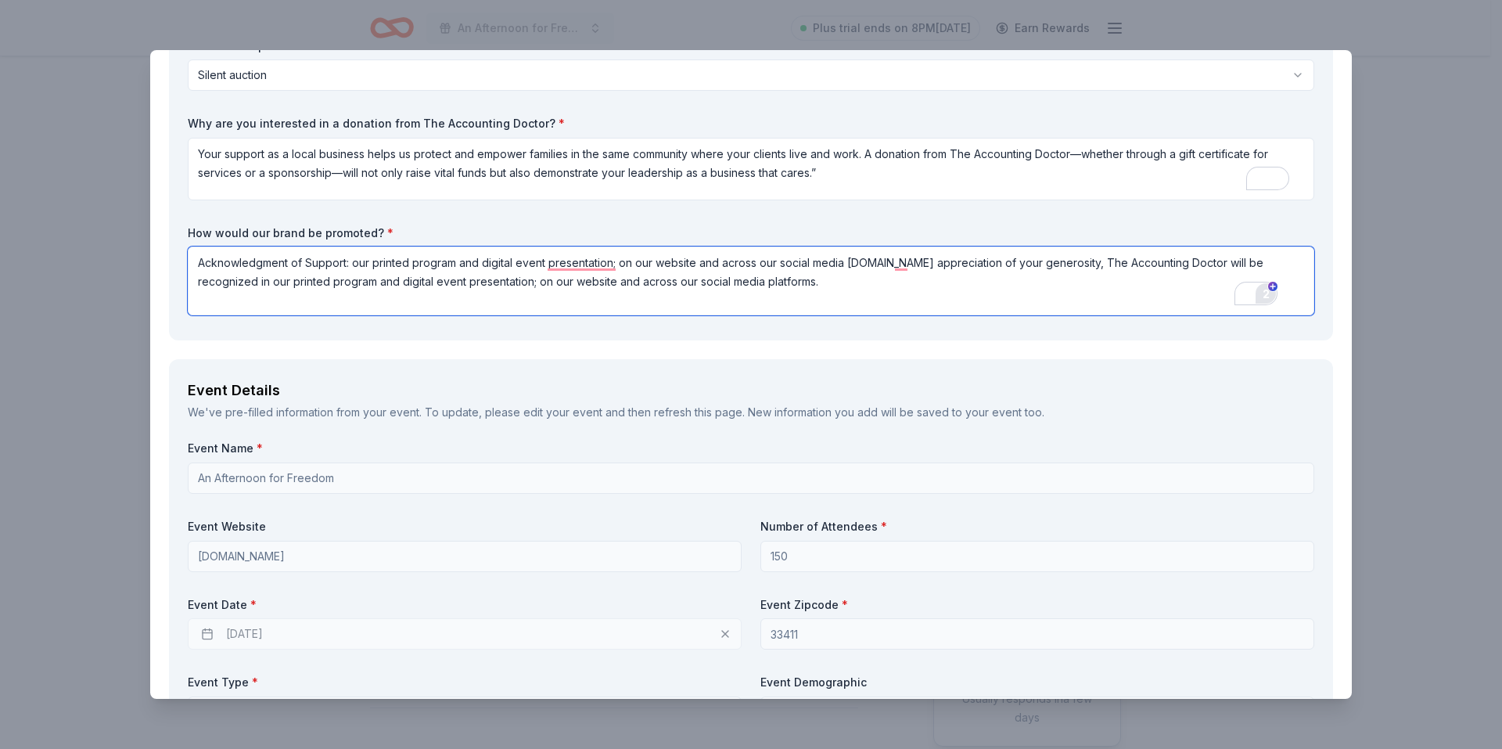
click at [352, 265] on textarea "Acknowledgment of Support: our printed program and digital event presentation; …" at bounding box center [751, 280] width 1127 height 69
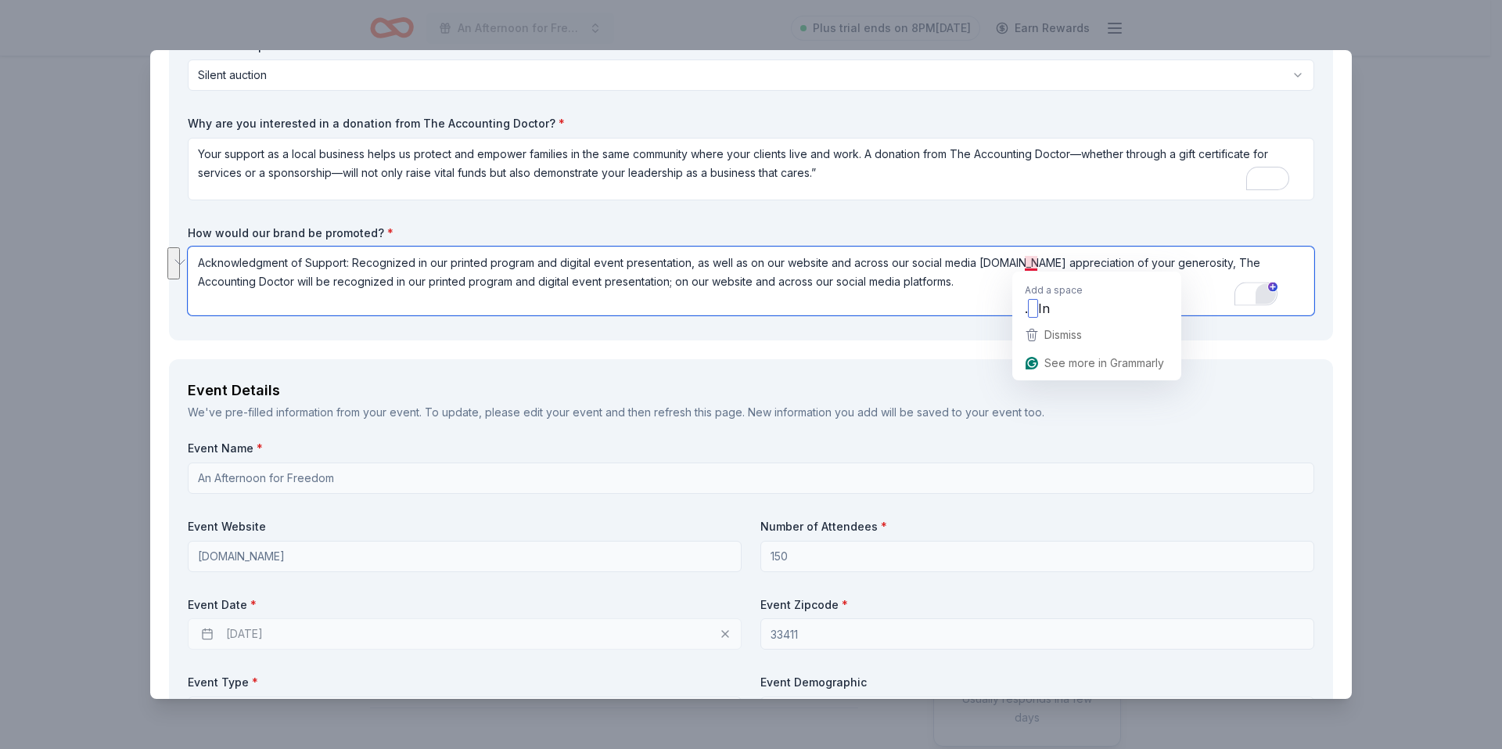
drag, startPoint x: 1029, startPoint y: 265, endPoint x: 1182, endPoint y: 281, distance: 154.1
click at [1182, 281] on textarea "Acknowledgment of Support: Recognized in our printed program and digital event …" at bounding box center [751, 280] width 1127 height 69
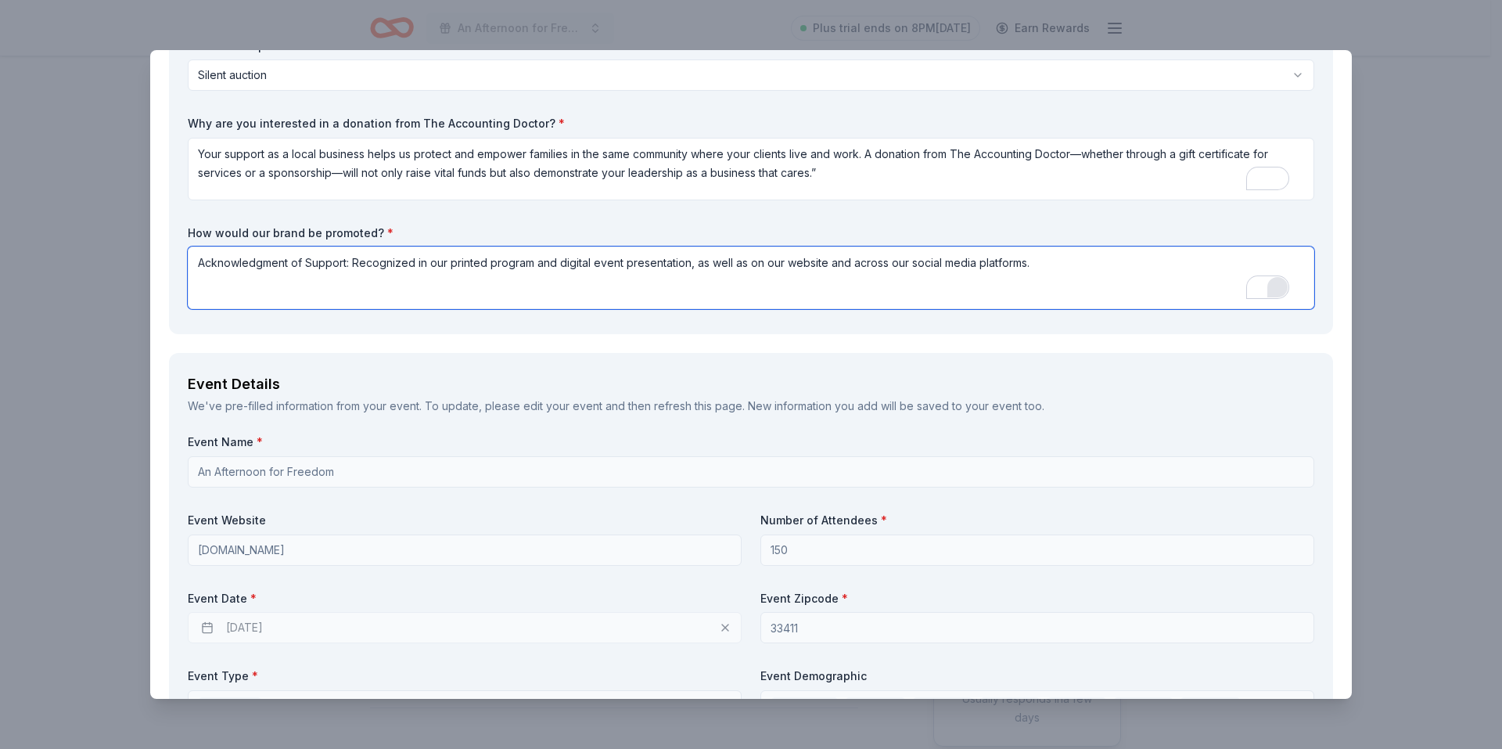
type textarea "Acknowledgment of Support: Recognized in our printed program and digital event …"
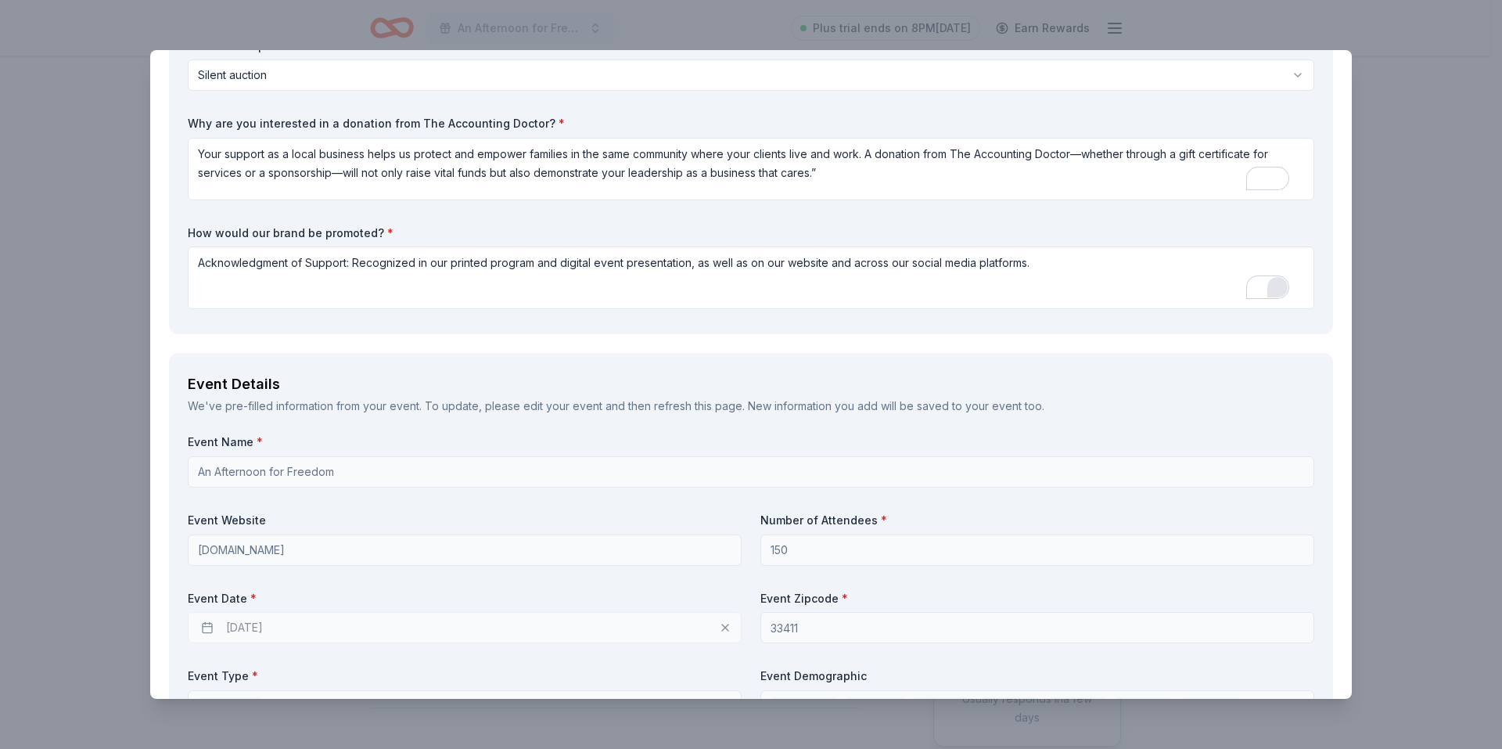
click at [808, 19] on div "The Accounting Doctor Save Report a mistake Due in 131 days 30 applies last wee…" at bounding box center [751, 374] width 1502 height 749
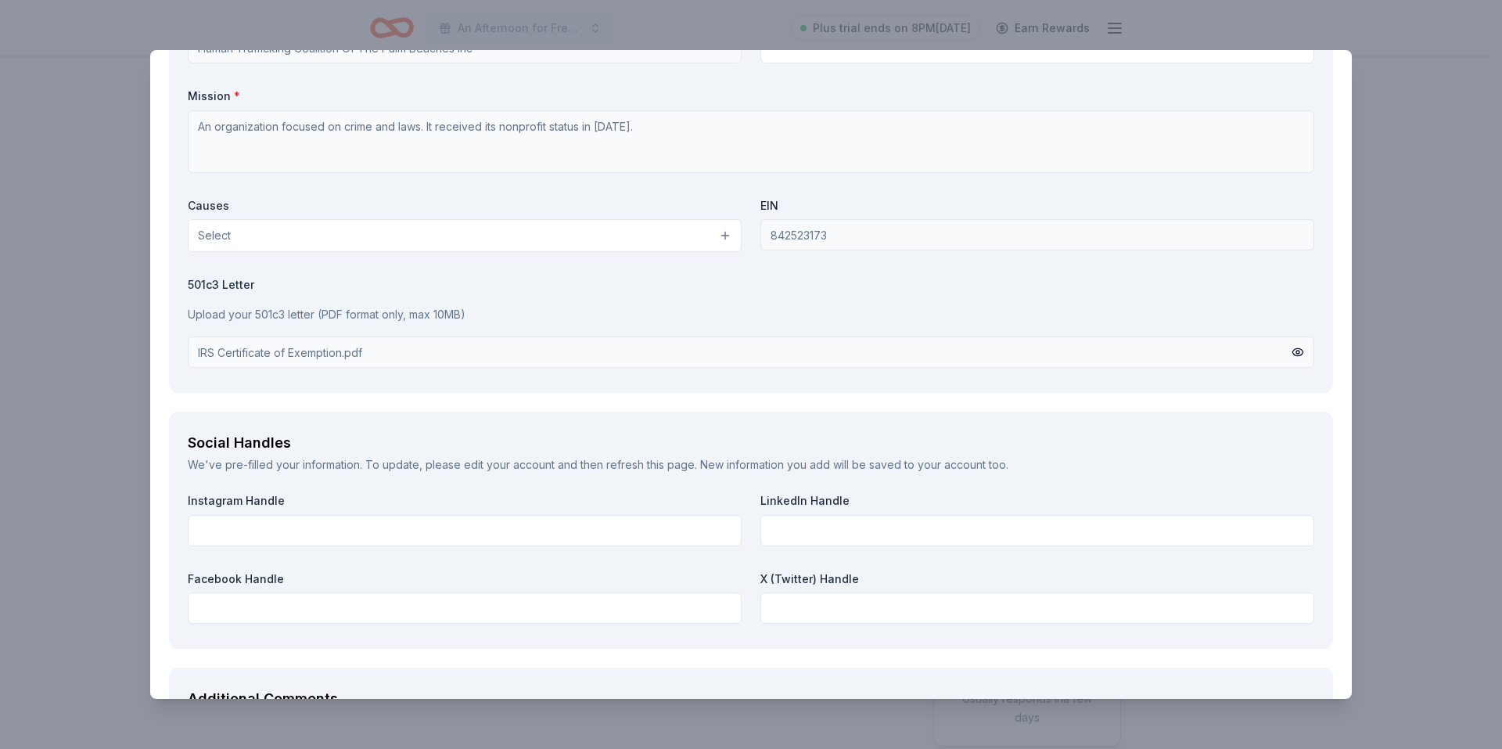
scroll to position [1348, 0]
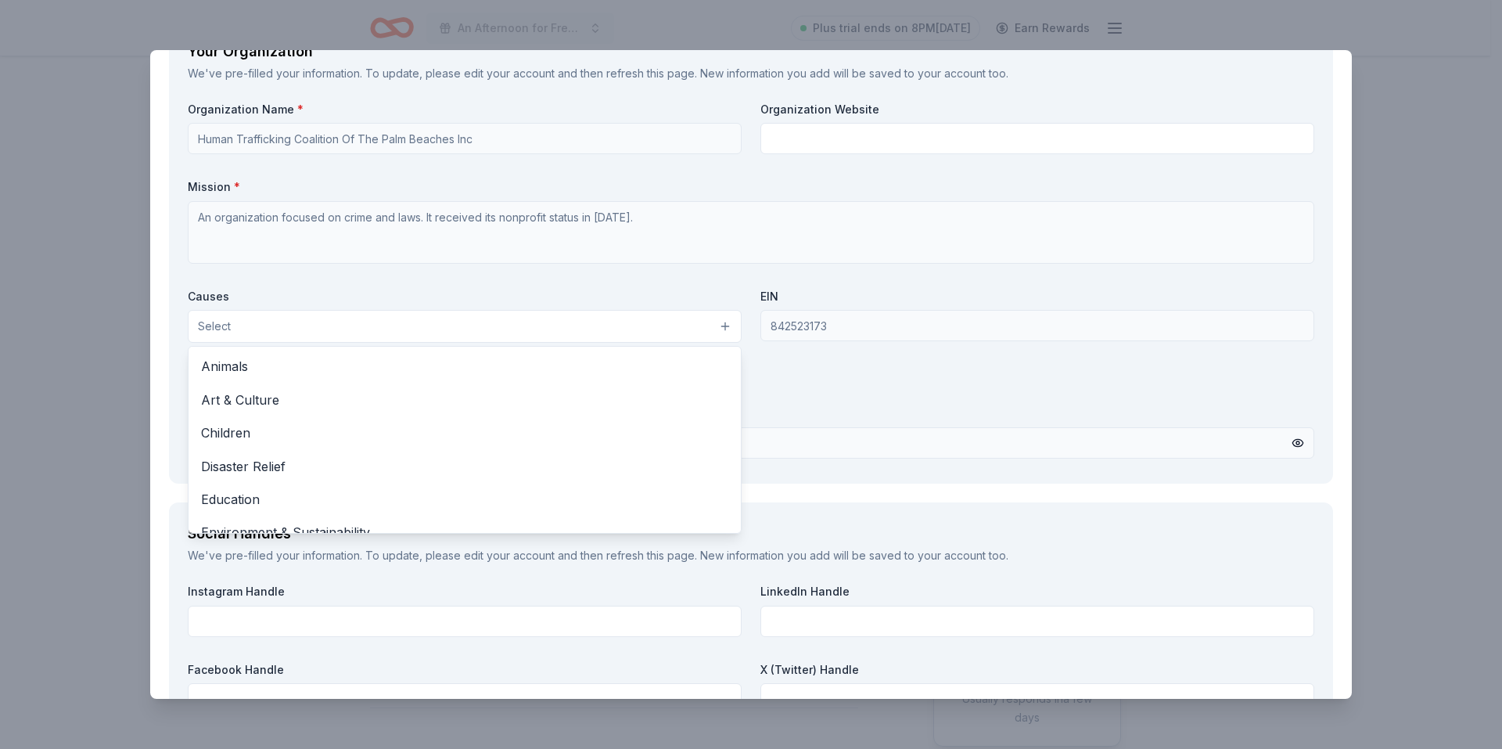
click at [638, 320] on button "Select" at bounding box center [465, 326] width 554 height 33
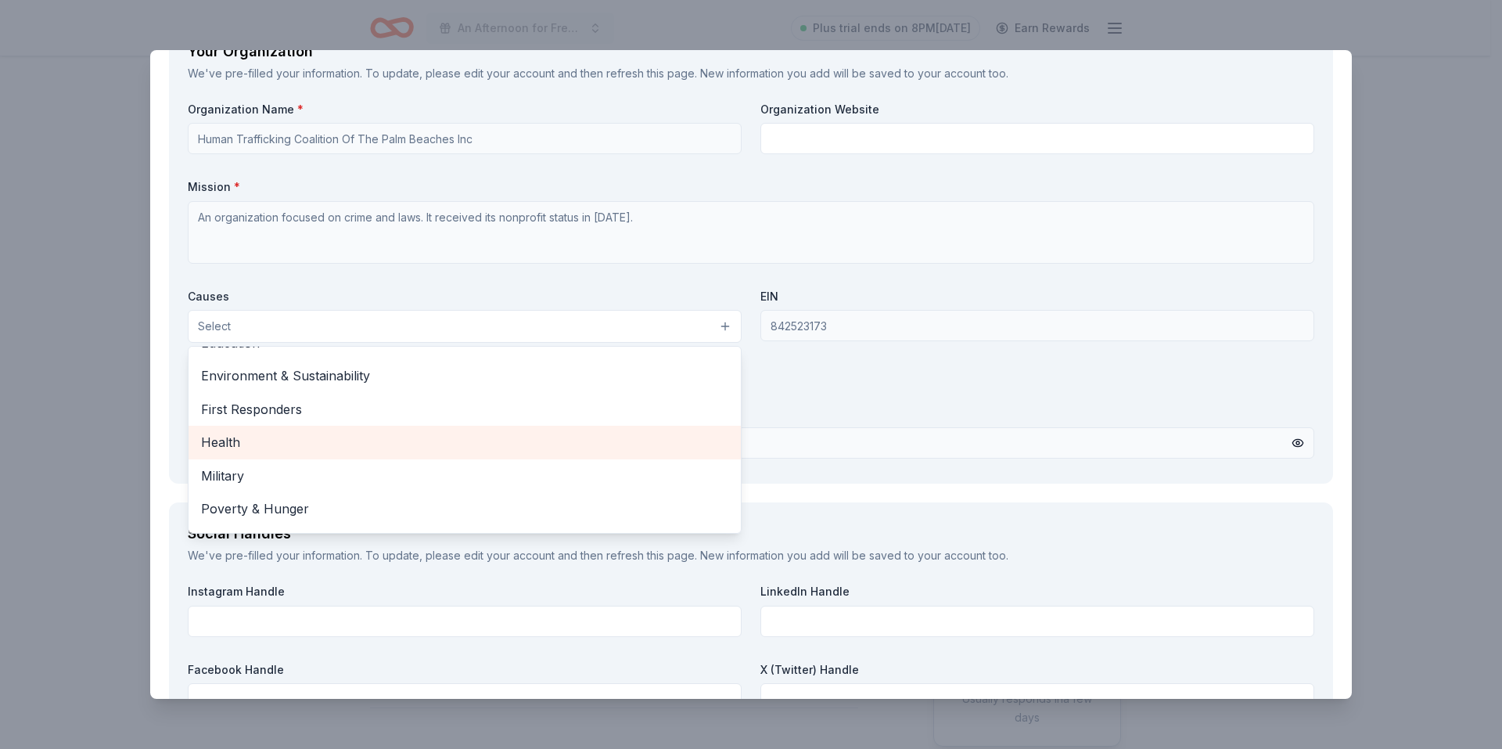
scroll to position [78, 0]
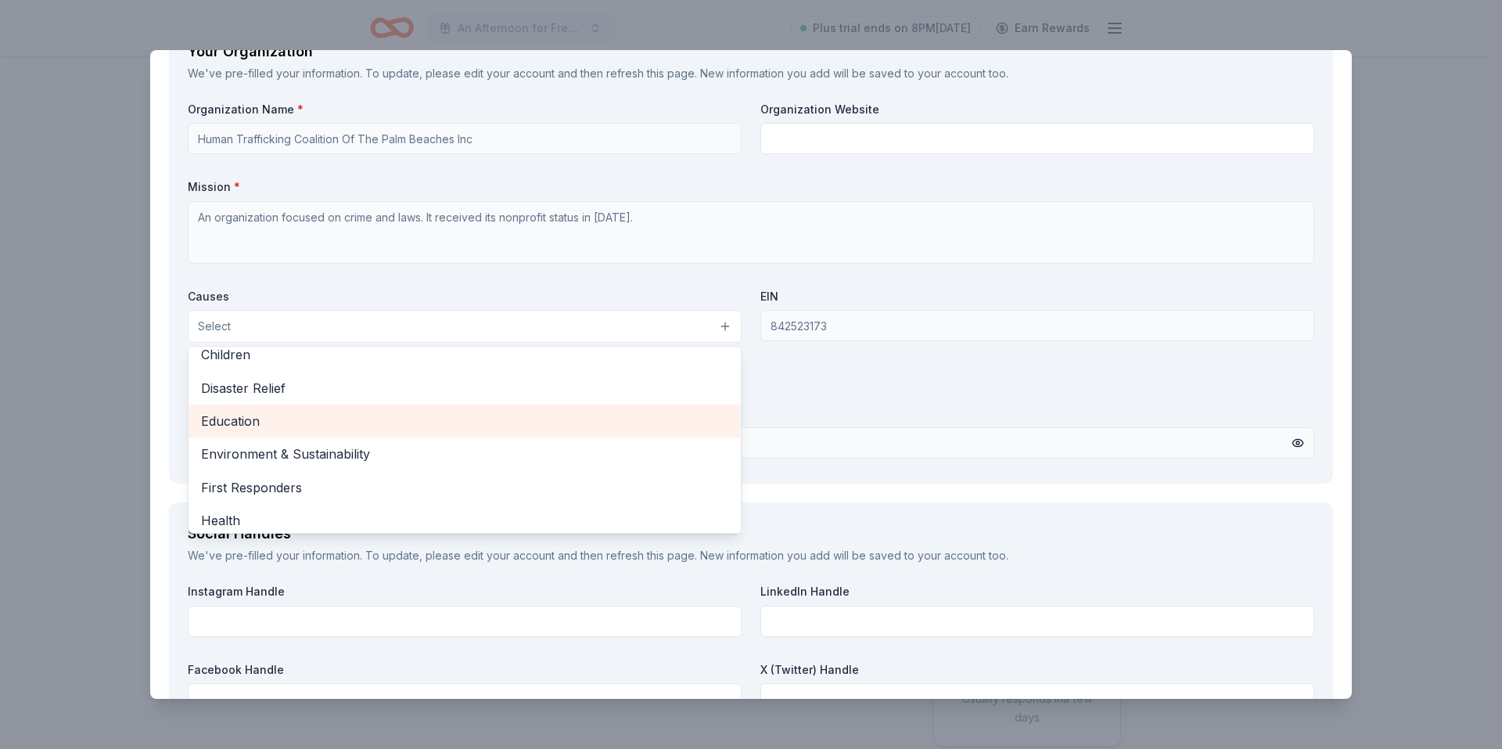
click at [252, 422] on span "Education" at bounding box center [464, 421] width 527 height 20
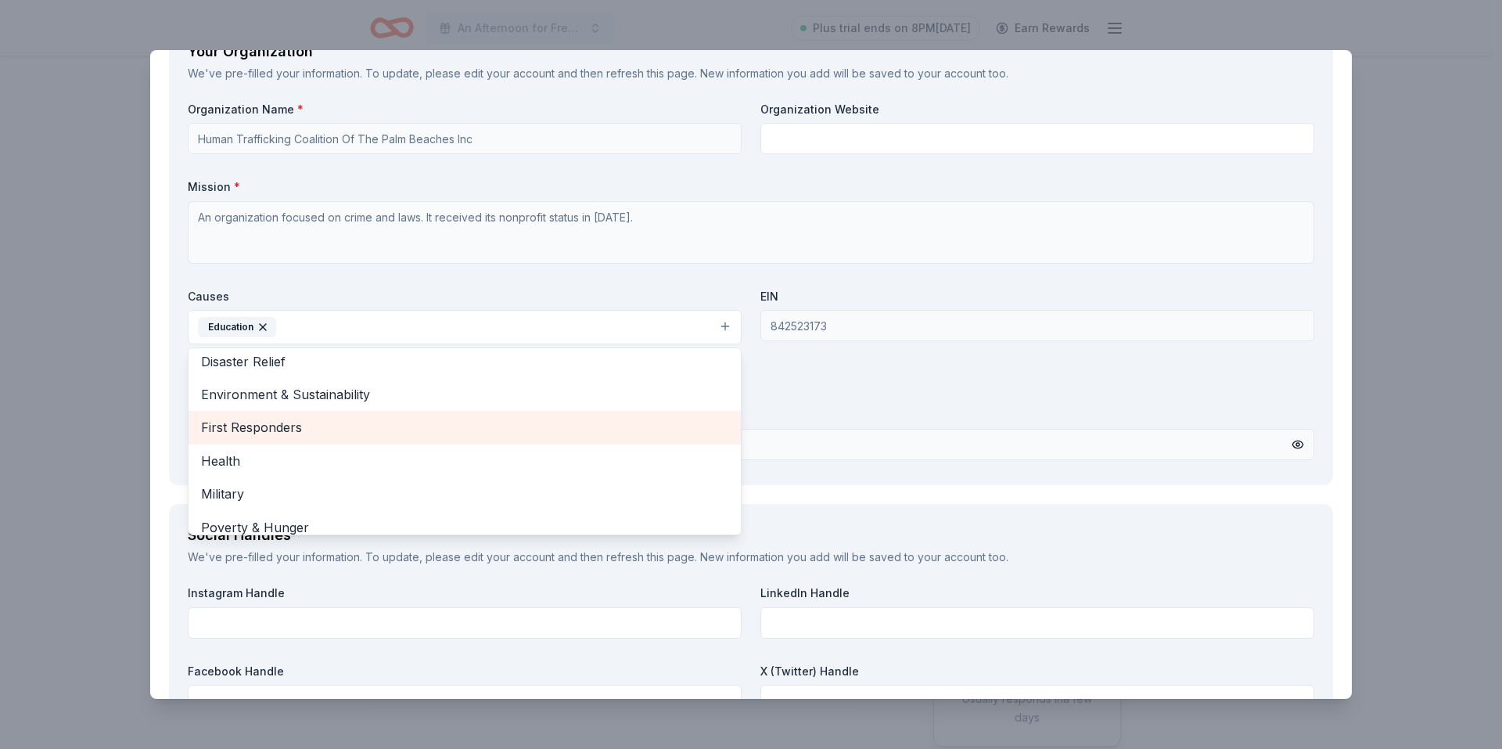
scroll to position [185, 0]
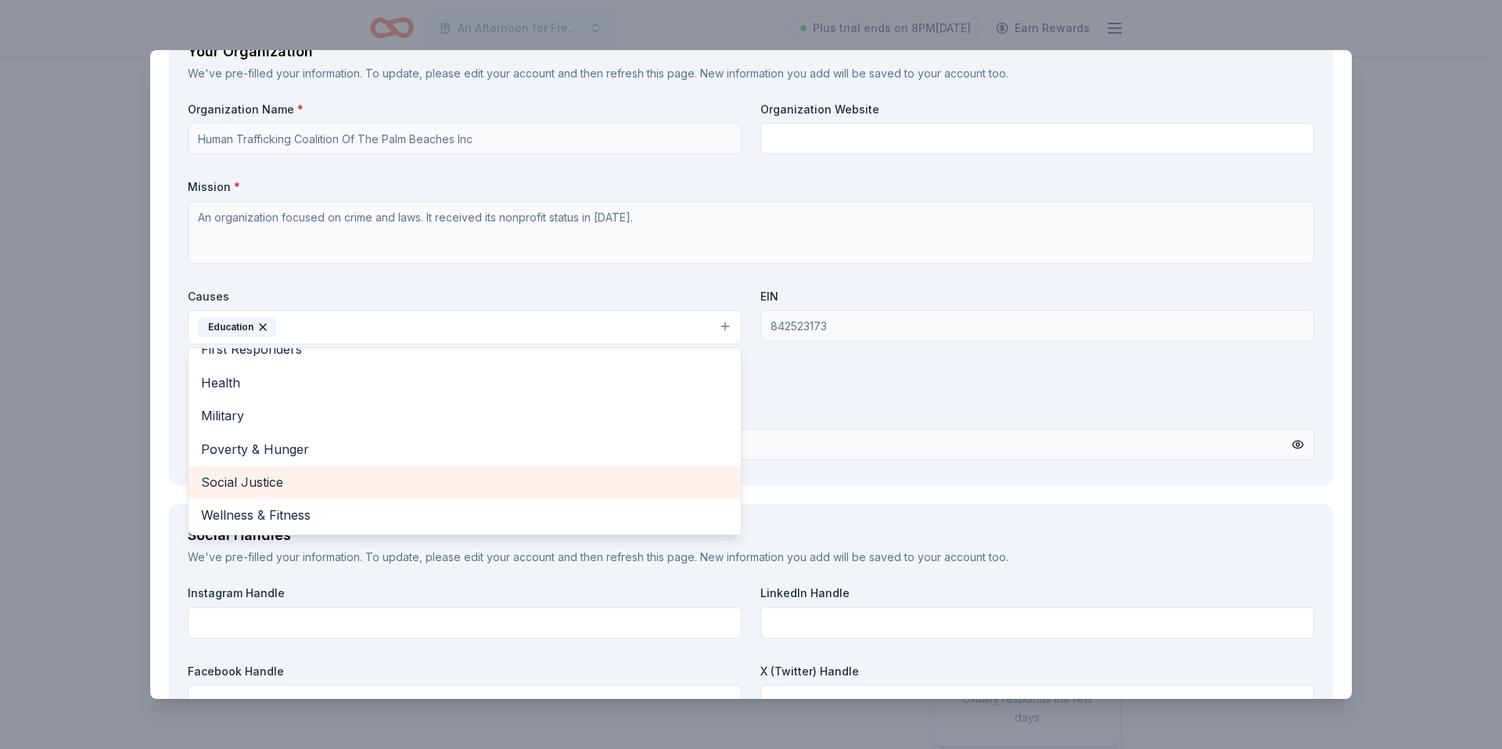
click at [259, 480] on span "Social Justice" at bounding box center [464, 482] width 527 height 20
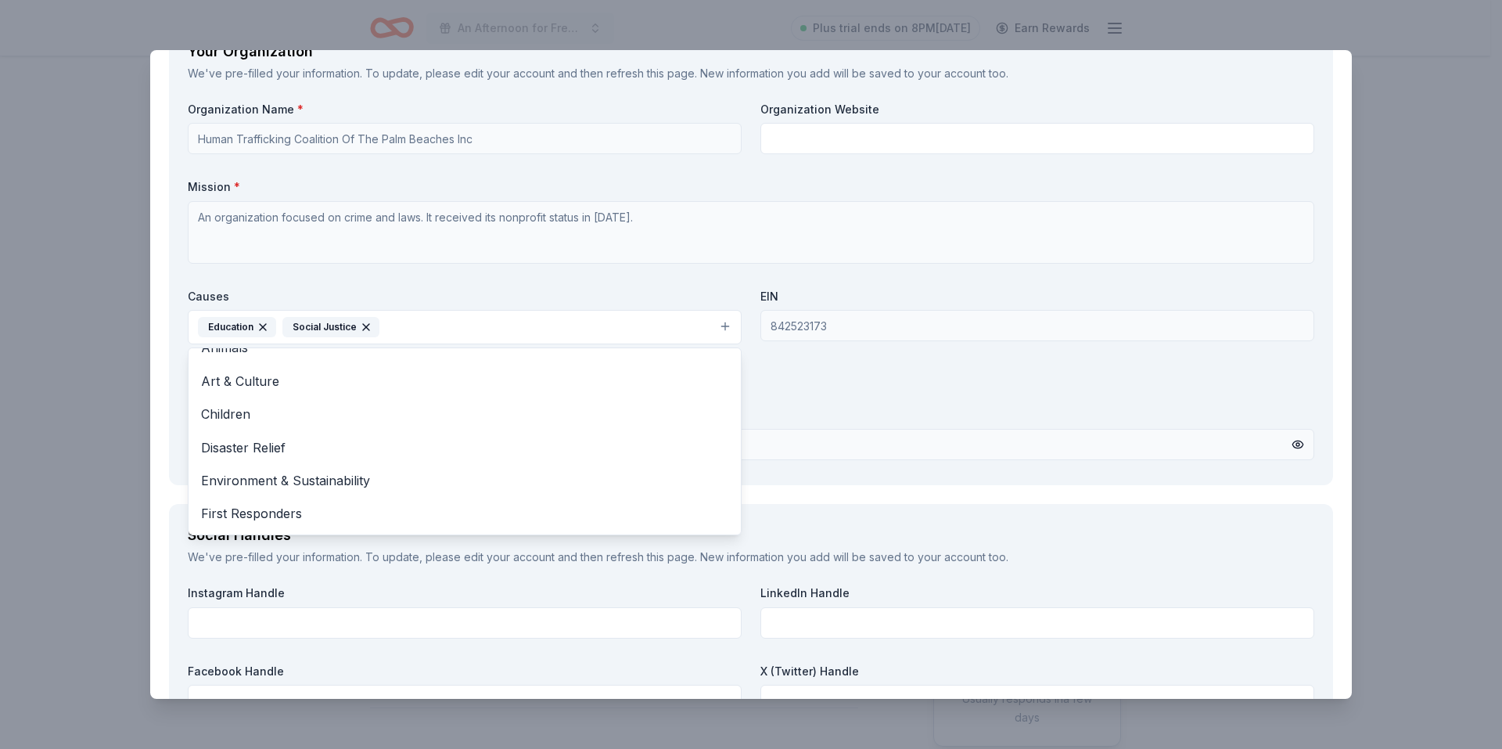
scroll to position [0, 0]
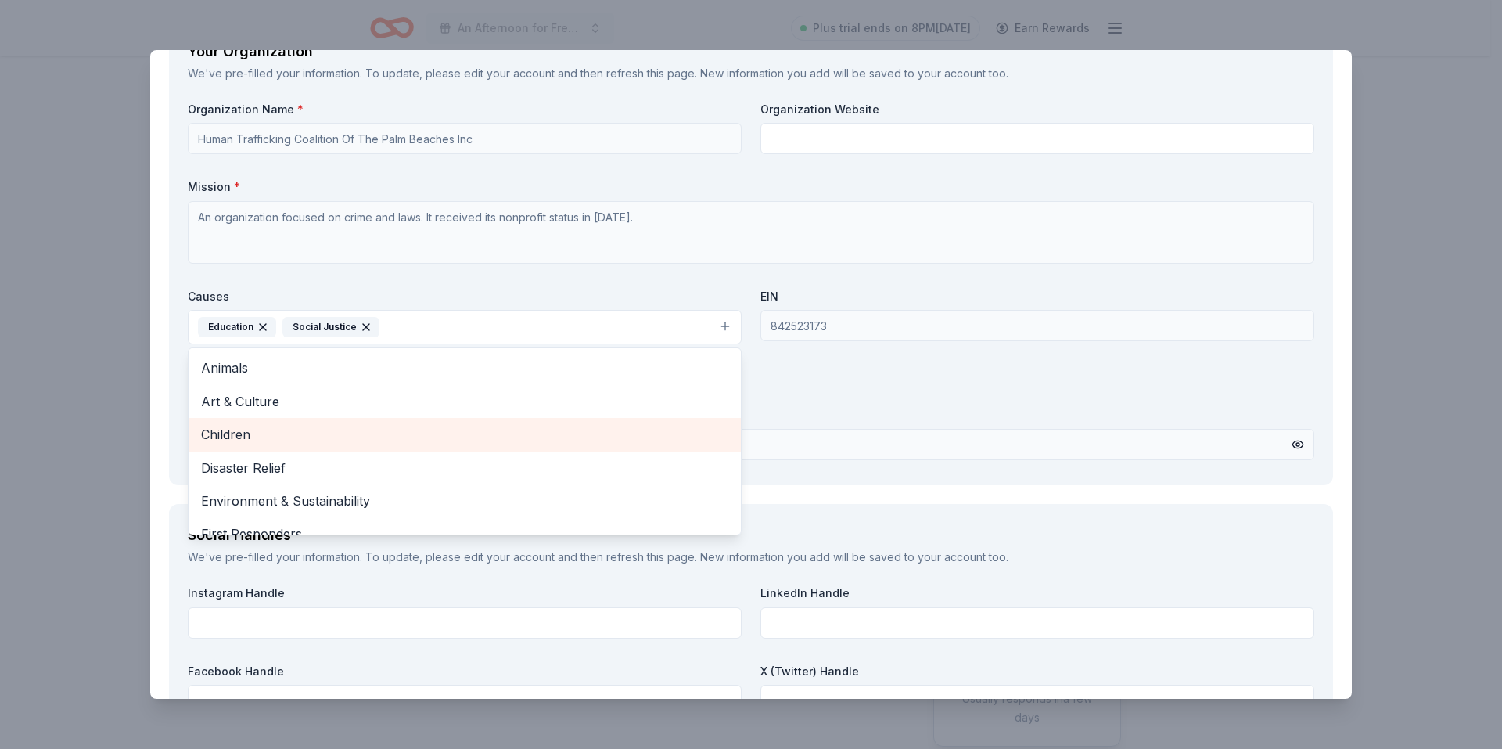
click at [369, 438] on span "Children" at bounding box center [464, 434] width 527 height 20
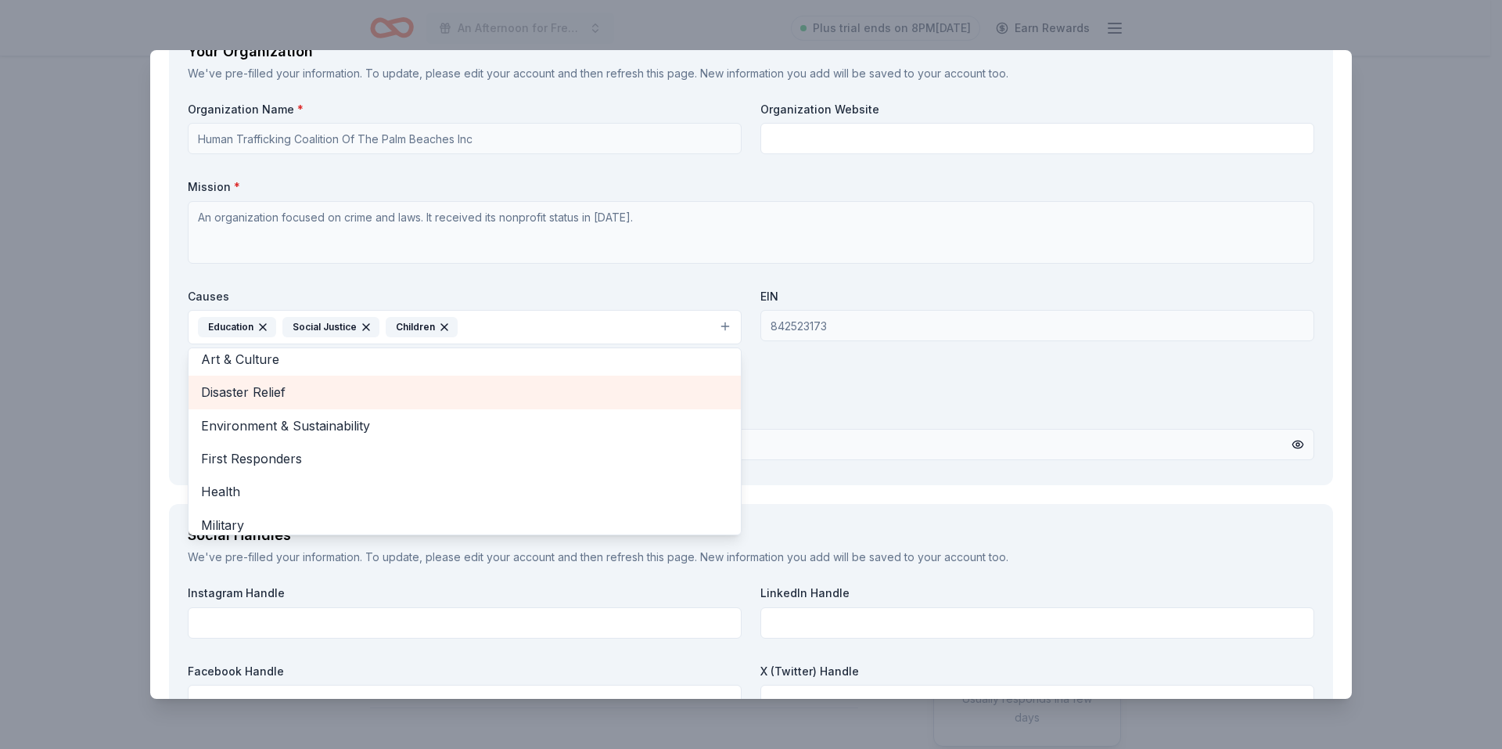
scroll to position [78, 0]
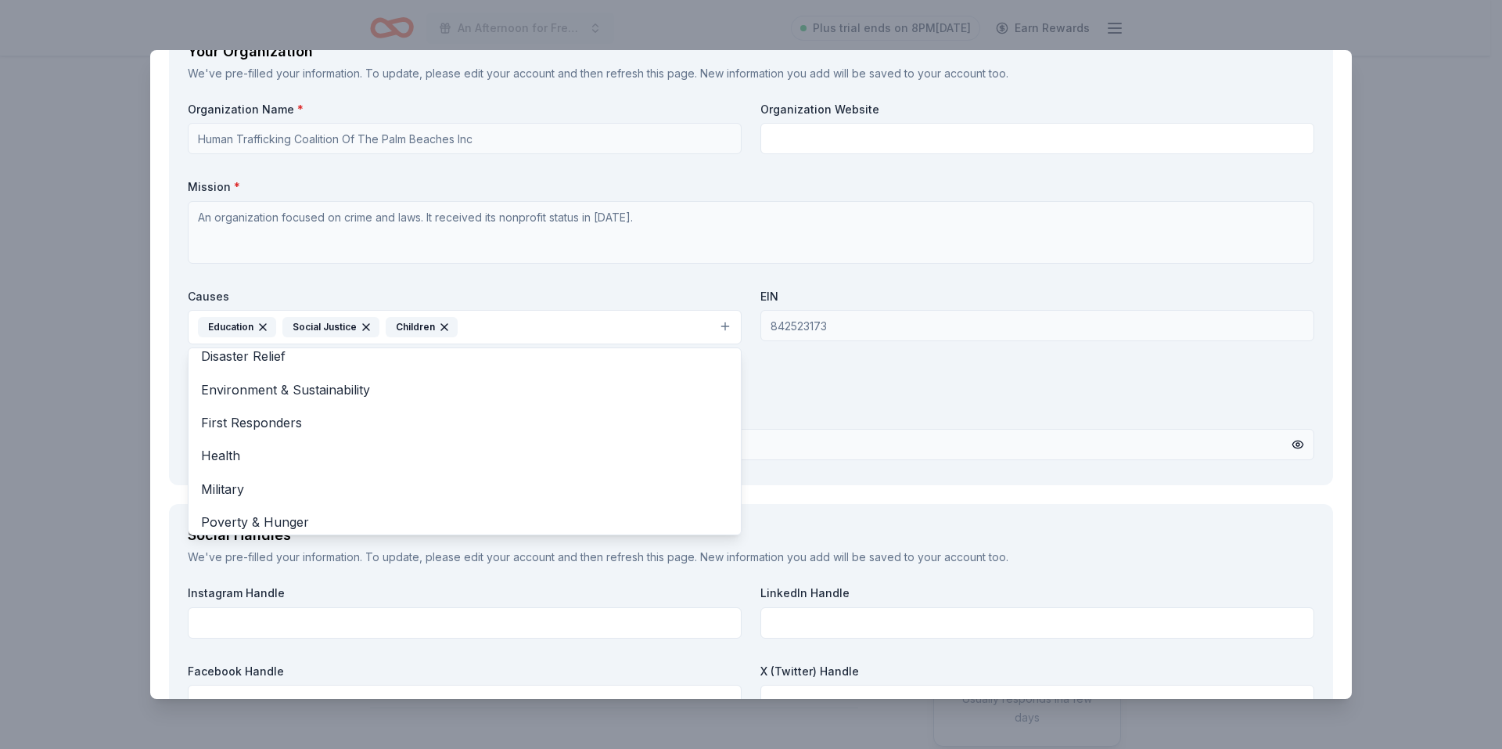
click at [879, 350] on div "Organization Name * Human Trafficking Coalition Of The Palm Beaches Inc Organiz…" at bounding box center [751, 284] width 1127 height 365
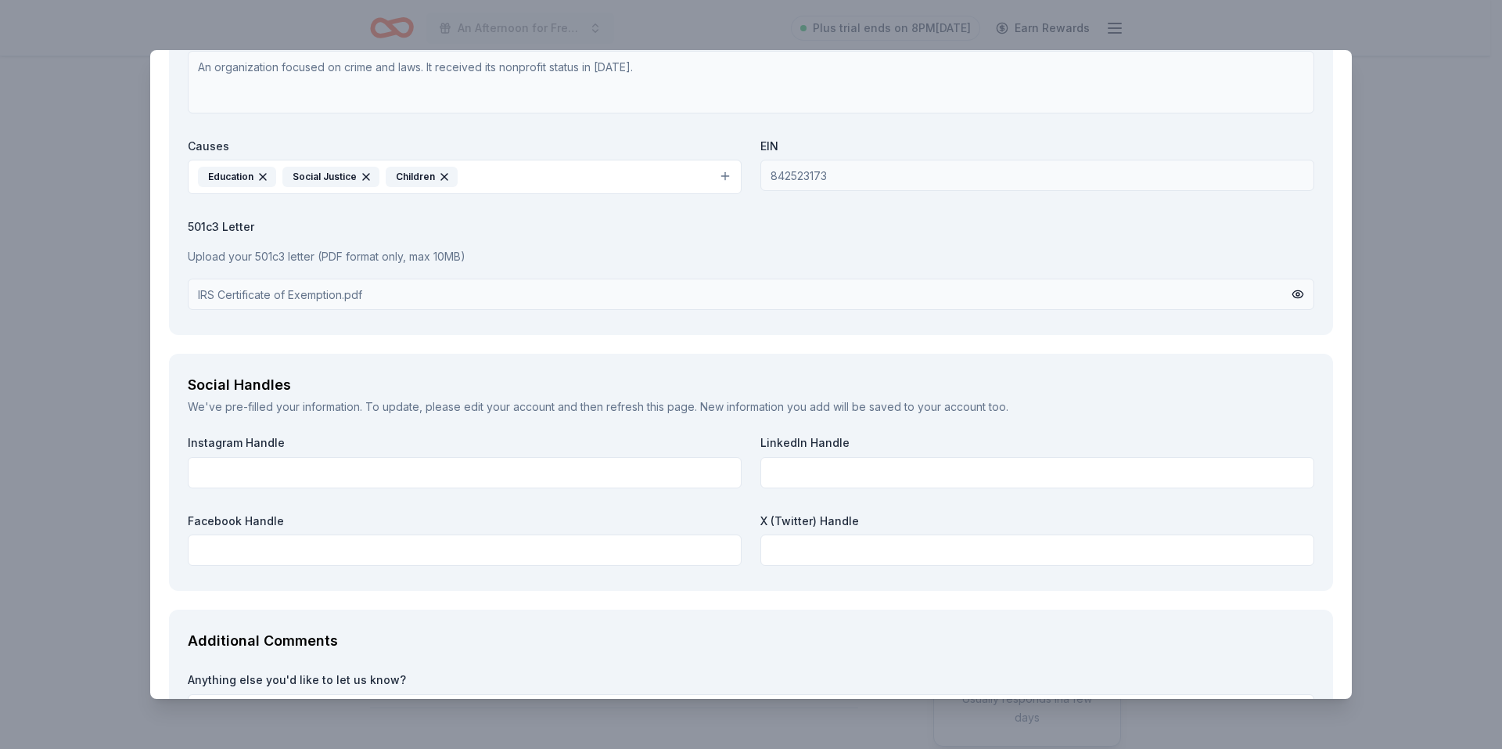
scroll to position [1504, 0]
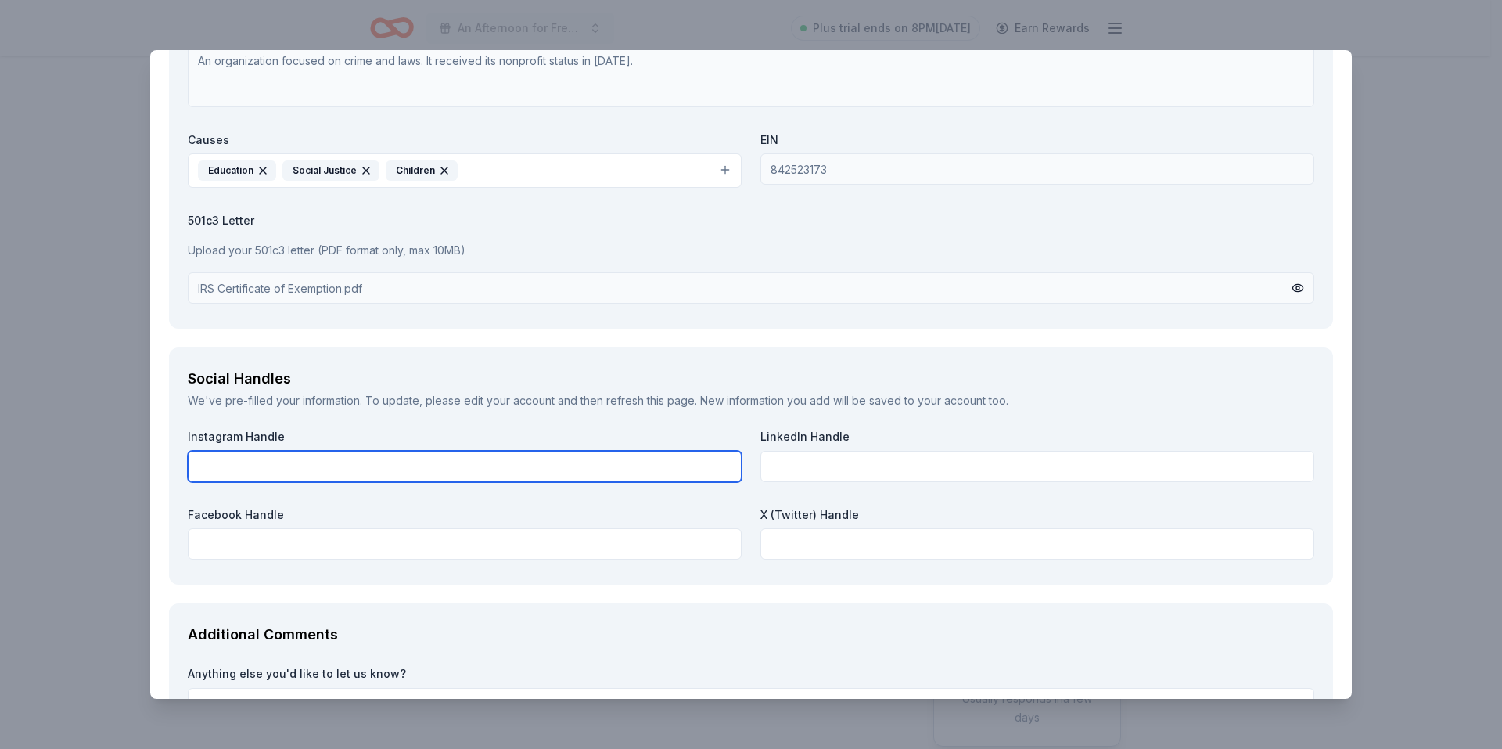
click at [232, 467] on input "text" at bounding box center [465, 466] width 554 height 31
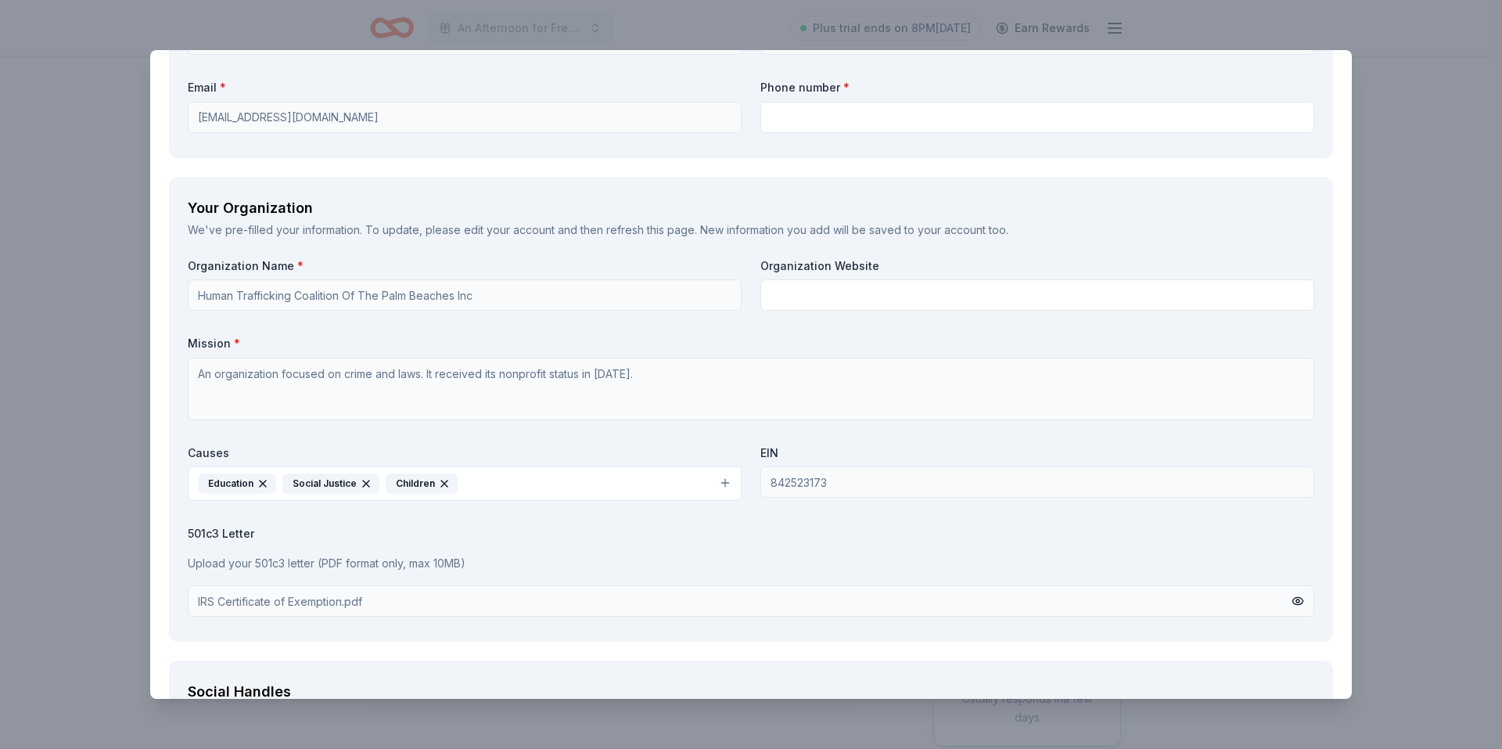
scroll to position [957, 0]
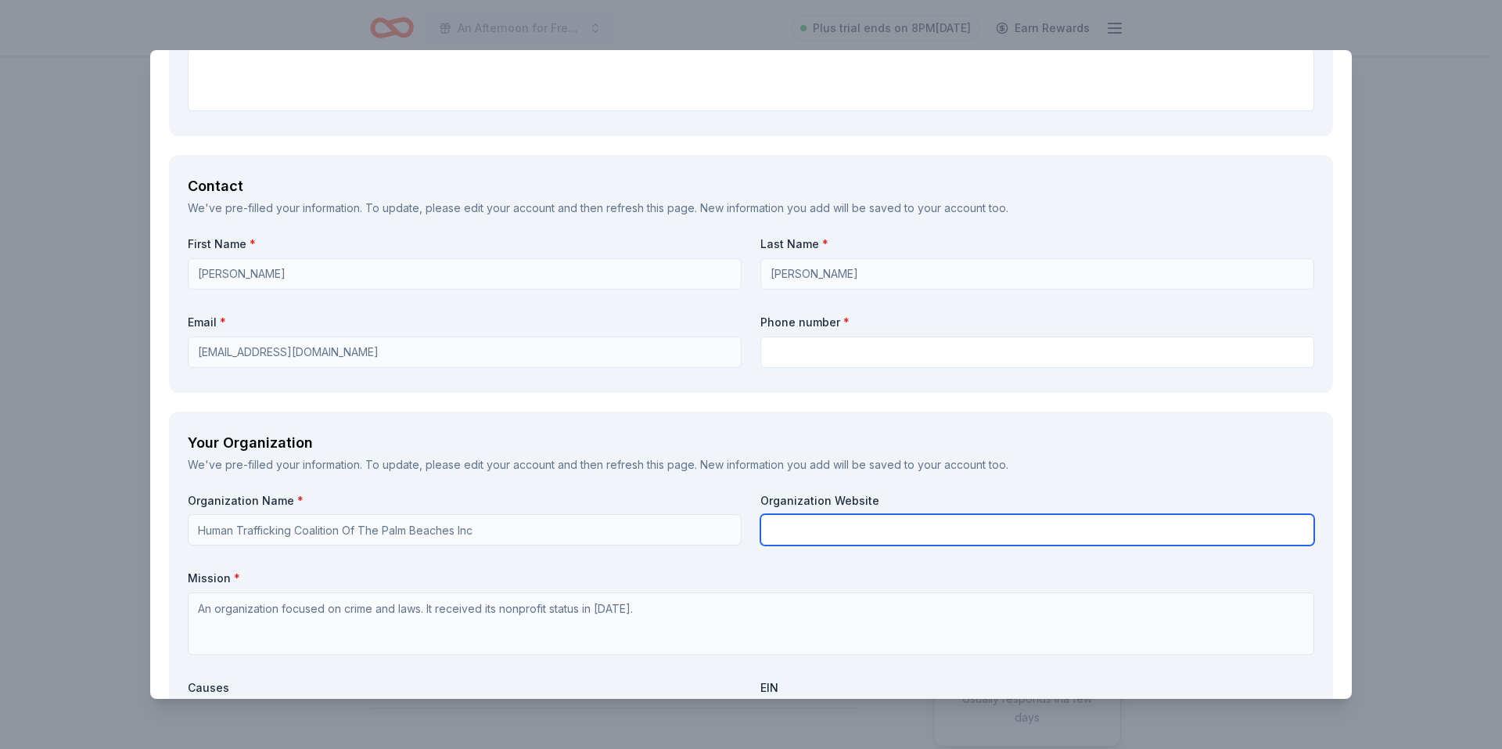
click at [798, 532] on input "text" at bounding box center [1037, 529] width 554 height 31
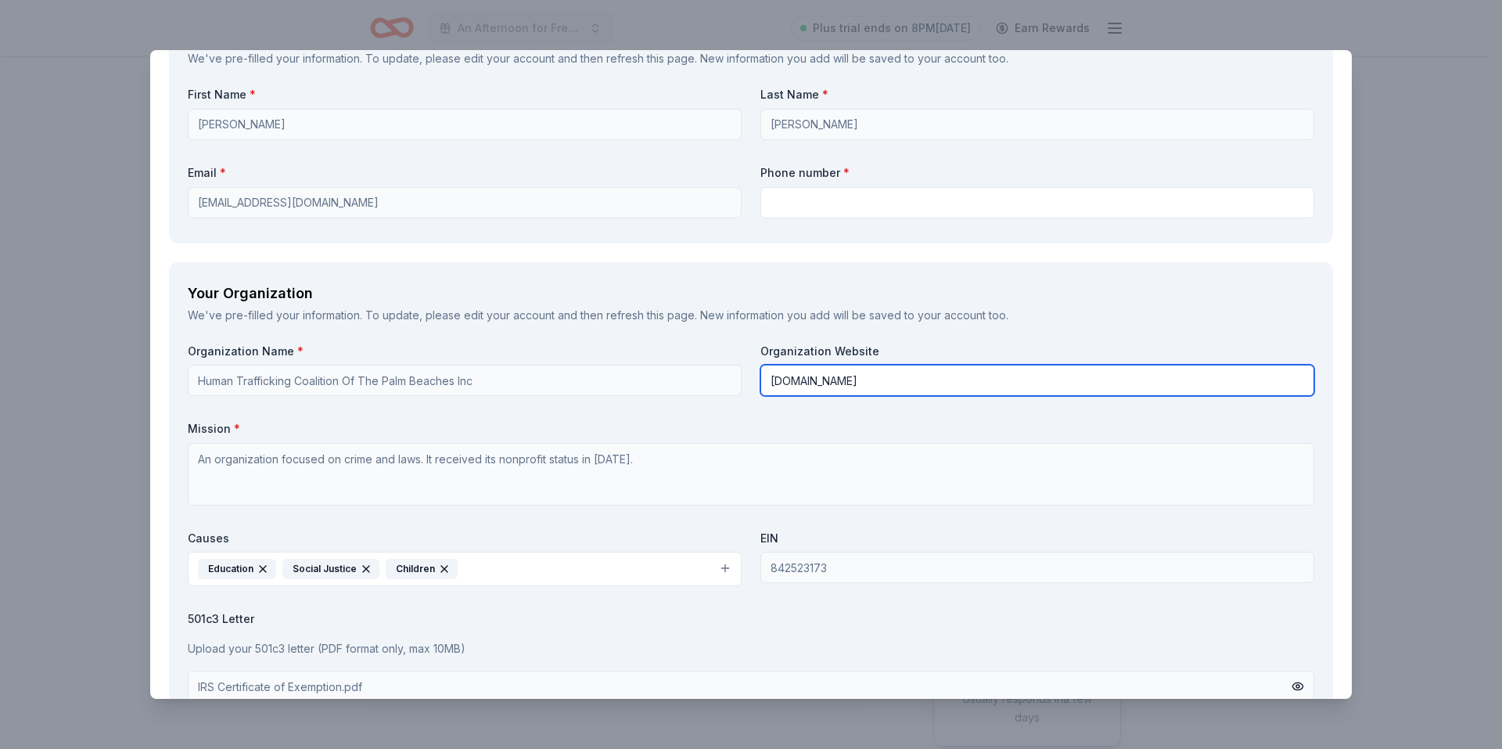
scroll to position [1113, 0]
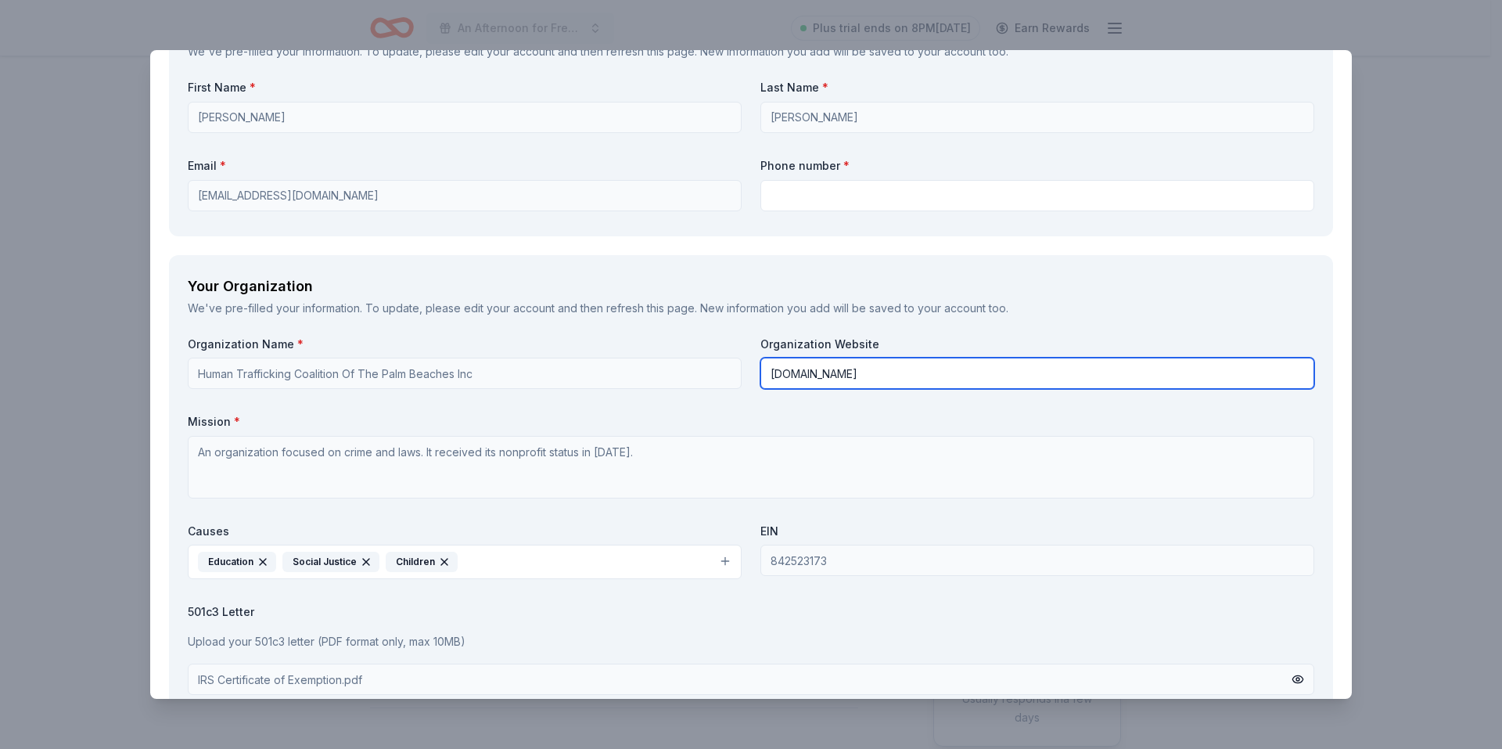
type input "www.htpb.org"
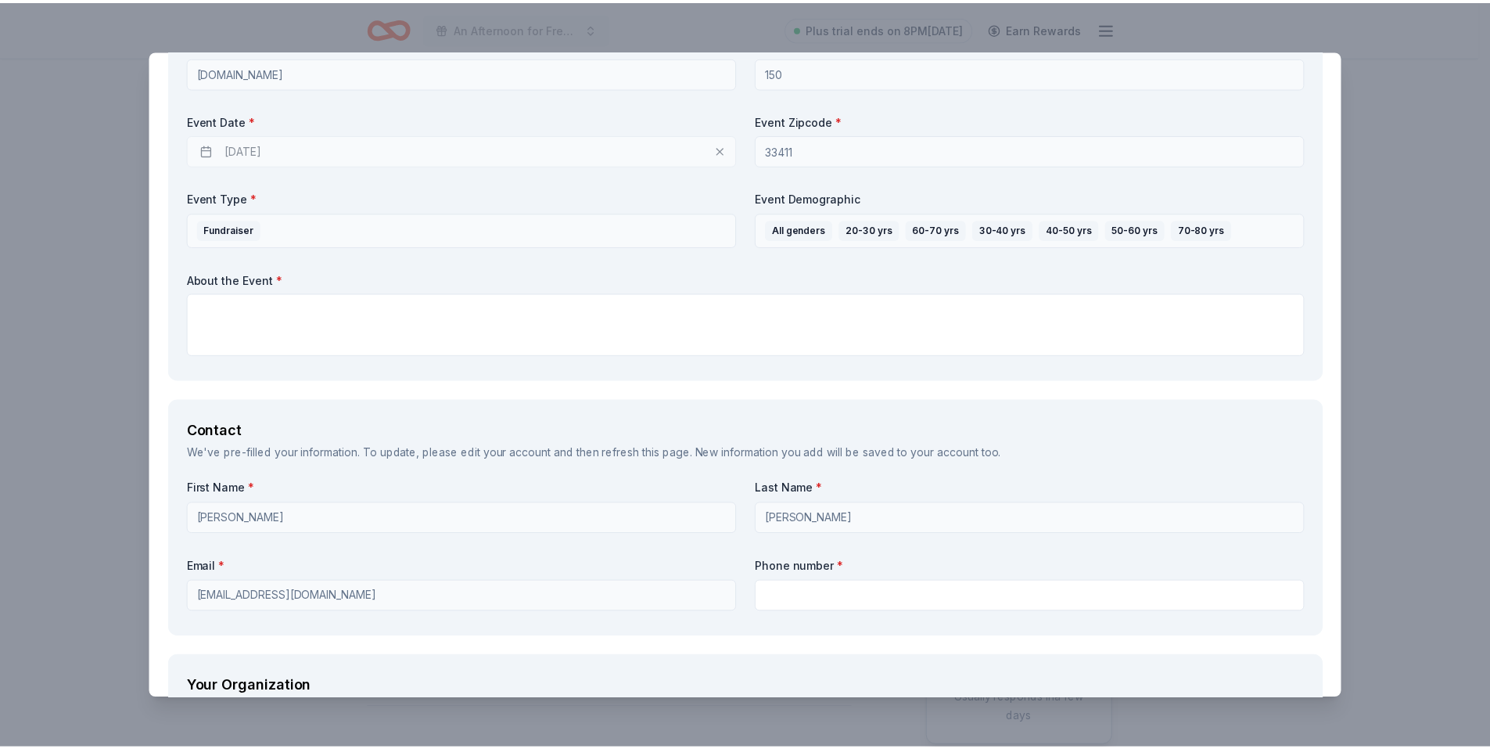
scroll to position [644, 0]
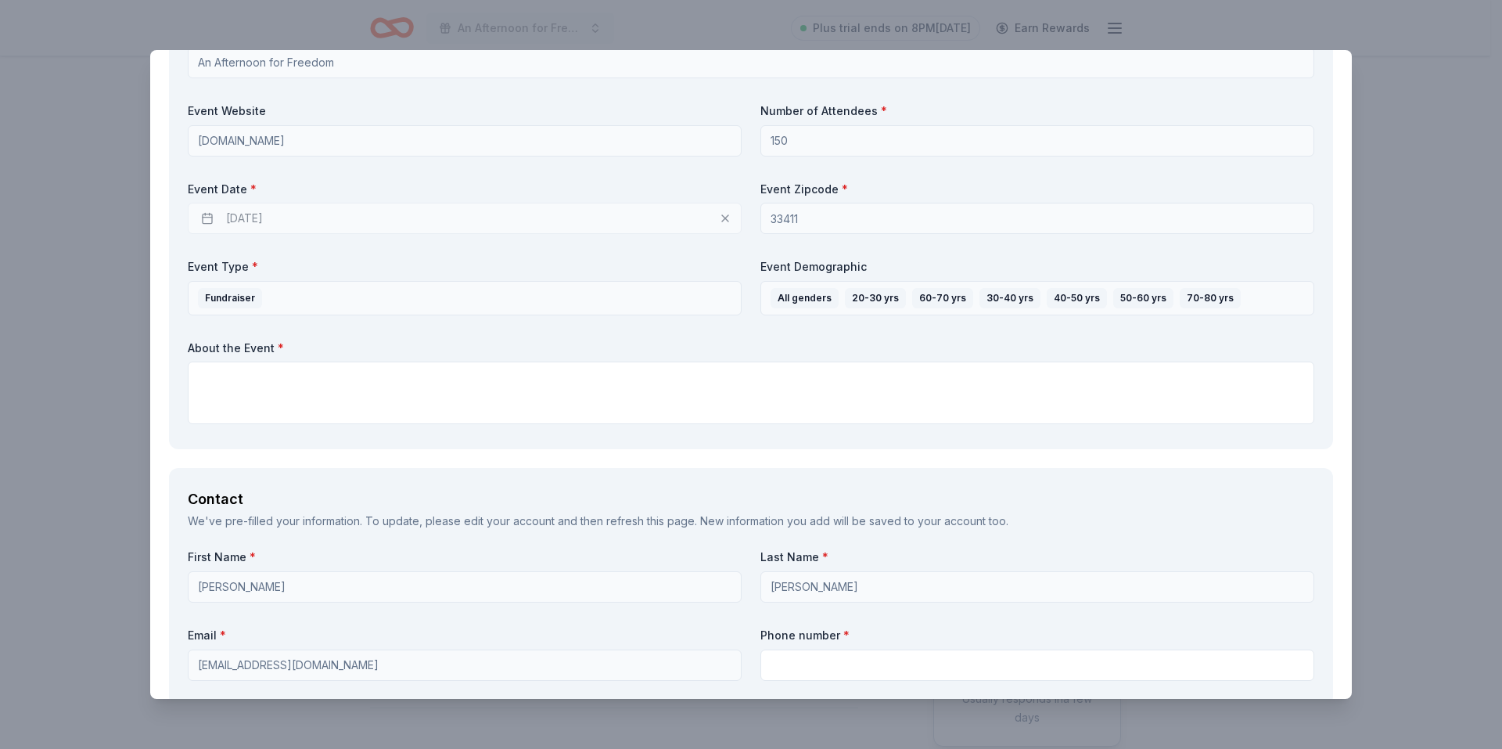
click at [1111, 31] on div "The Accounting Doctor Save Report a mistake Due in 131 days 30 applies last wee…" at bounding box center [751, 374] width 1502 height 749
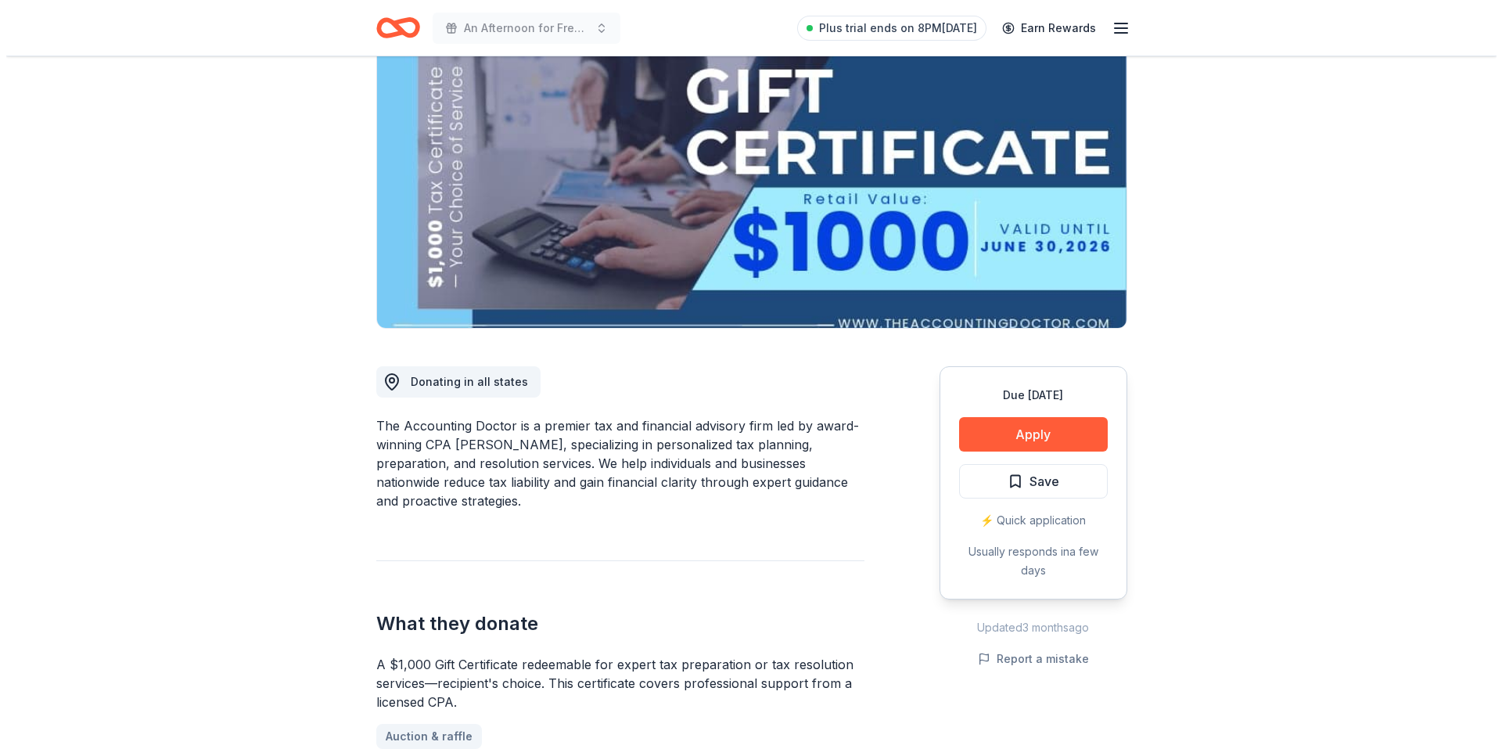
scroll to position [0, 0]
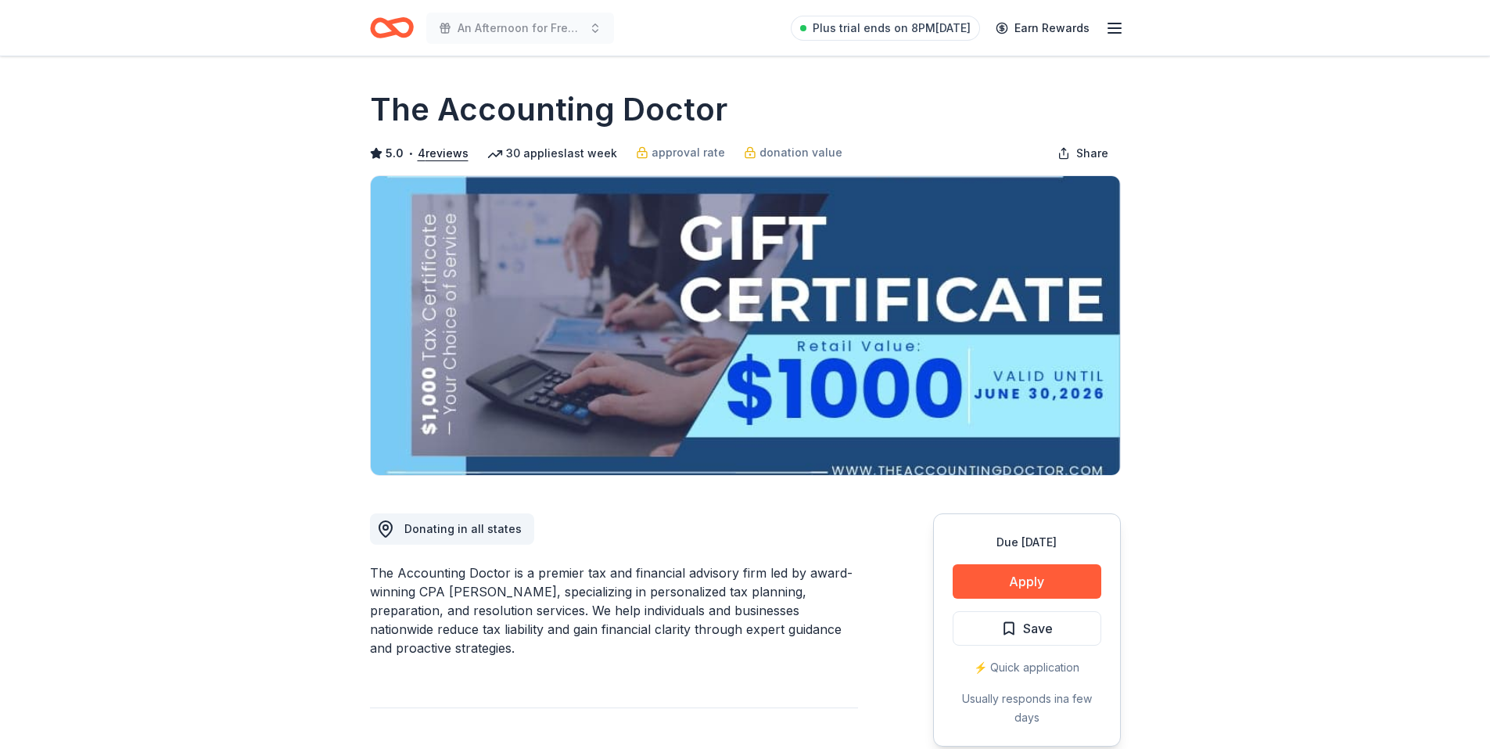
click at [1116, 28] on line "button" at bounding box center [1115, 28] width 13 height 0
click at [1118, 31] on icon "button" at bounding box center [1114, 28] width 19 height 19
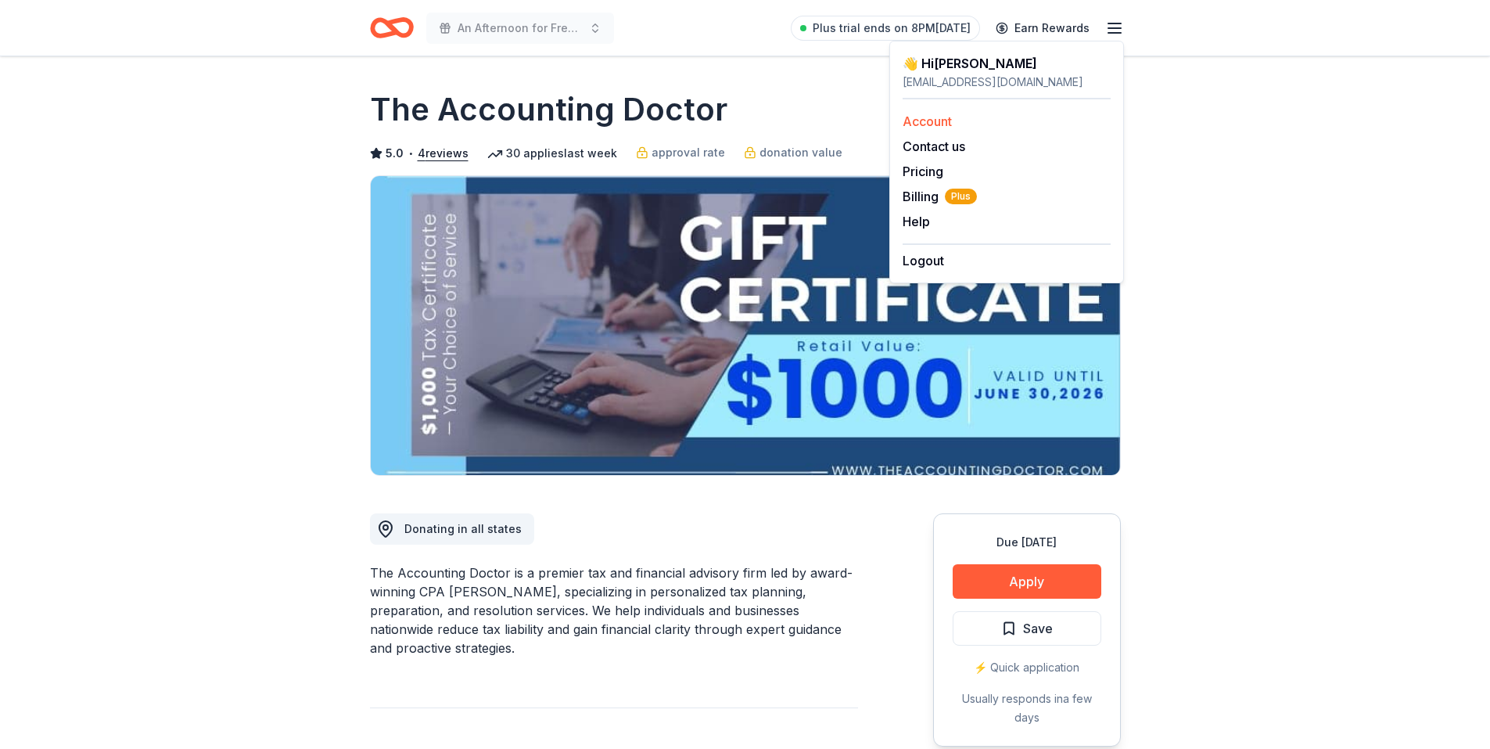
click at [939, 123] on link "Account" at bounding box center [927, 121] width 49 height 16
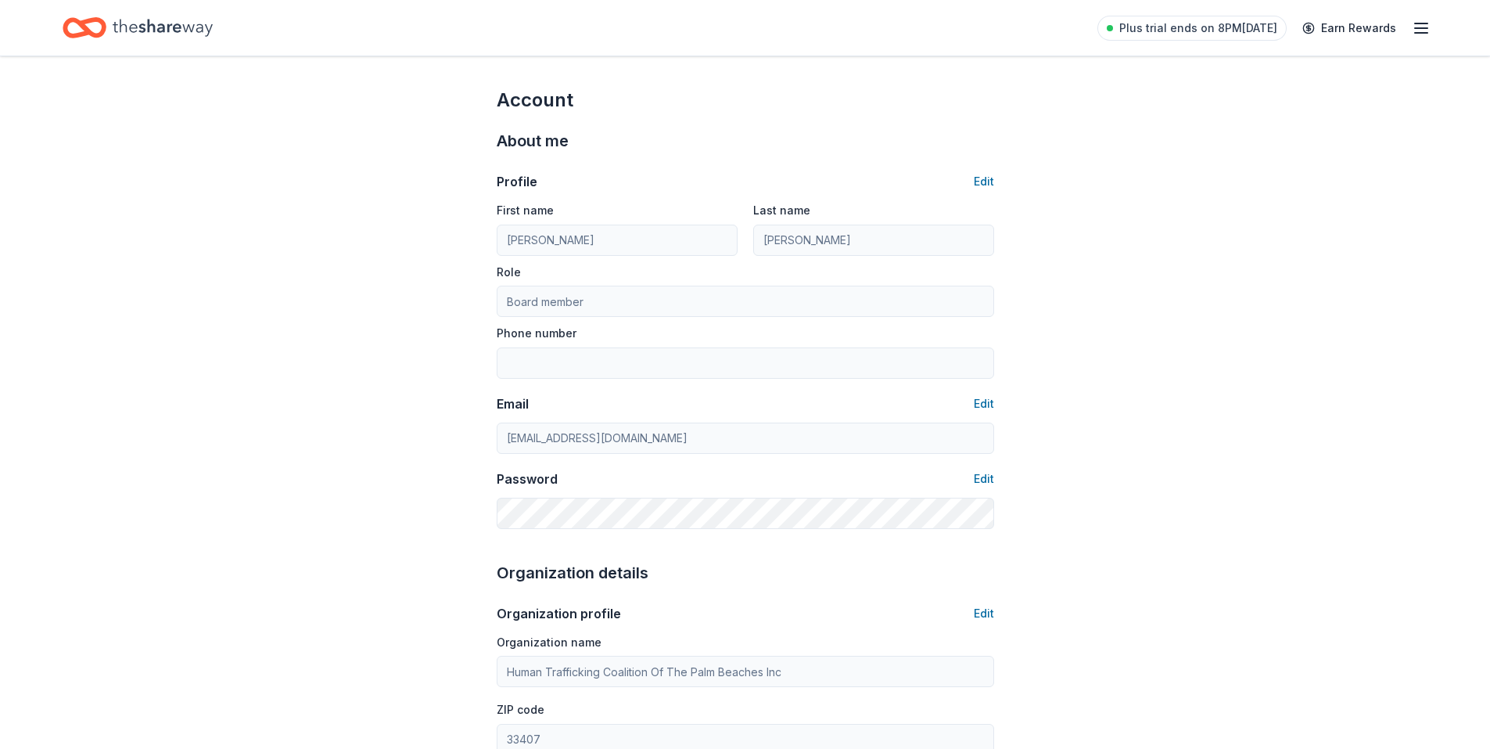
click at [149, 18] on icon "Home" at bounding box center [163, 28] width 100 height 32
click at [80, 20] on icon "Home" at bounding box center [85, 27] width 44 height 37
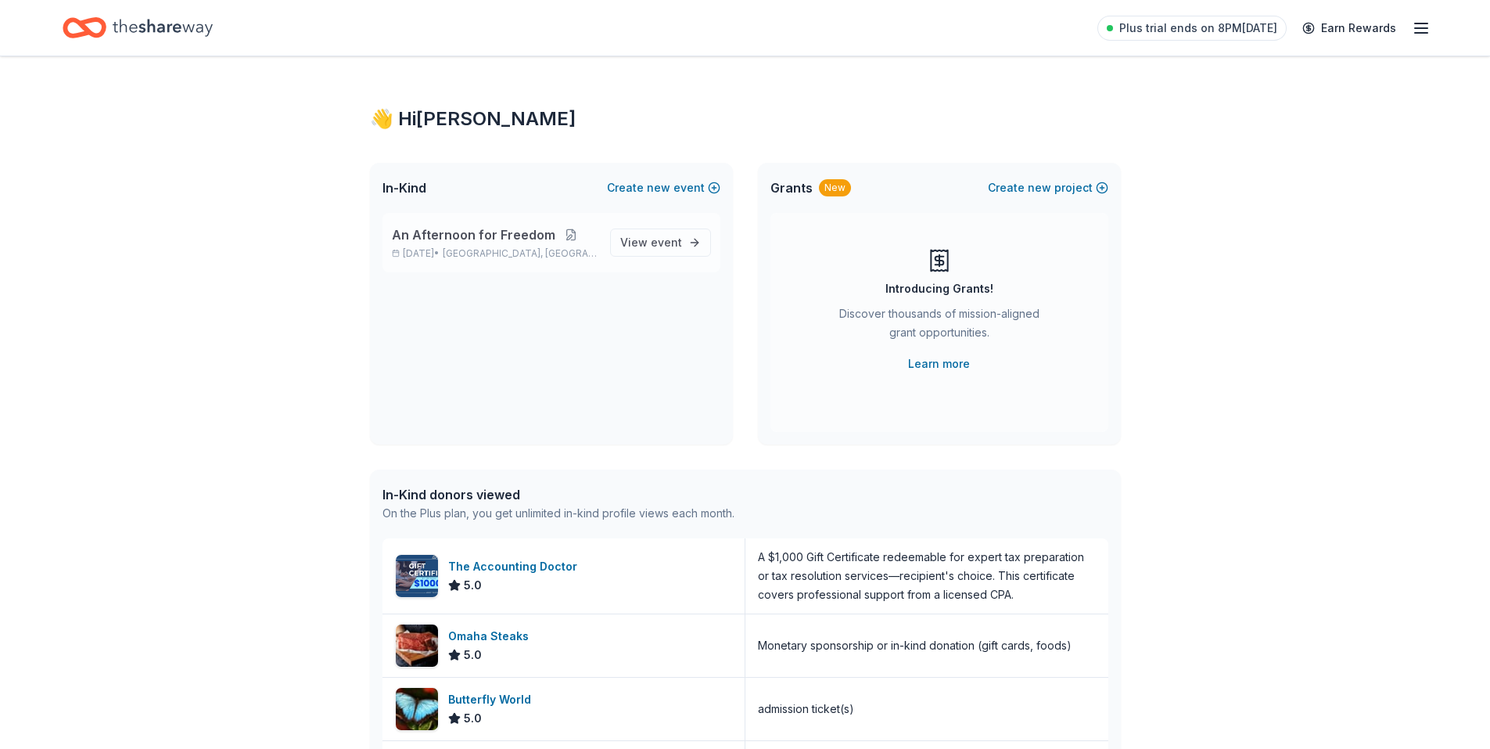
click at [562, 233] on button at bounding box center [570, 234] width 31 height 13
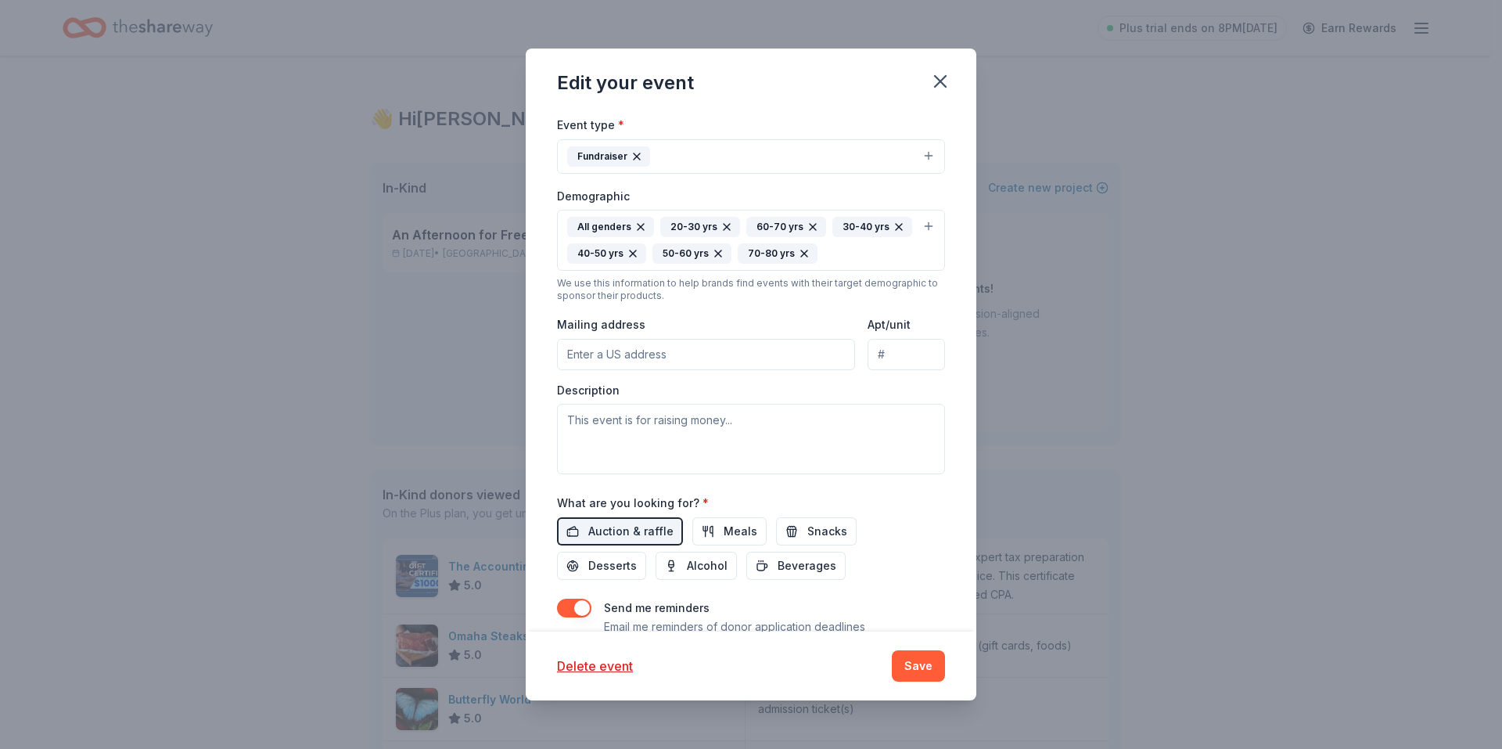
scroll to position [313, 0]
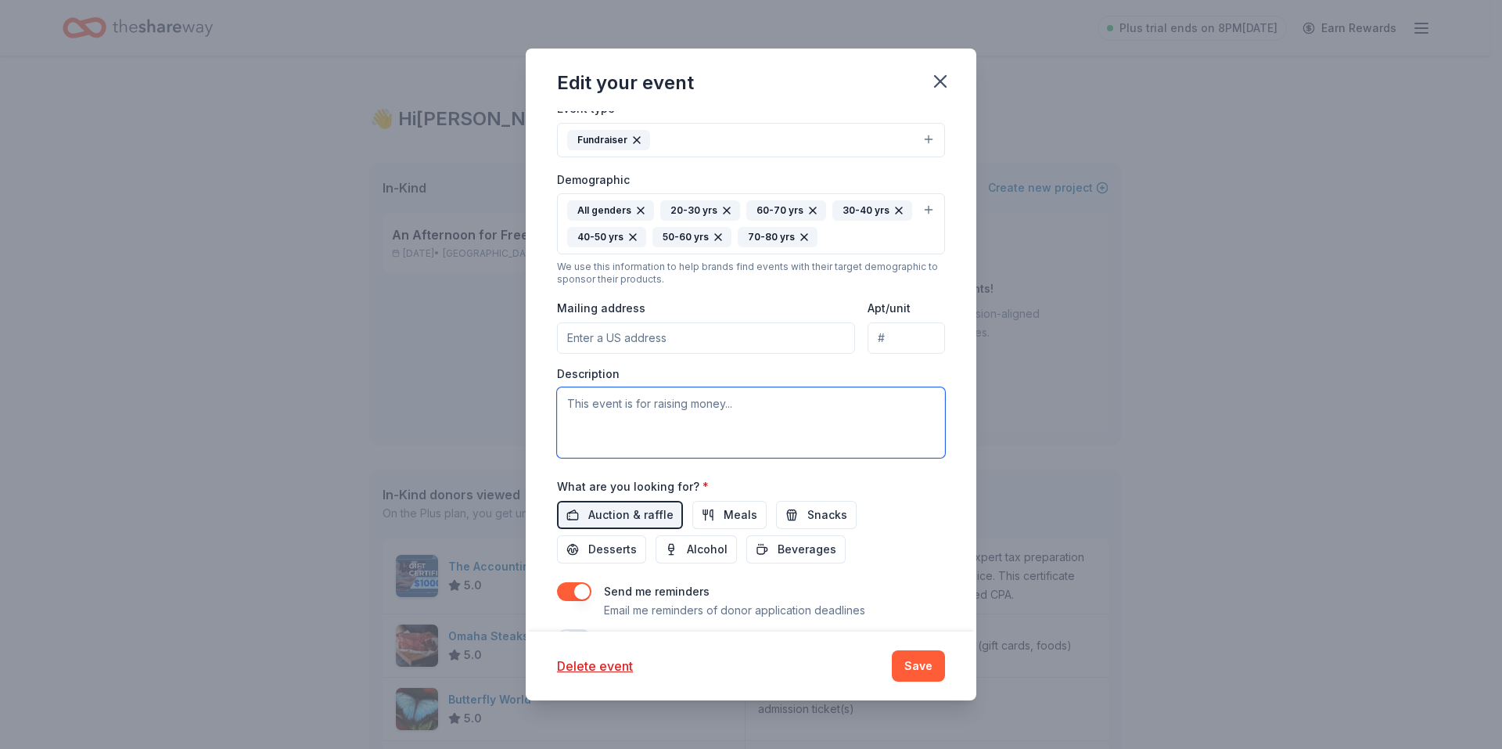
click at [568, 406] on textarea at bounding box center [751, 422] width 388 height 70
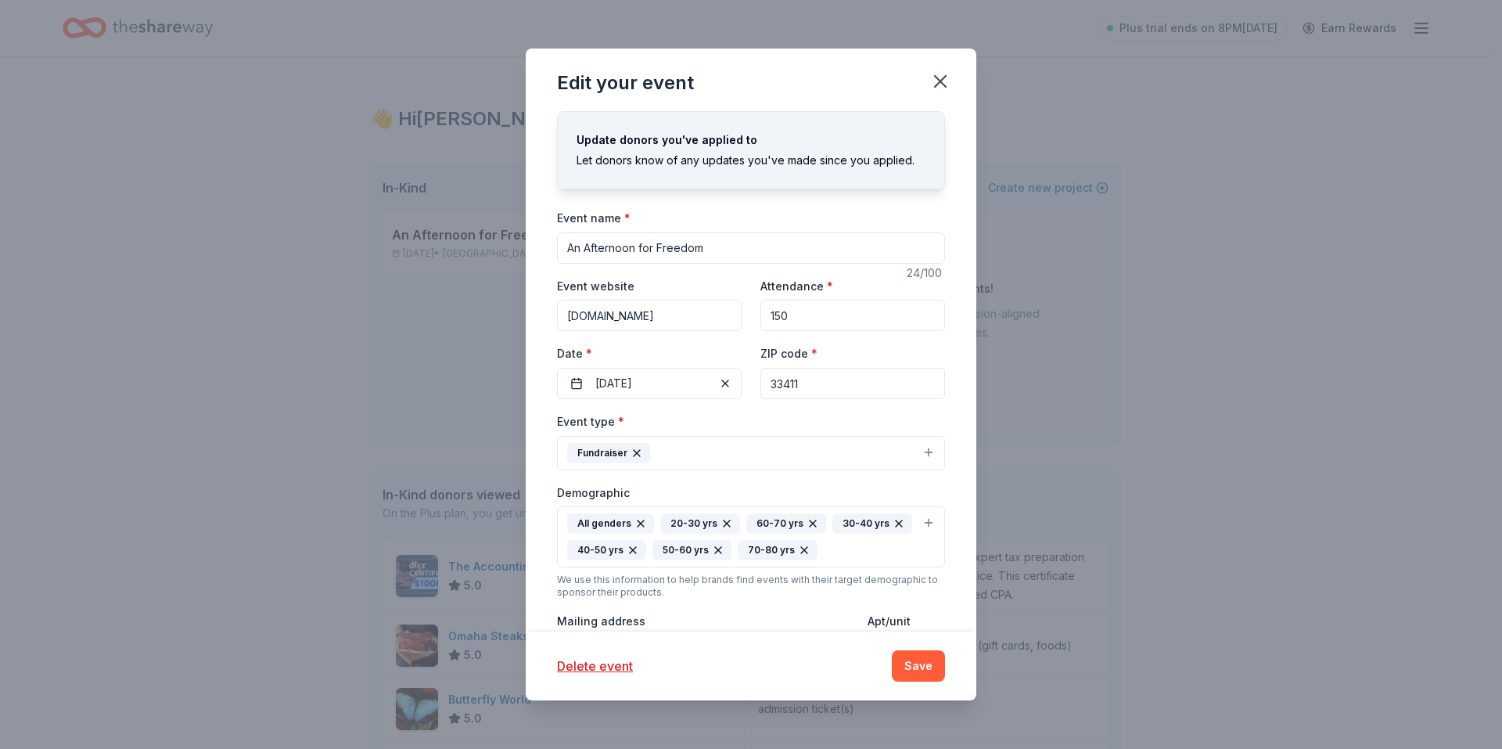
scroll to position [313, 0]
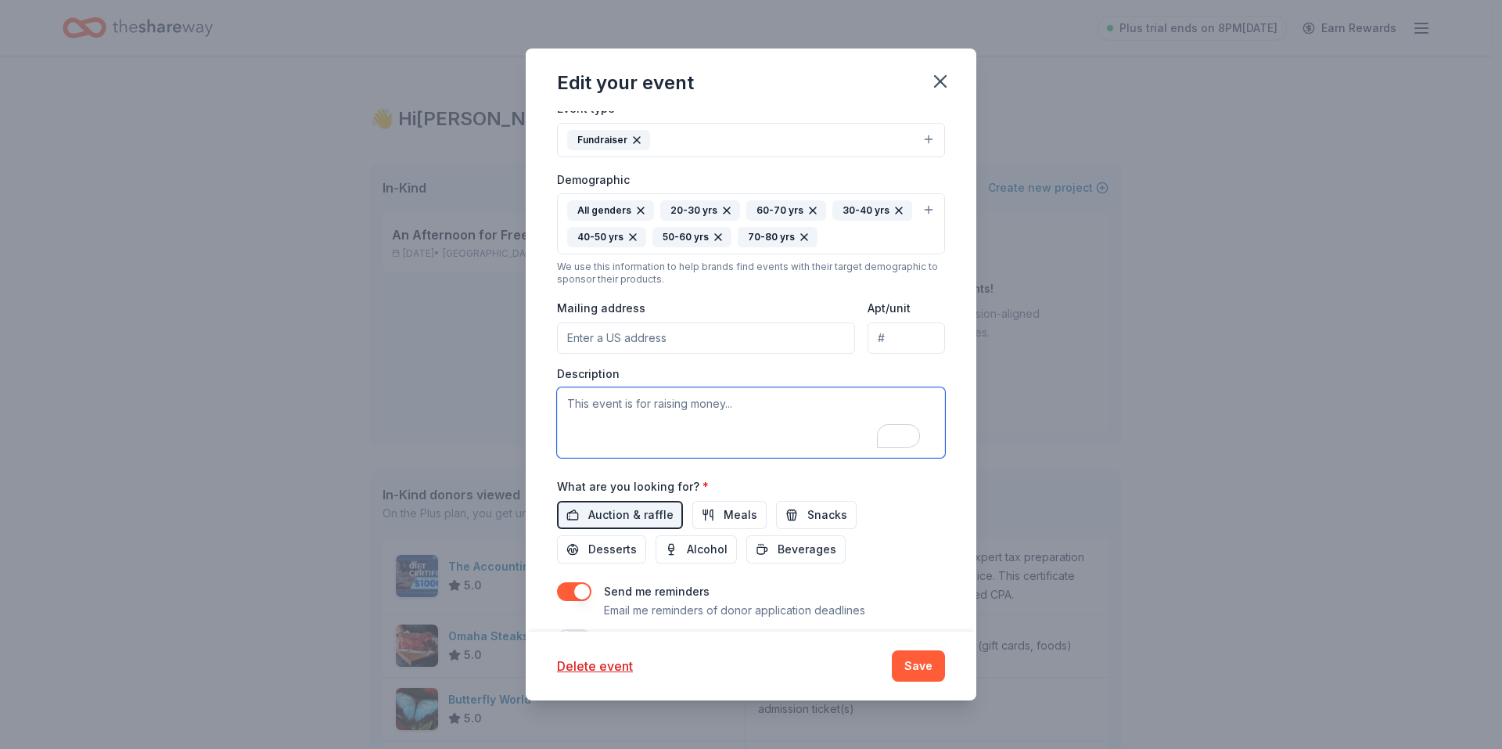
click at [567, 402] on textarea "To enrich screen reader interactions, please activate Accessibility in Grammarl…" at bounding box center [751, 422] width 388 height 70
paste textarea "Our 20th-anniversary luncheon will bring together more than 175 community leade…"
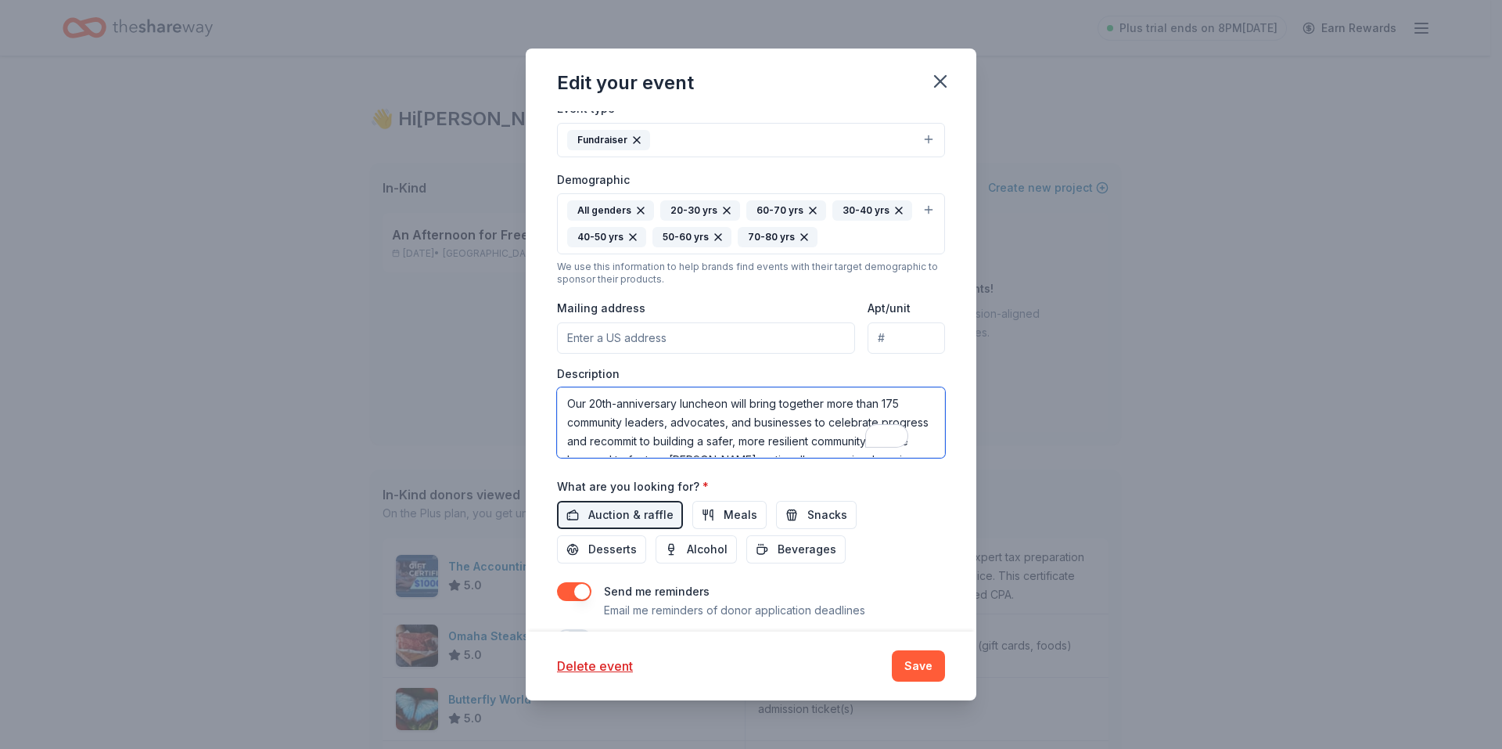
scroll to position [66, 0]
click at [897, 409] on textarea "Our 20th-anniversary luncheon will bring together more than 175 community leade…" at bounding box center [751, 422] width 388 height 70
paste textarea "Since 2005, HTCPB has been Palm Beach County’s leading nonprofit exclusively de…"
click at [882, 429] on textarea "Our 20th-anniversary luncheon will bring together more than 175 community leade…" at bounding box center [751, 422] width 388 height 70
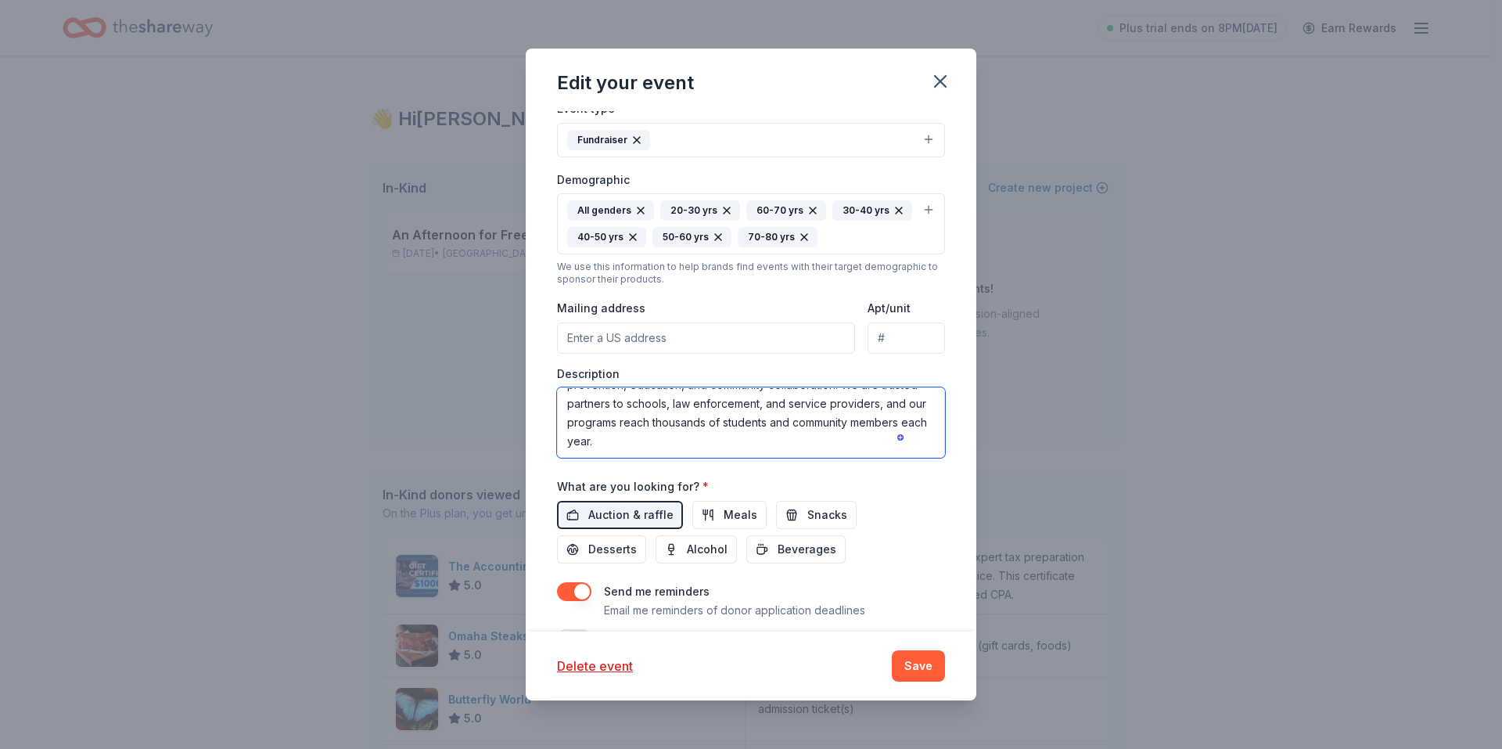
scroll to position [198, 0]
paste textarea "With your support, we will celebrate 20 years of progress while ensuring the ne…"
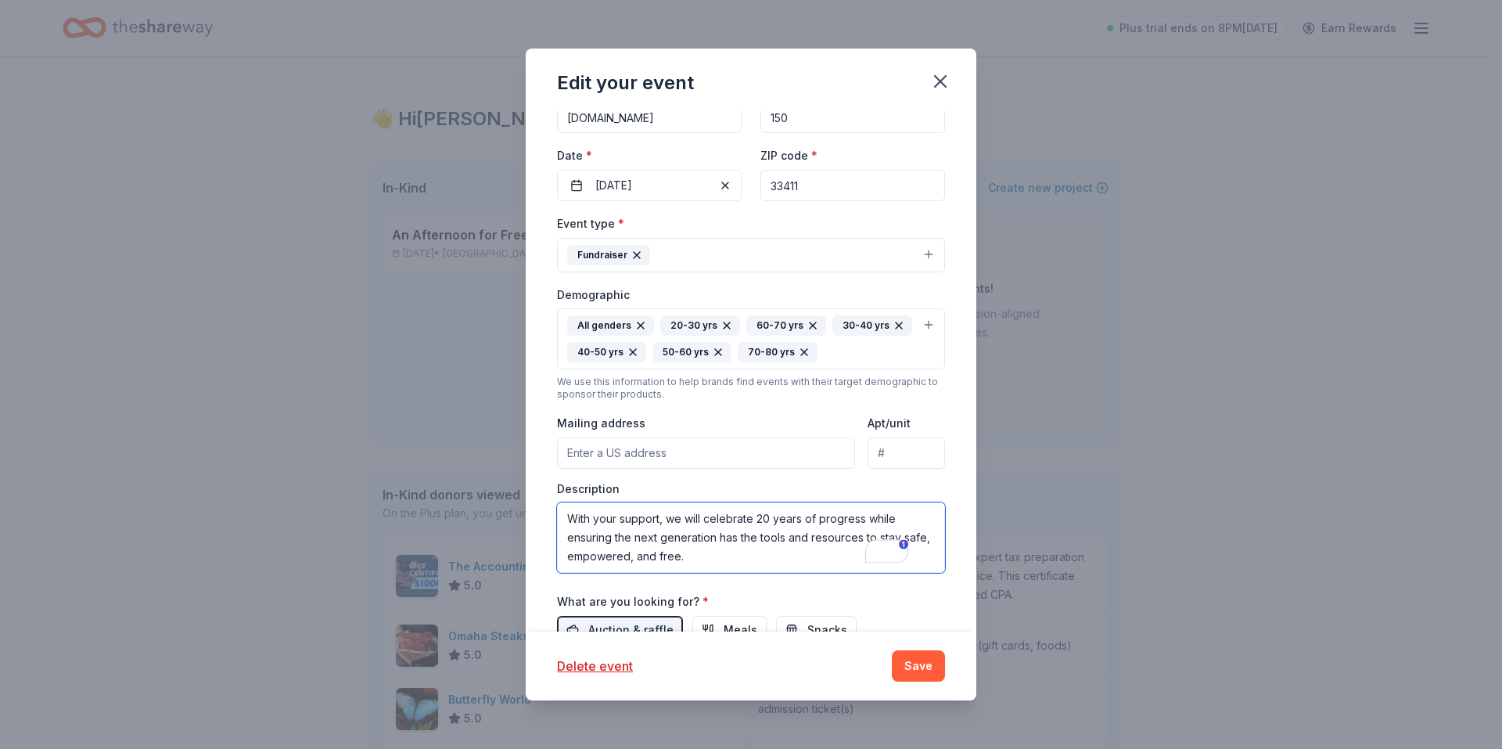
type textarea "Our 20th-anniversary luncheon will bring together more than 175 community leade…"
click at [667, 456] on input "Mailing address" at bounding box center [706, 452] width 298 height 31
type input "7754 Okeechobee Blvd. #570"
click at [884, 449] on input "Apt/unit" at bounding box center [906, 452] width 77 height 31
type input "570"
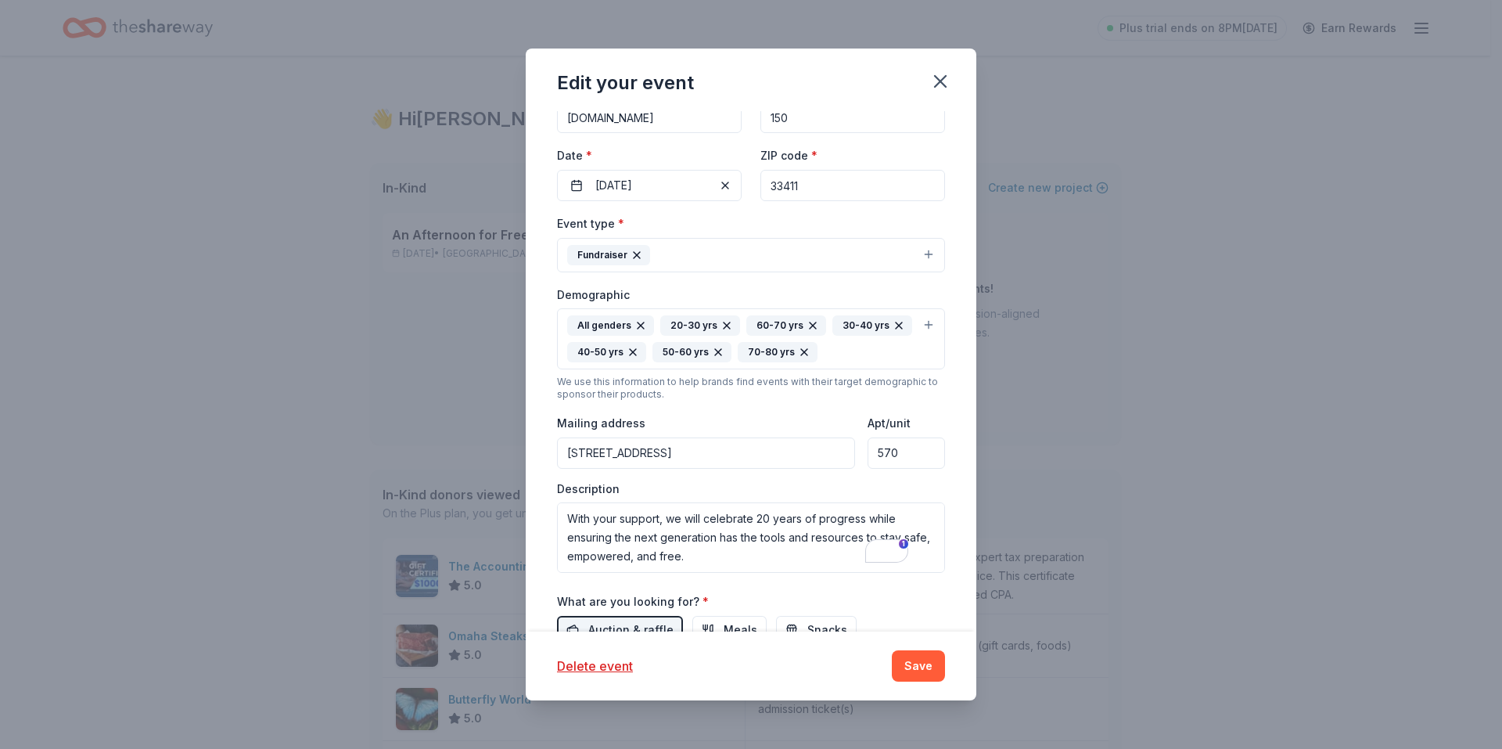
click at [738, 457] on input "7754 Okeechobee Blvd. #570" at bounding box center [706, 452] width 298 height 31
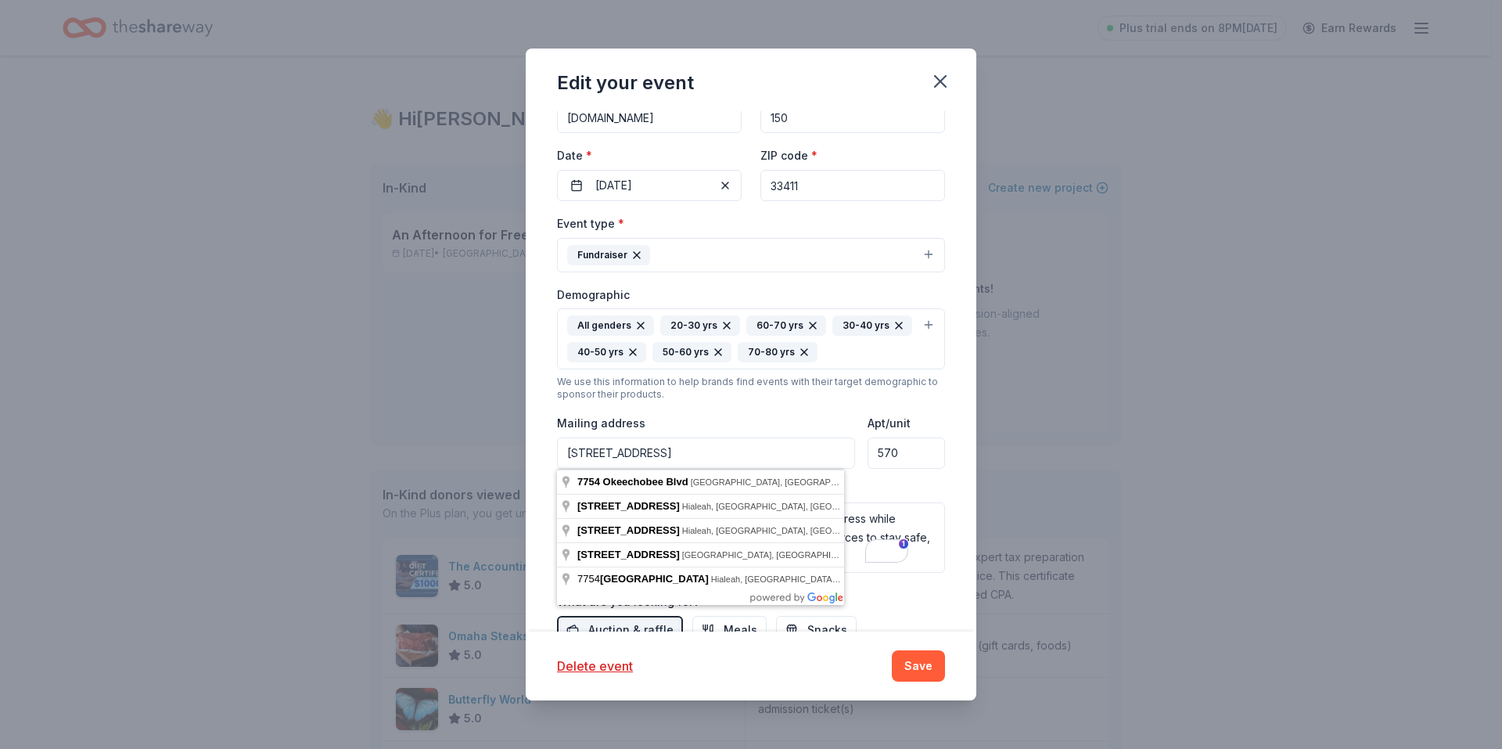
type input "7754 Okeechobee Blvd."
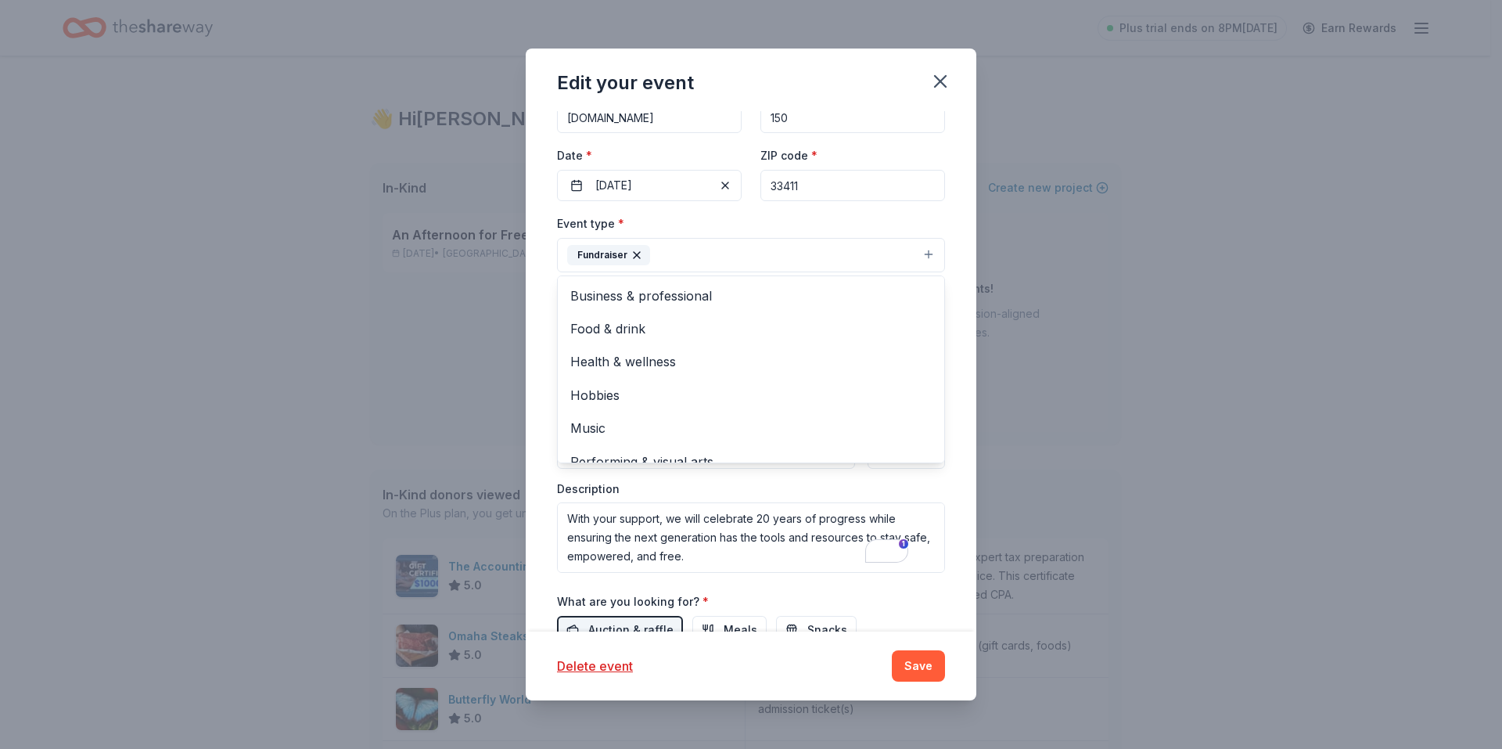
click at [753, 260] on button "Fundraiser" at bounding box center [751, 255] width 388 height 34
click at [672, 300] on span "Business & professional" at bounding box center [750, 296] width 361 height 20
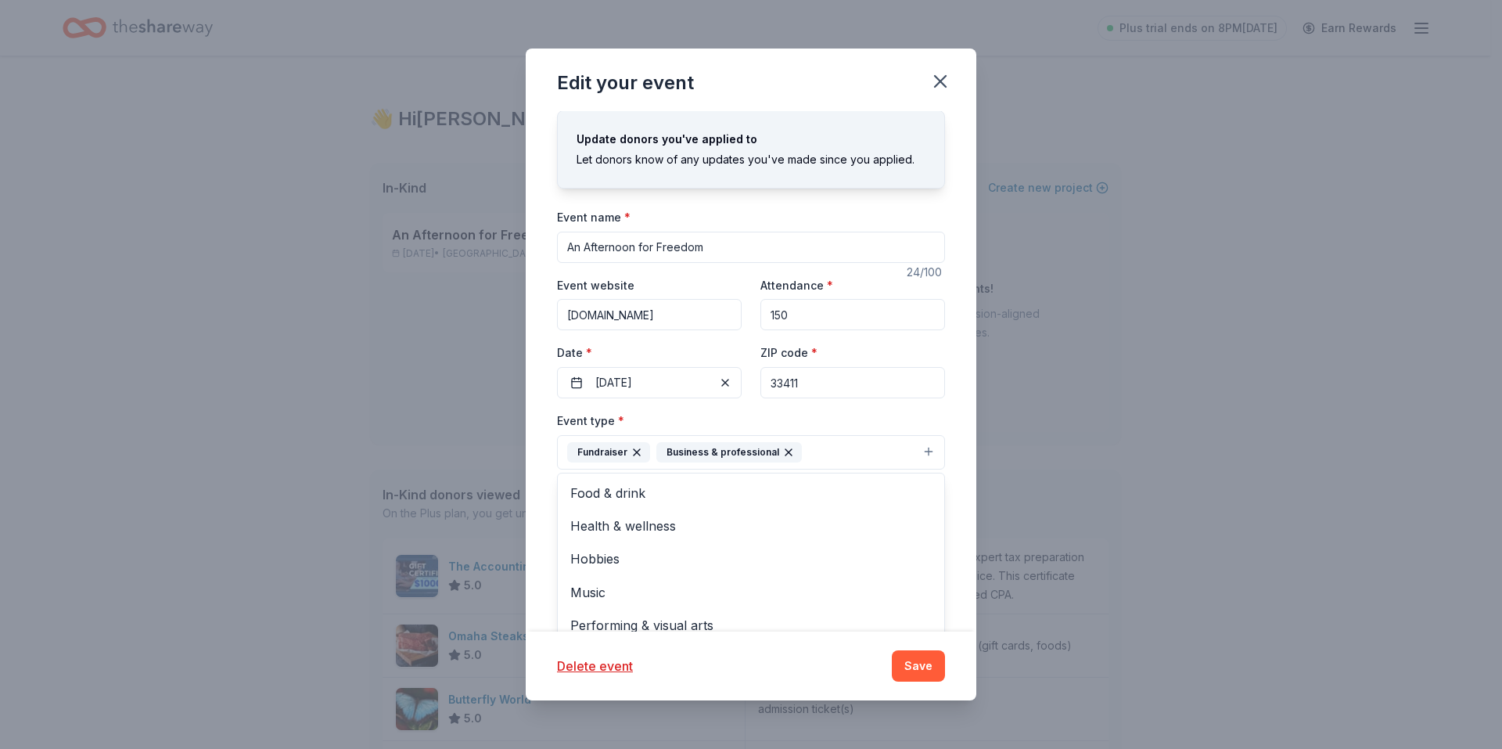
scroll to position [0, 0]
click at [799, 312] on div "Event name * An Afternoon for Freedom 24 /100 Event website www.htcpb.org Atten…" at bounding box center [751, 584] width 388 height 753
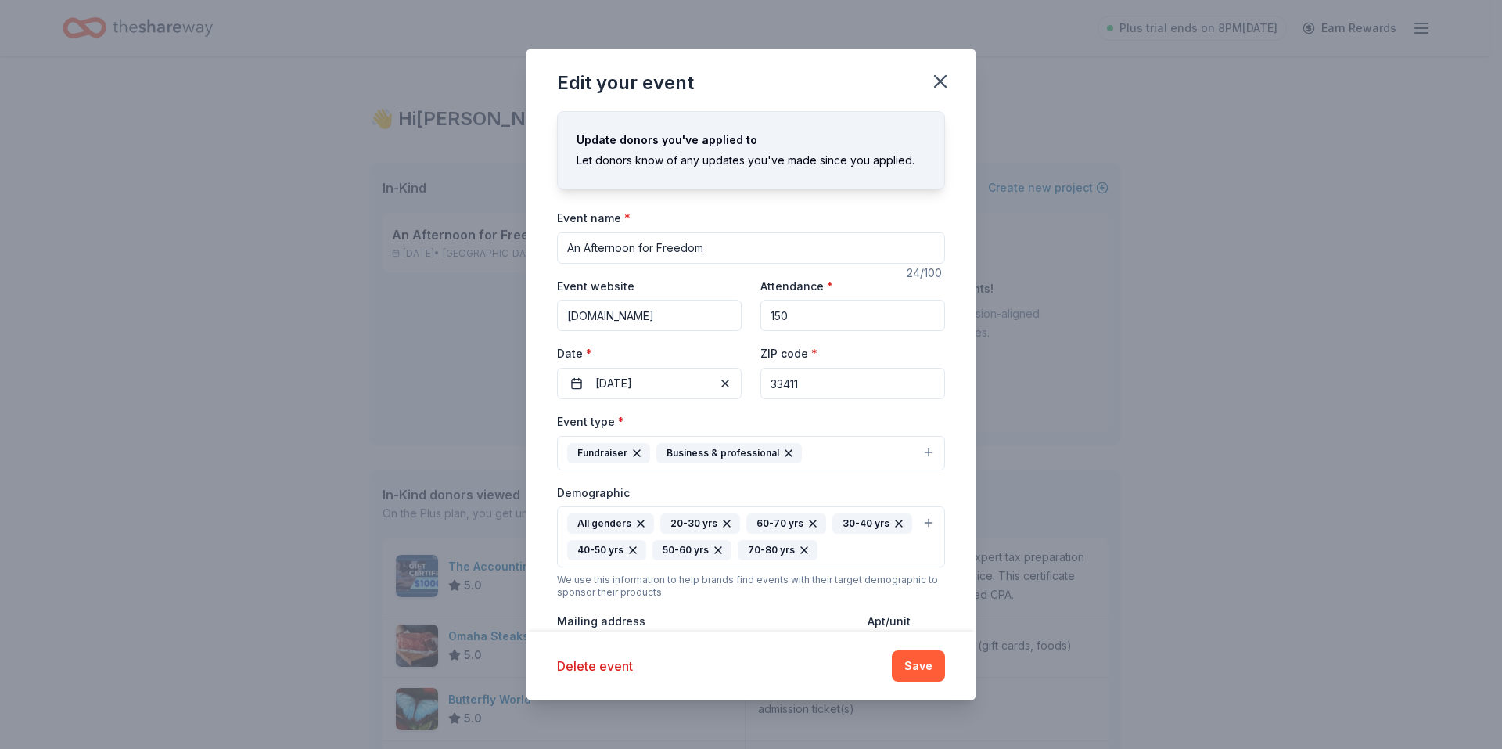
click at [784, 315] on input "150" at bounding box center [852, 315] width 185 height 31
type input "175"
click at [674, 155] on div "Let donors know of any updates you've made since you applied." at bounding box center [751, 160] width 349 height 19
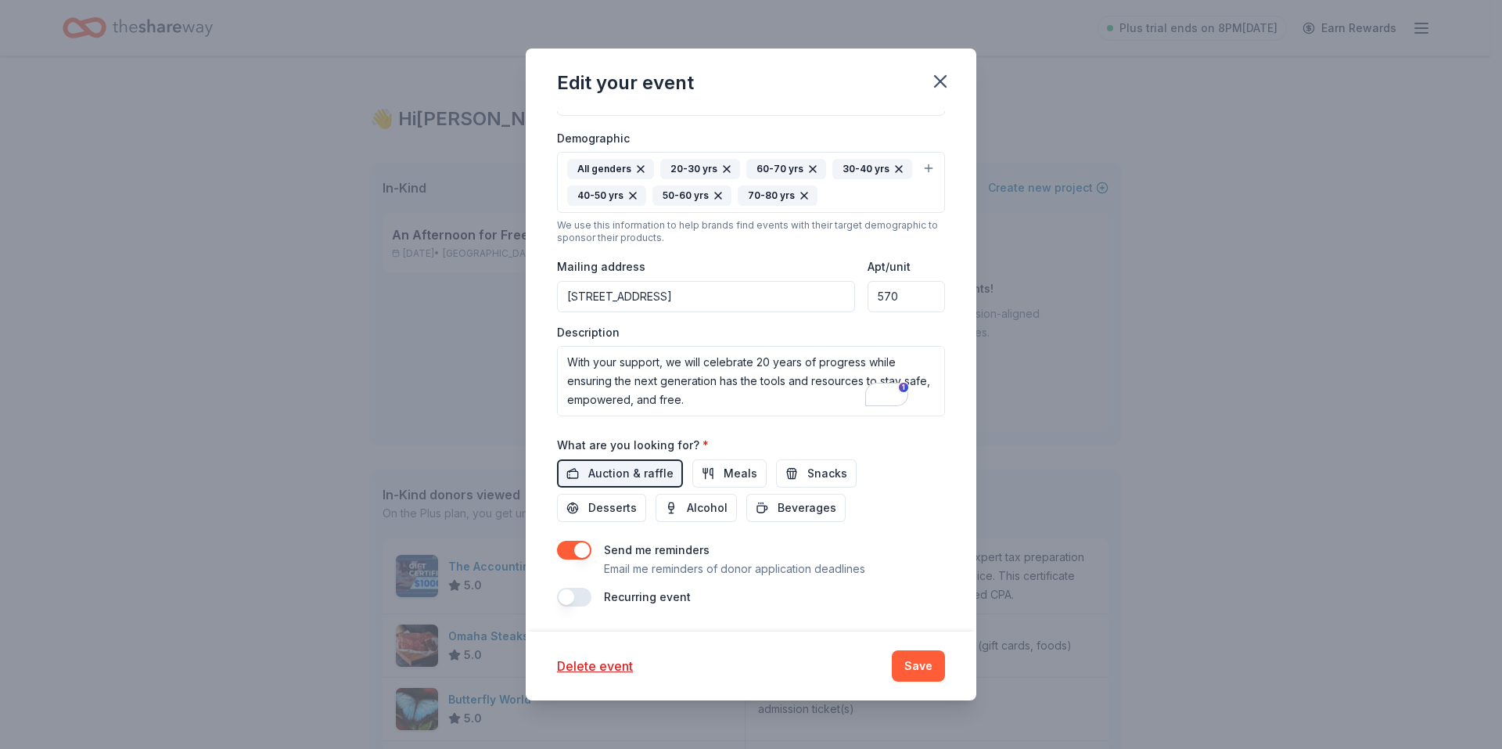
scroll to position [133, 0]
click at [569, 361] on textarea "Our 20th-anniversary luncheon will bring together more than 175 community leade…" at bounding box center [751, 381] width 388 height 70
click at [570, 362] on textarea "Our 20th-anniversary luncheon will bring together more than 175 community leade…" at bounding box center [751, 381] width 388 height 70
paste textarea "The mission of the Human Trafficking Coalition of the Palm Beaches is to serve …"
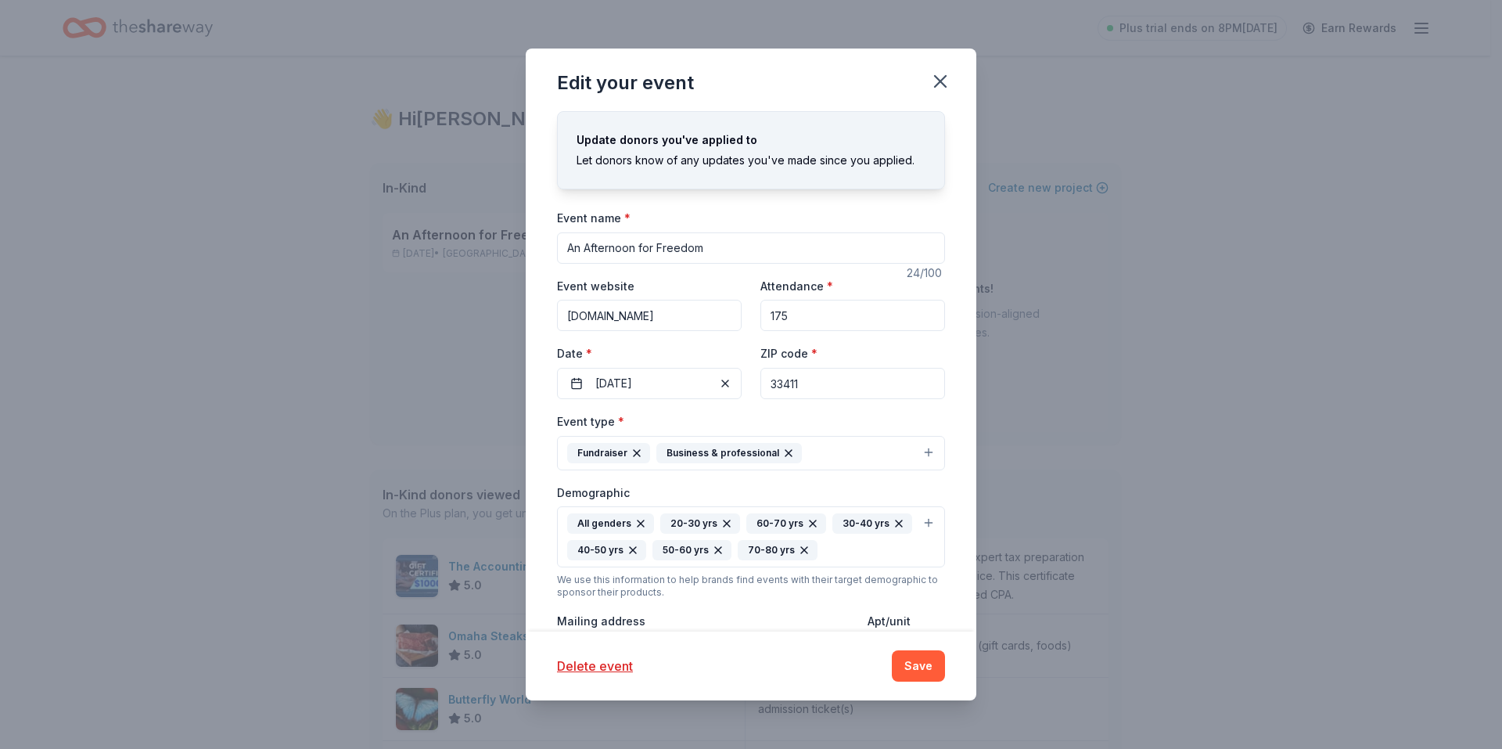
type textarea "The mission of the Human Trafficking Coalition of the Palm Beaches is to serve …"
click at [710, 249] on input "An Afternoon for Freedom" at bounding box center [751, 247] width 388 height 31
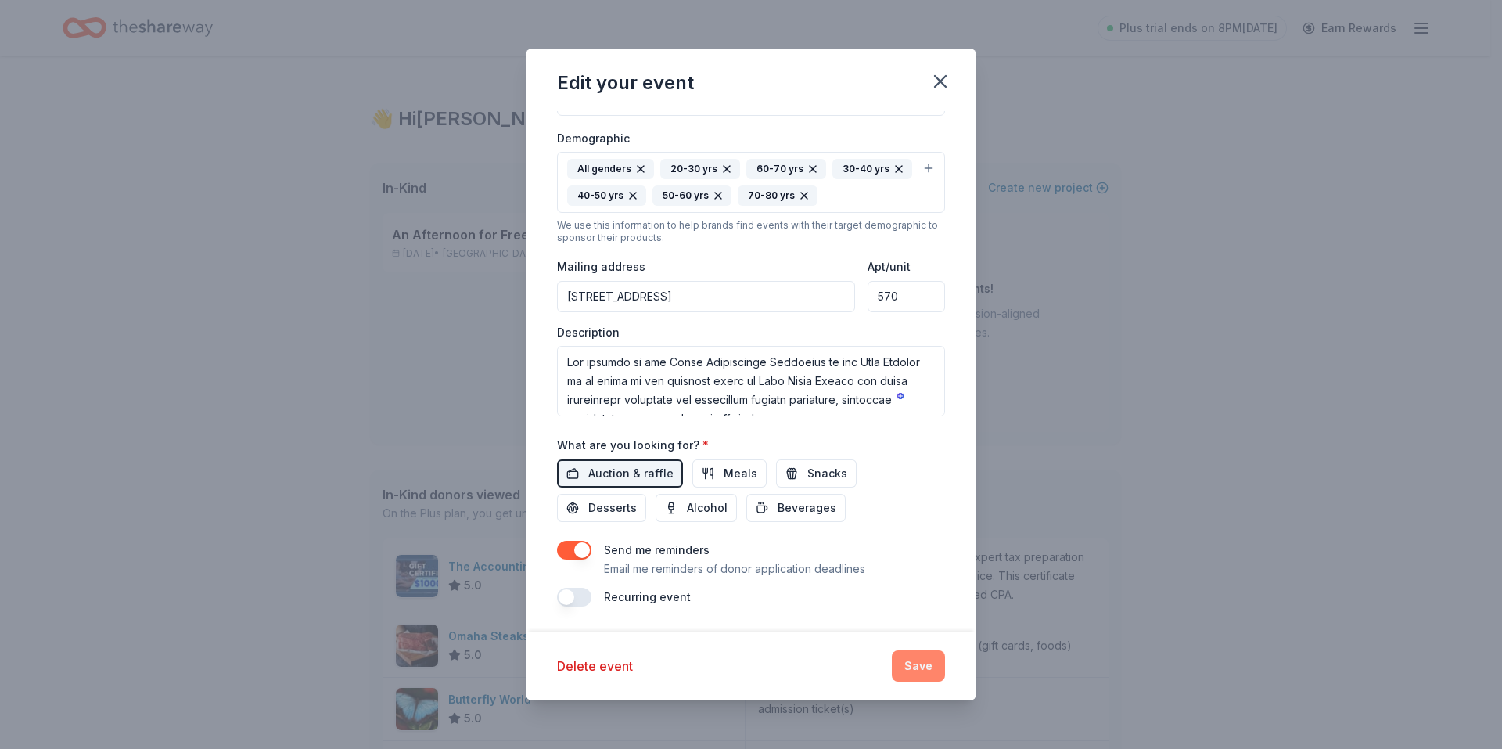
type input "An Afternoon for Freedom: Celebrating 20 years of Impact"
click at [922, 665] on button "Save" at bounding box center [918, 665] width 53 height 31
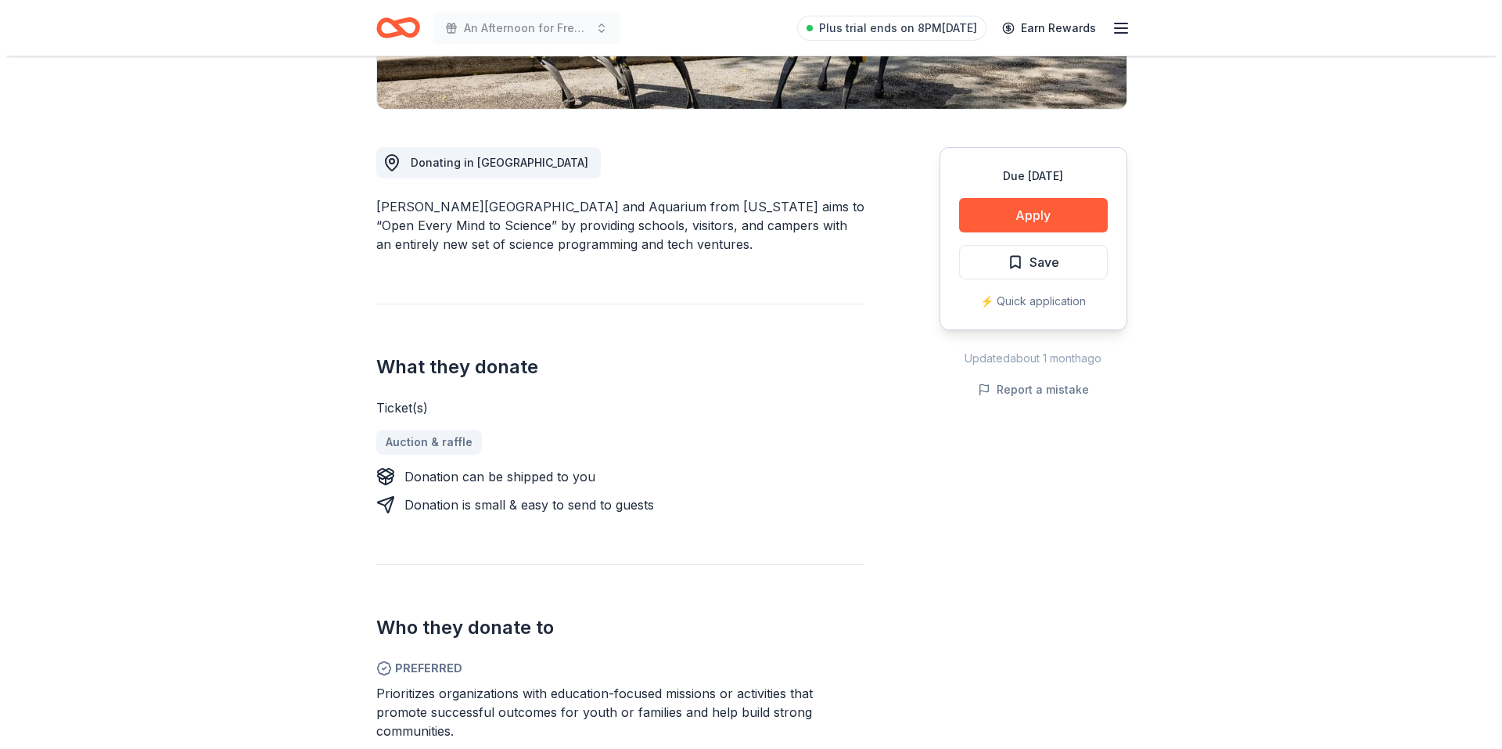
scroll to position [391, 0]
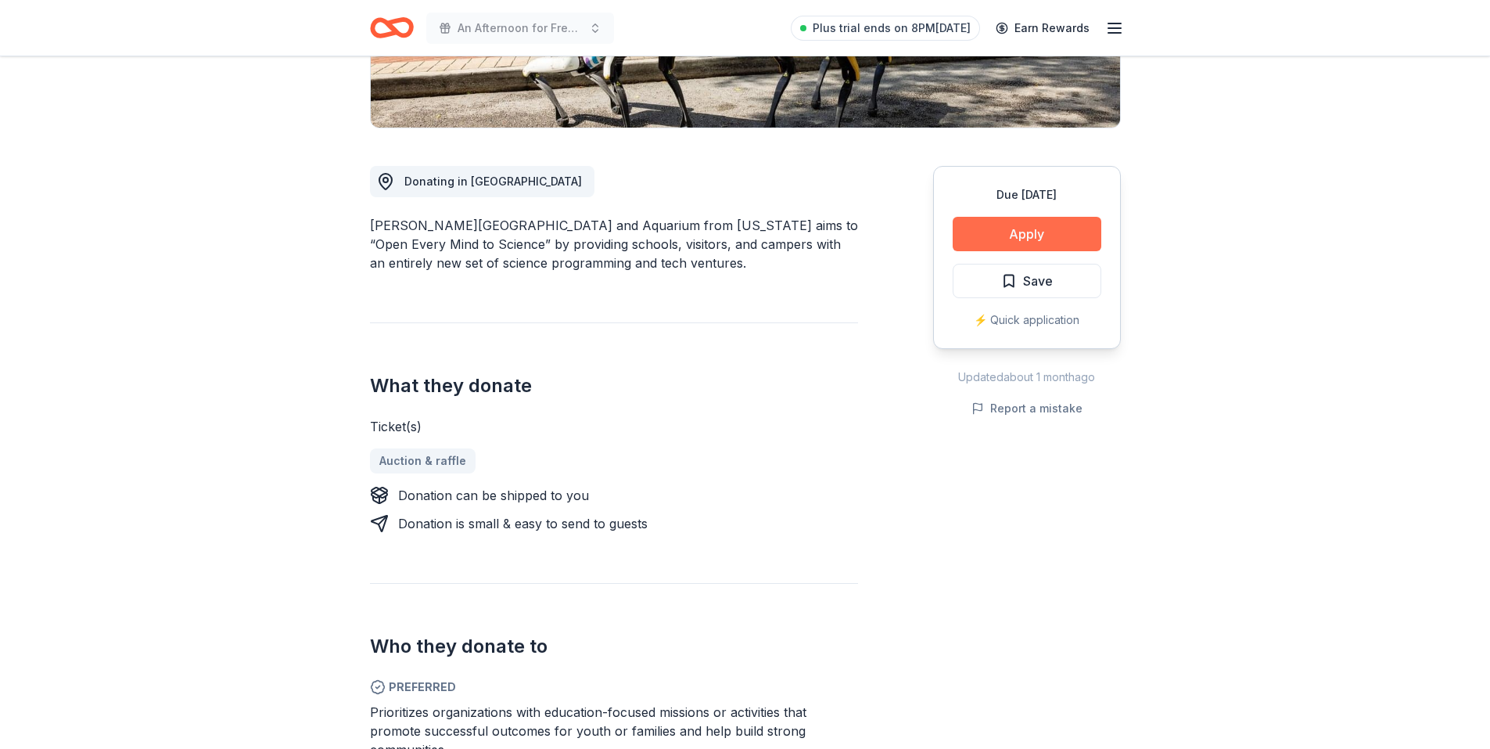
click at [1016, 217] on button "Apply" at bounding box center [1027, 234] width 149 height 34
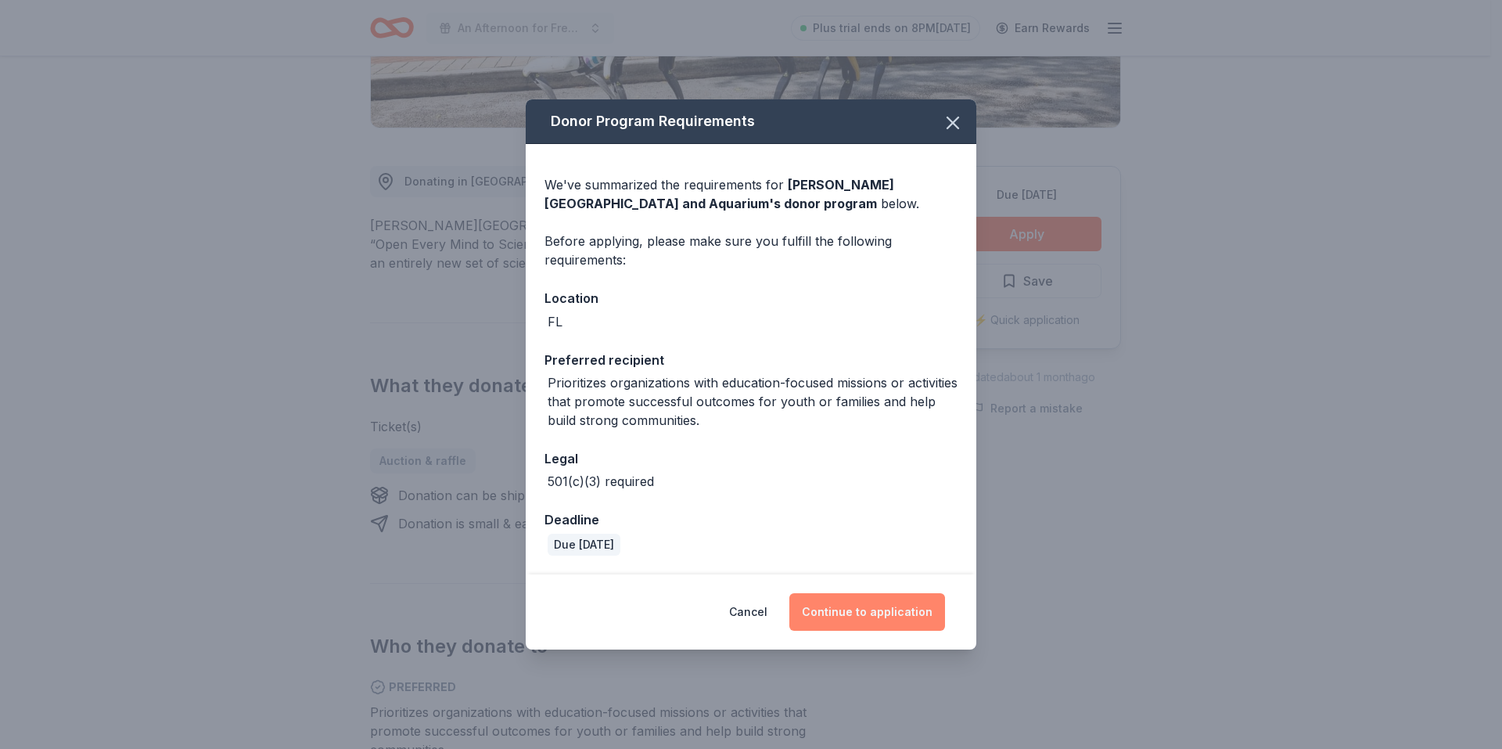
click at [894, 612] on button "Continue to application" at bounding box center [867, 612] width 156 height 38
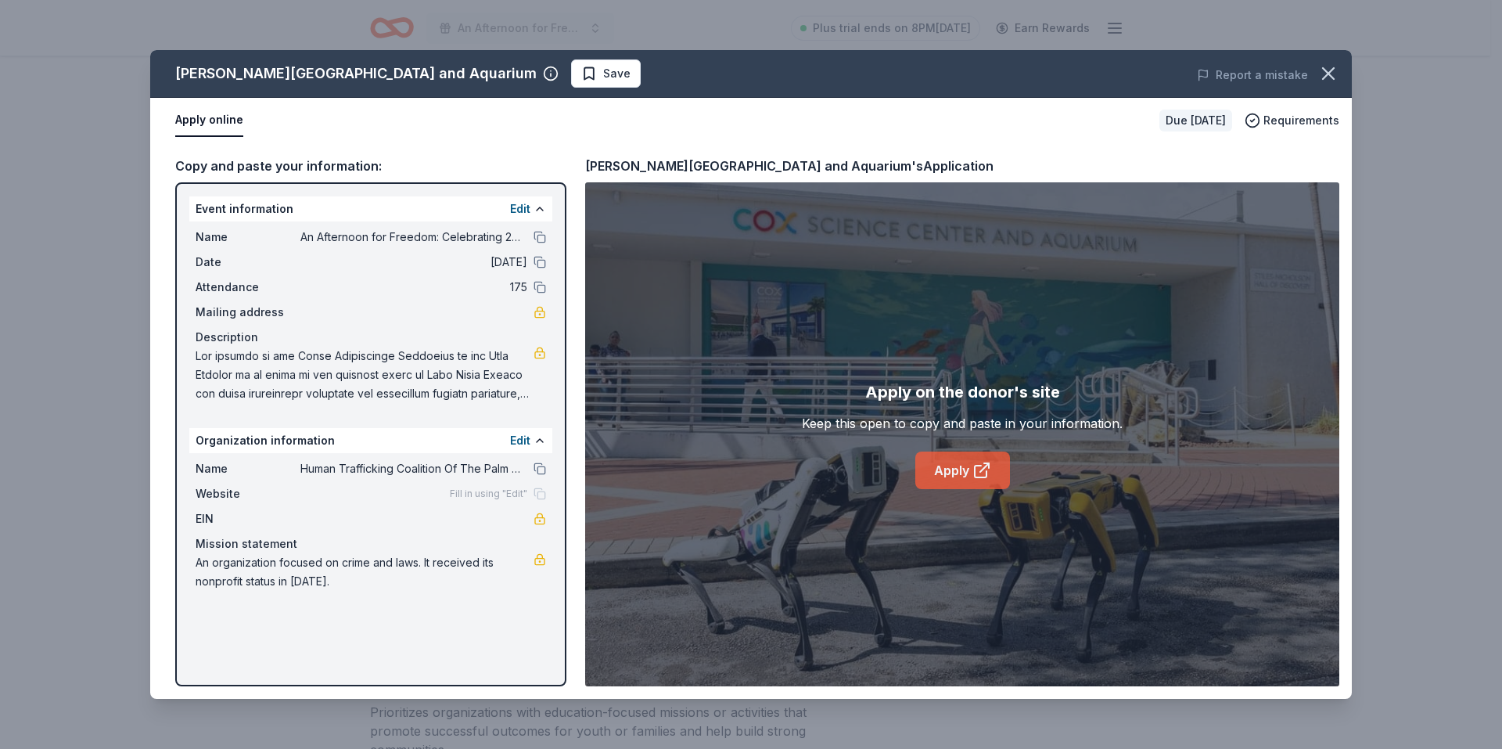
click at [962, 462] on link "Apply" at bounding box center [962, 470] width 95 height 38
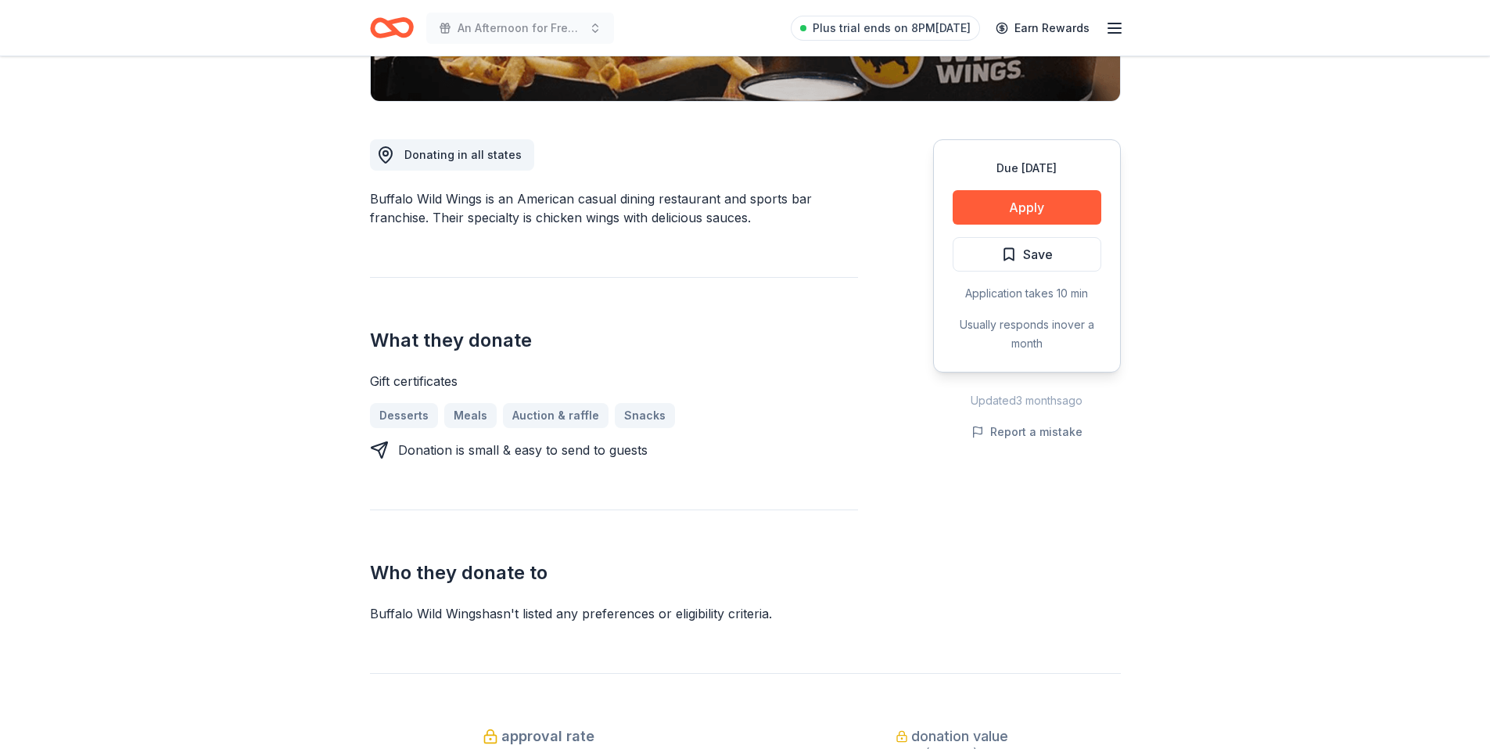
scroll to position [391, 0]
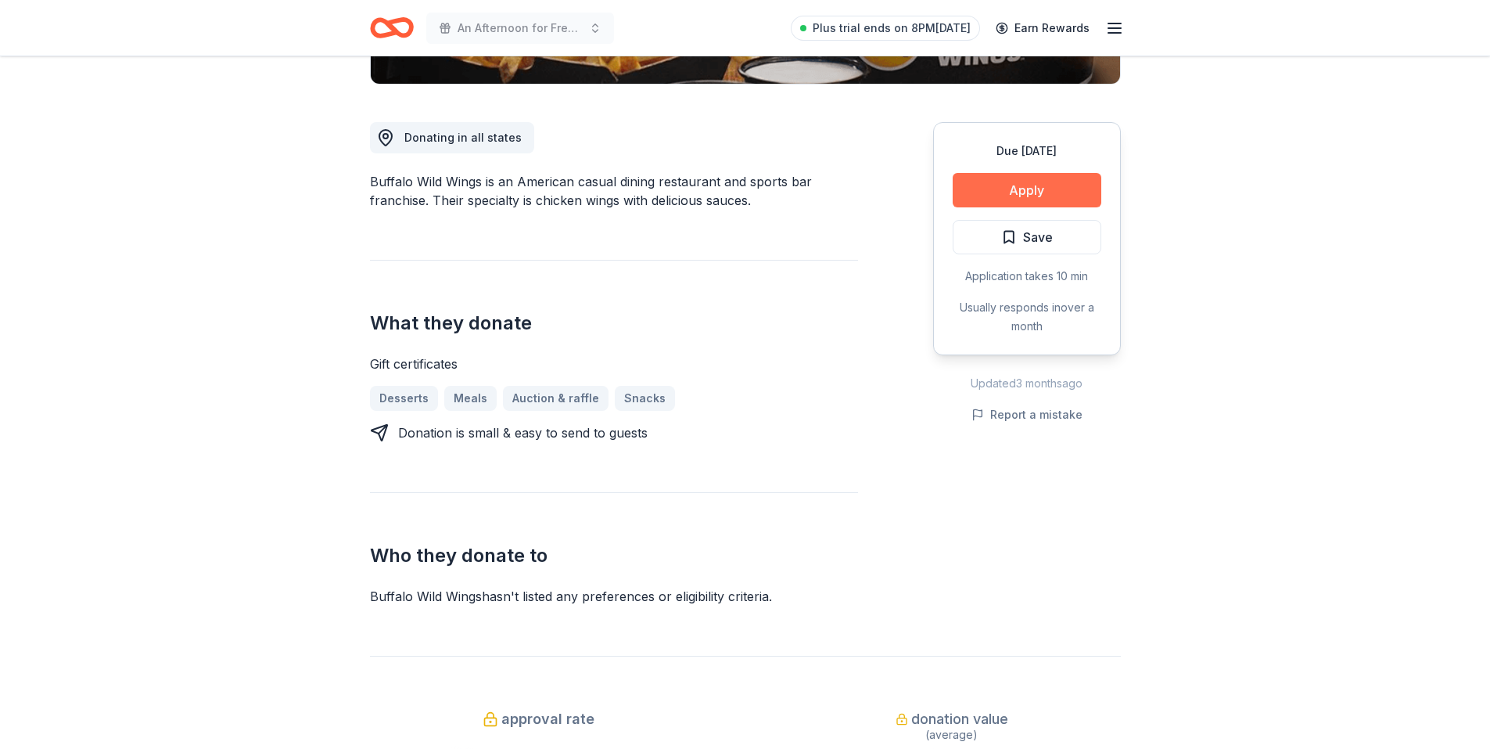
click at [1027, 194] on button "Apply" at bounding box center [1027, 190] width 149 height 34
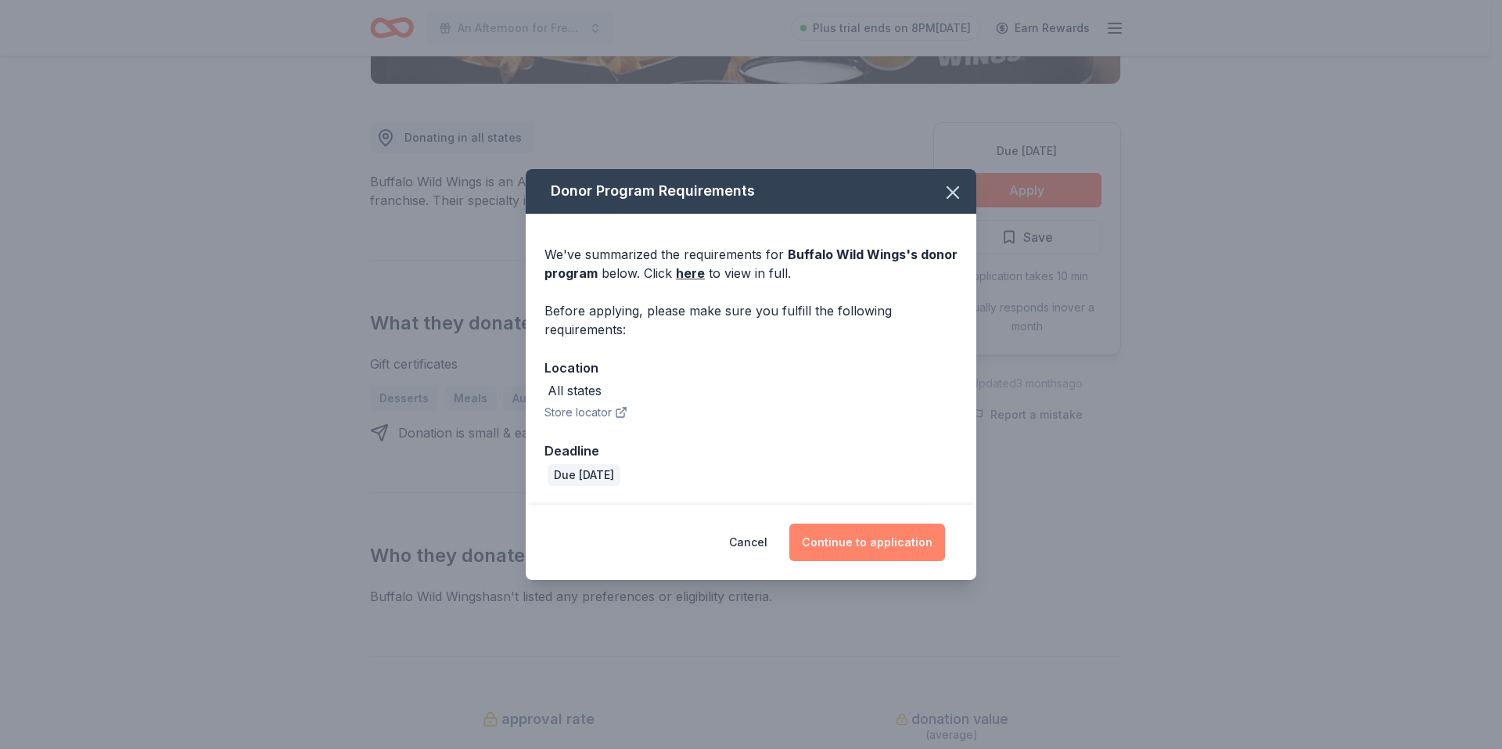
click at [873, 561] on button "Continue to application" at bounding box center [867, 542] width 156 height 38
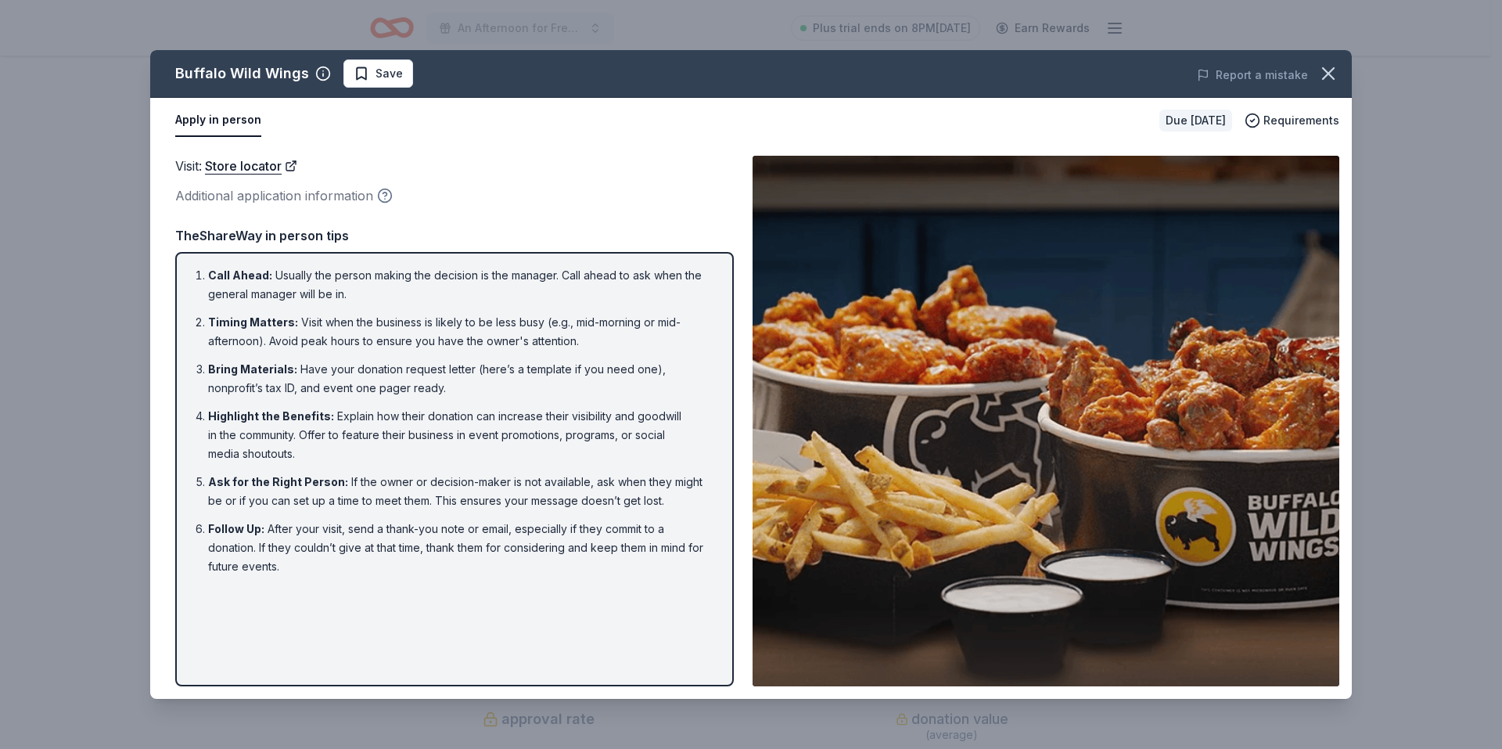
click at [383, 192] on icon "button" at bounding box center [385, 196] width 16 height 16
click at [517, 167] on div "Visit : Store locator" at bounding box center [454, 166] width 559 height 20
click at [1331, 71] on icon "button" at bounding box center [1328, 73] width 11 height 11
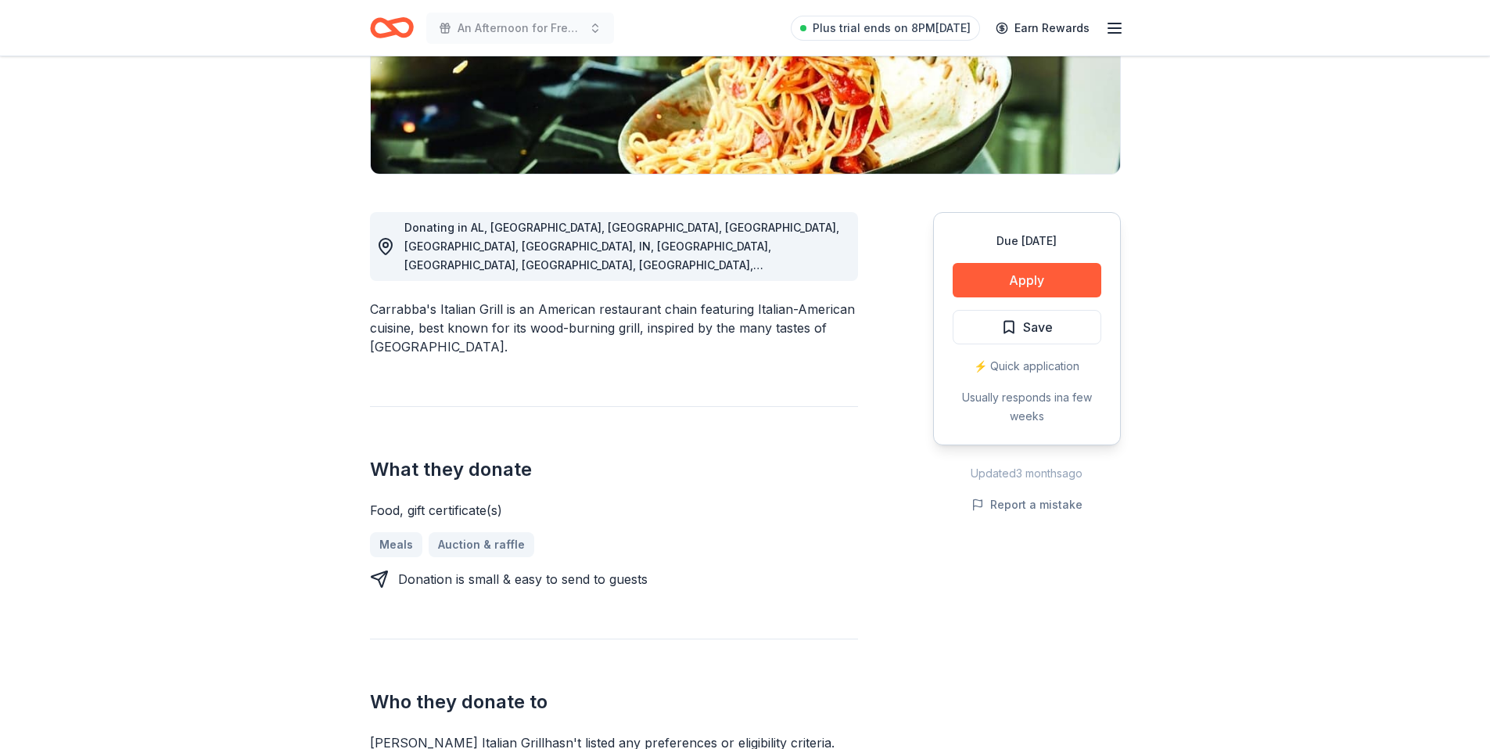
scroll to position [313, 0]
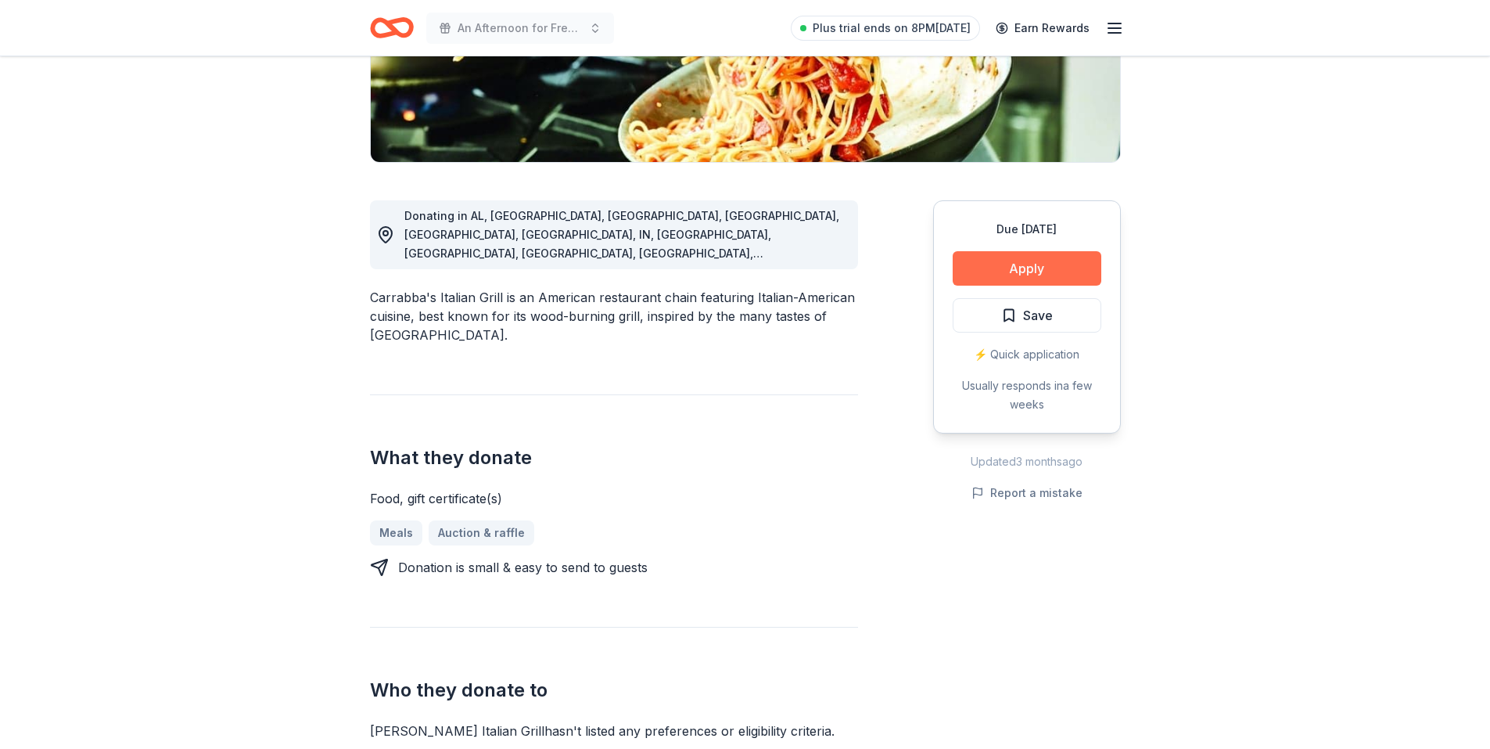
click at [1039, 273] on button "Apply" at bounding box center [1027, 268] width 149 height 34
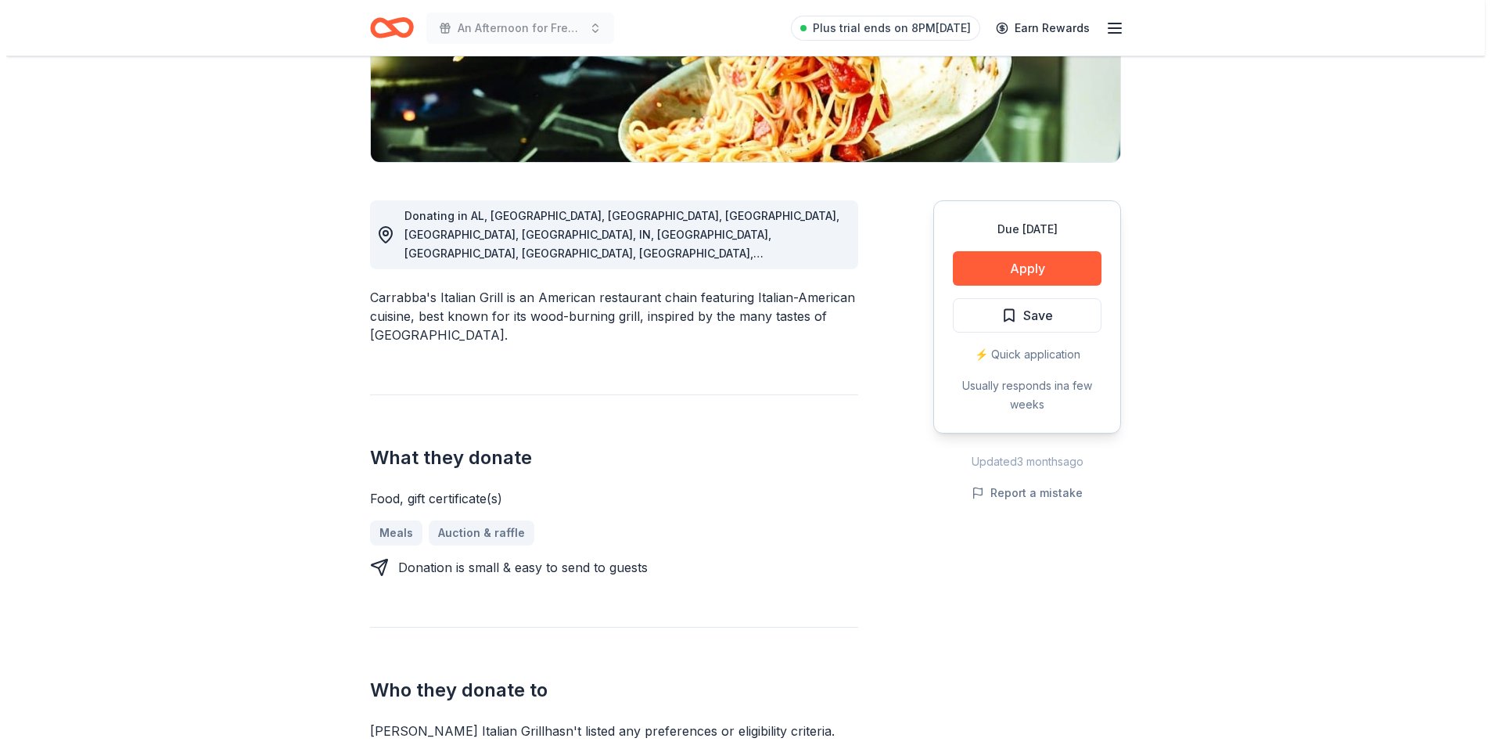
scroll to position [548, 0]
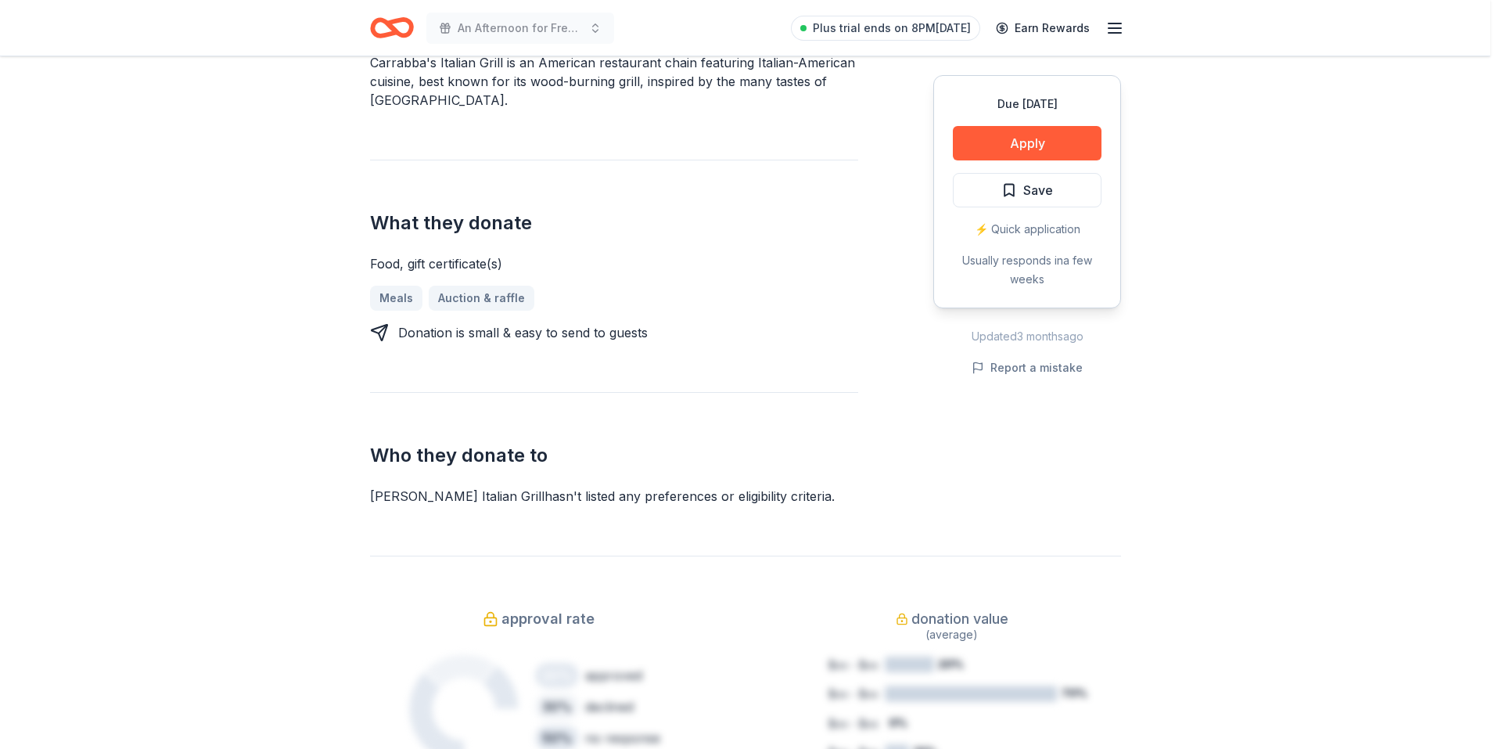
click at [1005, 268] on div "Donor Program Requirements We've summarized the requirements for [PERSON_NAME] …" at bounding box center [751, 374] width 1502 height 749
click at [1041, 142] on button "Apply" at bounding box center [1027, 143] width 149 height 34
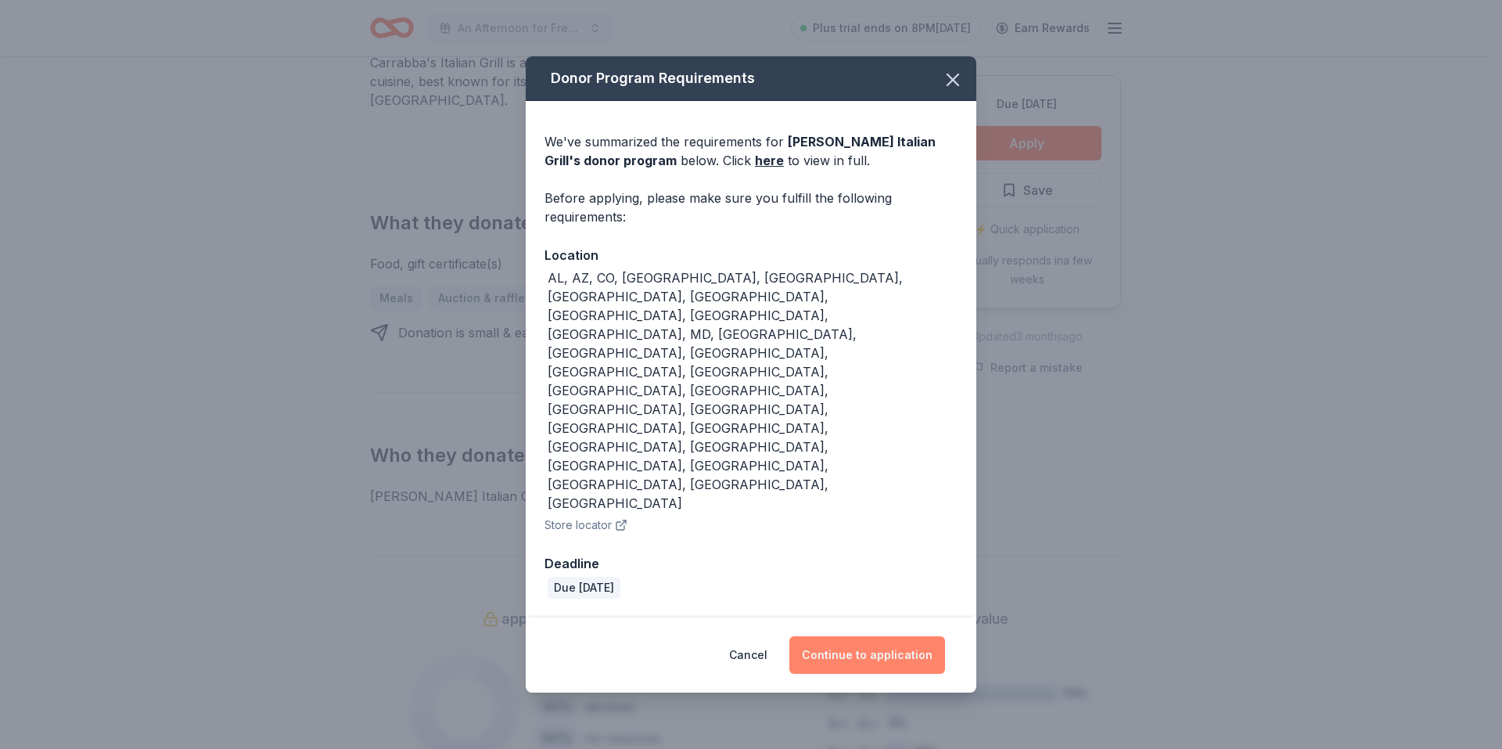
click at [866, 636] on button "Continue to application" at bounding box center [867, 655] width 156 height 38
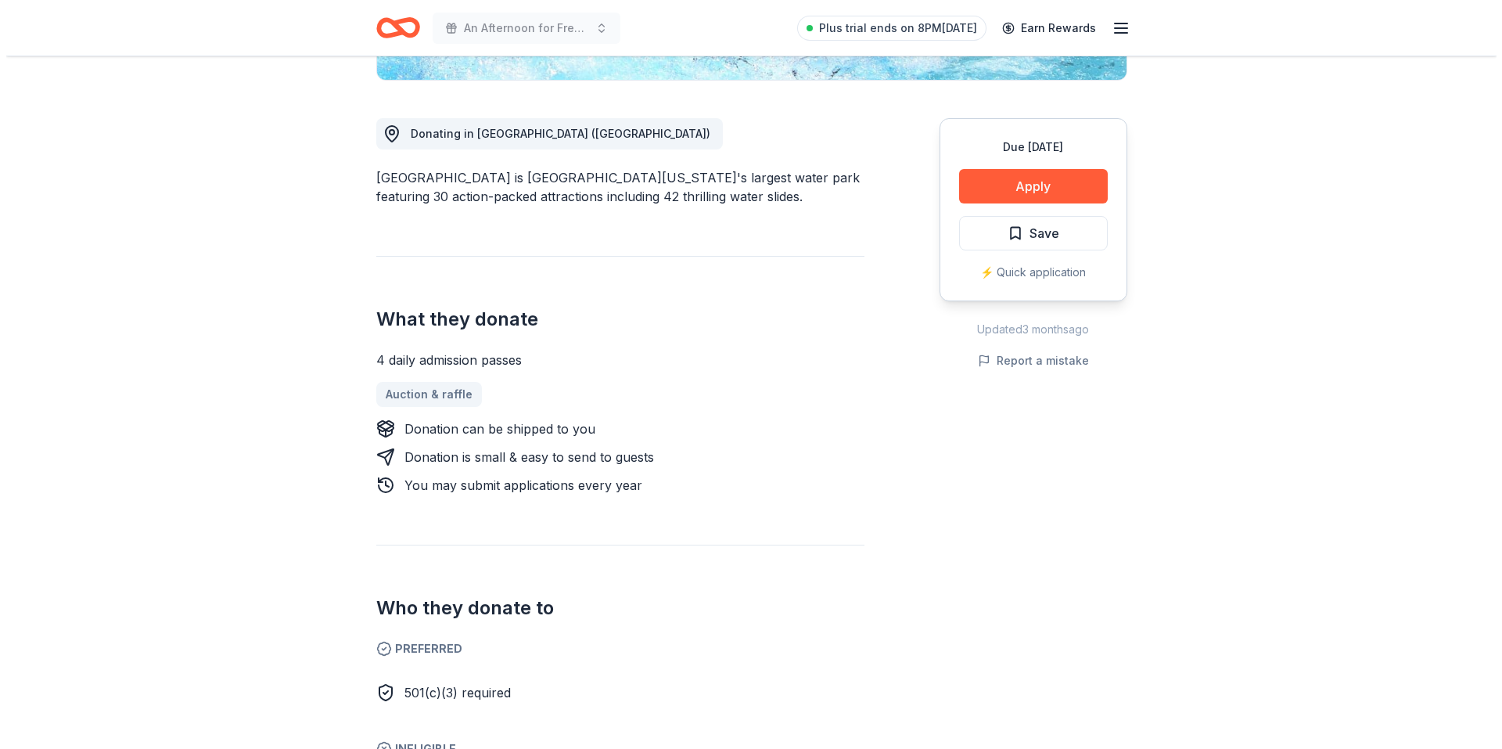
scroll to position [391, 0]
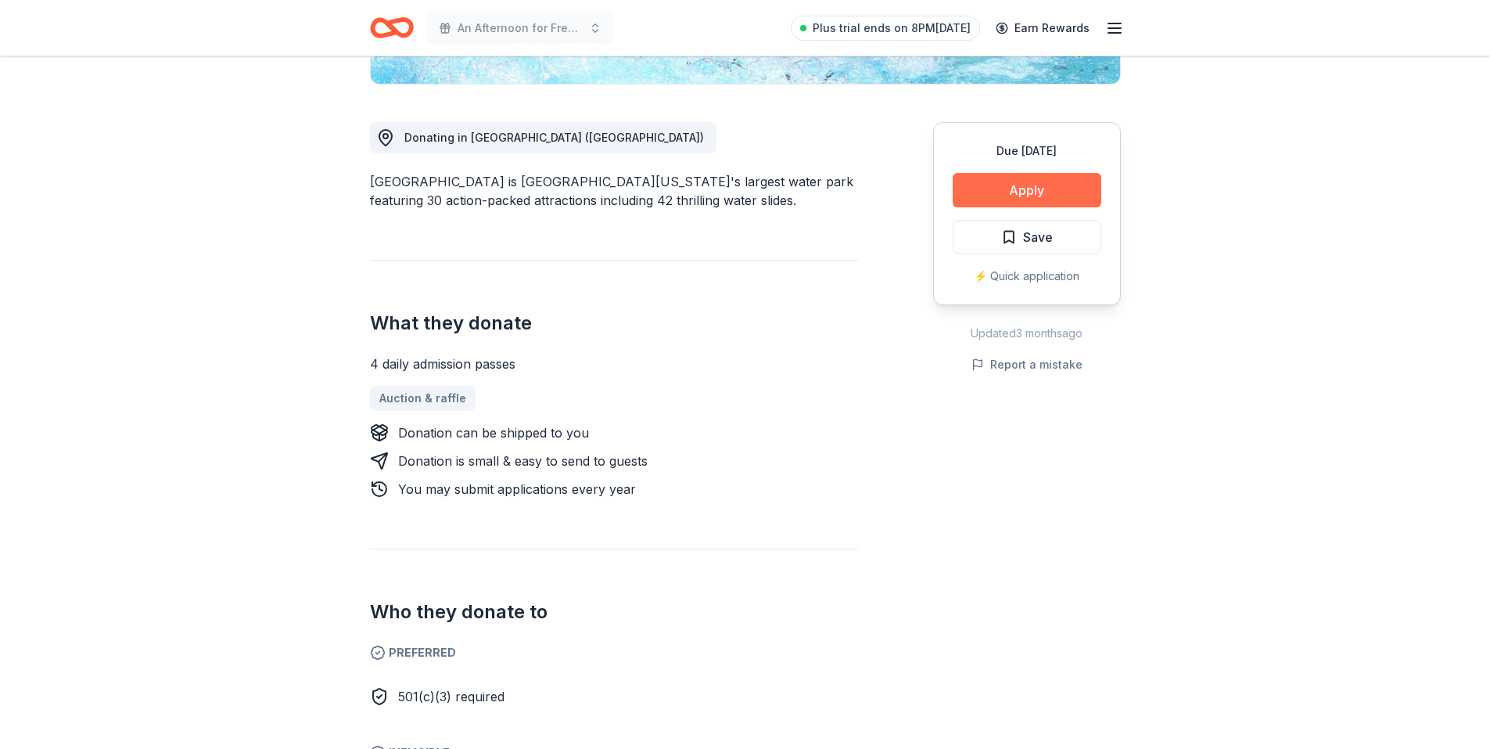
click at [1033, 190] on button "Apply" at bounding box center [1027, 190] width 149 height 34
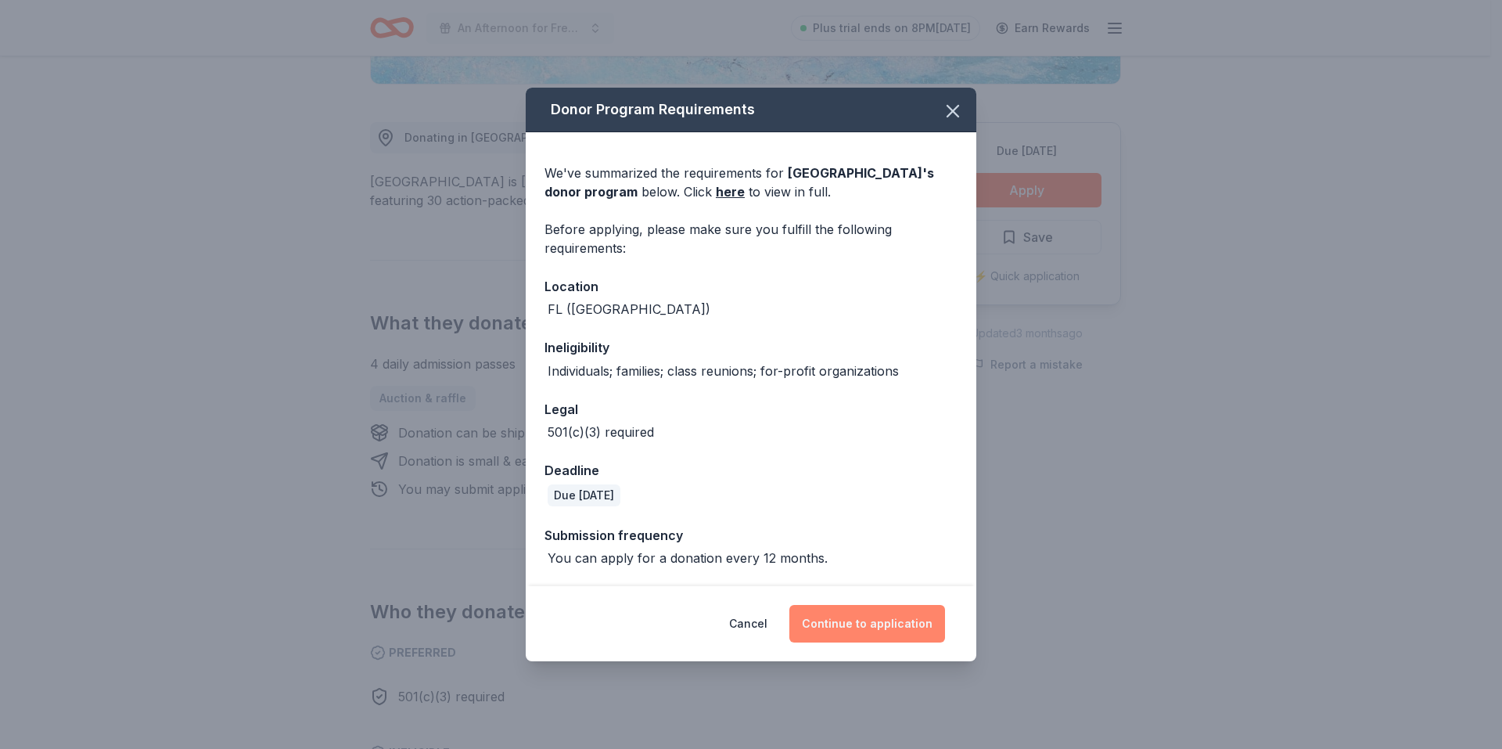
click at [908, 628] on button "Continue to application" at bounding box center [867, 624] width 156 height 38
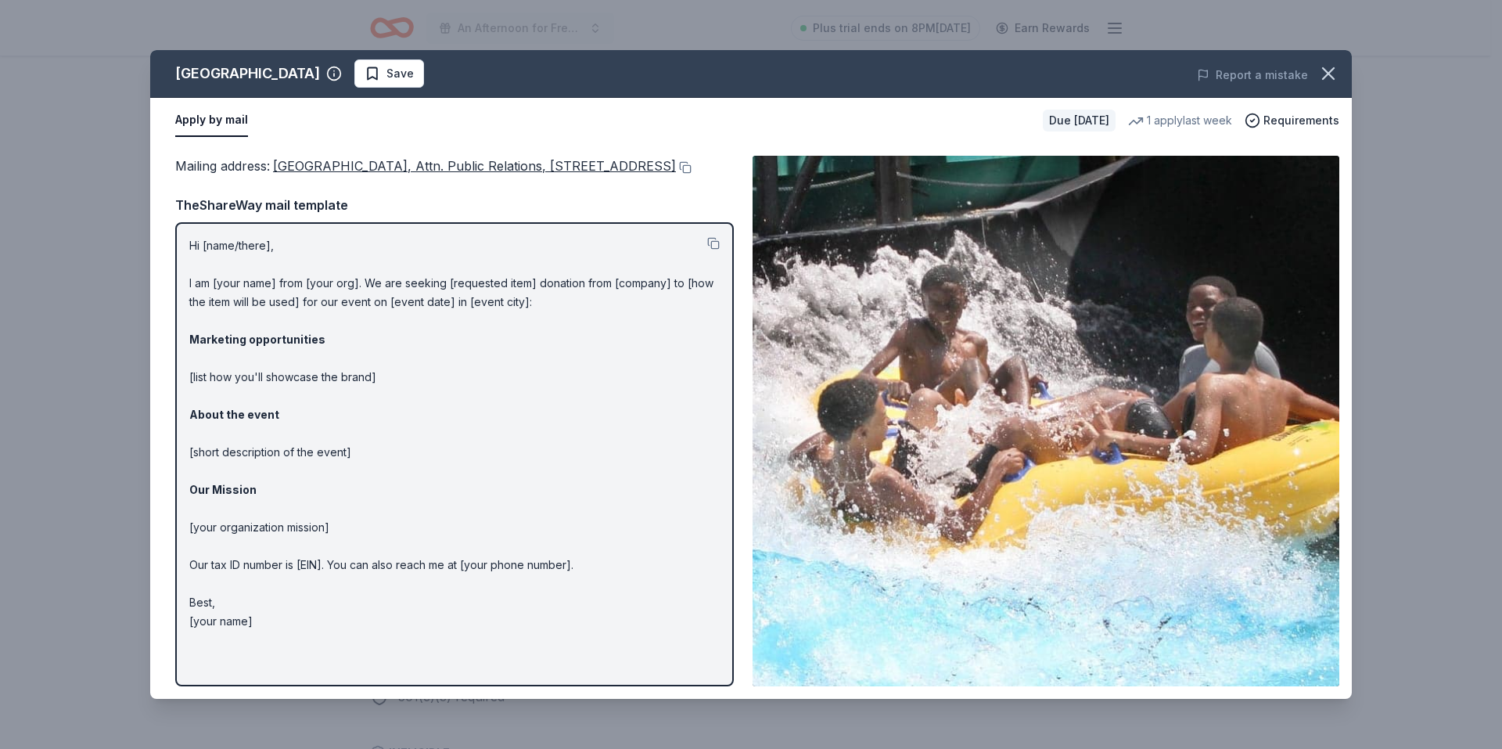
click at [386, 72] on span "Save" at bounding box center [399, 73] width 27 height 19
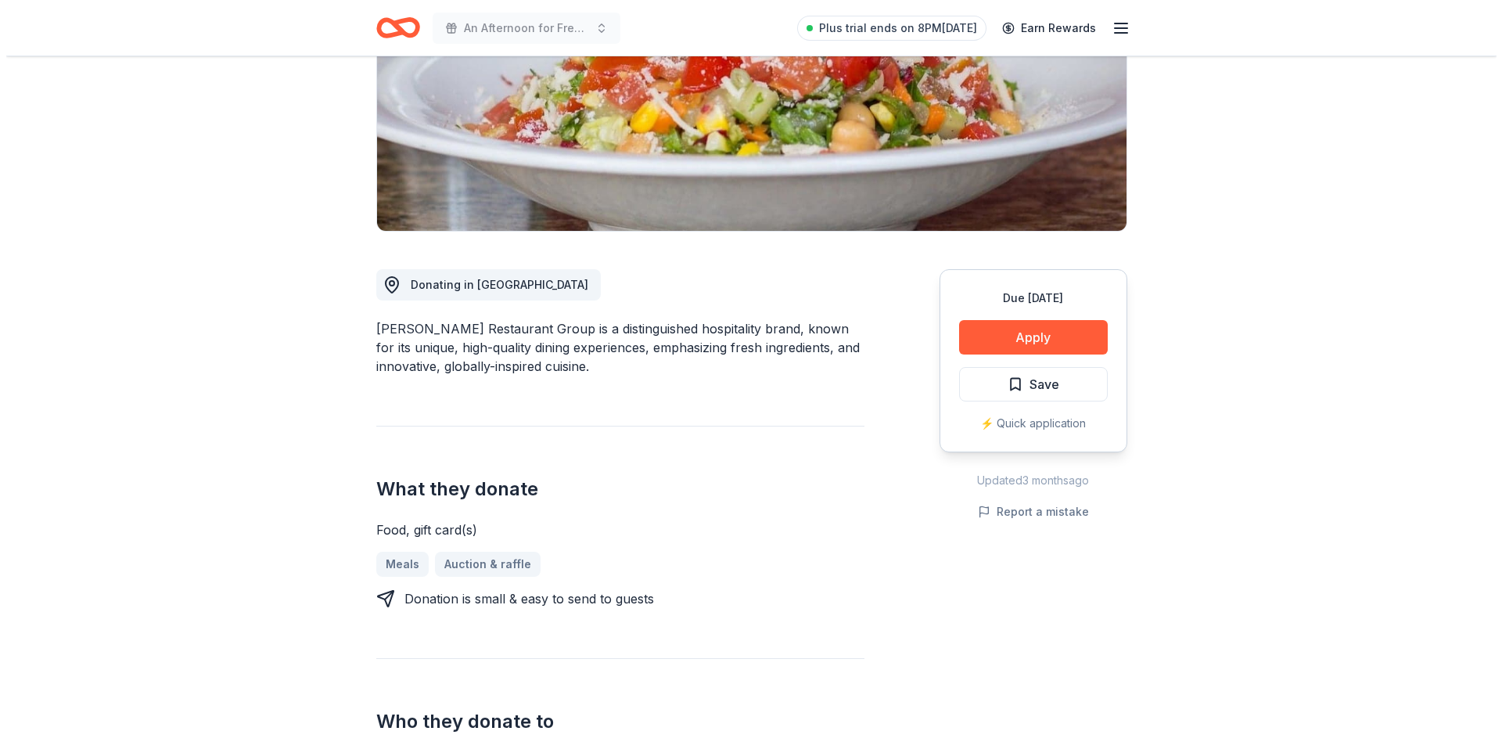
scroll to position [235, 0]
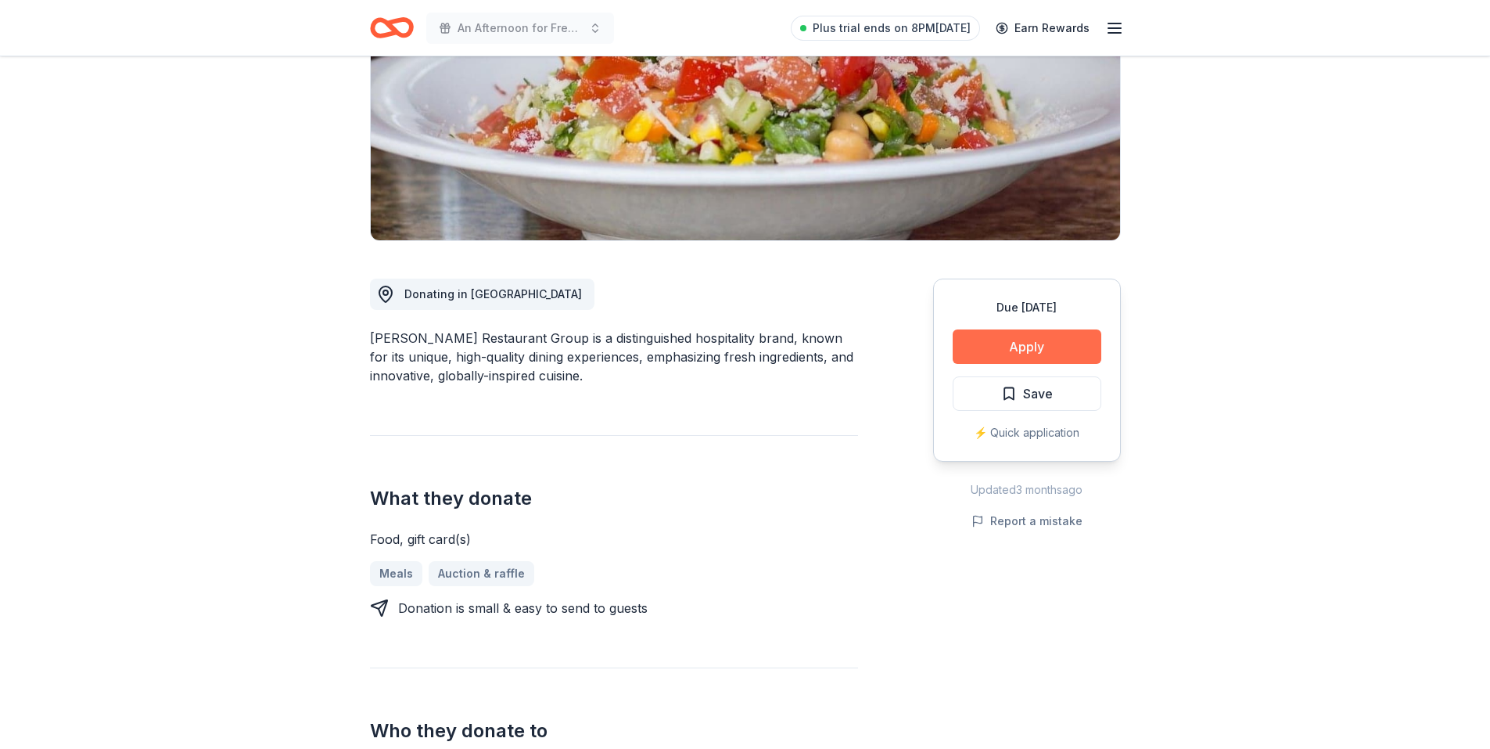
click at [1048, 338] on button "Apply" at bounding box center [1027, 346] width 149 height 34
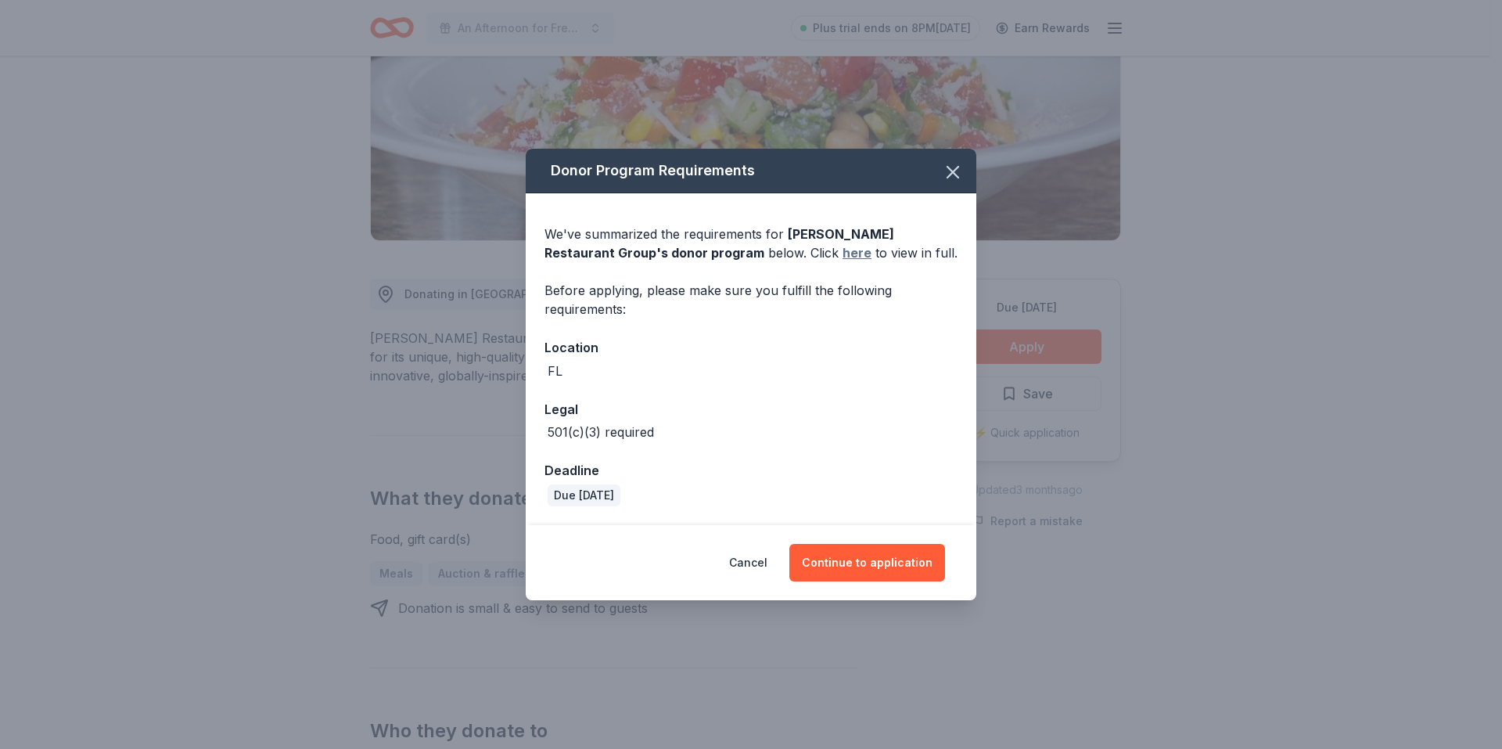
click at [843, 252] on link "here" at bounding box center [857, 252] width 29 height 19
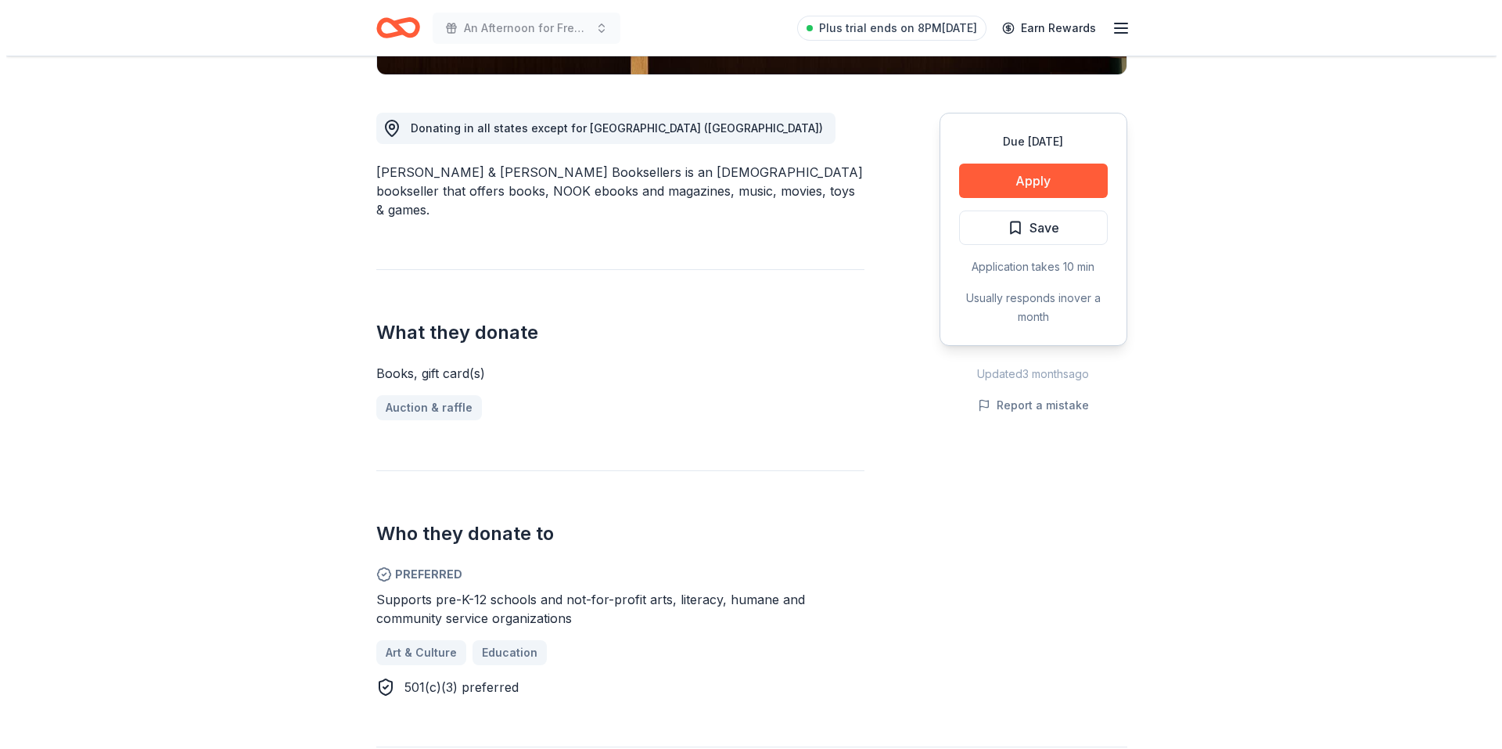
scroll to position [391, 0]
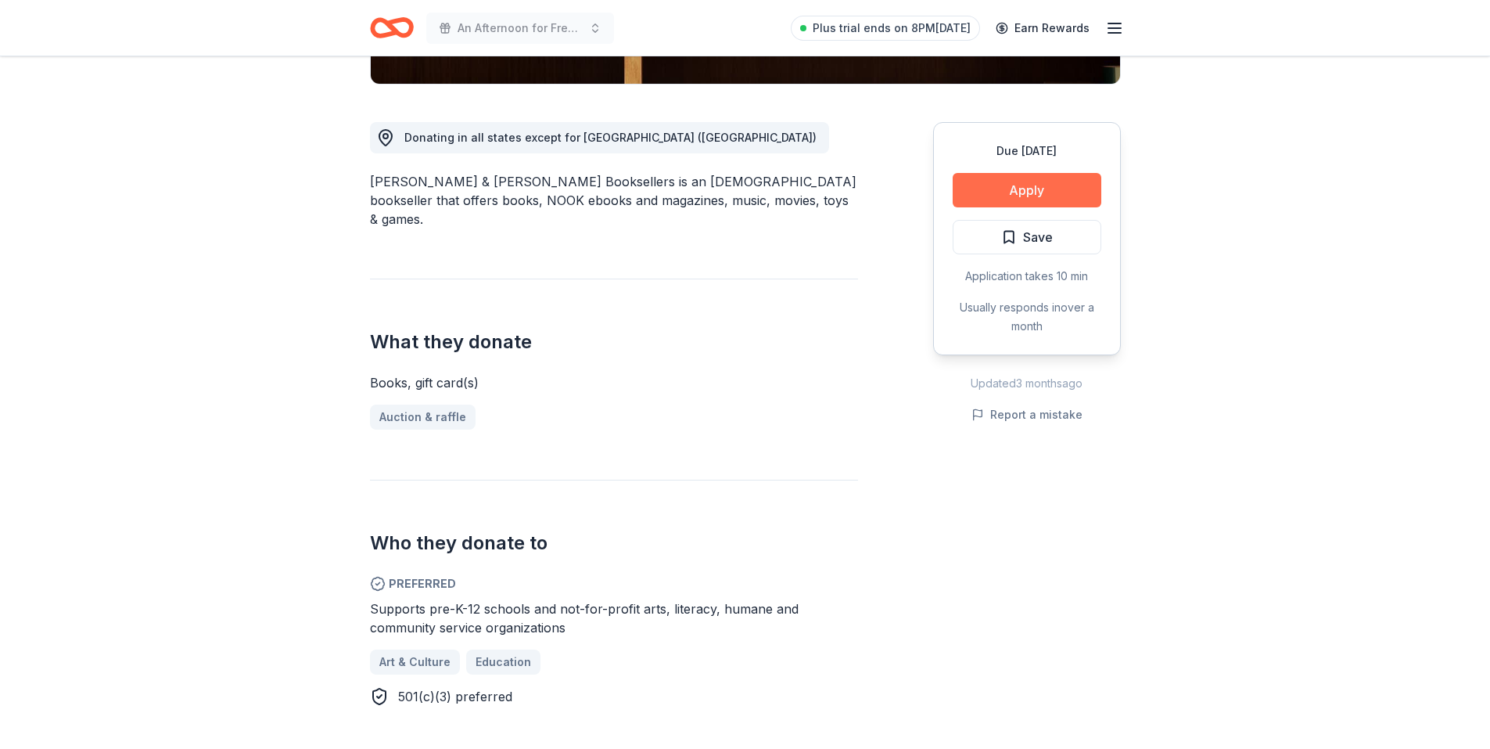
click at [1015, 196] on button "Apply" at bounding box center [1027, 190] width 149 height 34
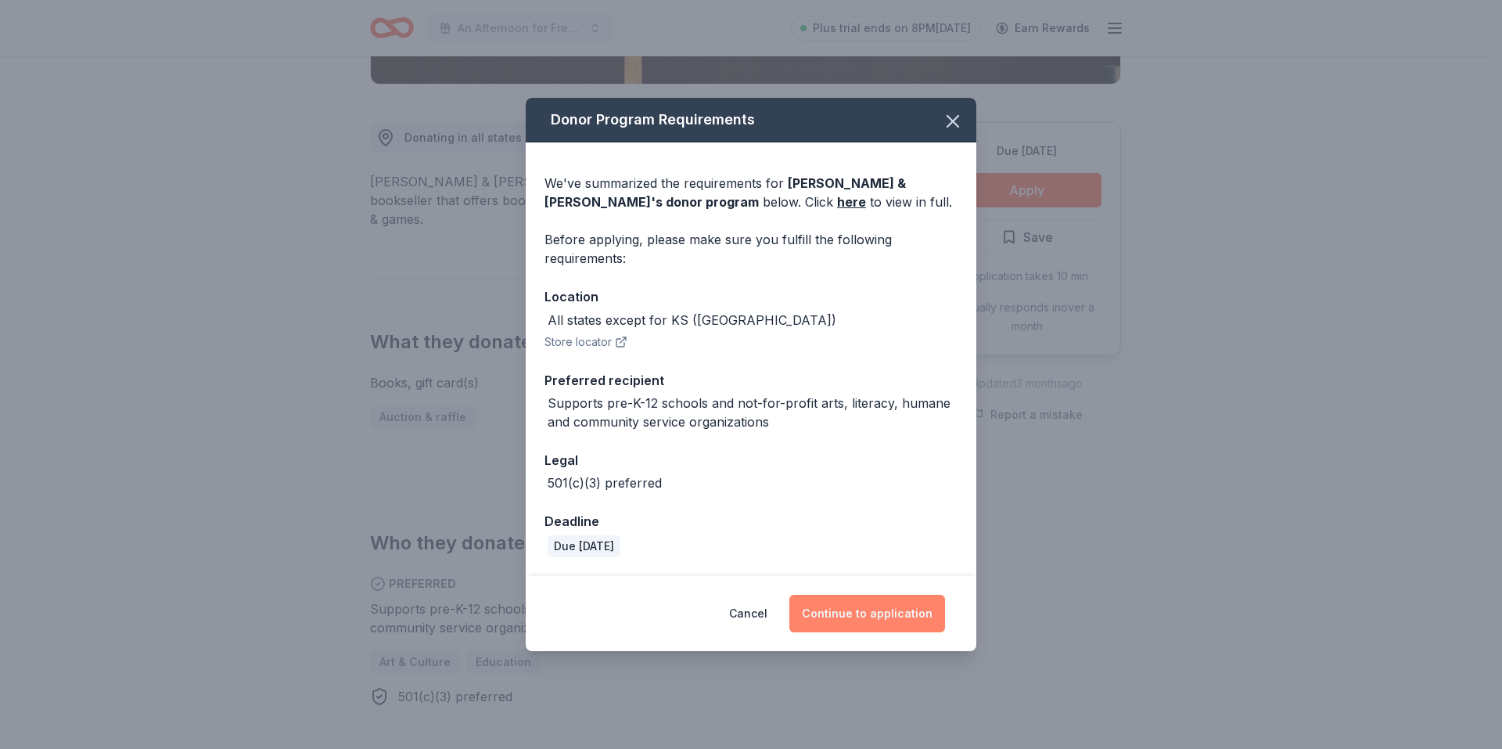
click at [865, 623] on button "Continue to application" at bounding box center [867, 614] width 156 height 38
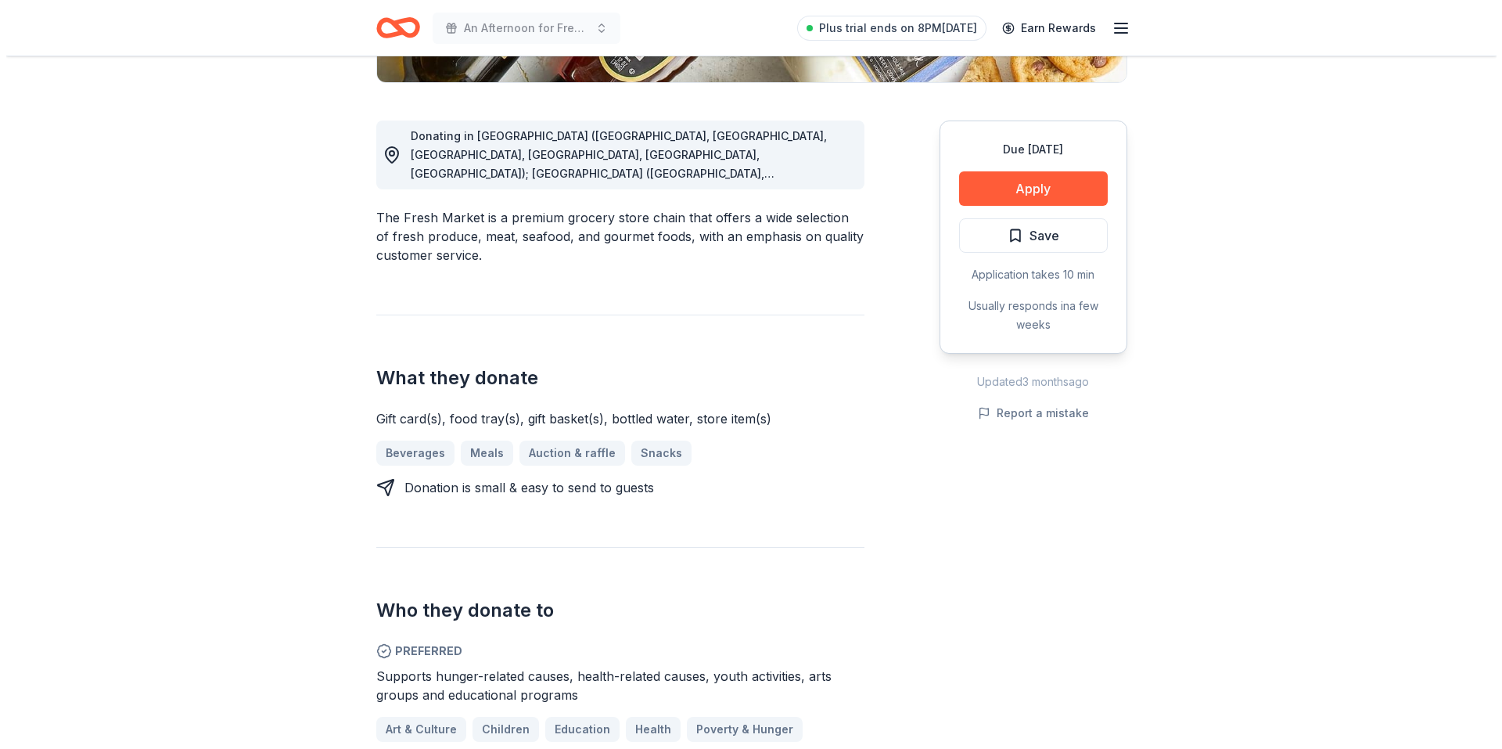
scroll to position [391, 0]
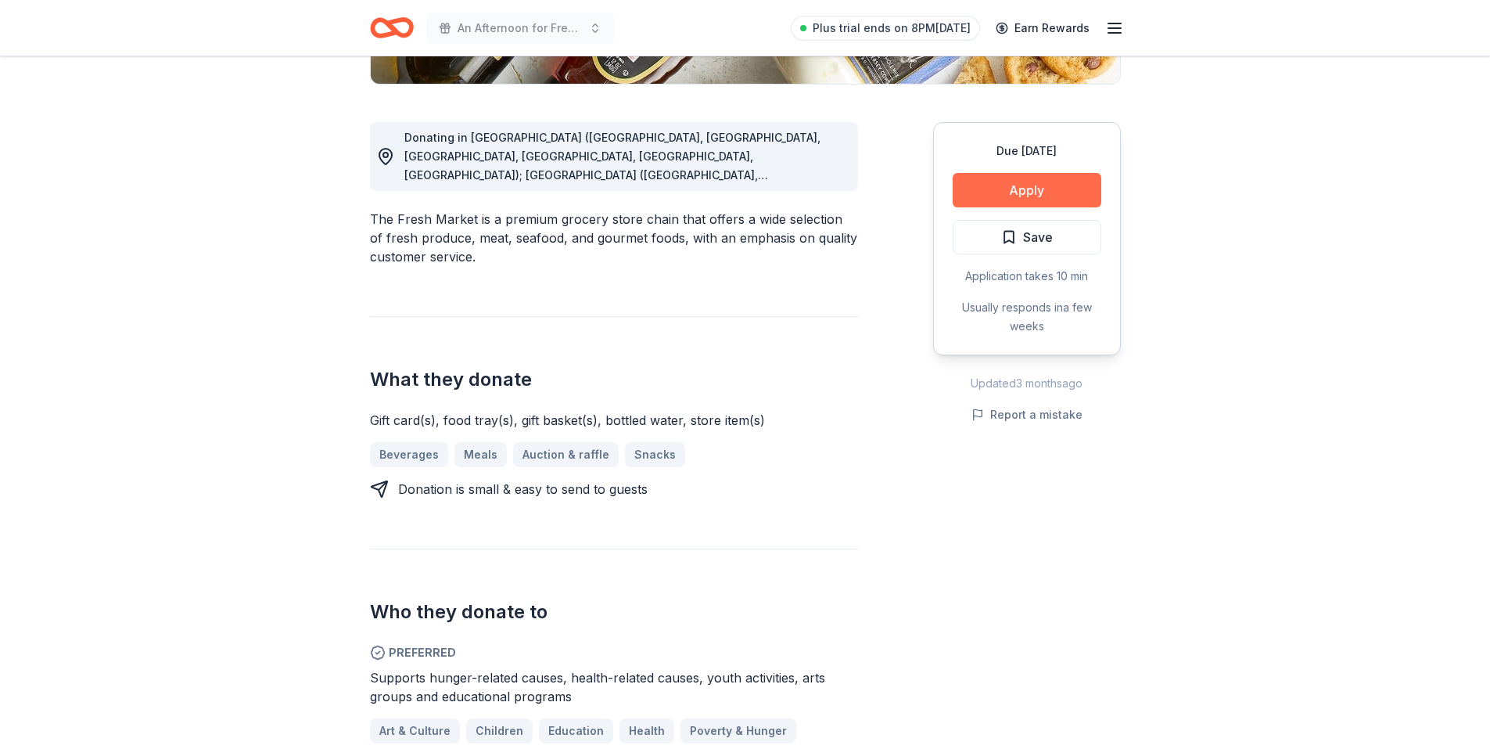
click at [1004, 189] on button "Apply" at bounding box center [1027, 190] width 149 height 34
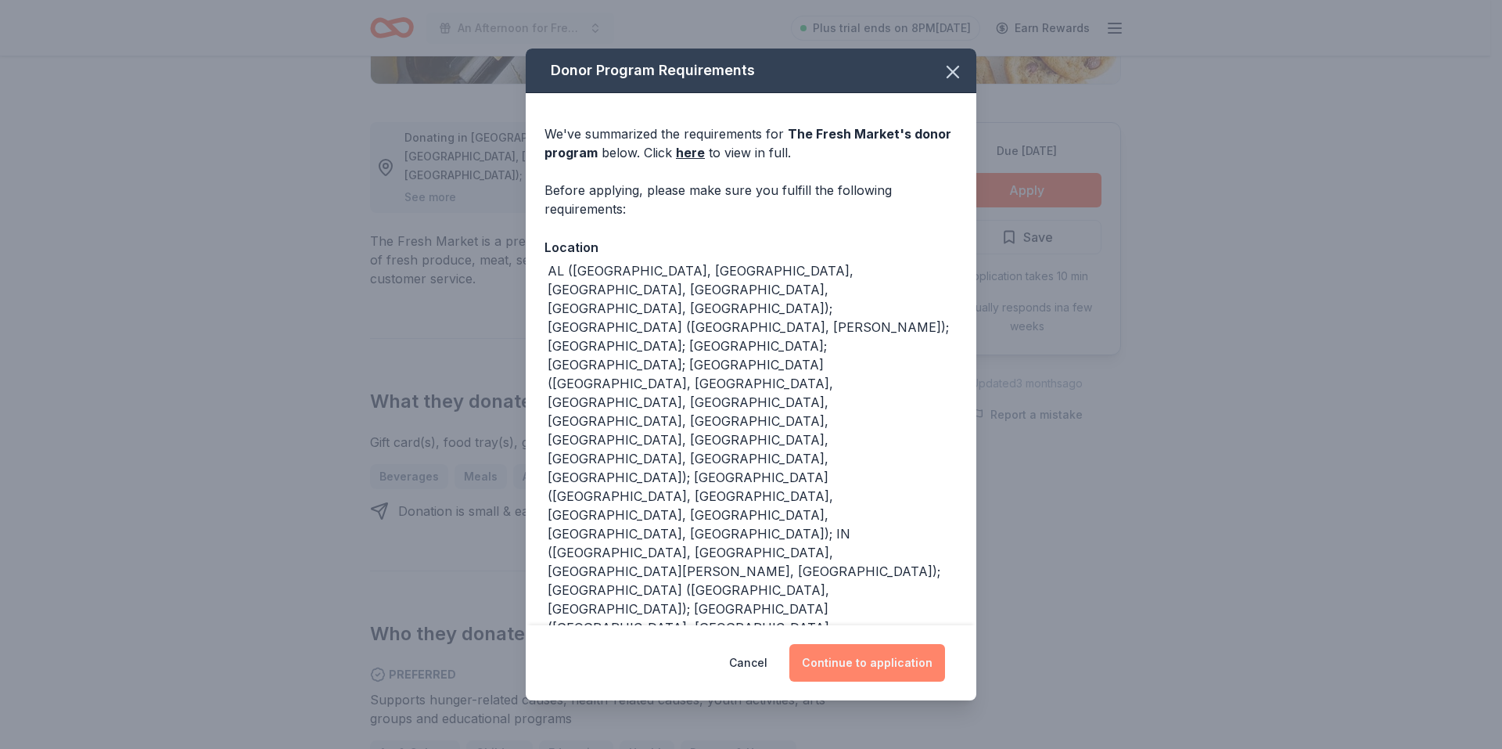
click at [889, 665] on button "Continue to application" at bounding box center [867, 663] width 156 height 38
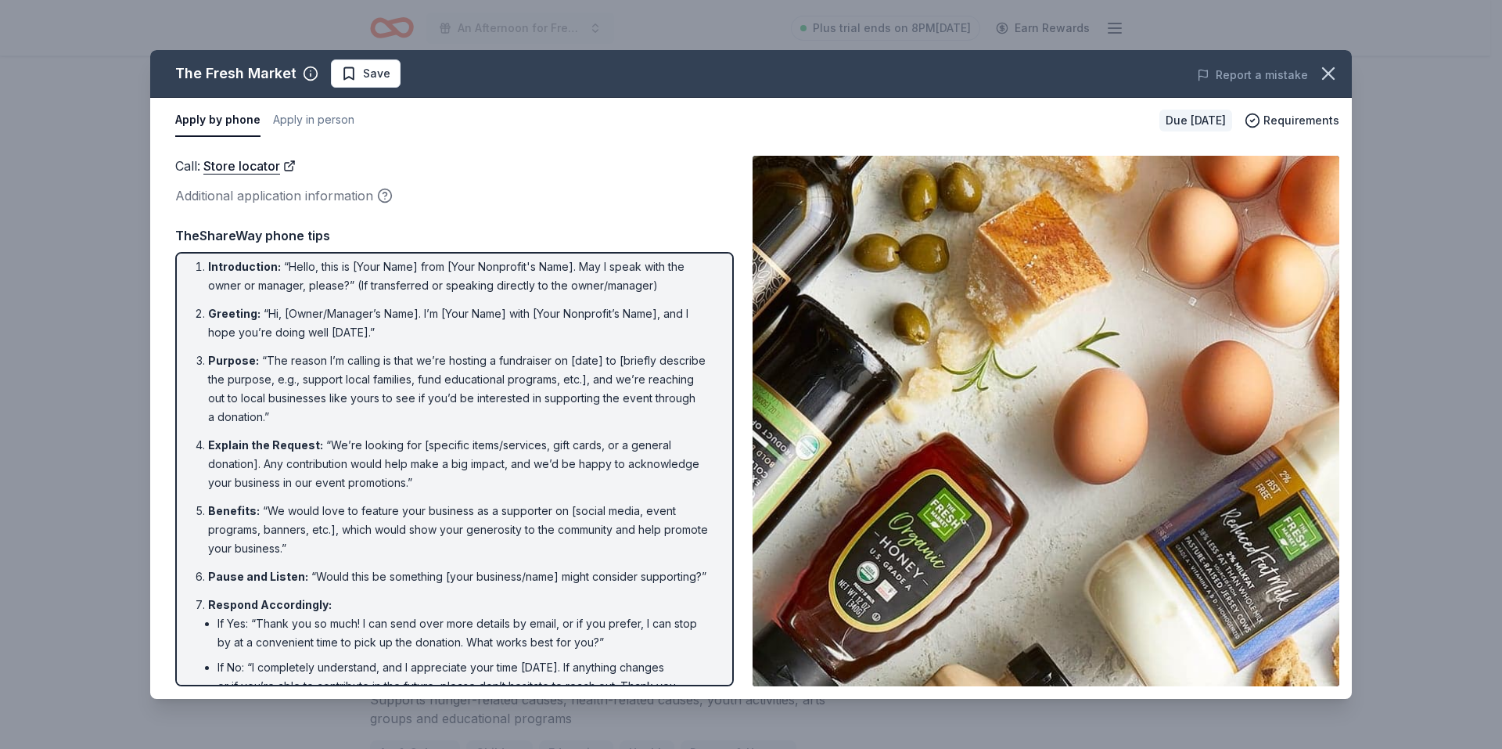
scroll to position [0, 0]
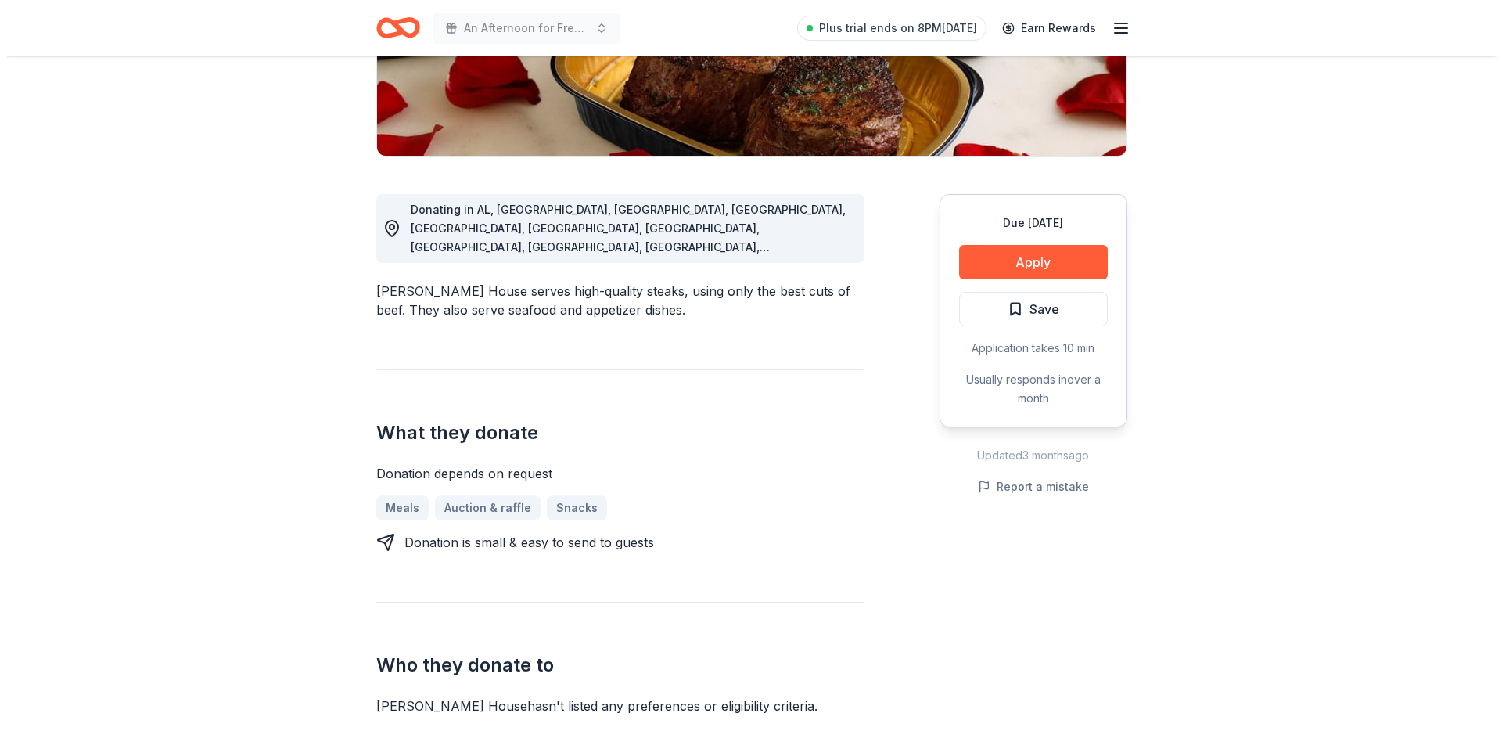
scroll to position [469, 0]
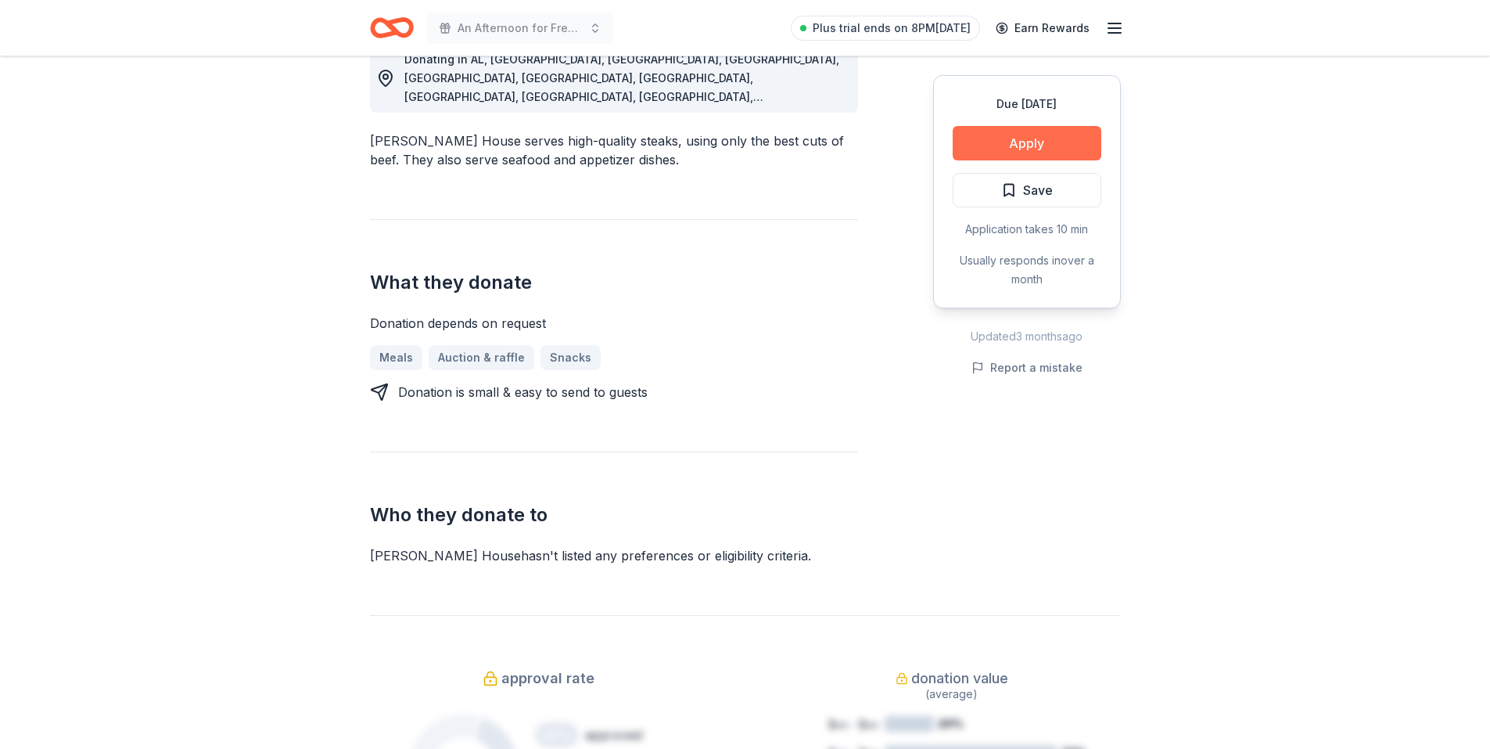
click at [1037, 132] on button "Apply" at bounding box center [1027, 143] width 149 height 34
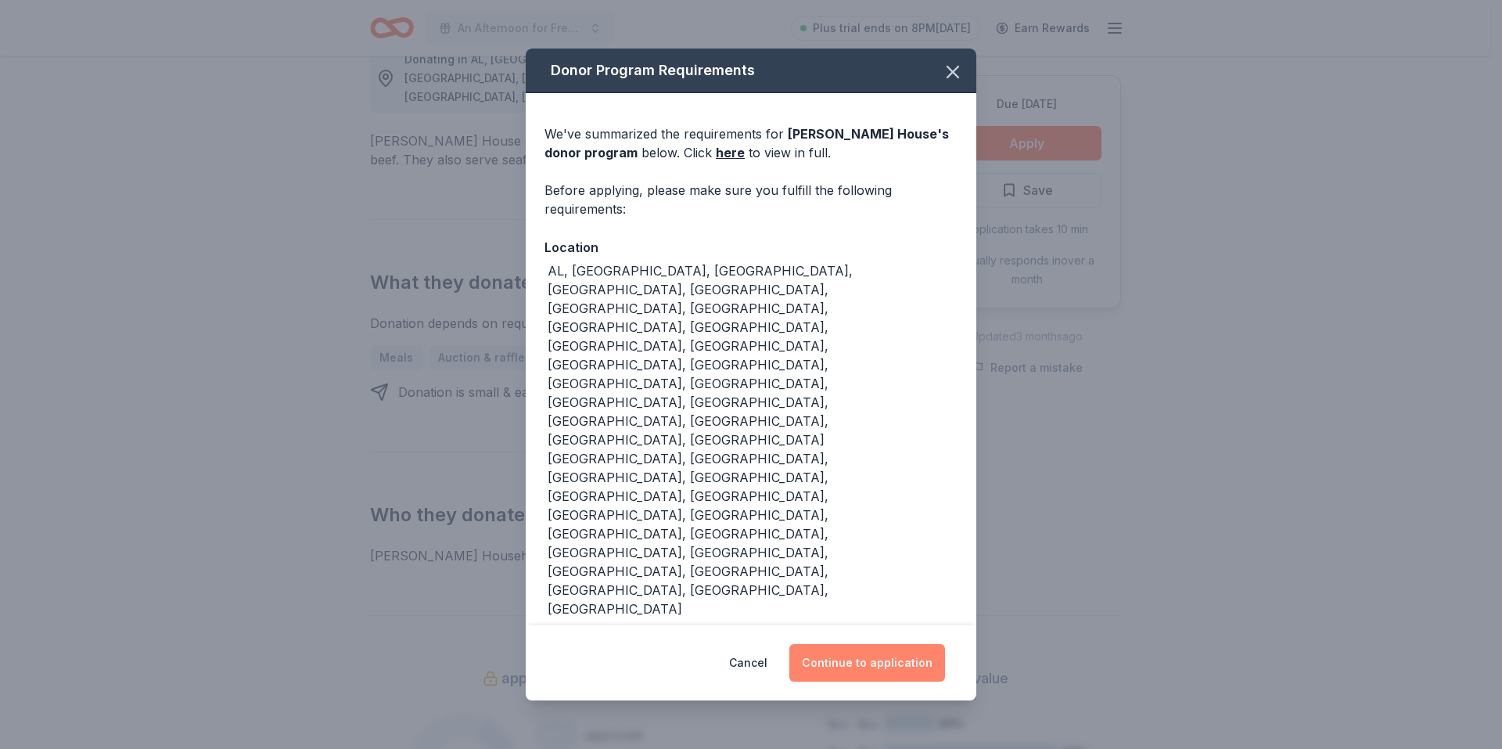
click at [915, 644] on button "Continue to application" at bounding box center [867, 663] width 156 height 38
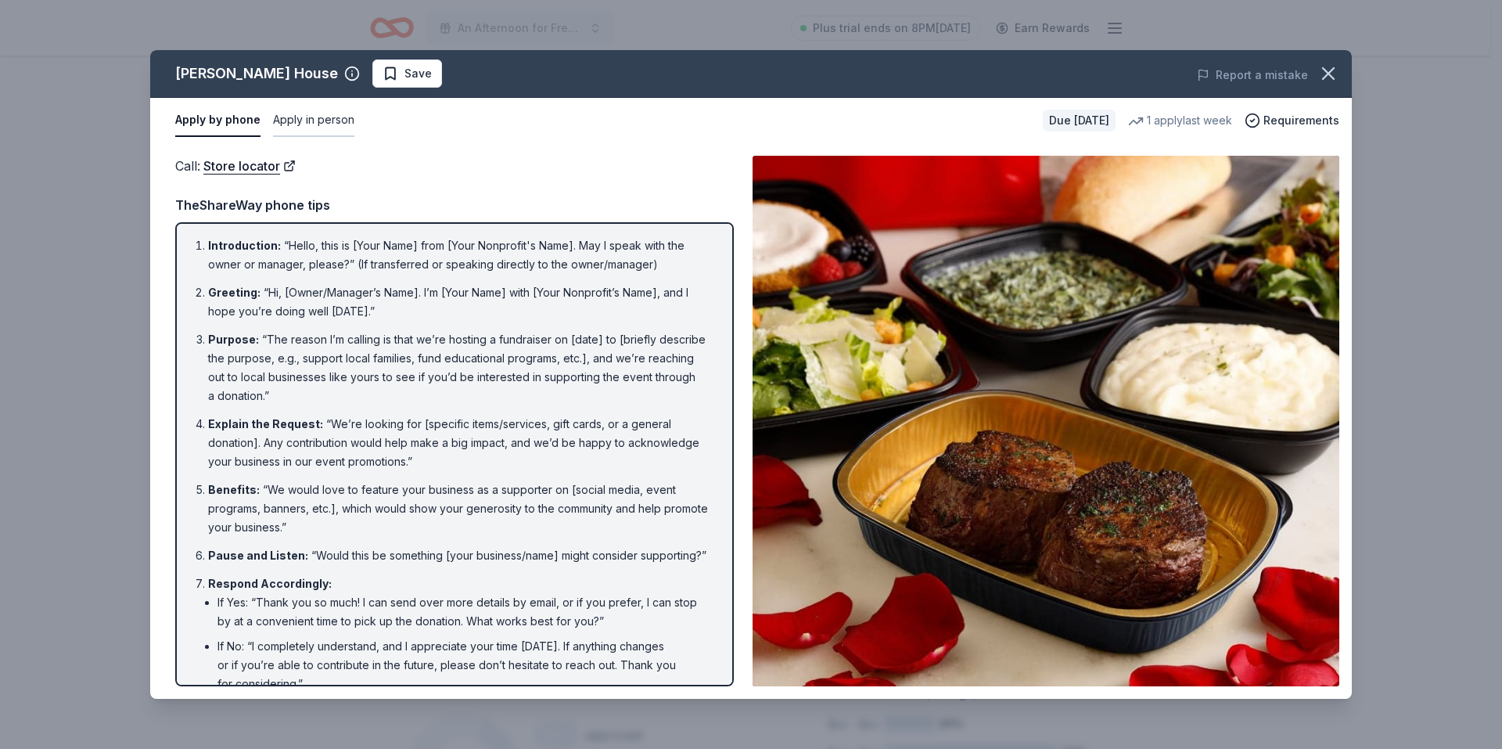
click at [314, 120] on button "Apply in person" at bounding box center [313, 120] width 81 height 33
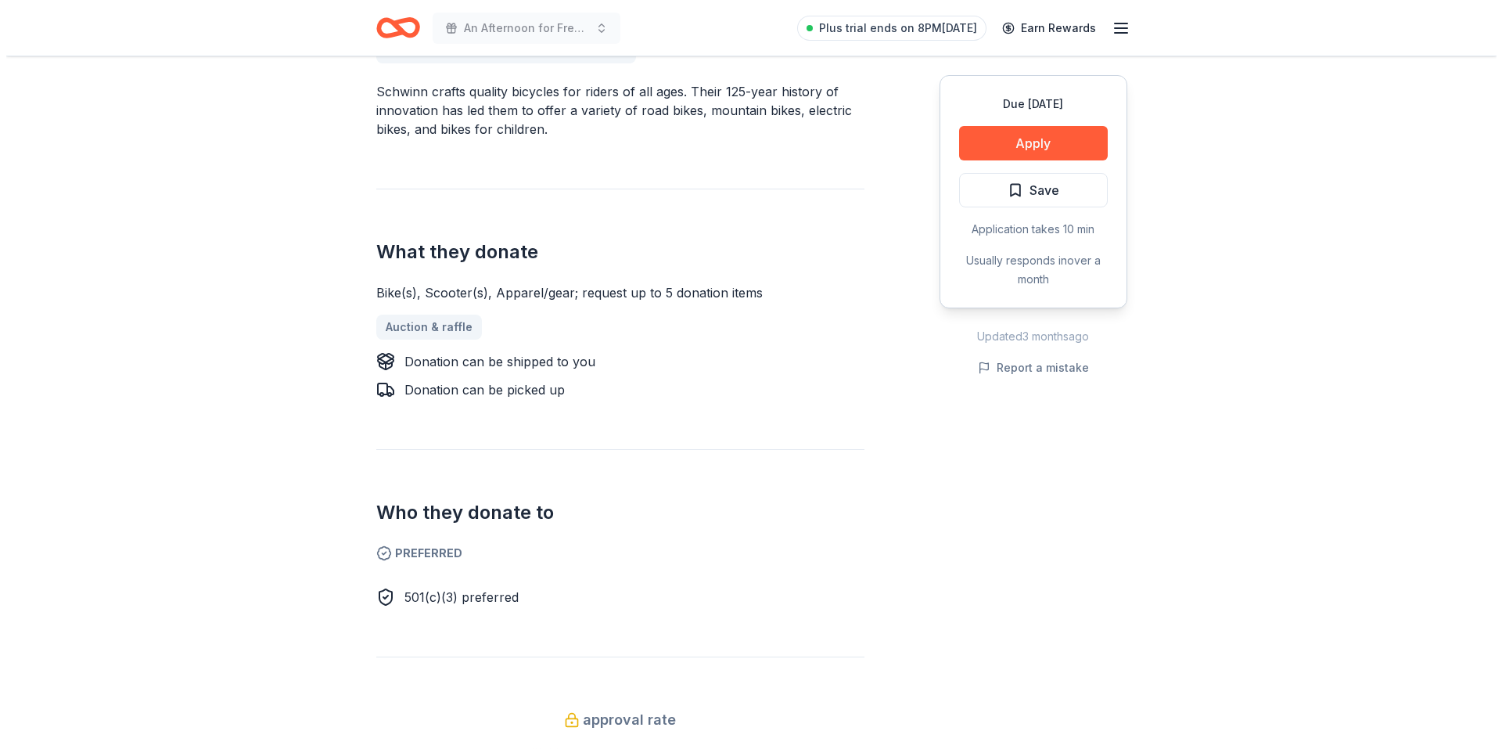
scroll to position [469, 0]
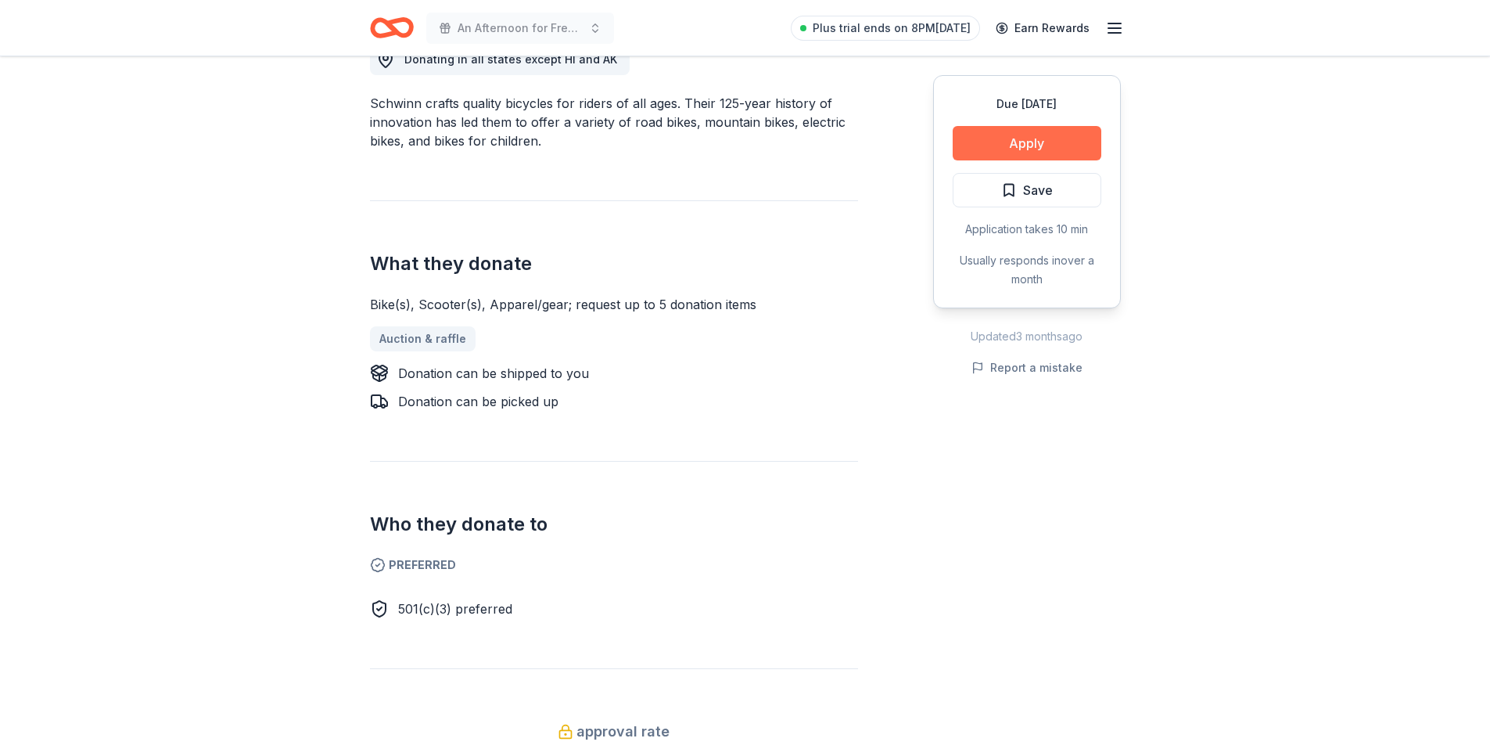
click at [1047, 142] on button "Apply" at bounding box center [1027, 143] width 149 height 34
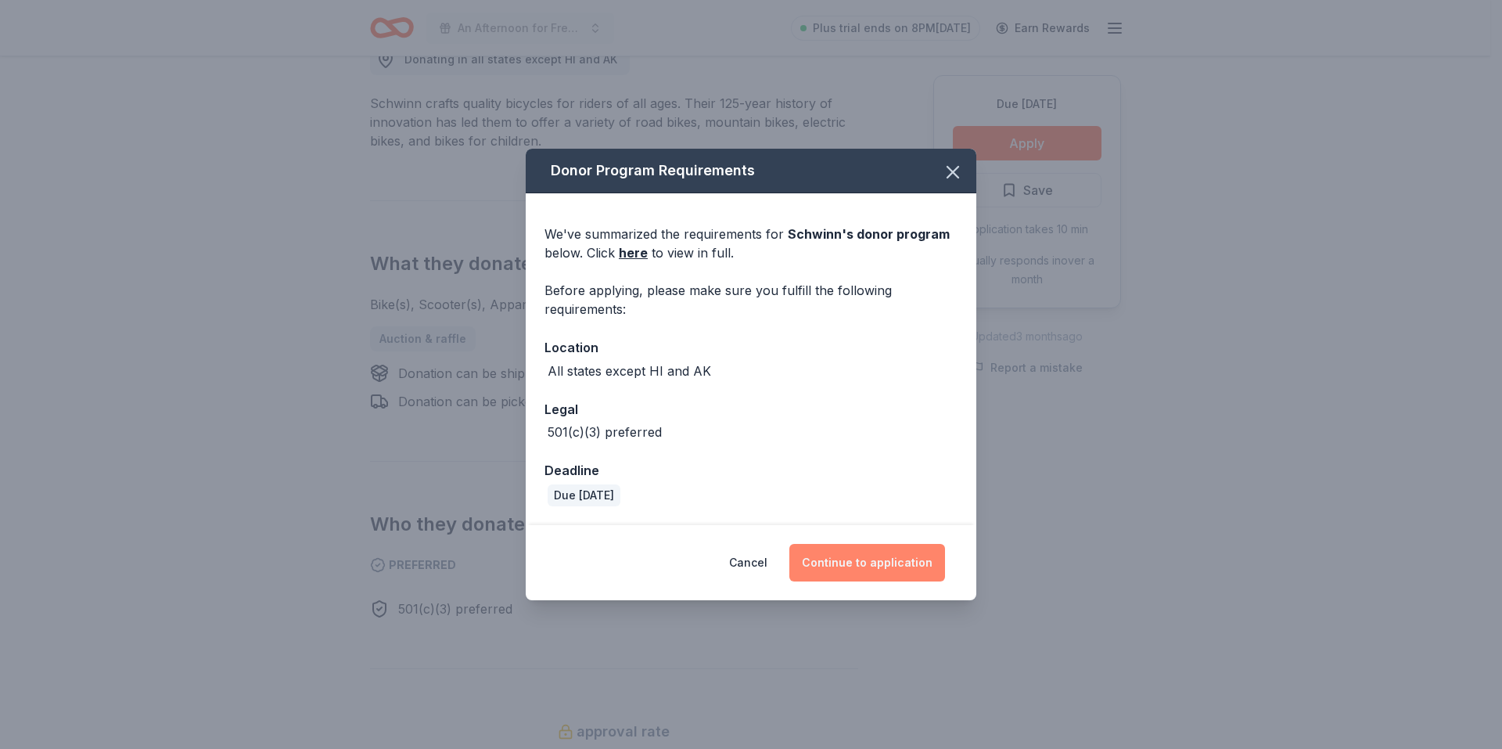
click at [889, 564] on button "Continue to application" at bounding box center [867, 563] width 156 height 38
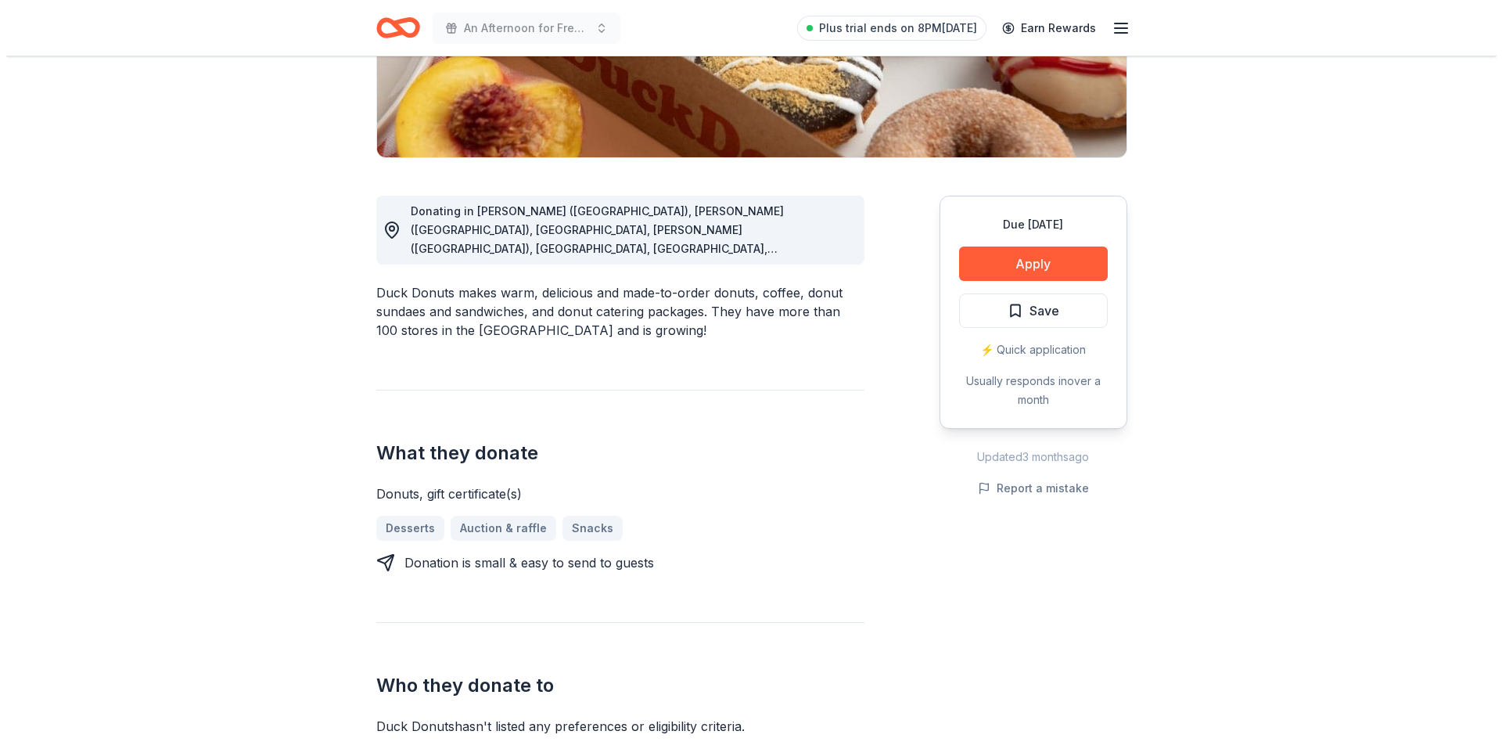
scroll to position [313, 0]
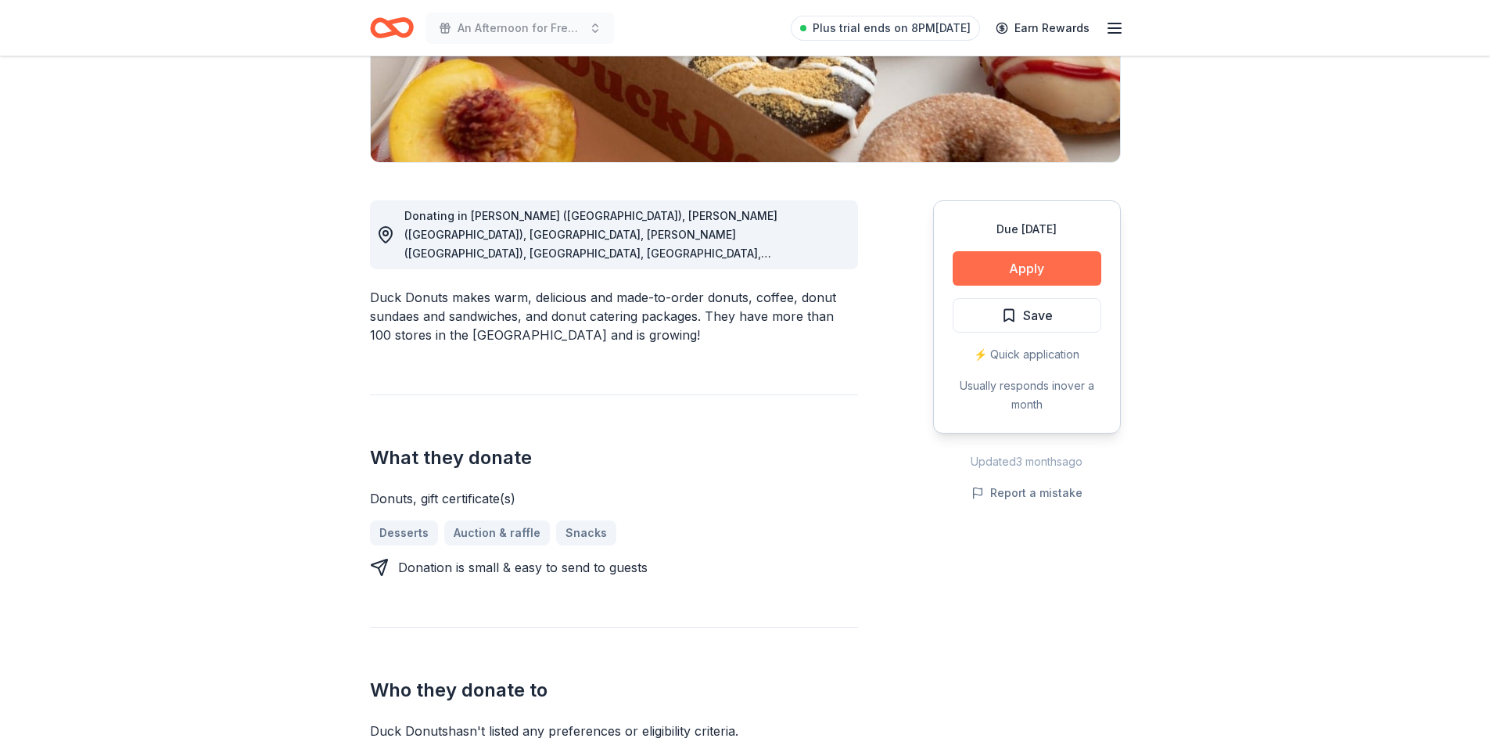
click at [1011, 270] on button "Apply" at bounding box center [1027, 268] width 149 height 34
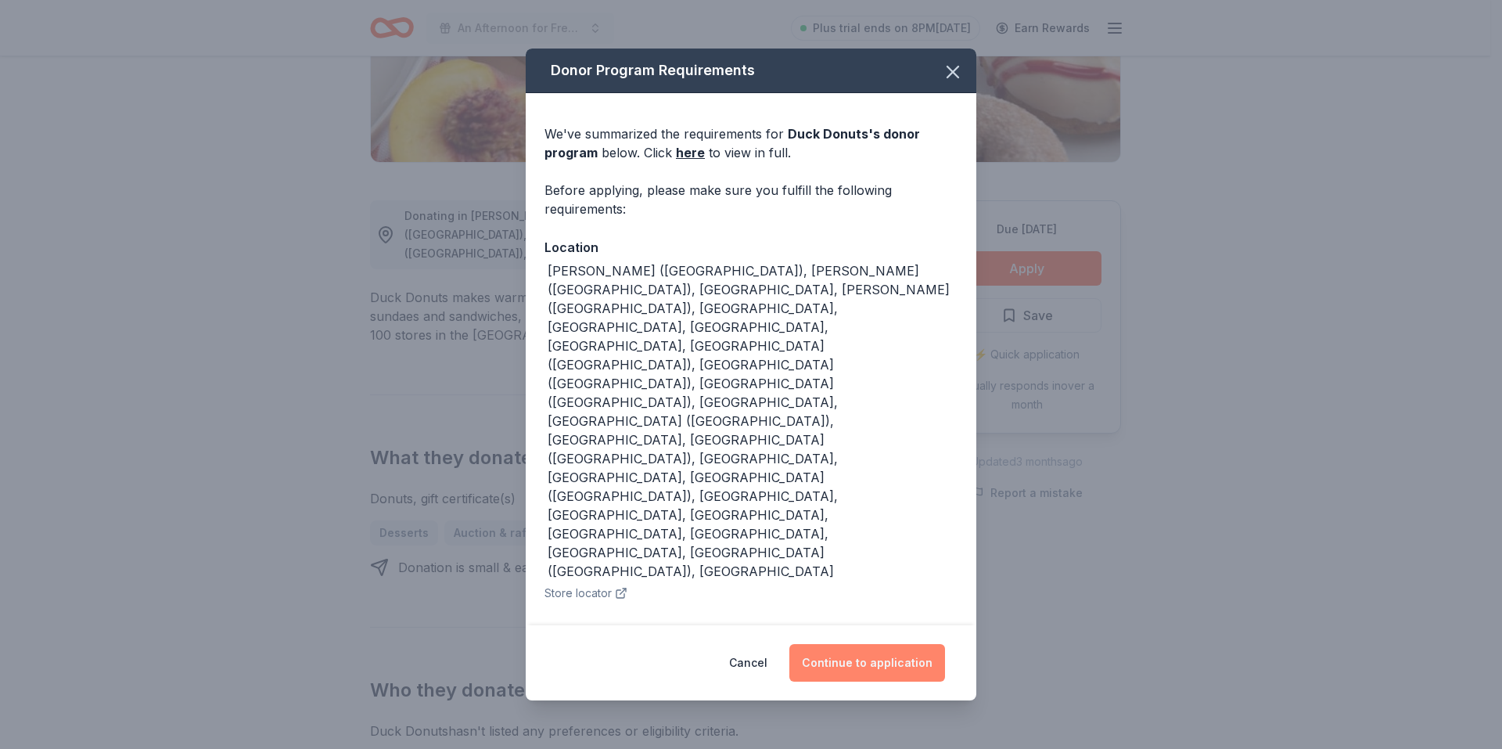
click at [887, 644] on button "Continue to application" at bounding box center [867, 663] width 156 height 38
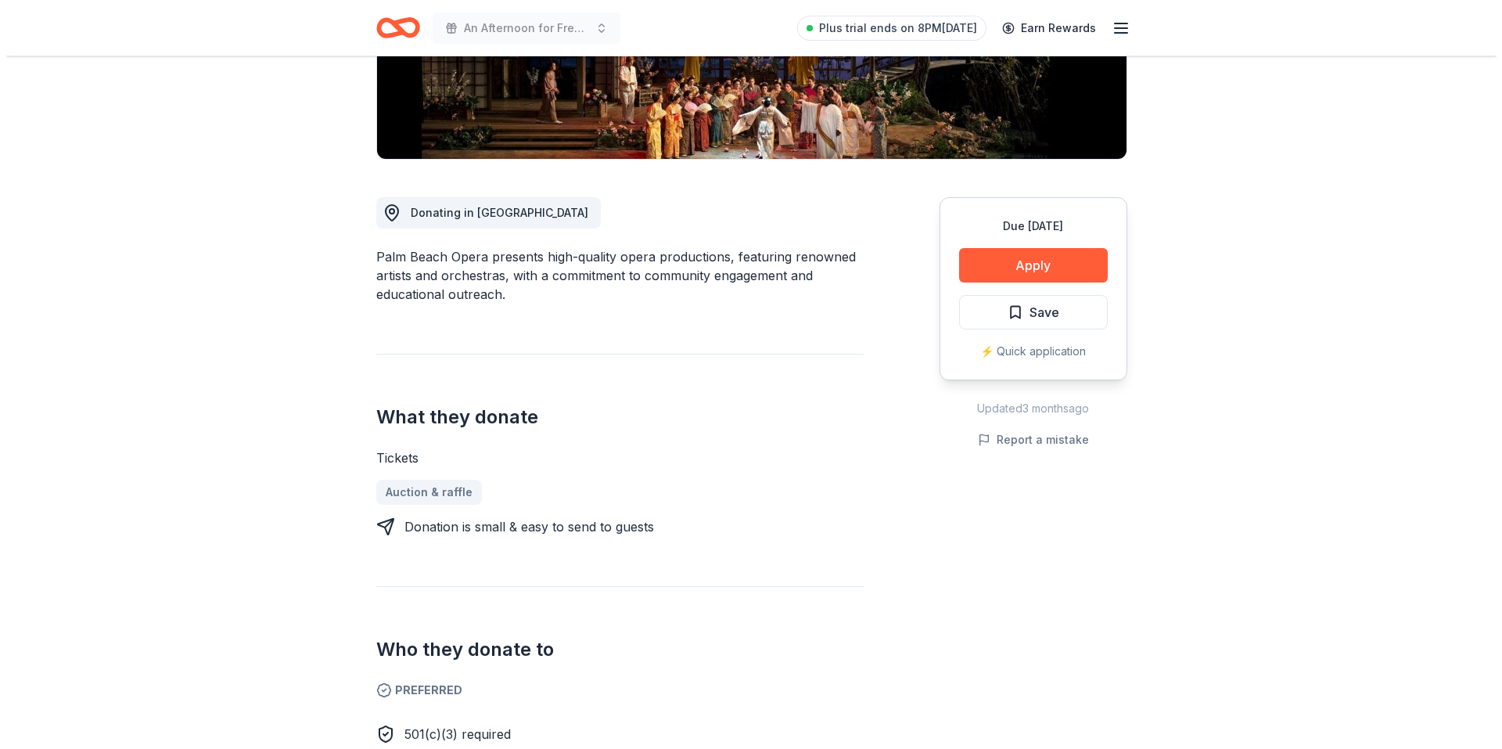
scroll to position [313, 0]
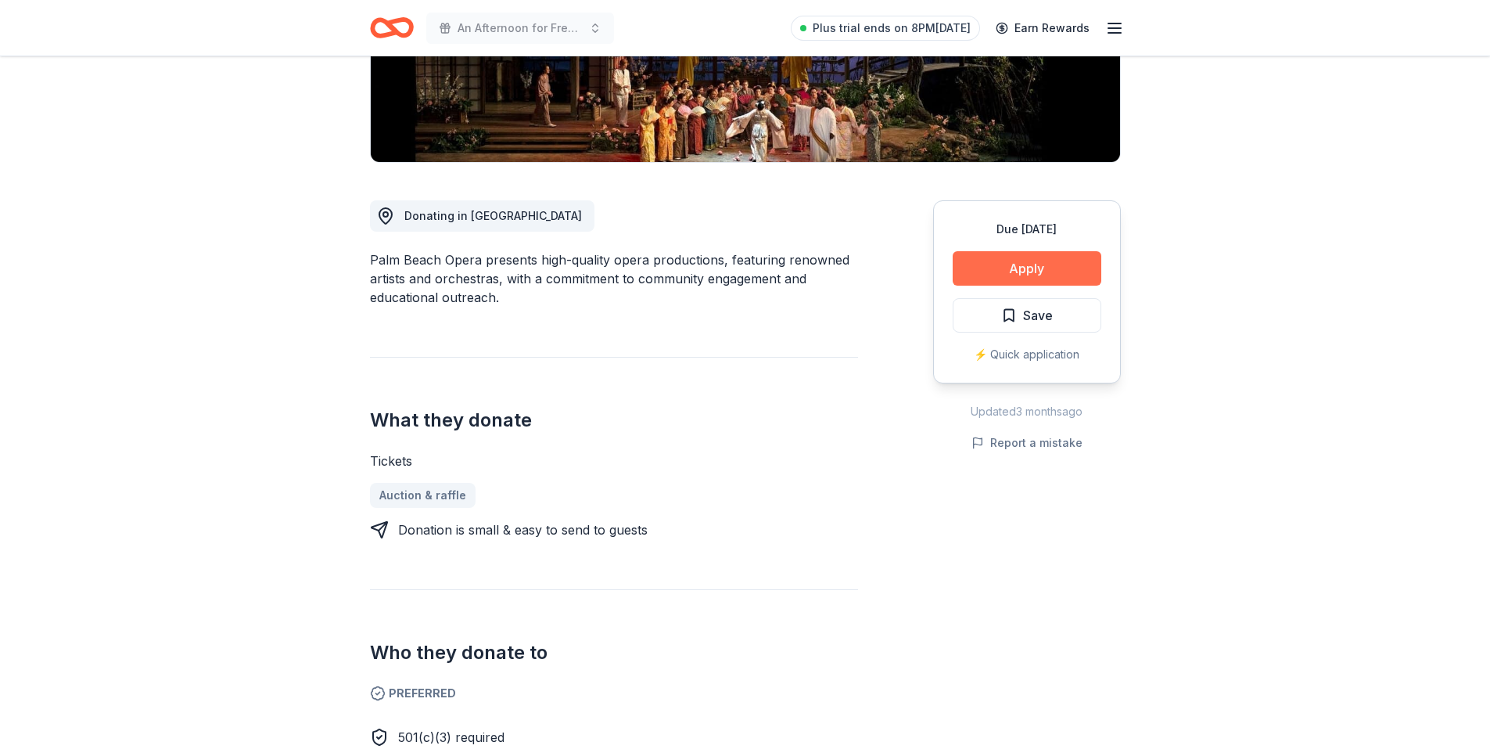
click at [1079, 261] on button "Apply" at bounding box center [1027, 268] width 149 height 34
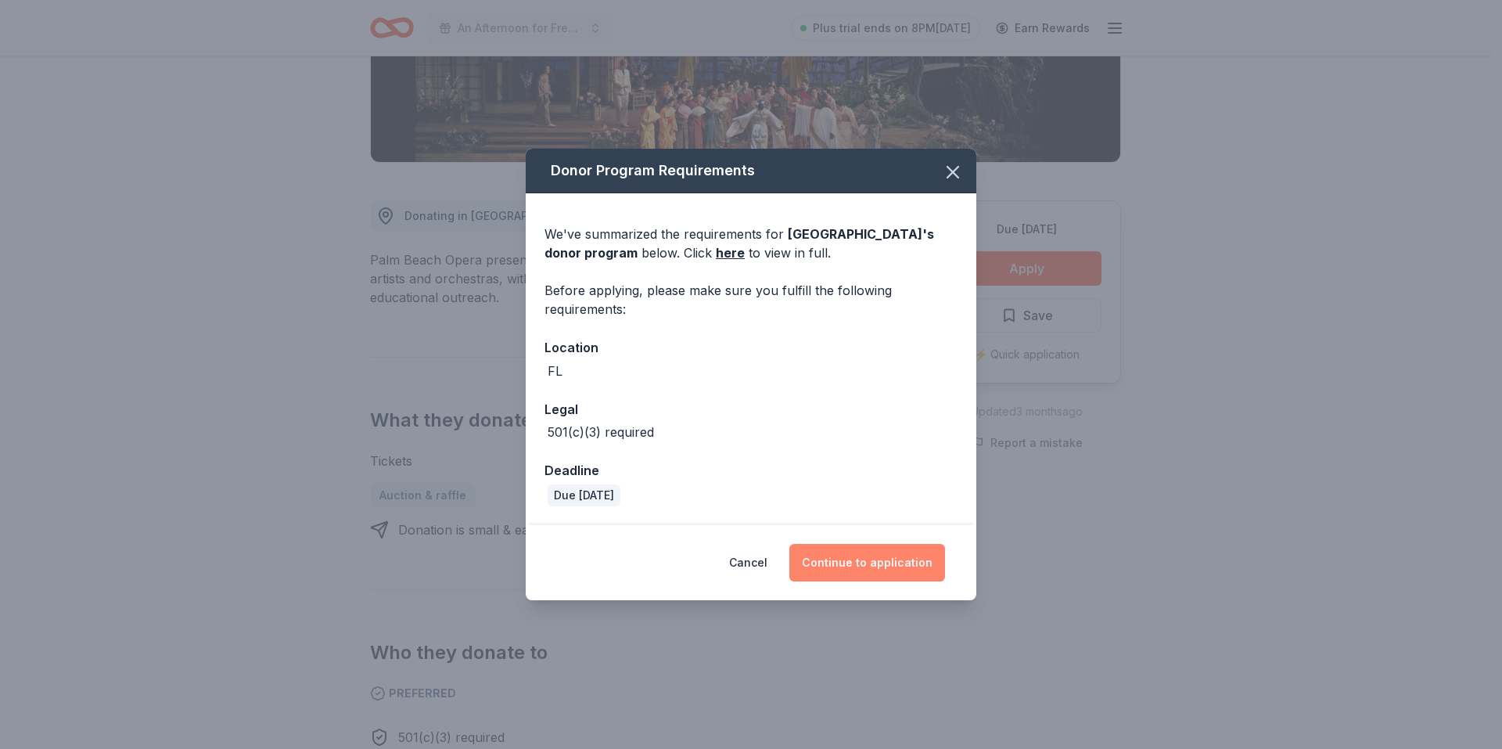
click at [875, 560] on button "Continue to application" at bounding box center [867, 563] width 156 height 38
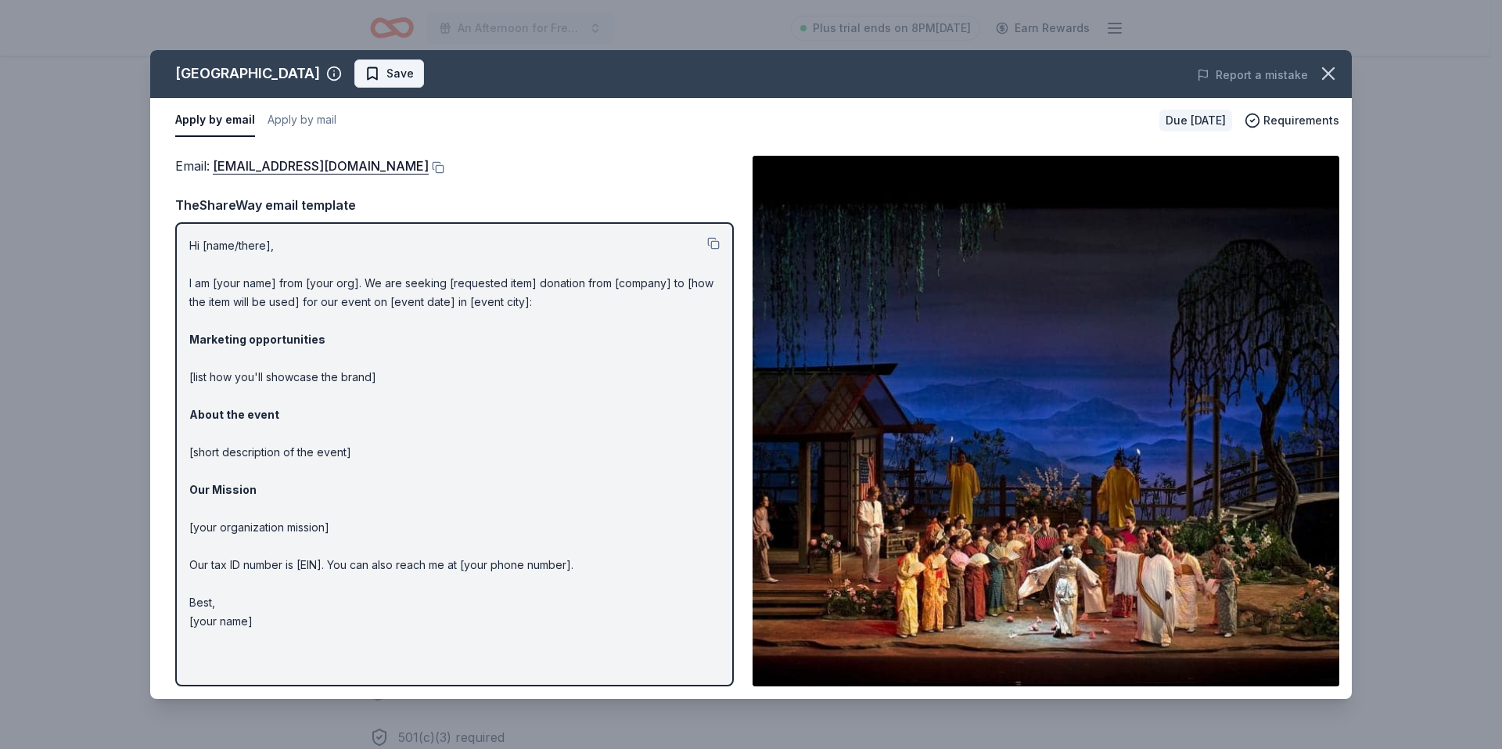
click at [386, 68] on span "Save" at bounding box center [399, 73] width 27 height 19
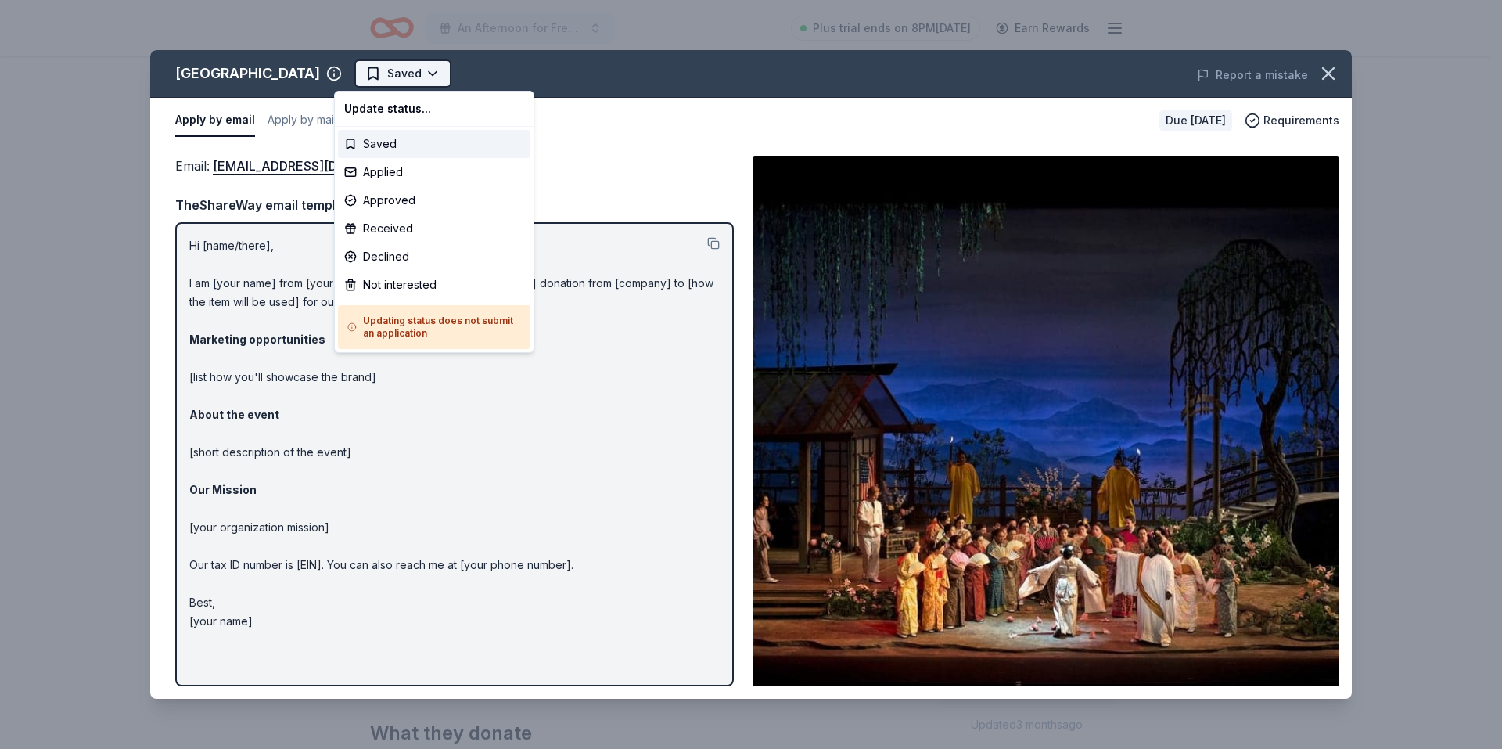
click at [382, 74] on html "An Afternoon for Freedom: Celebrating 20 years of Impact Plus trial ends on 8PM…" at bounding box center [751, 374] width 1502 height 749
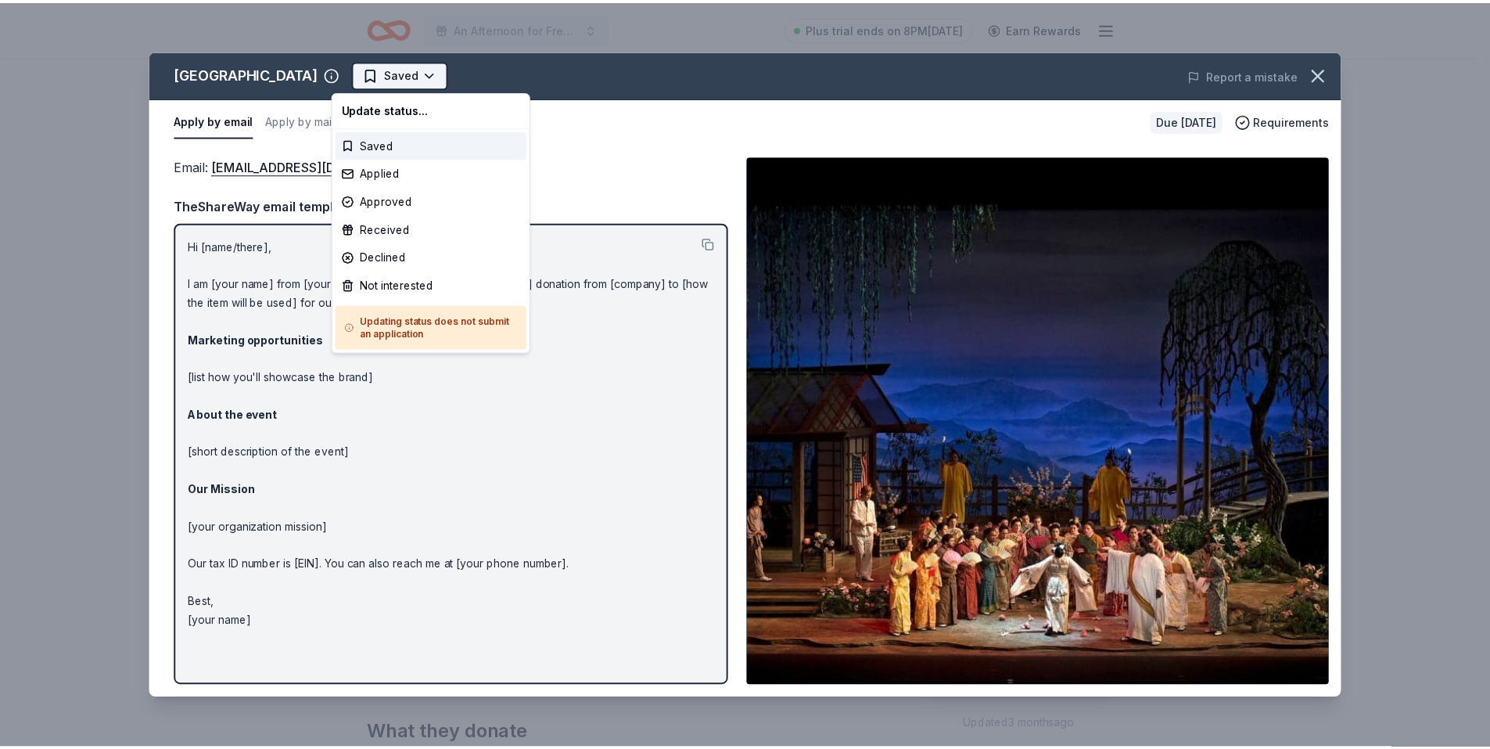
scroll to position [0, 0]
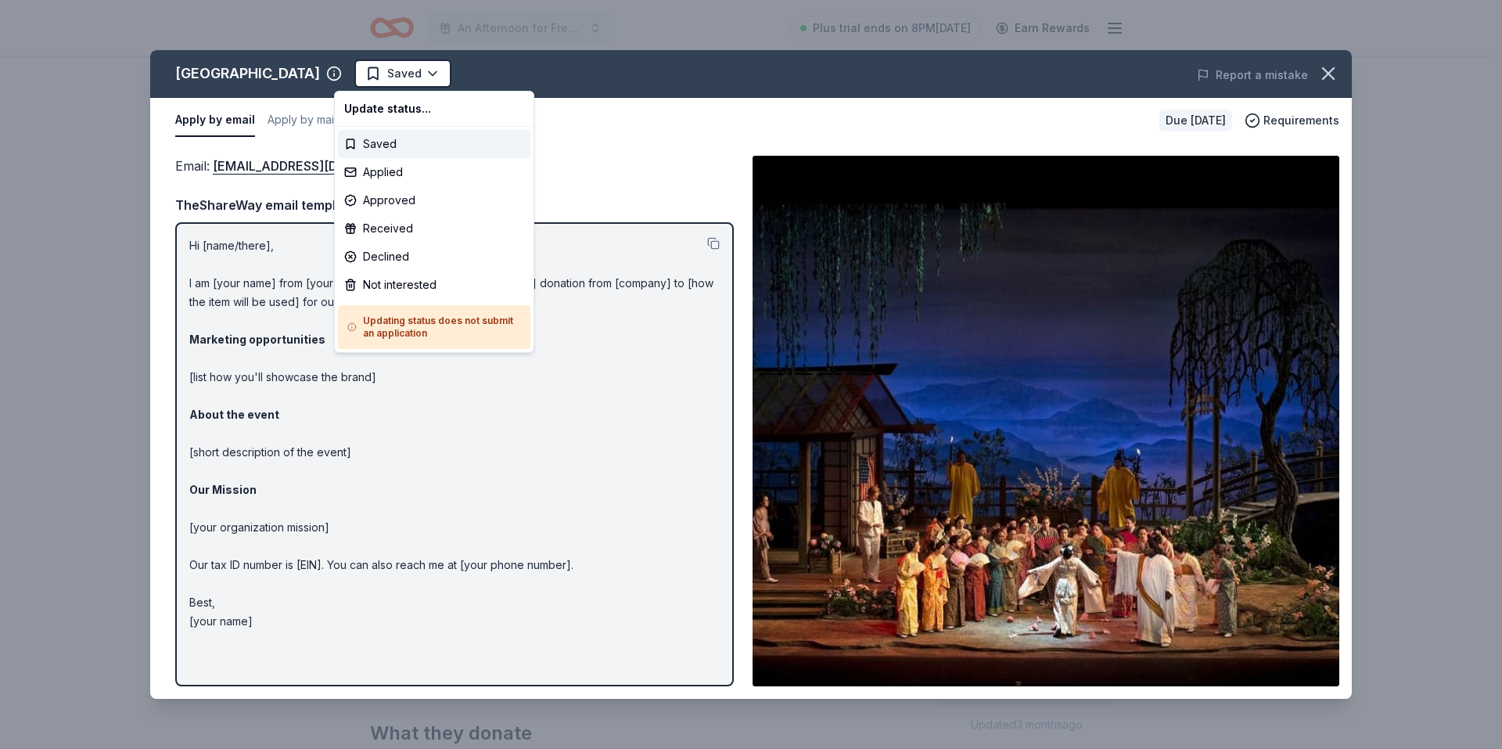
click at [351, 74] on html "An Afternoon for Freedom: Celebrating 20 years of Impact Plus trial ends on 8PM…" at bounding box center [751, 374] width 1502 height 749
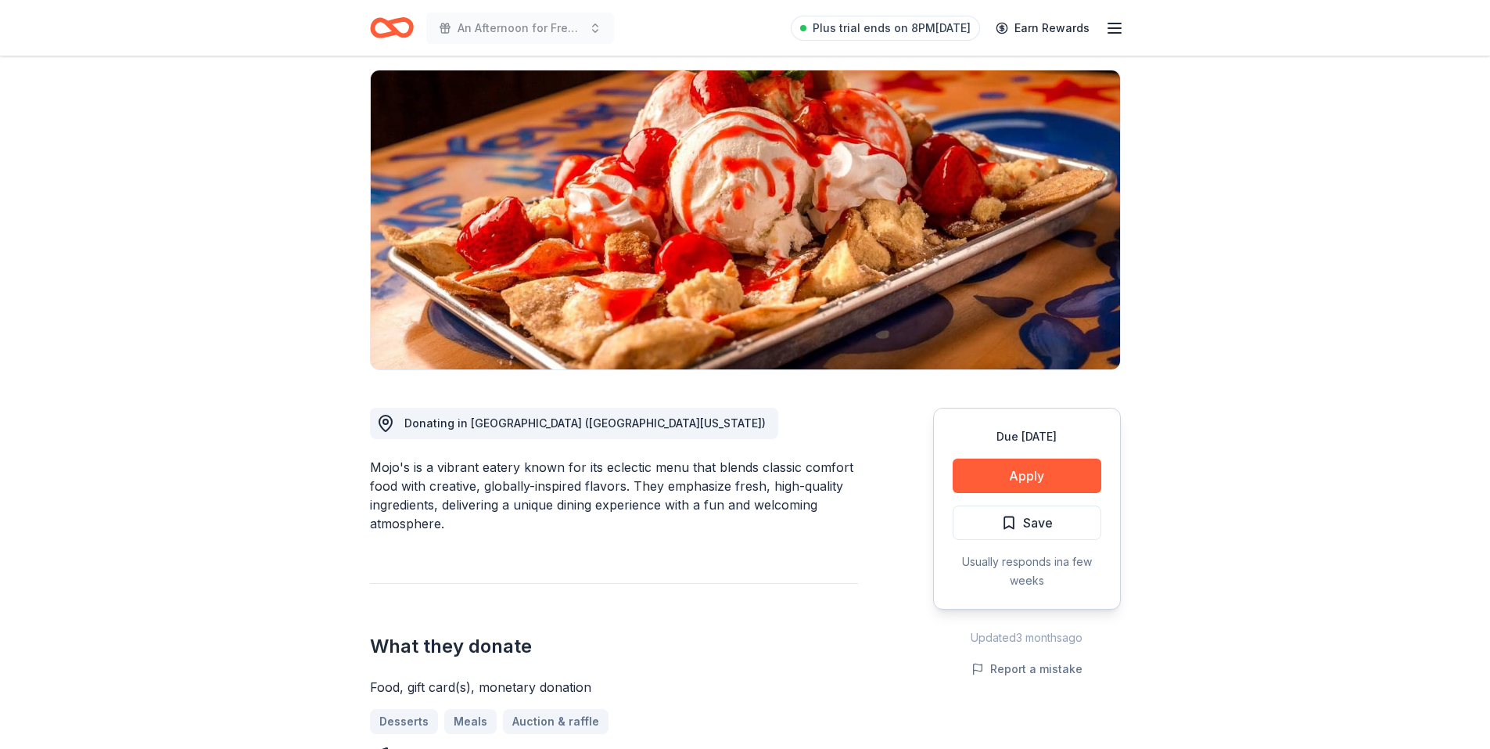
scroll to position [78, 0]
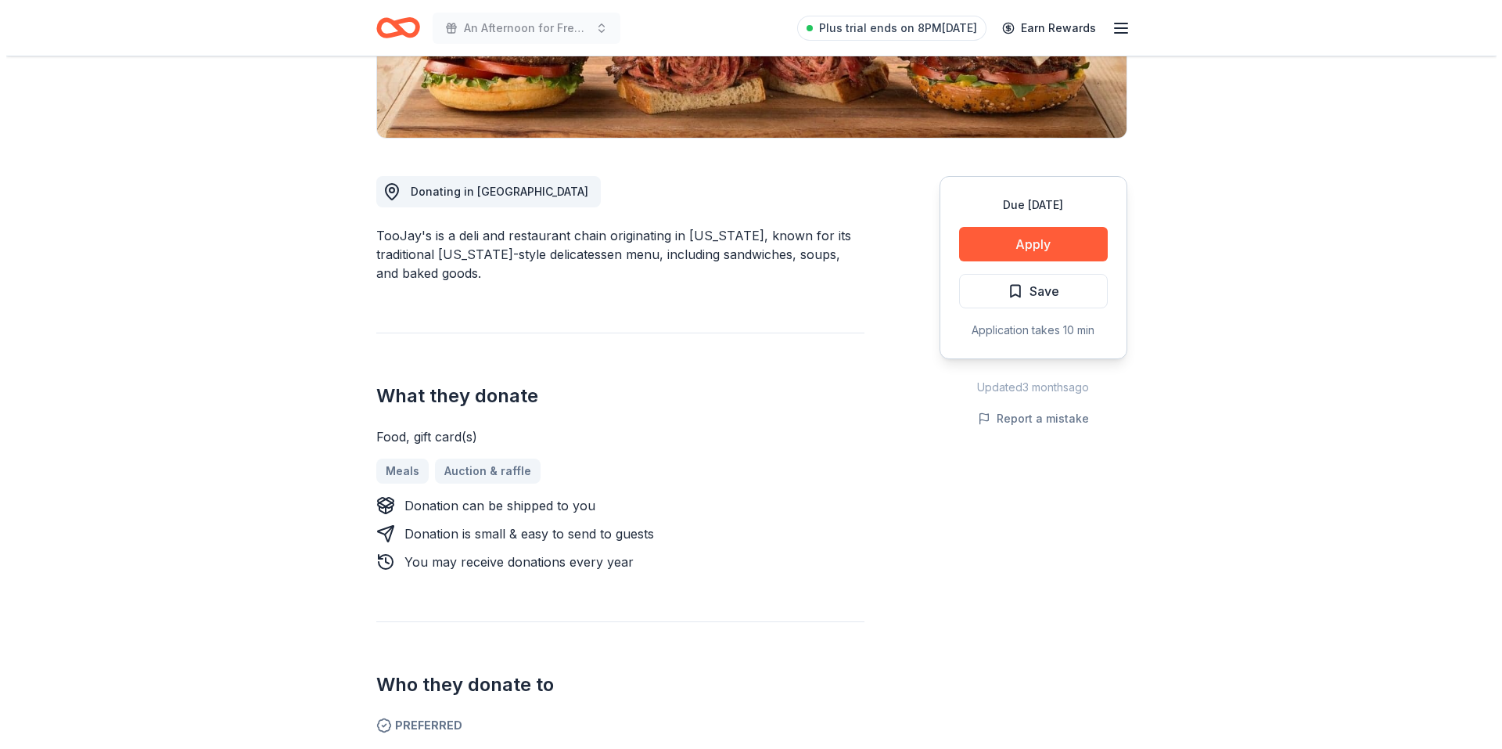
scroll to position [313, 0]
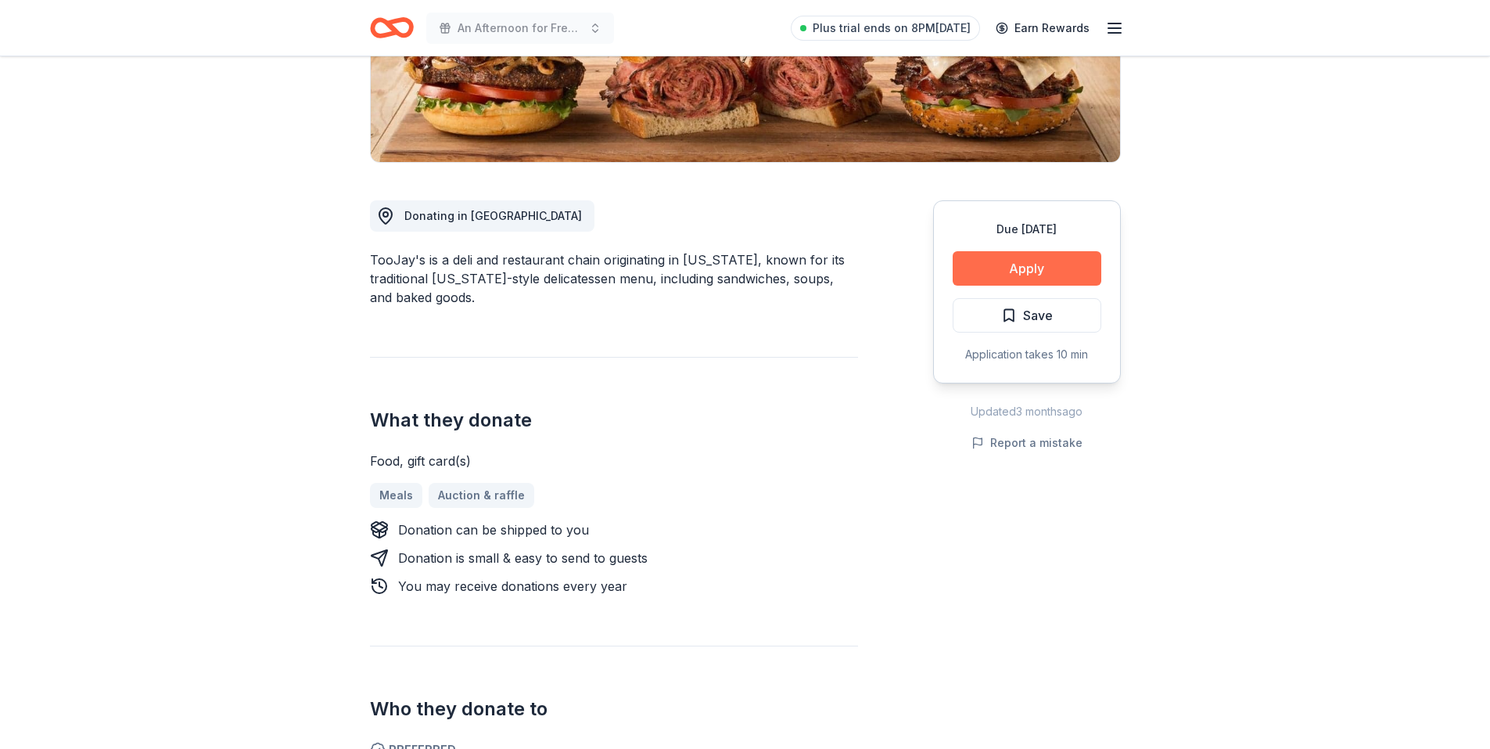
click at [1021, 266] on button "Apply" at bounding box center [1027, 268] width 149 height 34
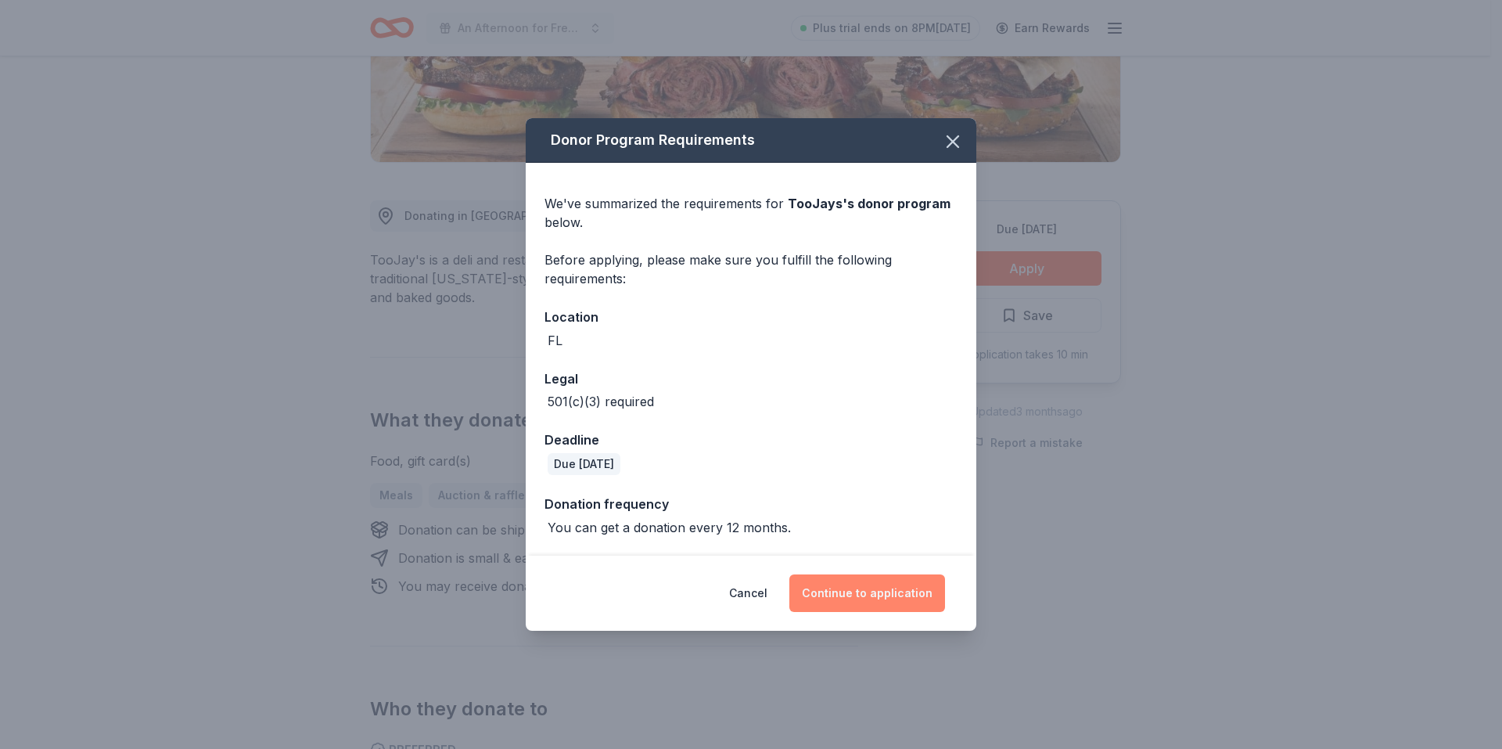
click at [913, 591] on button "Continue to application" at bounding box center [867, 593] width 156 height 38
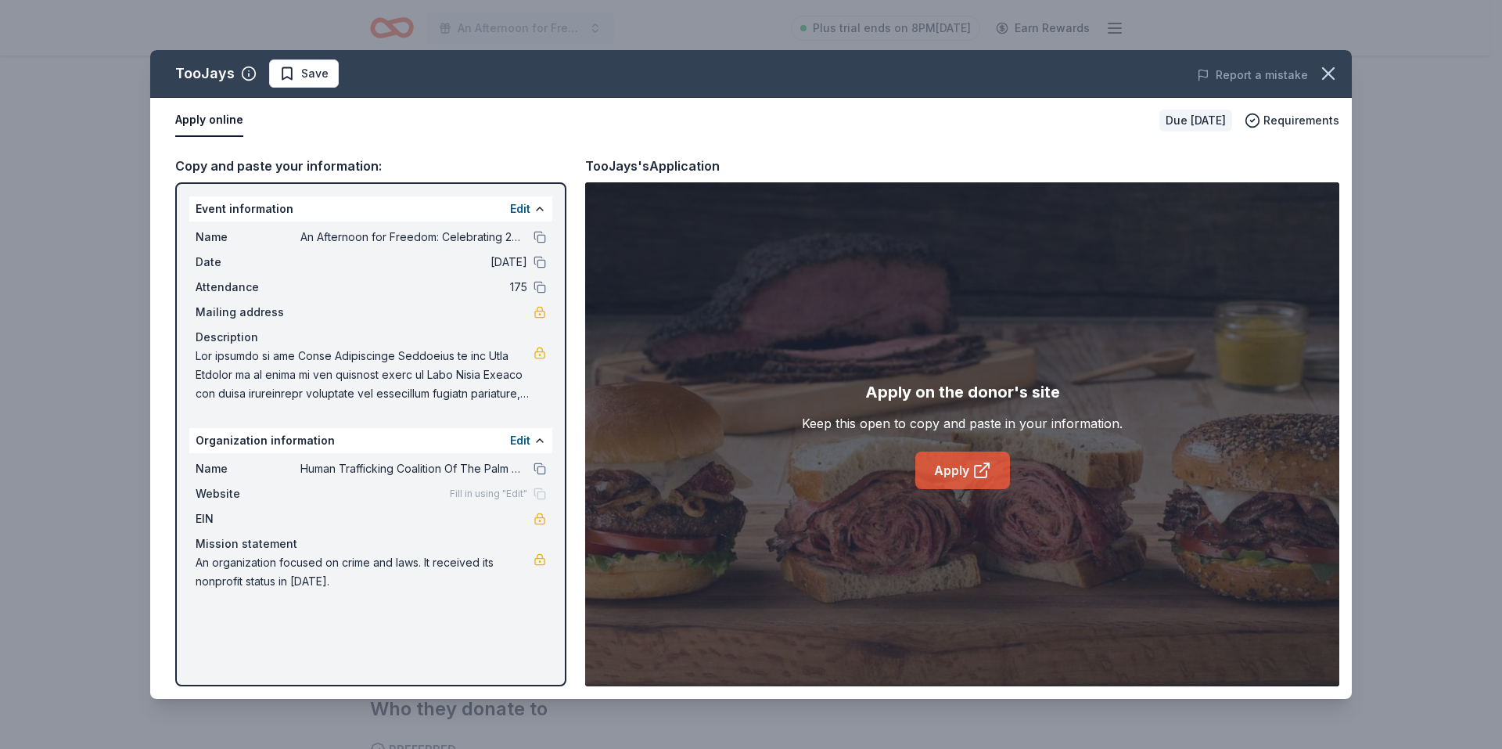
click at [976, 473] on icon at bounding box center [981, 470] width 19 height 19
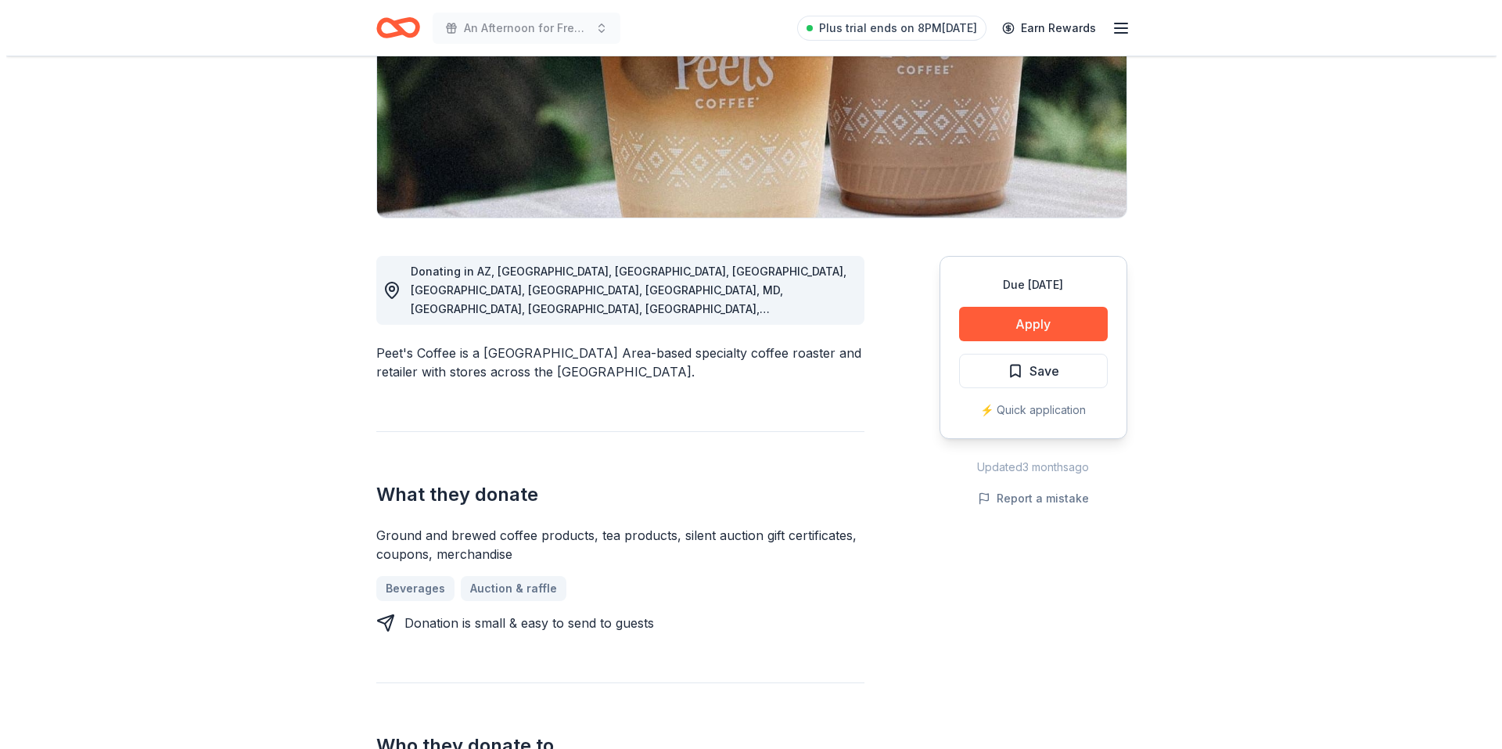
scroll to position [156, 0]
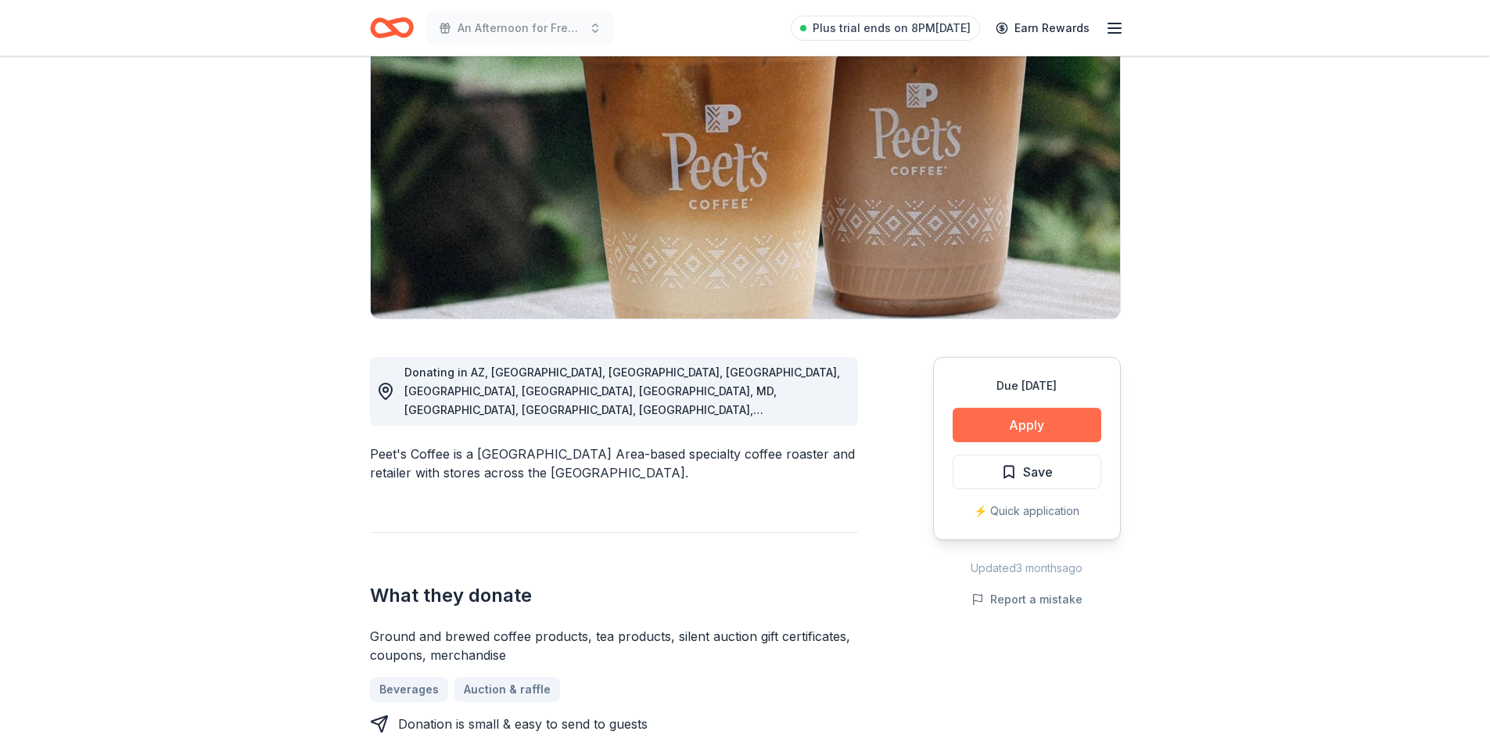
click at [987, 417] on button "Apply" at bounding box center [1027, 425] width 149 height 34
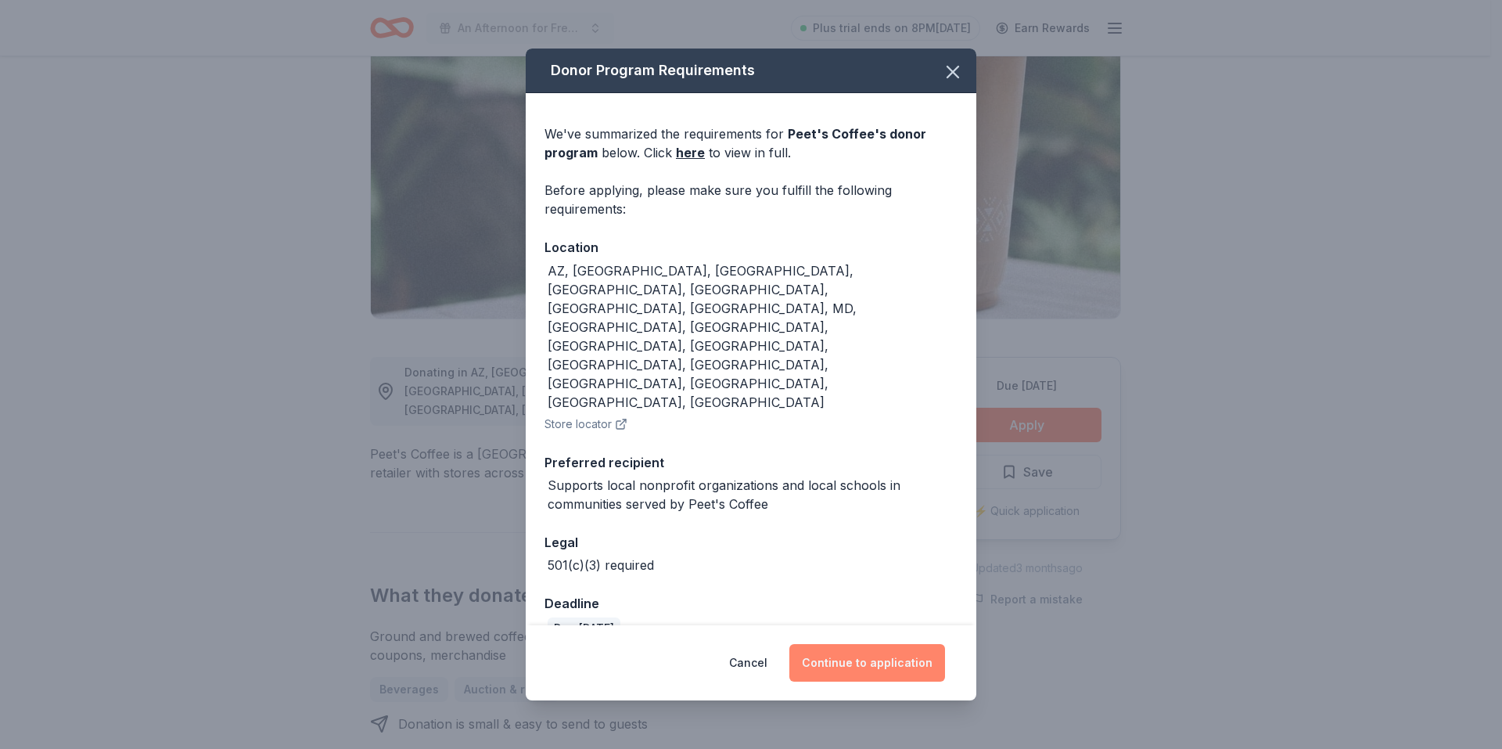
click at [866, 644] on button "Continue to application" at bounding box center [867, 663] width 156 height 38
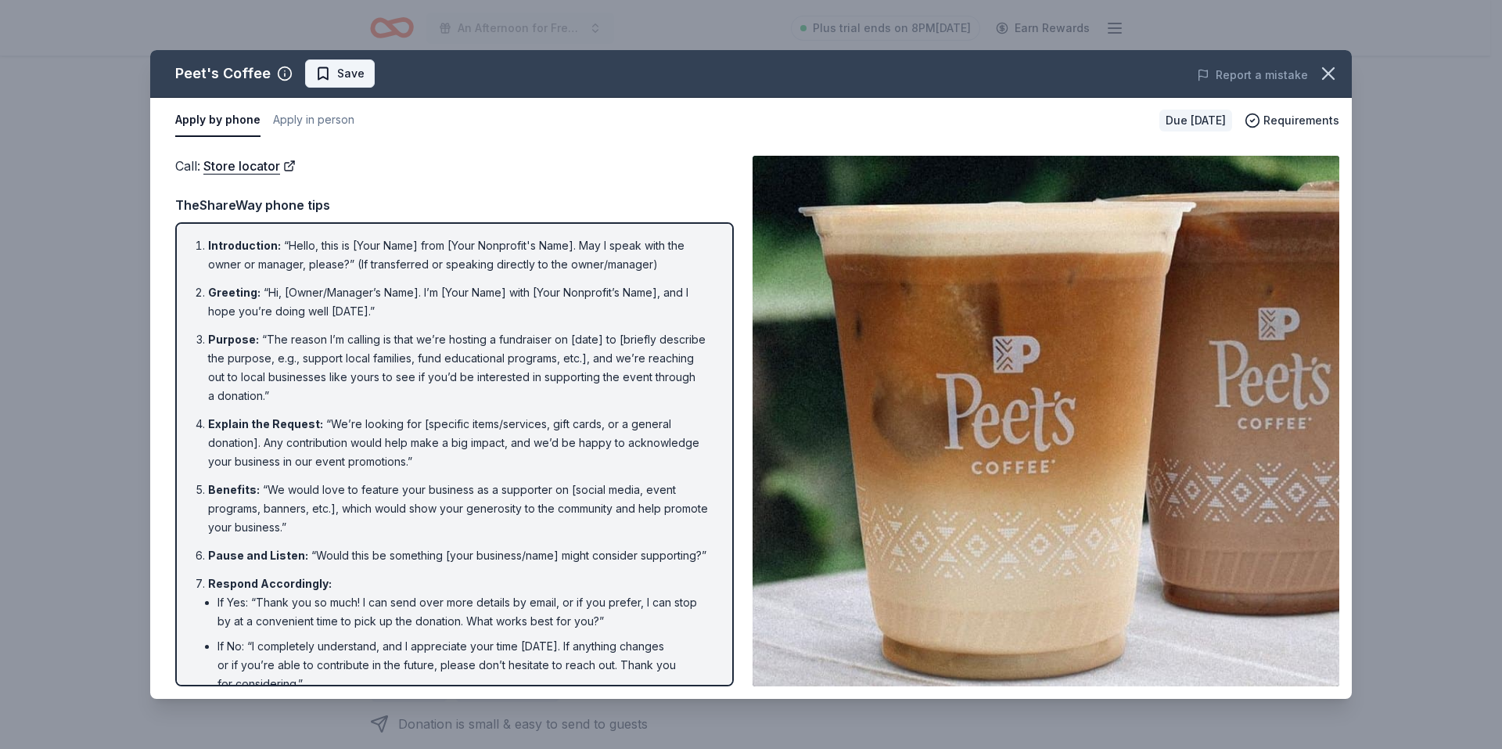
click at [337, 76] on span "Save" at bounding box center [350, 73] width 27 height 19
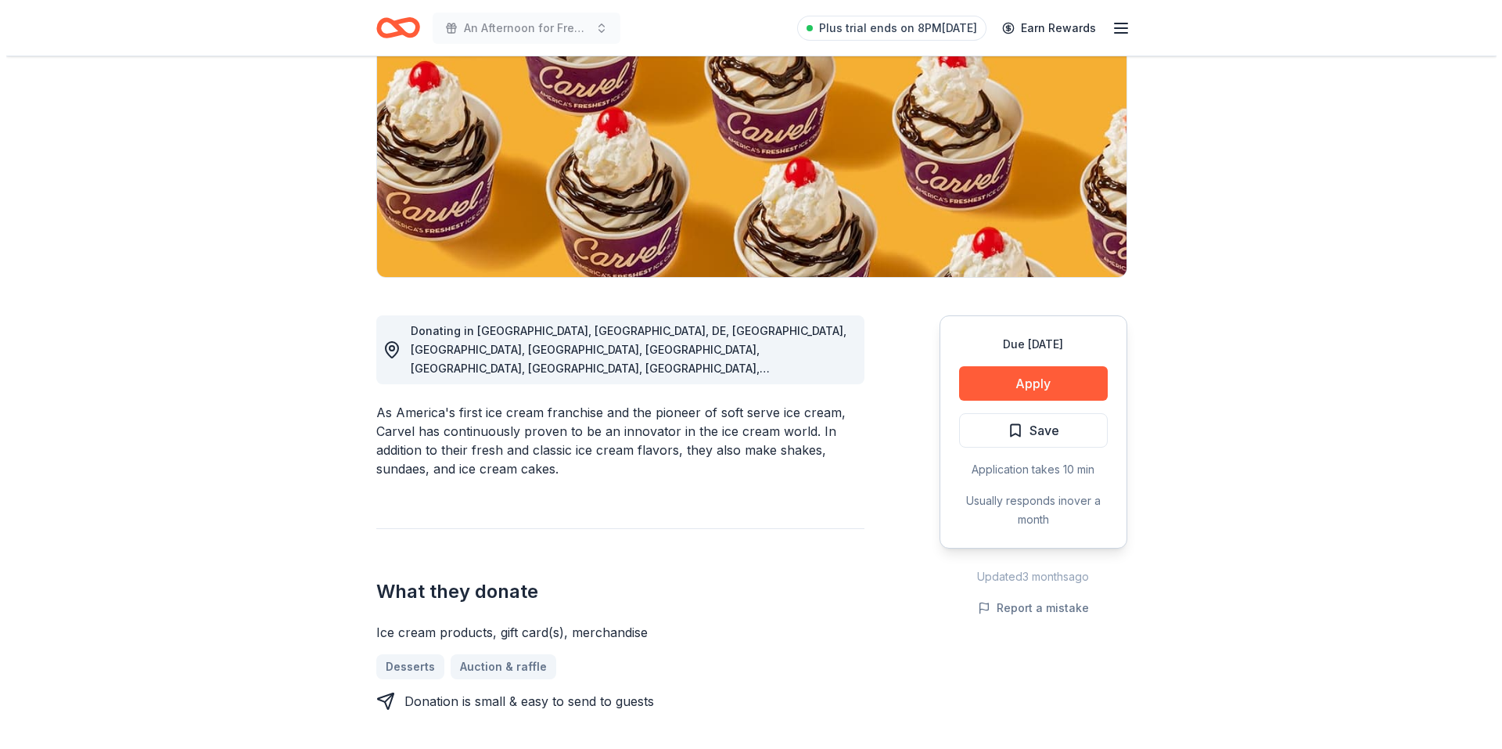
scroll to position [156, 0]
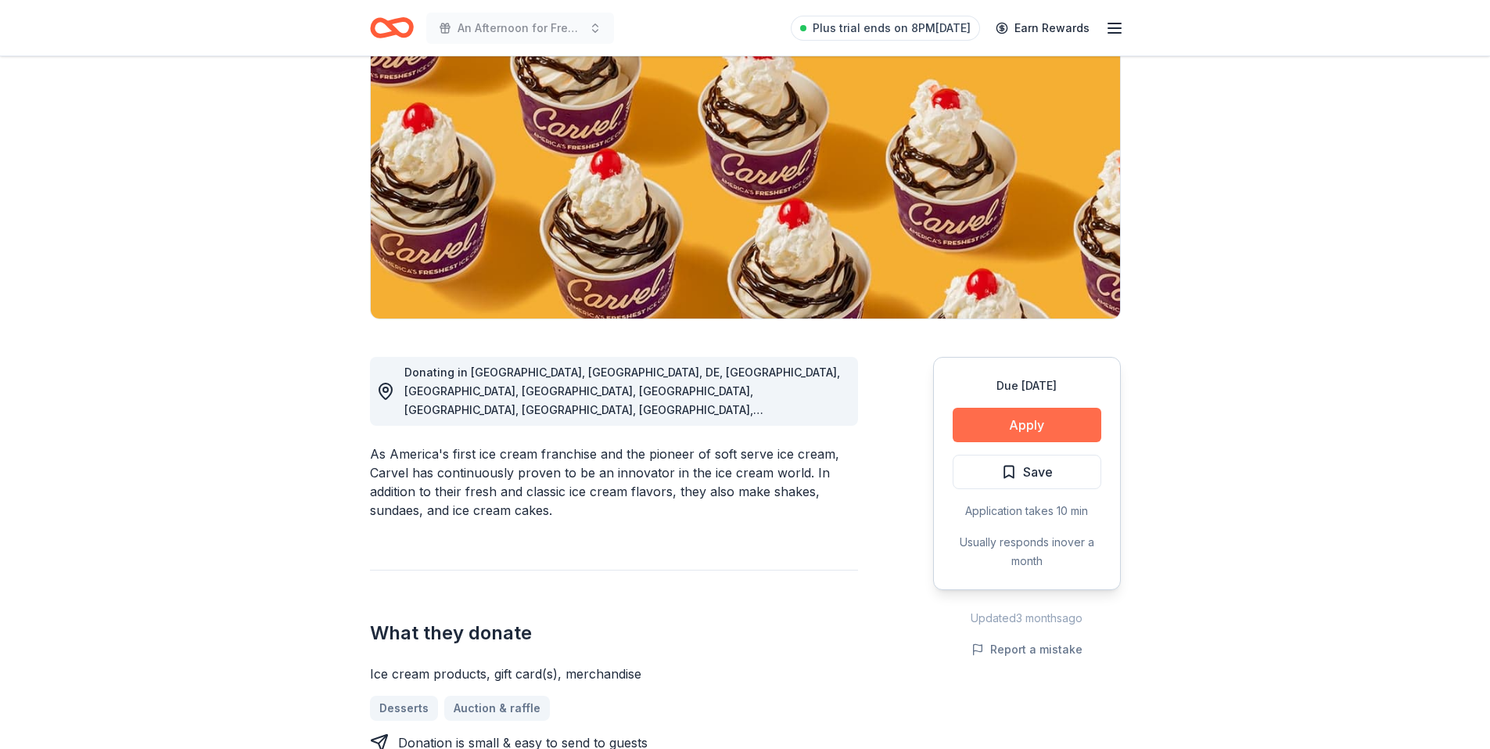
click at [1030, 417] on button "Apply" at bounding box center [1027, 425] width 149 height 34
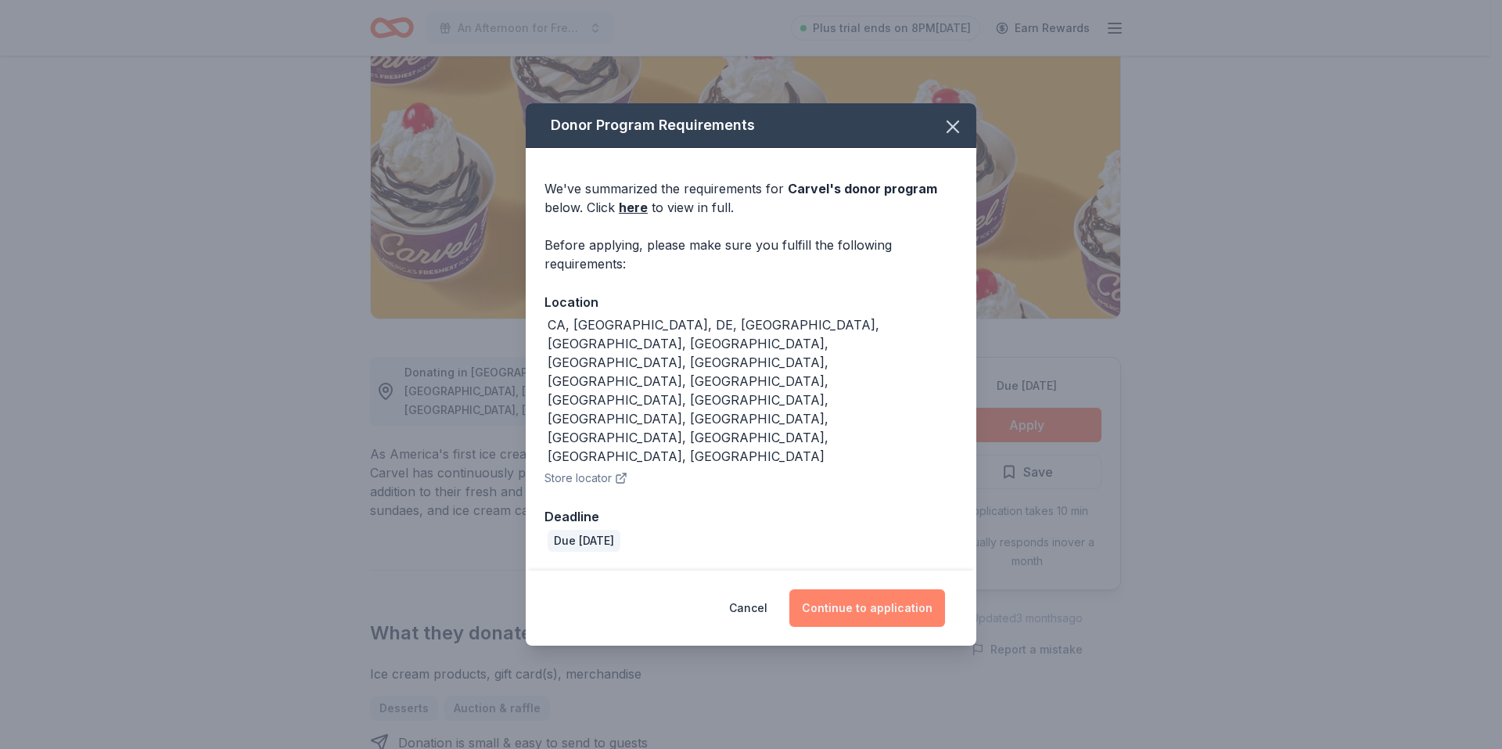
click at [901, 589] on button "Continue to application" at bounding box center [867, 608] width 156 height 38
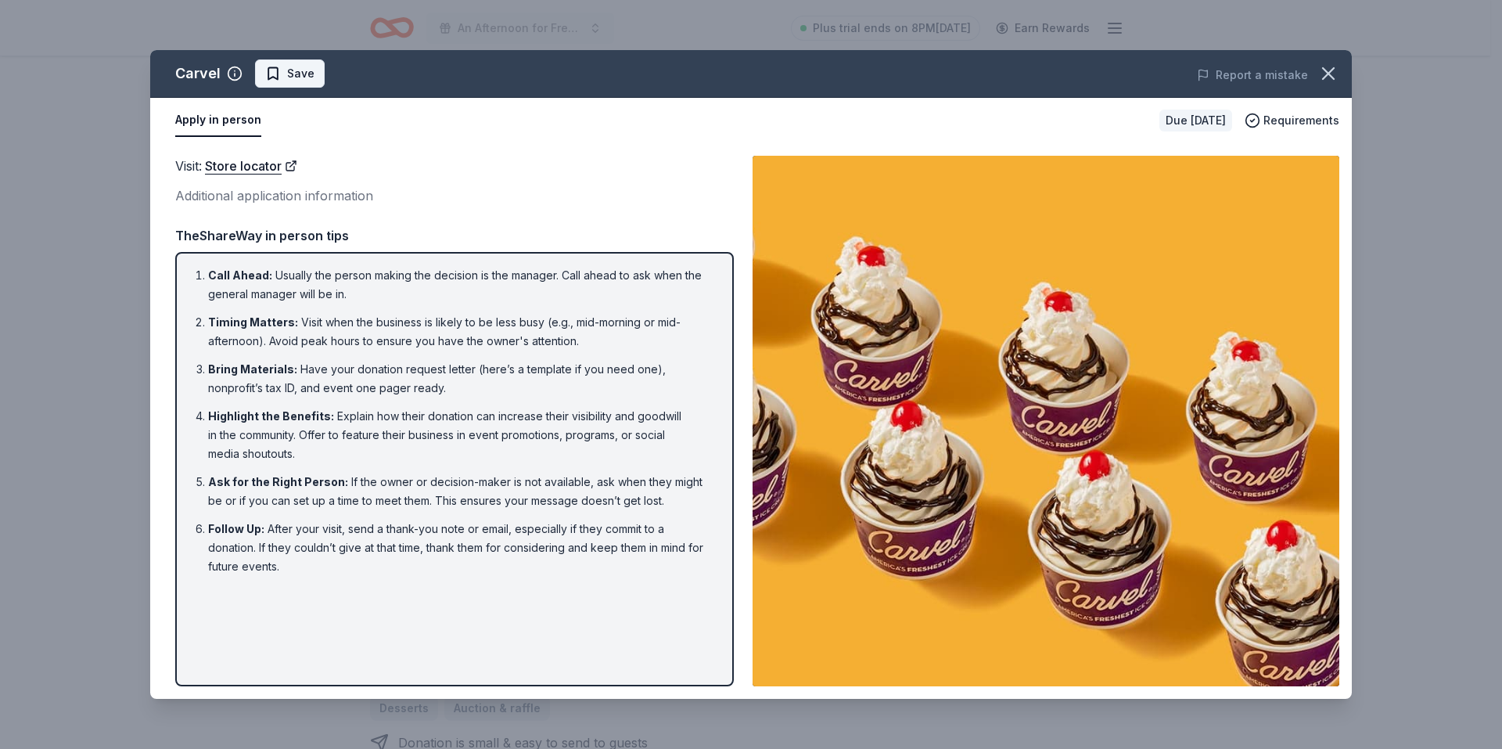
click at [295, 74] on span "Save" at bounding box center [300, 73] width 27 height 19
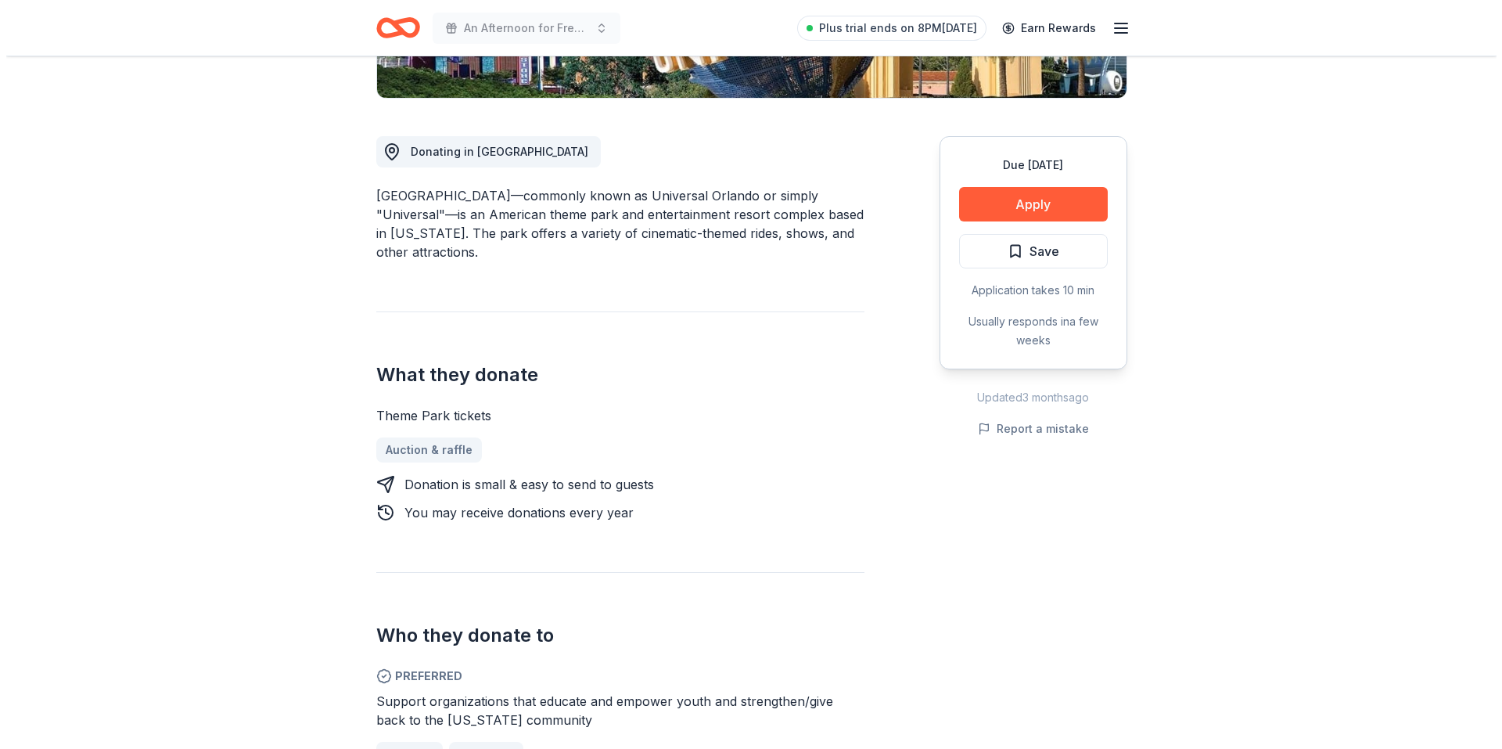
scroll to position [235, 0]
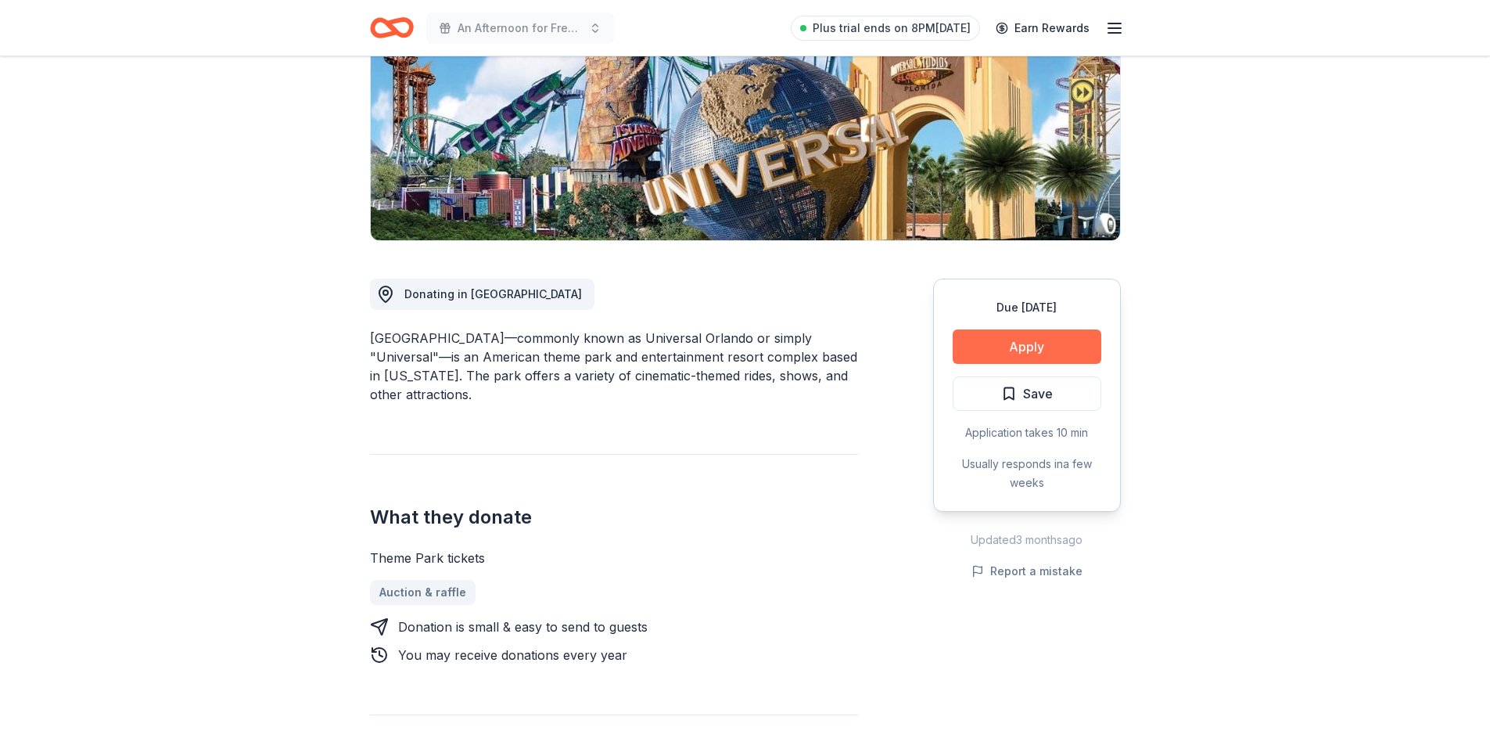
click at [1021, 347] on button "Apply" at bounding box center [1027, 346] width 149 height 34
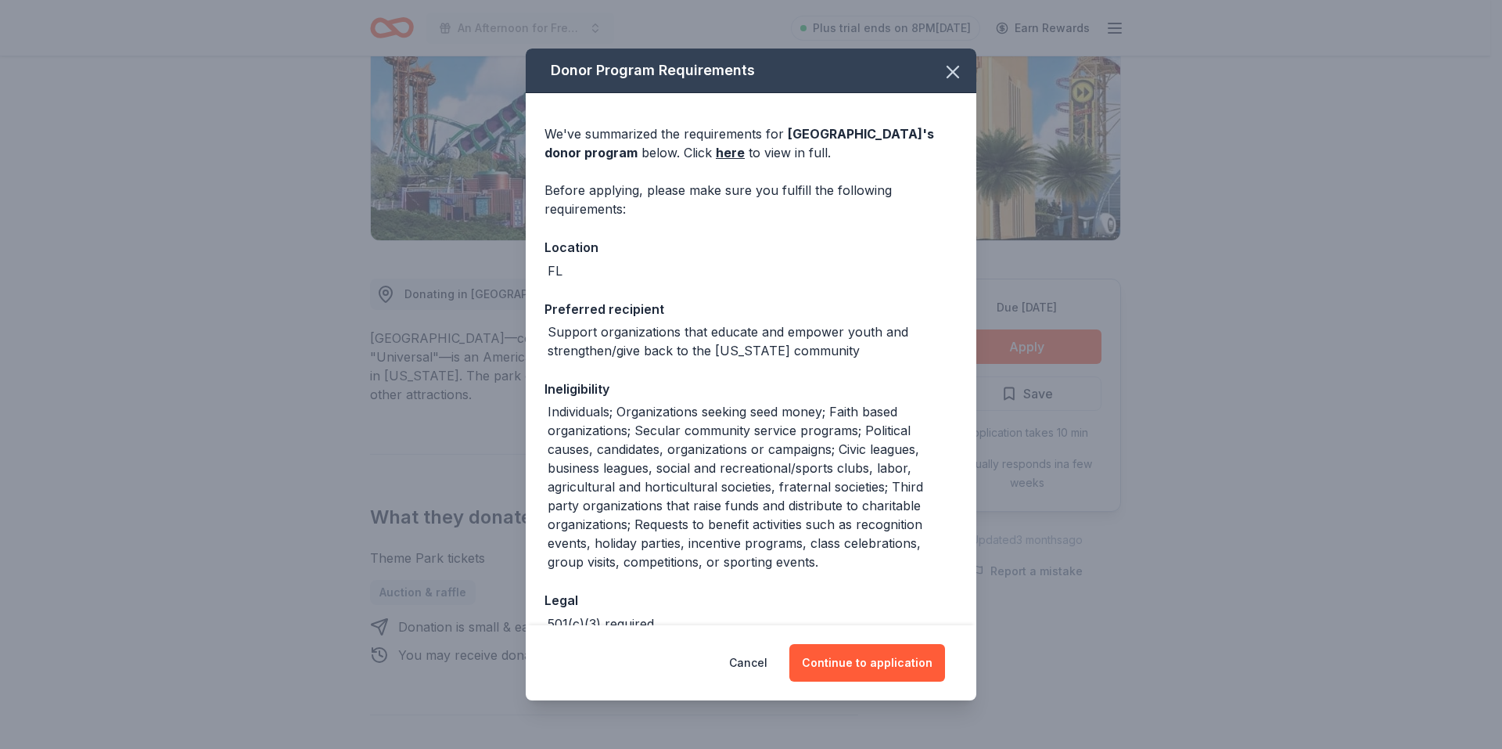
scroll to position [152, 0]
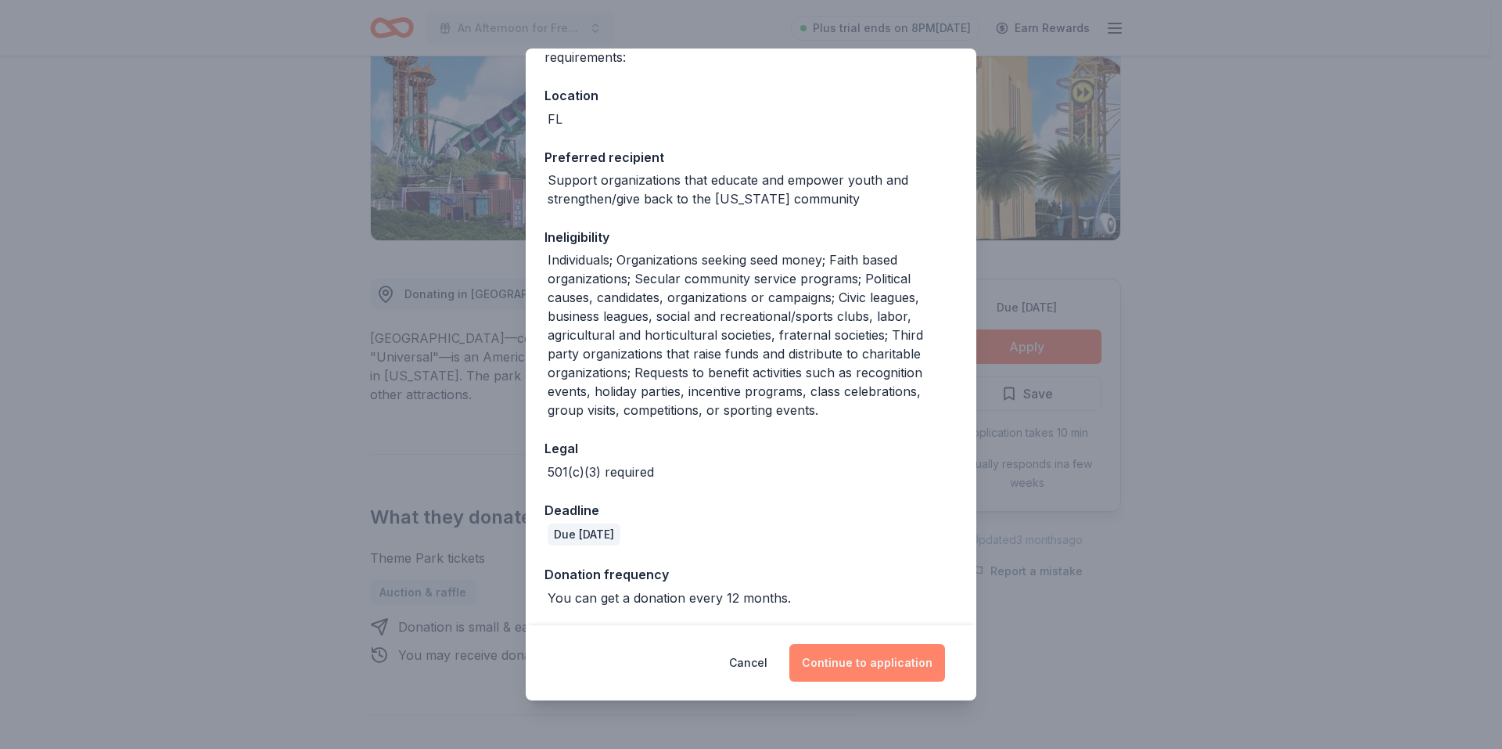
click at [886, 663] on button "Continue to application" at bounding box center [867, 663] width 156 height 38
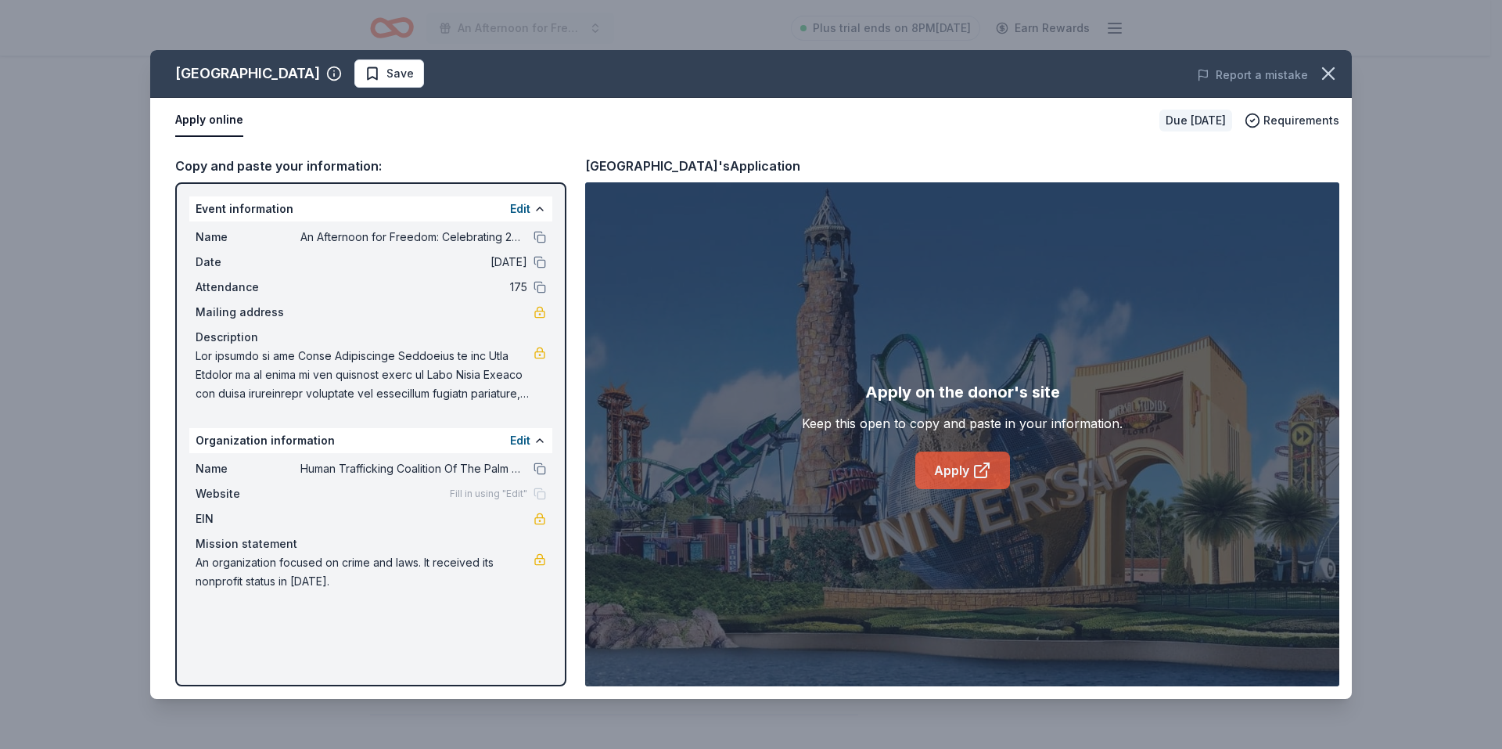
click at [969, 471] on link "Apply" at bounding box center [962, 470] width 95 height 38
